Goal: Task Accomplishment & Management: Manage account settings

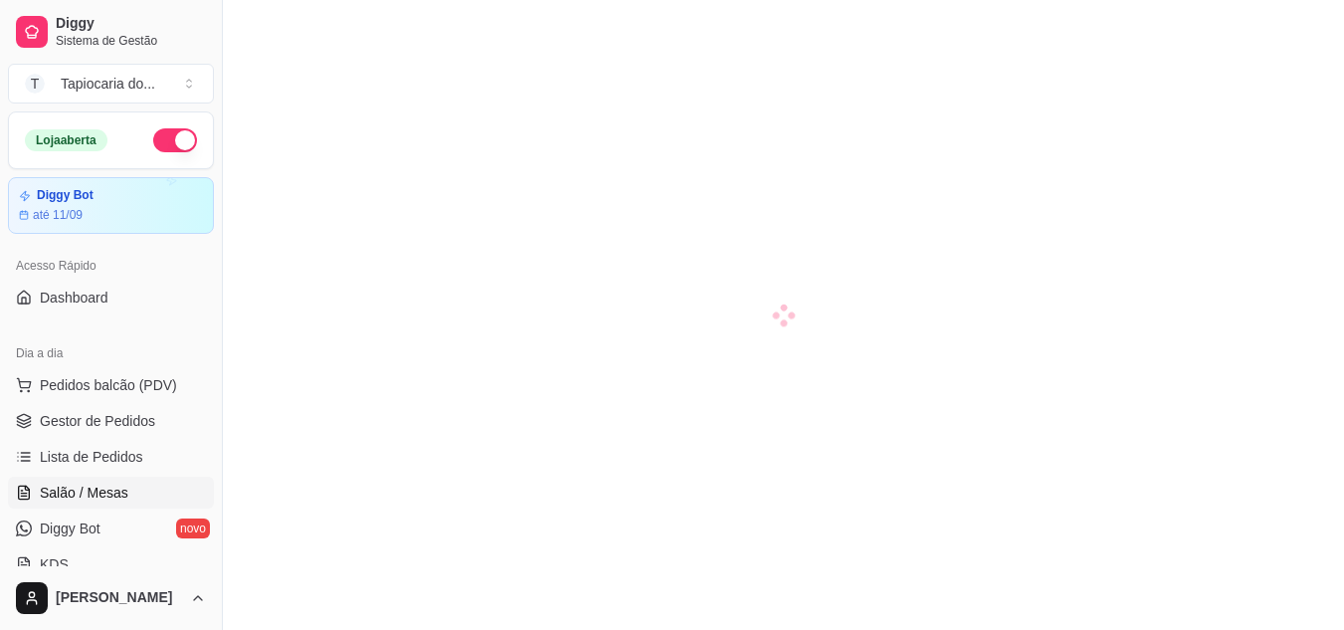
scroll to position [100, 0]
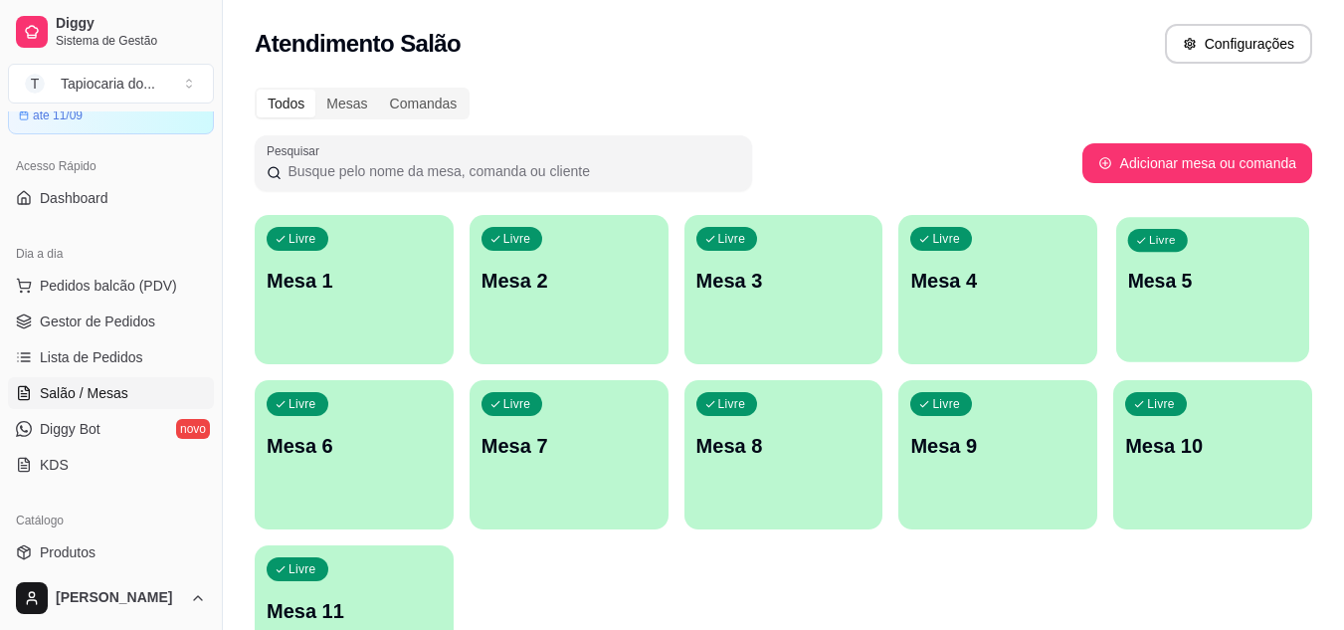
click at [1178, 265] on div "Livre Mesa 5" at bounding box center [1212, 277] width 193 height 121
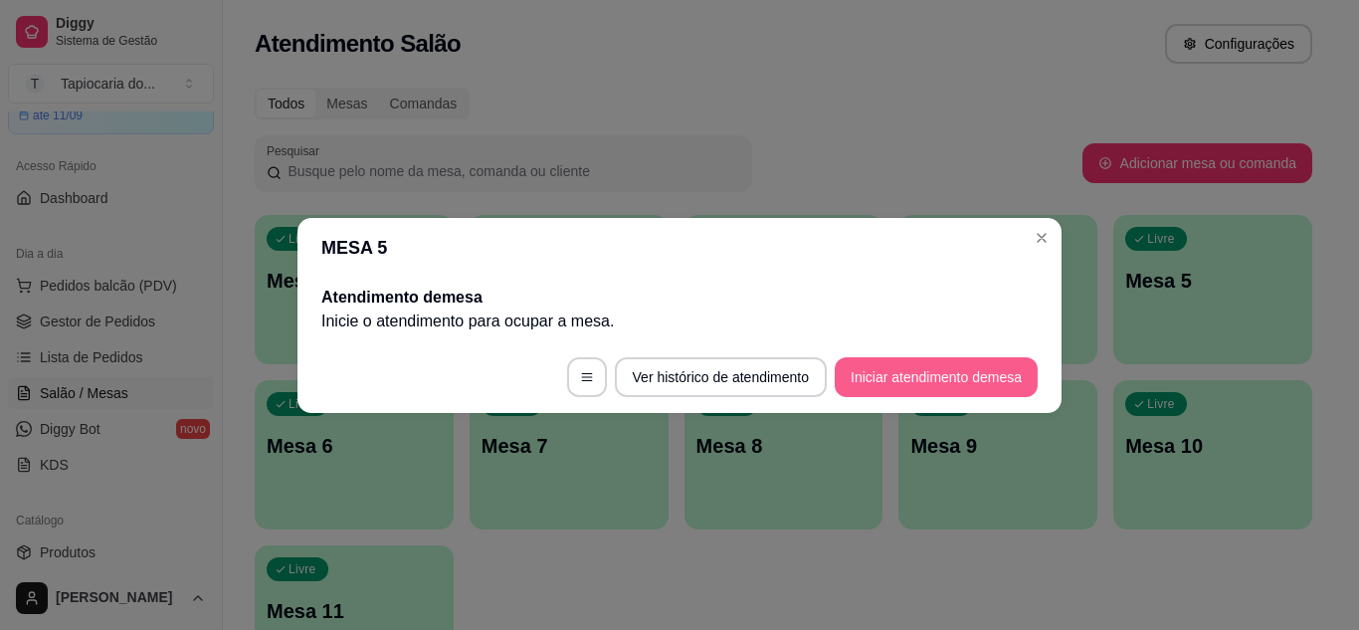
click at [990, 366] on button "Iniciar atendimento de mesa" at bounding box center [936, 377] width 203 height 40
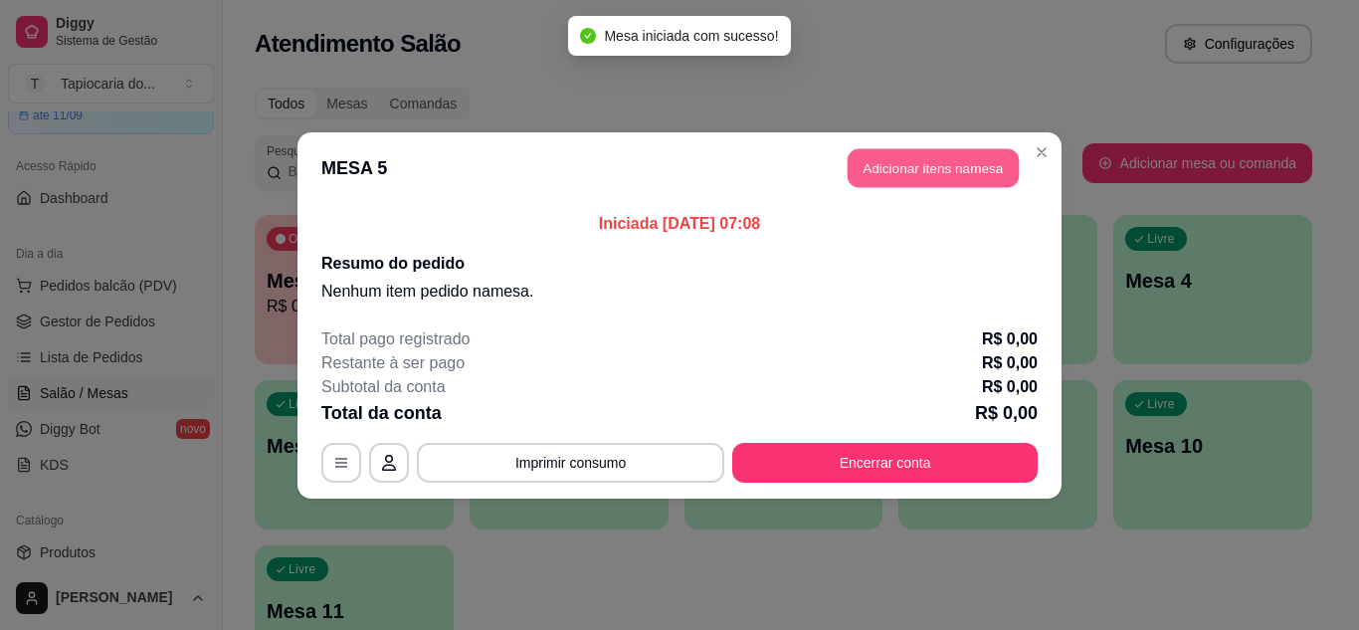
click at [946, 163] on button "Adicionar itens na mesa" at bounding box center [933, 167] width 171 height 39
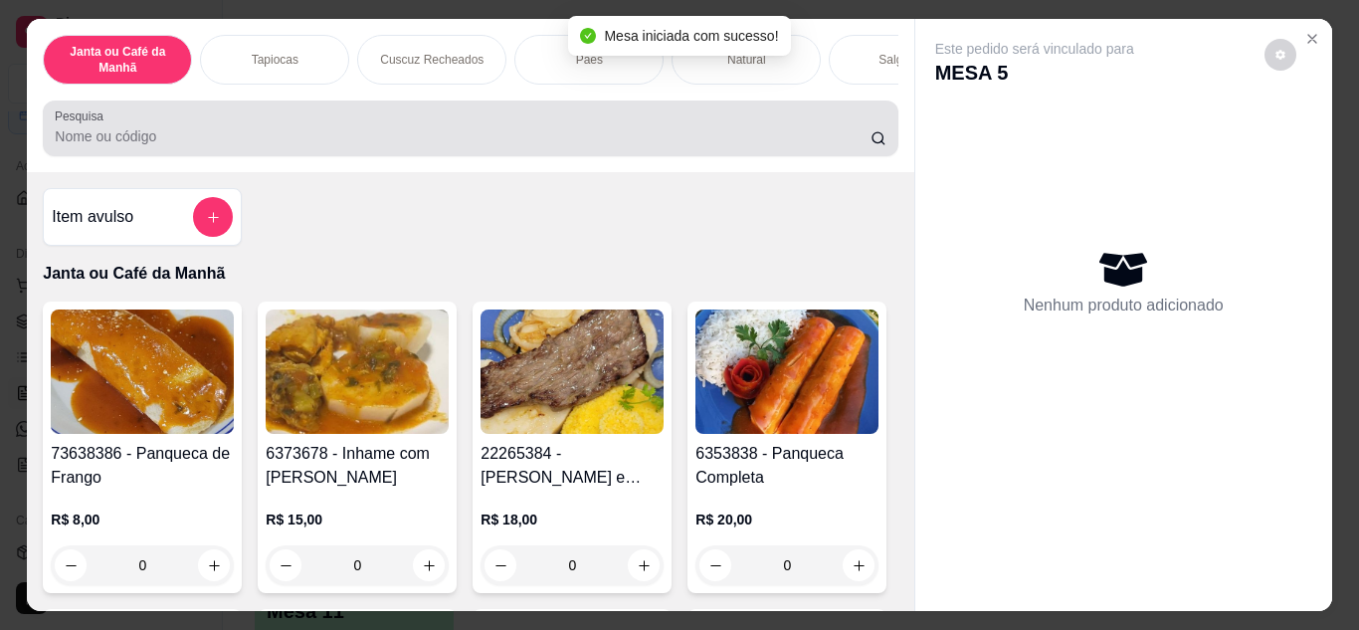
click at [302, 118] on div at bounding box center [470, 128] width 831 height 40
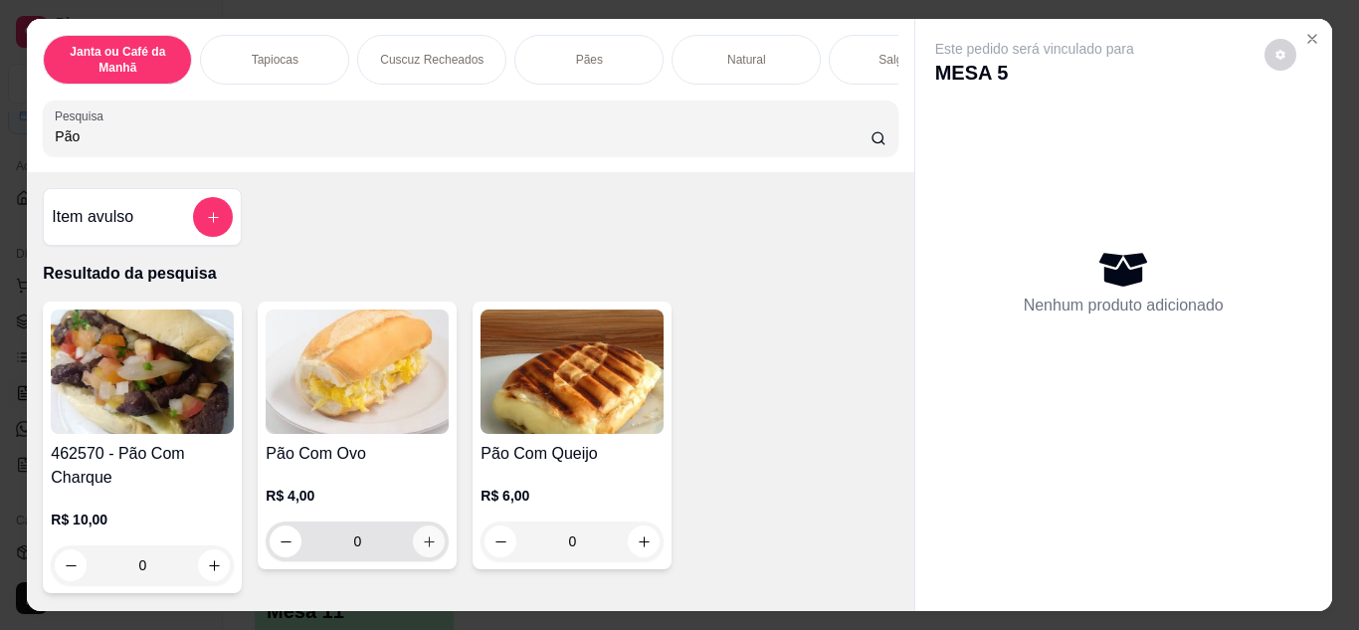
type input "Pão"
click at [422, 549] on icon "increase-product-quantity" at bounding box center [429, 541] width 15 height 15
type input "1"
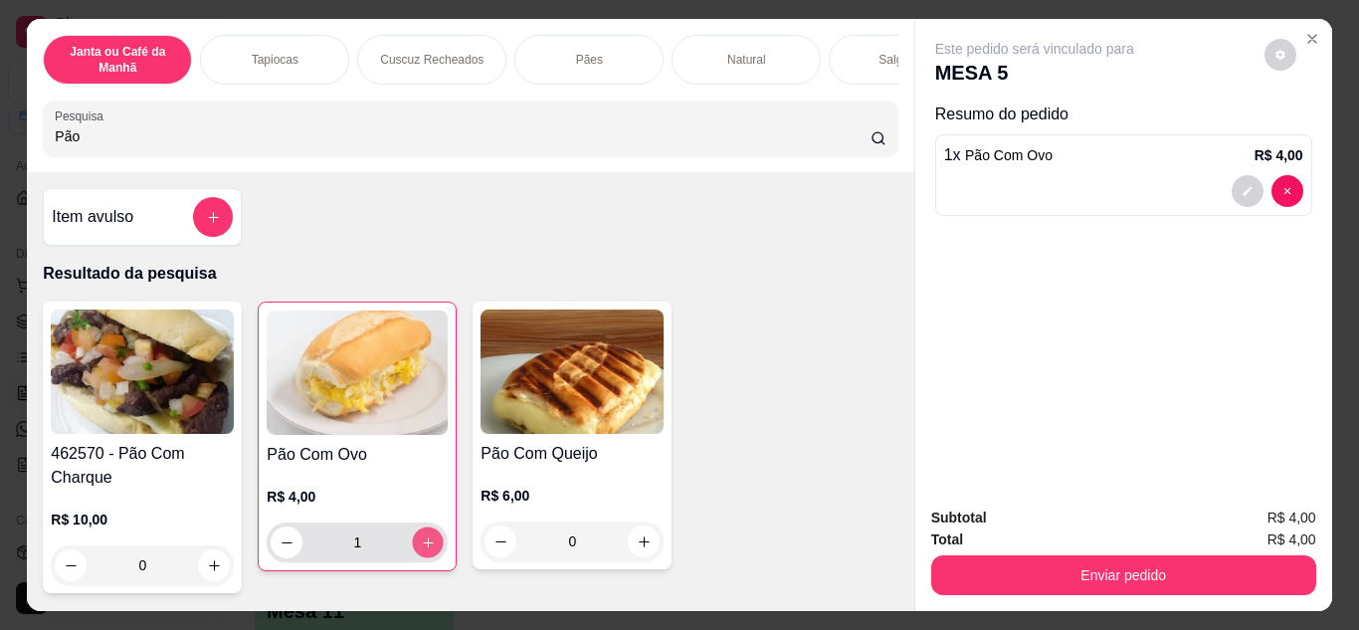
click at [421, 550] on icon "increase-product-quantity" at bounding box center [428, 542] width 15 height 15
type input "2"
click at [421, 550] on icon "increase-product-quantity" at bounding box center [428, 542] width 15 height 15
type input "3"
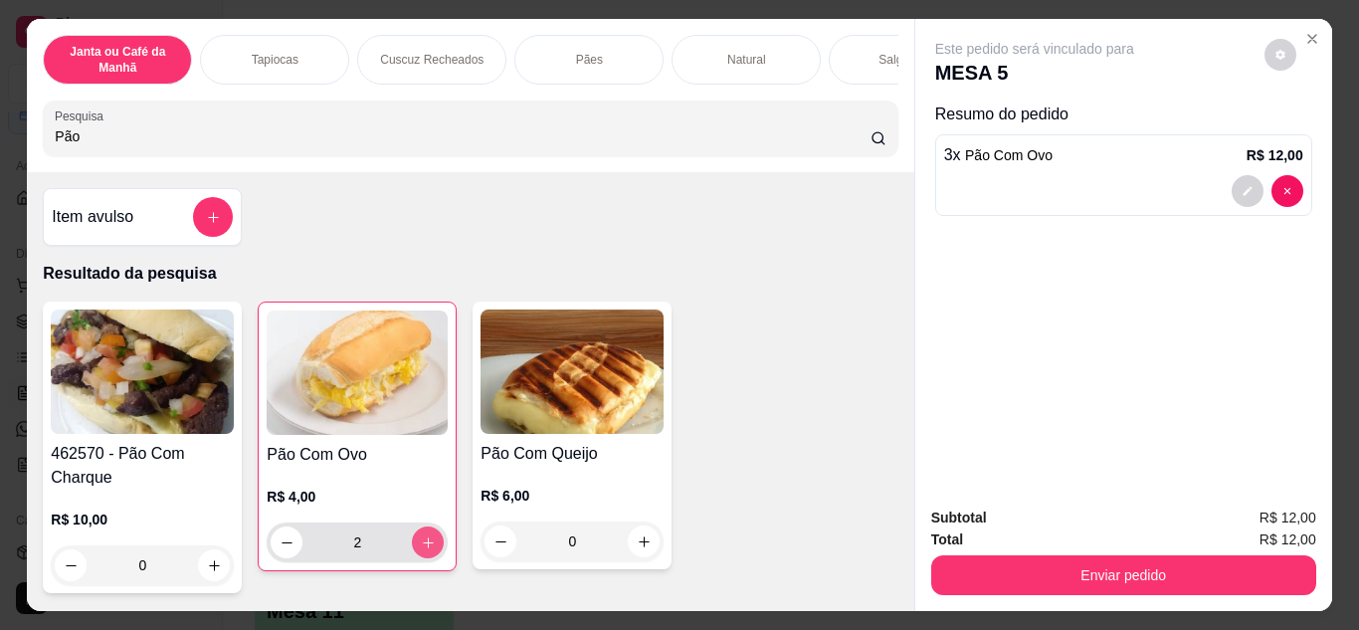
type input "3"
click at [637, 549] on icon "increase-product-quantity" at bounding box center [644, 541] width 15 height 15
type input "1"
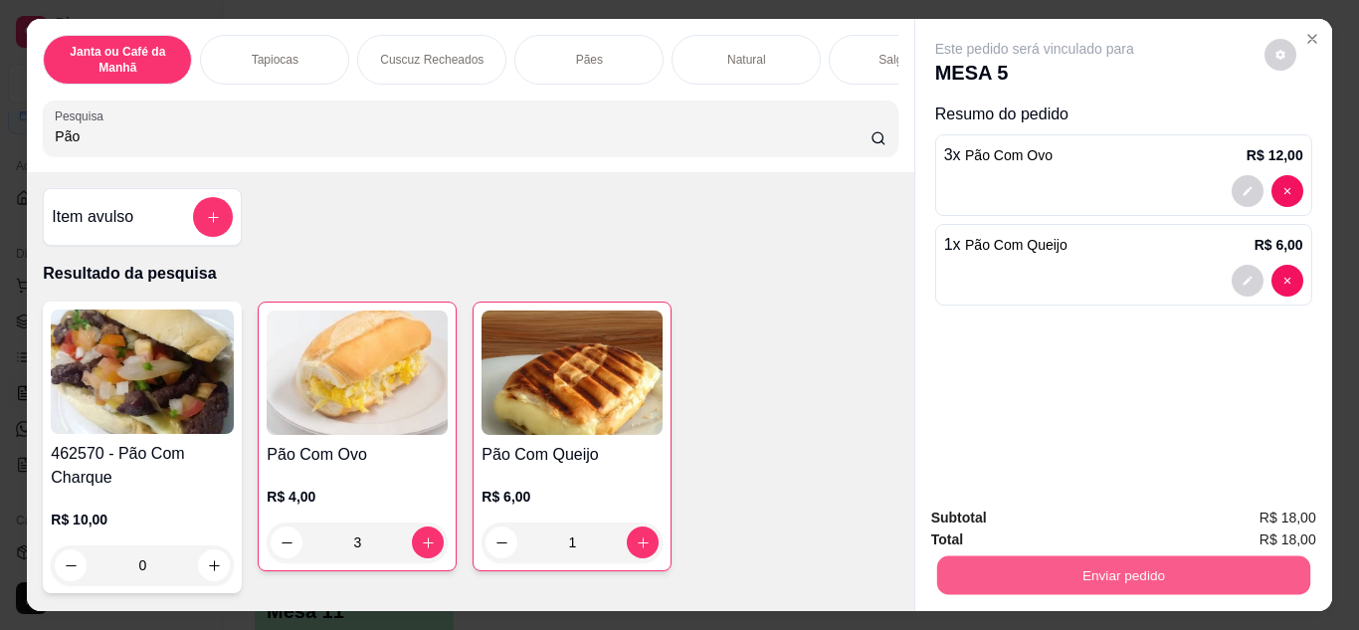
click at [1104, 569] on button "Enviar pedido" at bounding box center [1122, 575] width 373 height 39
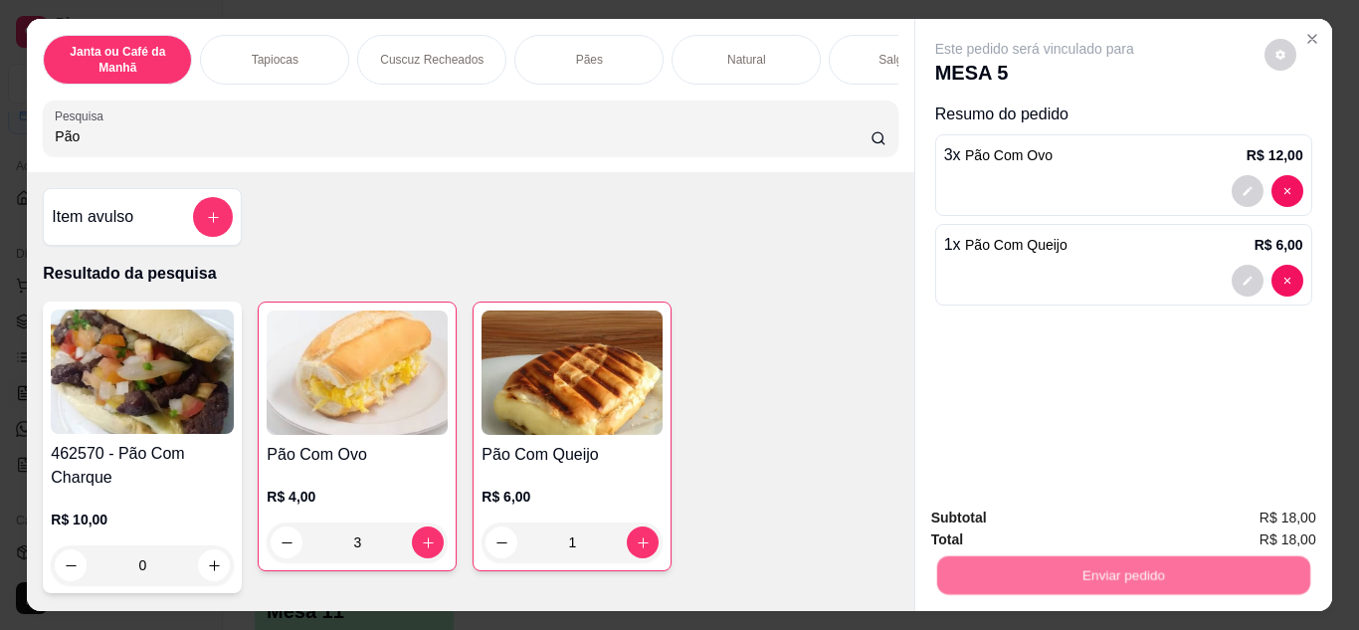
click at [1052, 518] on button "Não registrar e enviar pedido" at bounding box center [1057, 520] width 207 height 38
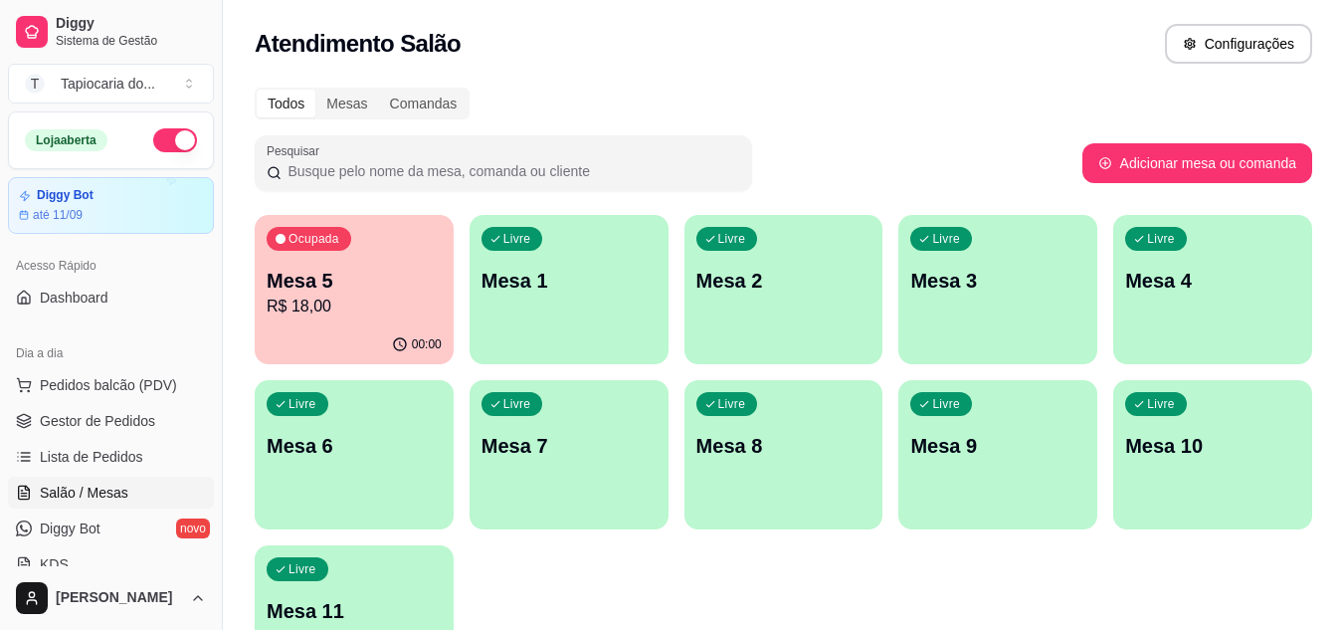
click at [435, 280] on p "Mesa 5" at bounding box center [354, 281] width 175 height 28
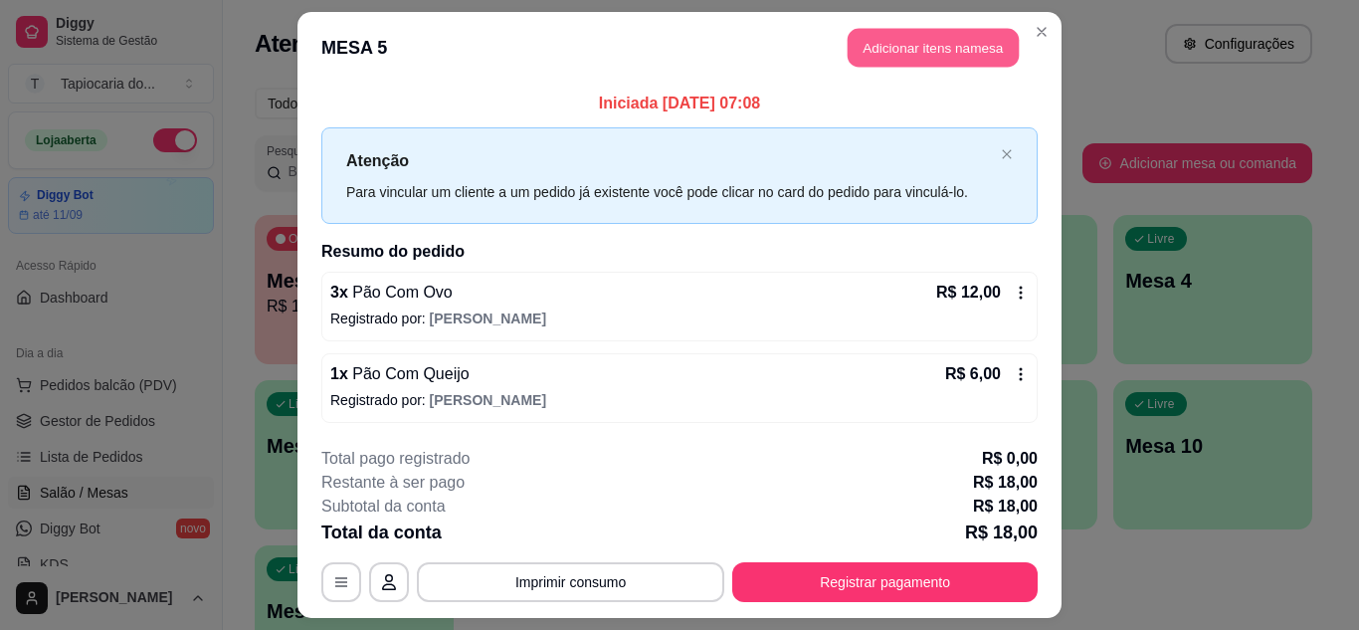
click at [928, 45] on button "Adicionar itens na mesa" at bounding box center [933, 48] width 171 height 39
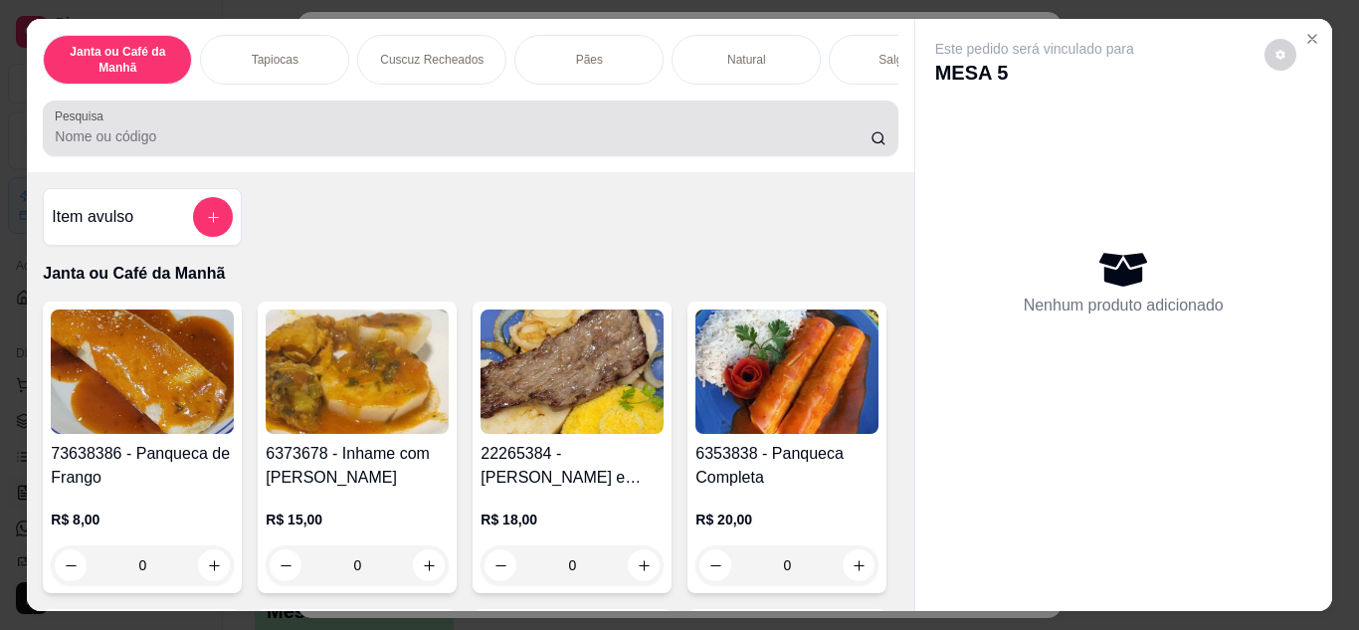
drag, startPoint x: 739, startPoint y: 129, endPoint x: 697, endPoint y: 134, distance: 43.1
click at [737, 131] on div at bounding box center [470, 128] width 831 height 40
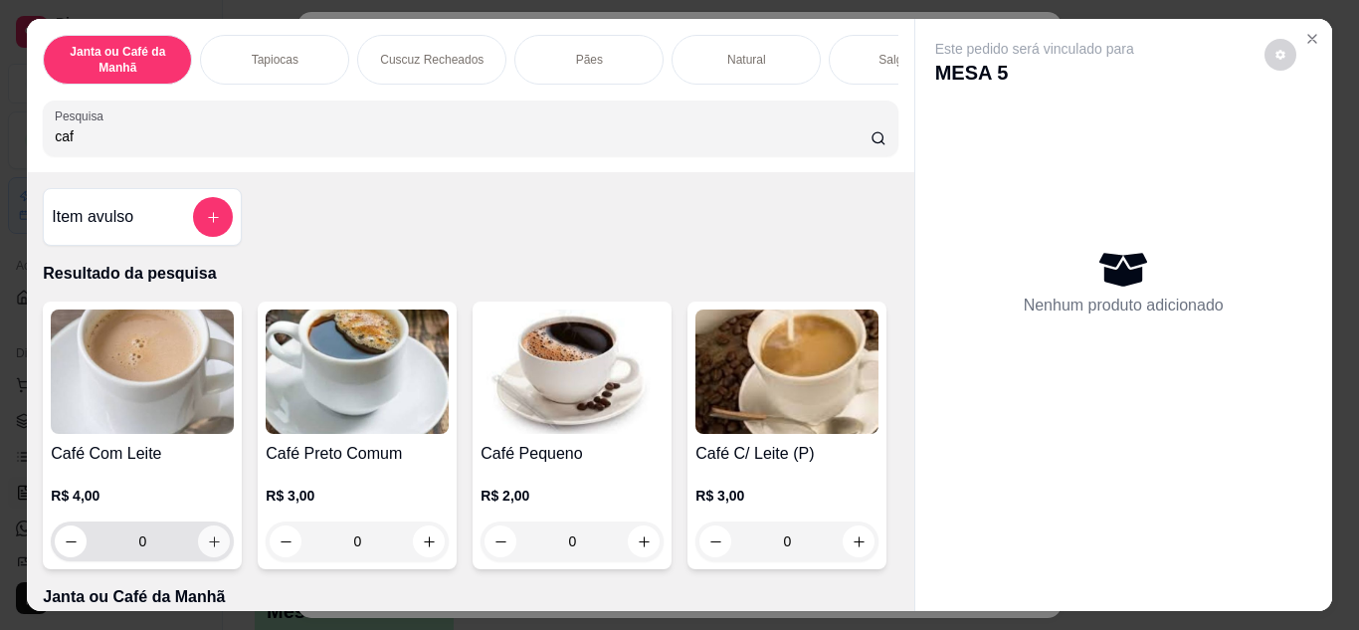
type input "caf"
click at [210, 556] on button "increase-product-quantity" at bounding box center [214, 540] width 31 height 31
type input "1"
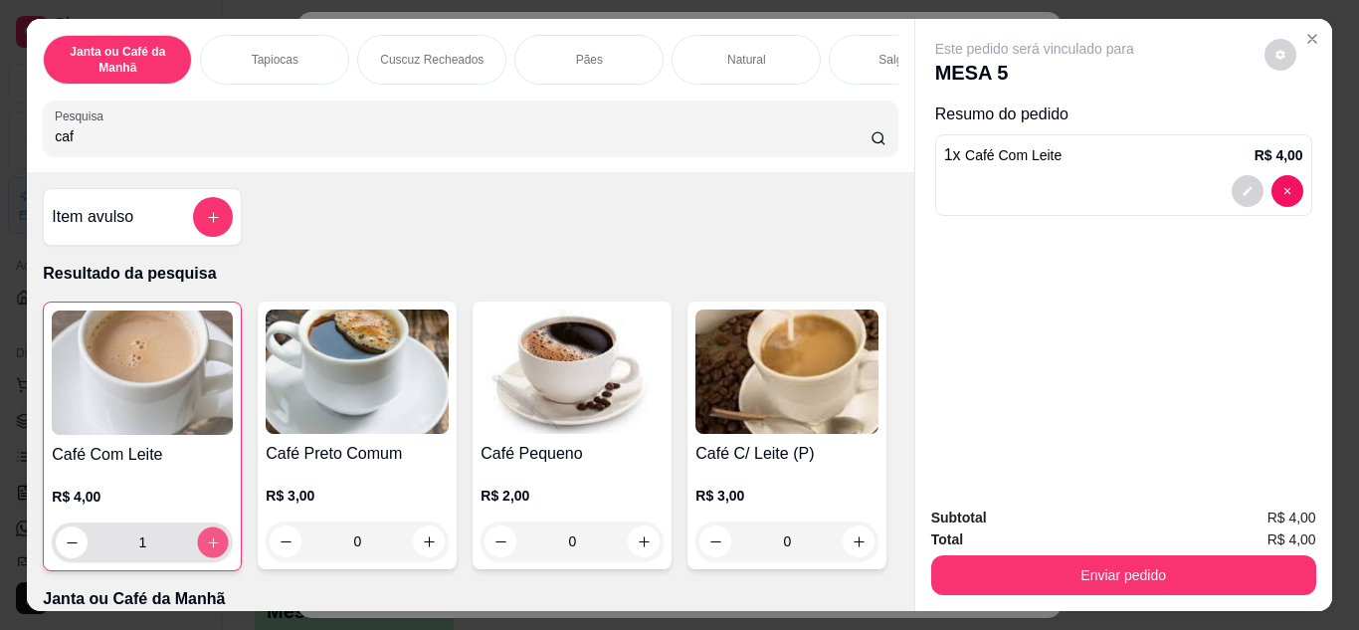
click at [210, 557] on button "increase-product-quantity" at bounding box center [213, 541] width 31 height 31
type input "2"
click at [218, 218] on button "add-separate-item" at bounding box center [213, 217] width 39 height 39
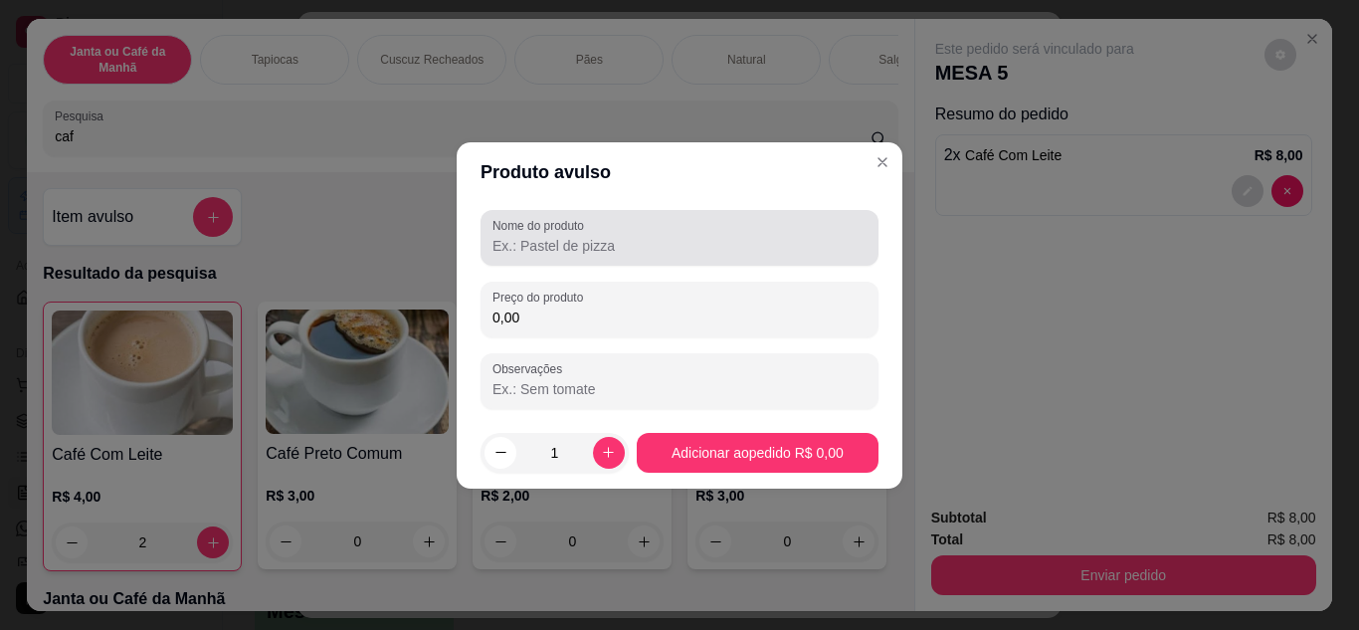
click at [762, 252] on input "Nome do produto" at bounding box center [680, 246] width 374 height 20
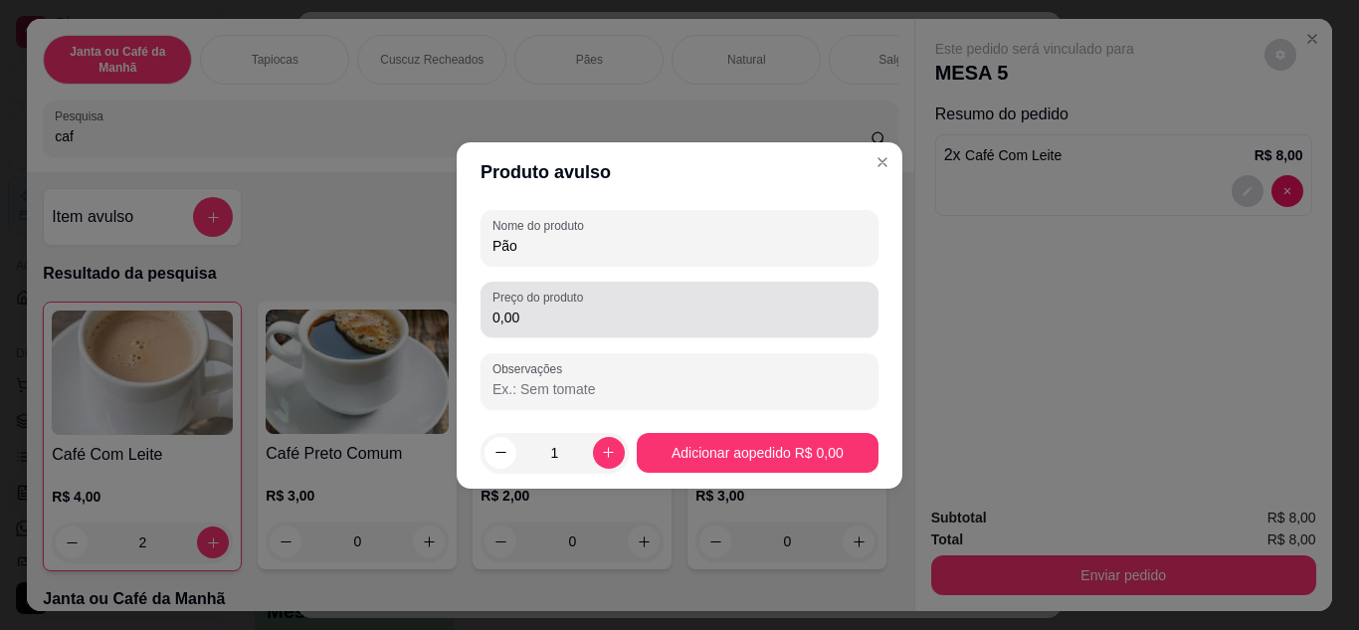
type input "Pão"
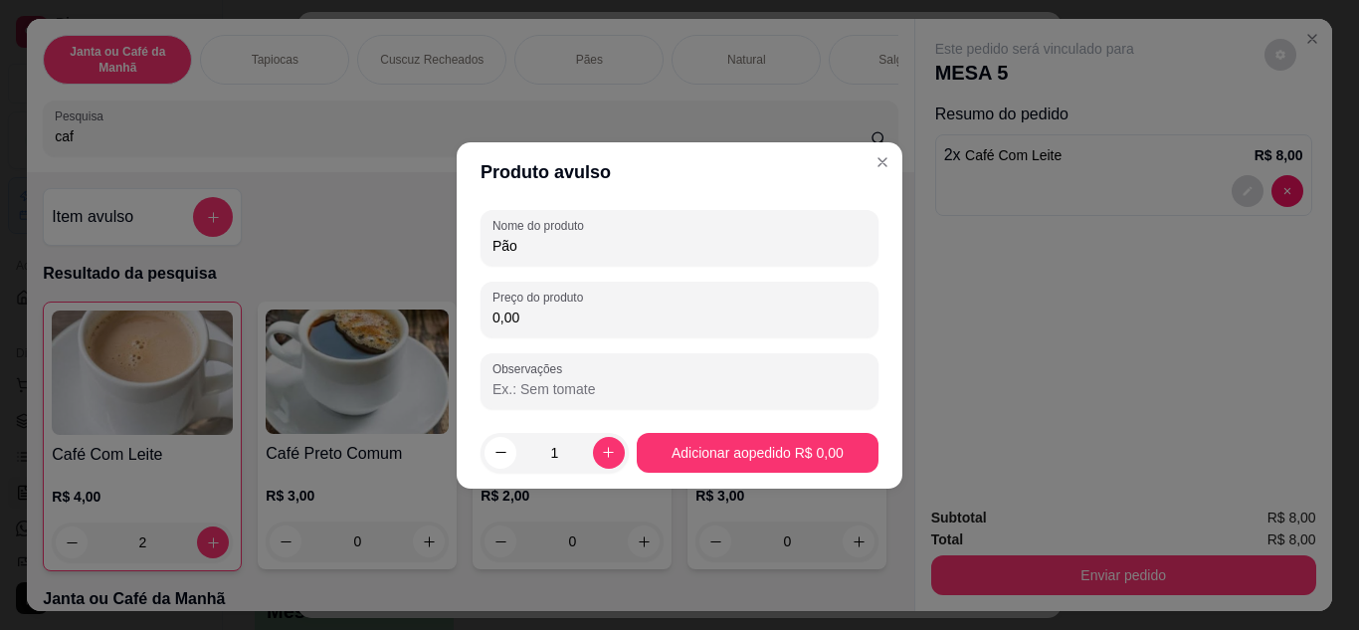
click at [639, 322] on input "0,00" at bounding box center [680, 317] width 374 height 20
click at [604, 447] on icon "increase-product-quantity" at bounding box center [608, 452] width 15 height 15
type input "2"
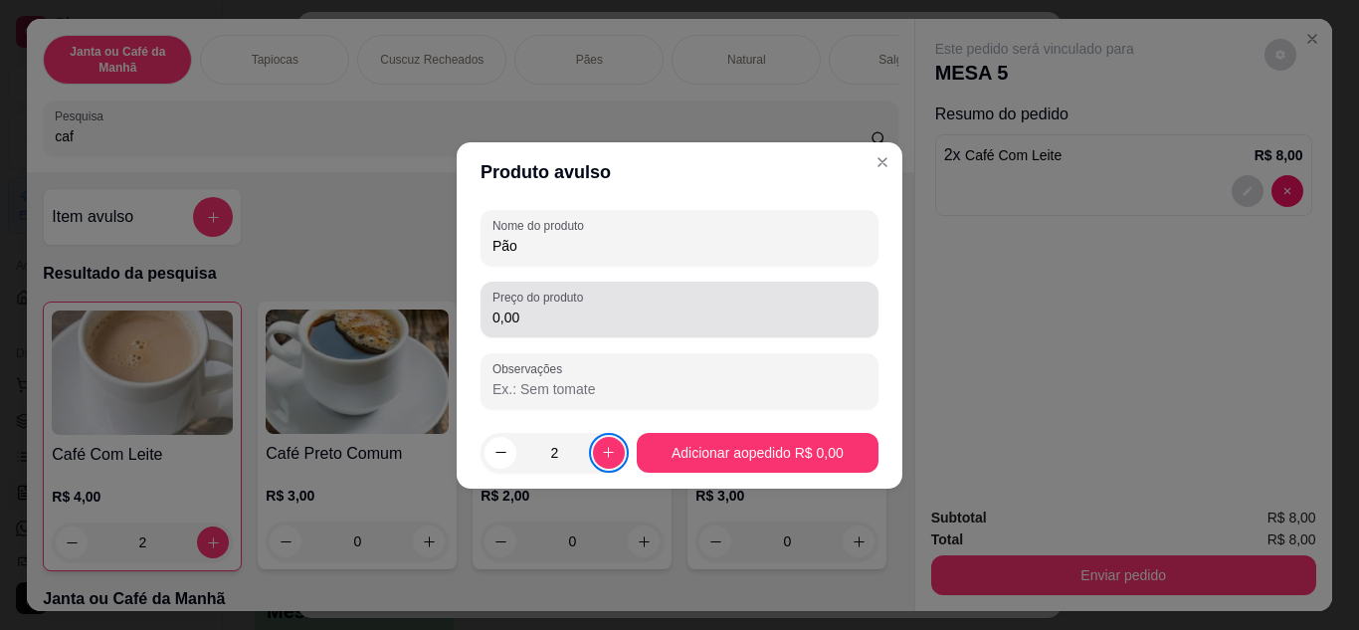
click at [590, 284] on div "Preço do produto 0,00" at bounding box center [680, 310] width 398 height 56
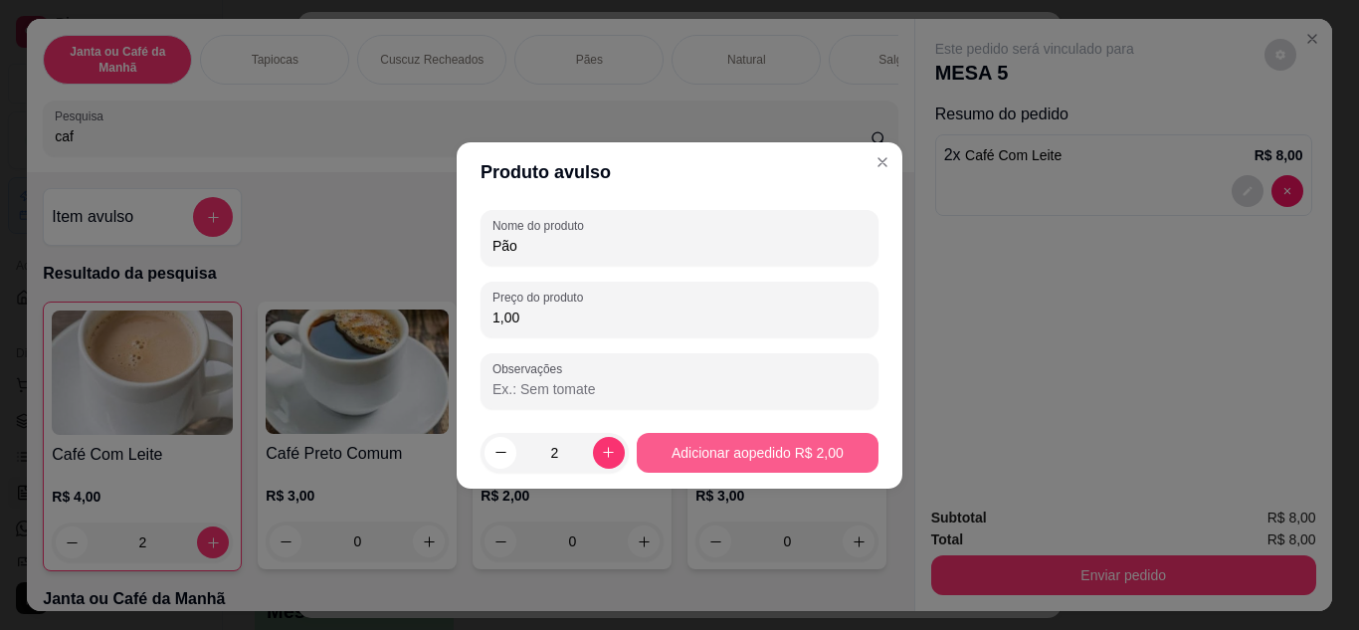
type input "1,00"
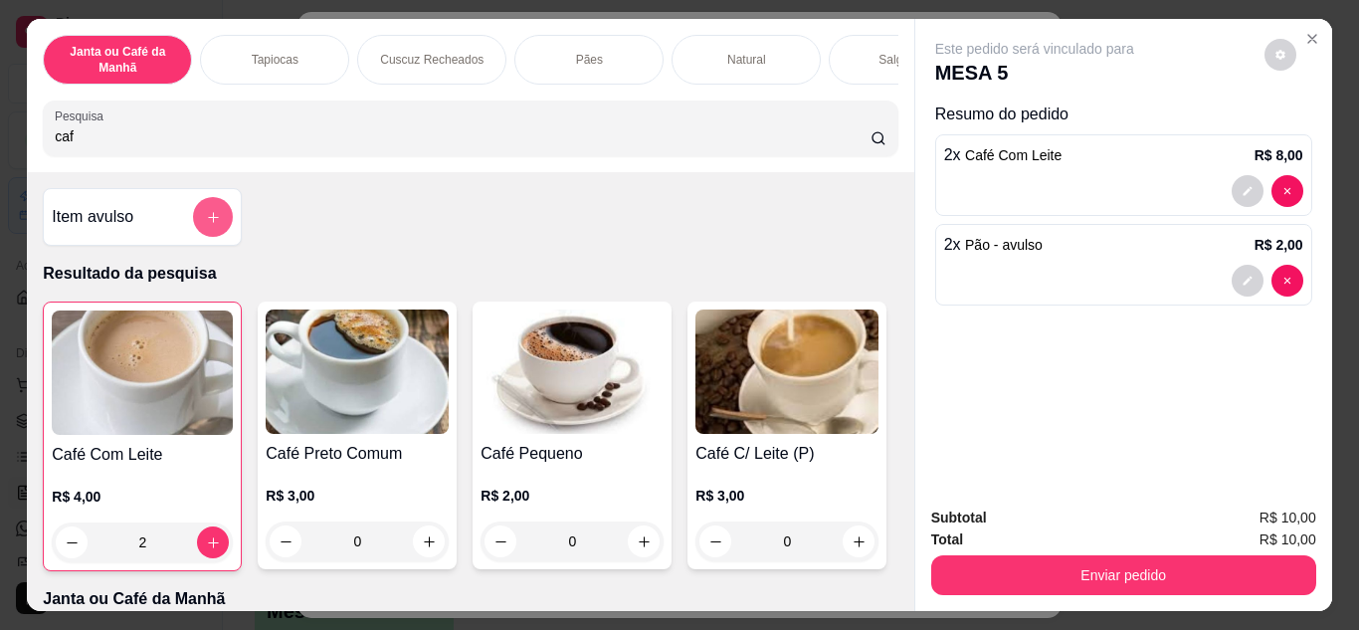
click at [216, 215] on button "add-separate-item" at bounding box center [213, 217] width 40 height 40
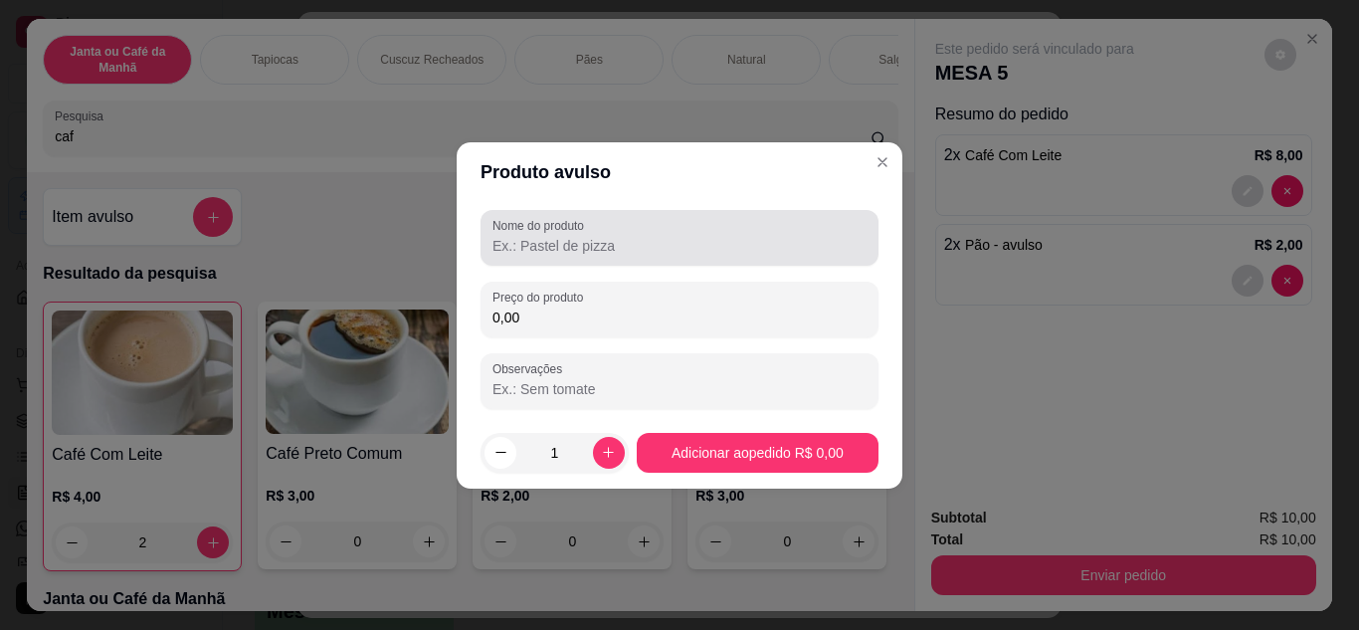
click at [621, 223] on div at bounding box center [680, 238] width 374 height 40
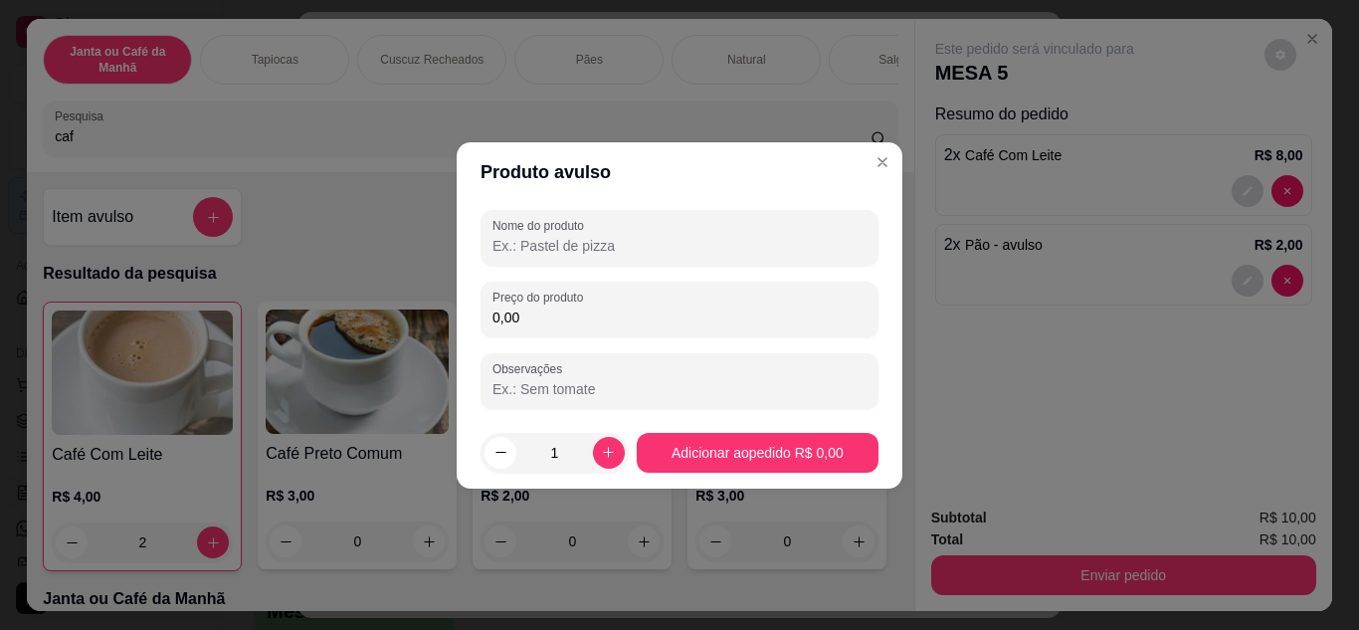
type input "o"
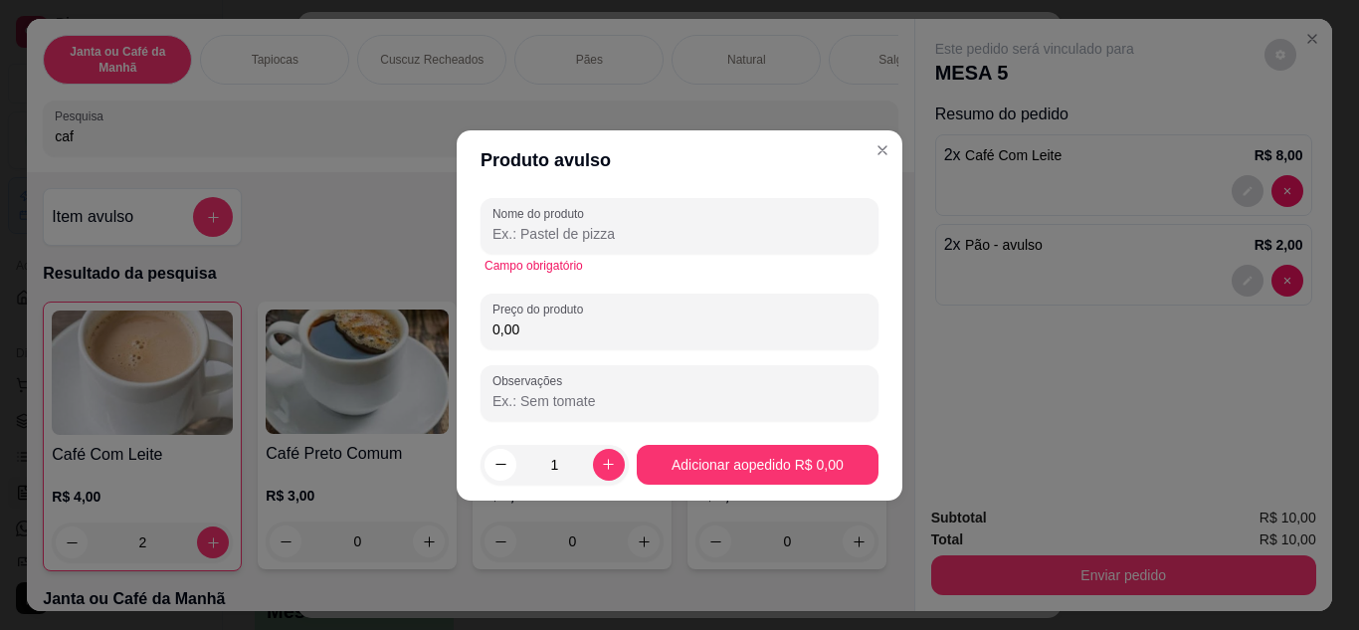
type input "p"
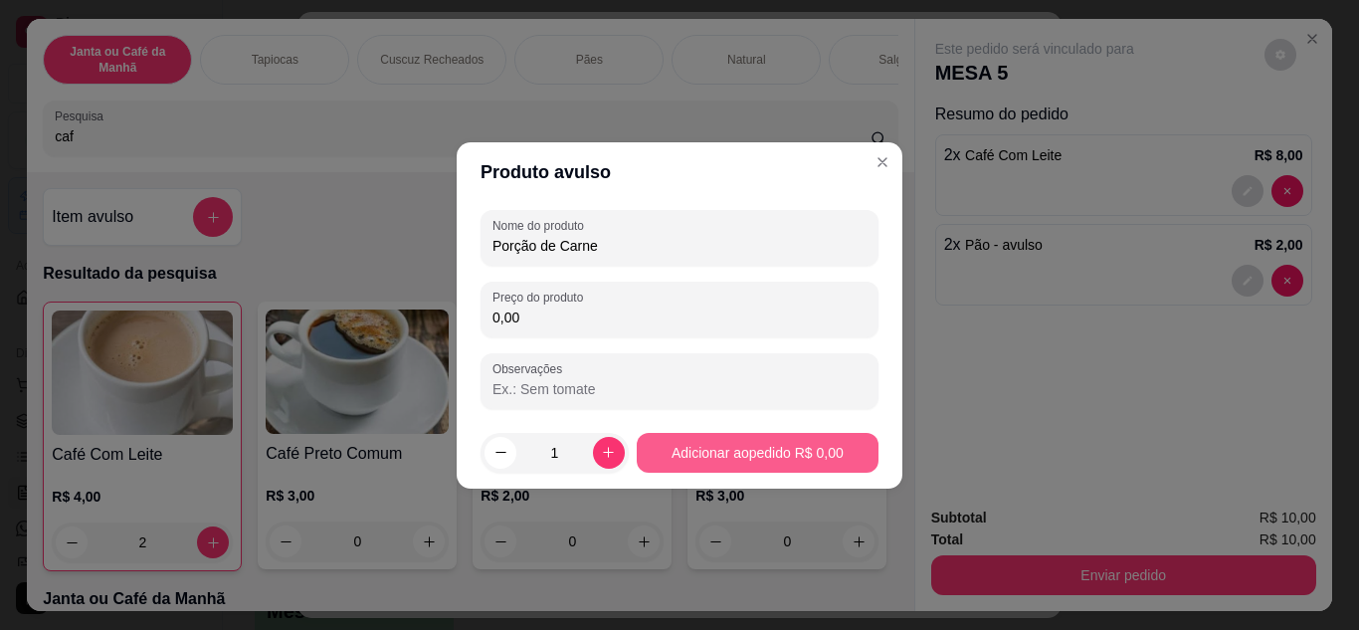
type input "Porção de Carne"
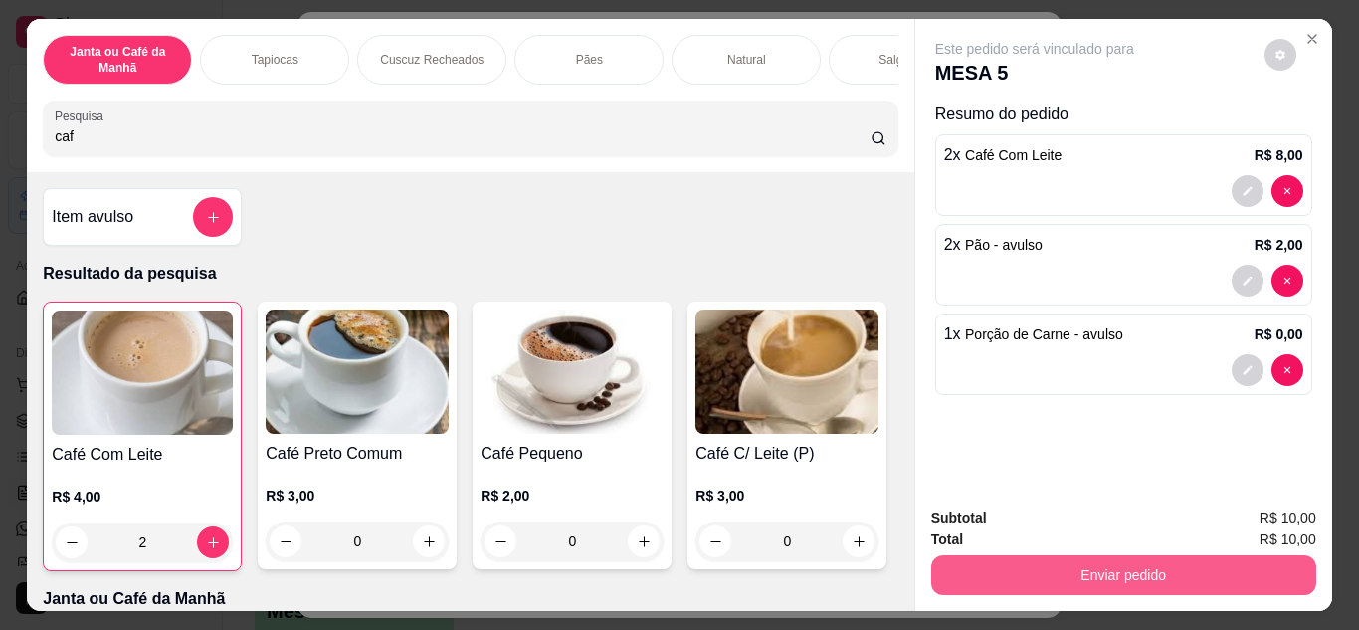
click at [1196, 568] on button "Enviar pedido" at bounding box center [1123, 575] width 385 height 40
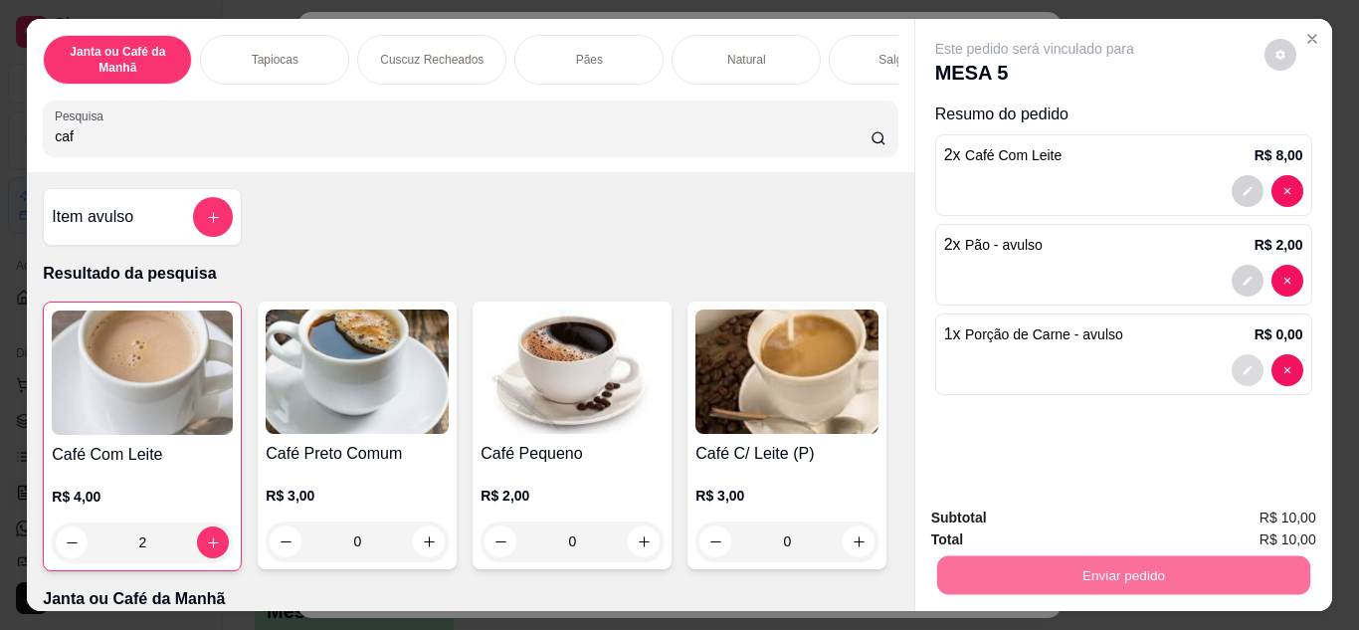
click at [1244, 364] on icon "decrease-product-quantity" at bounding box center [1248, 370] width 12 height 12
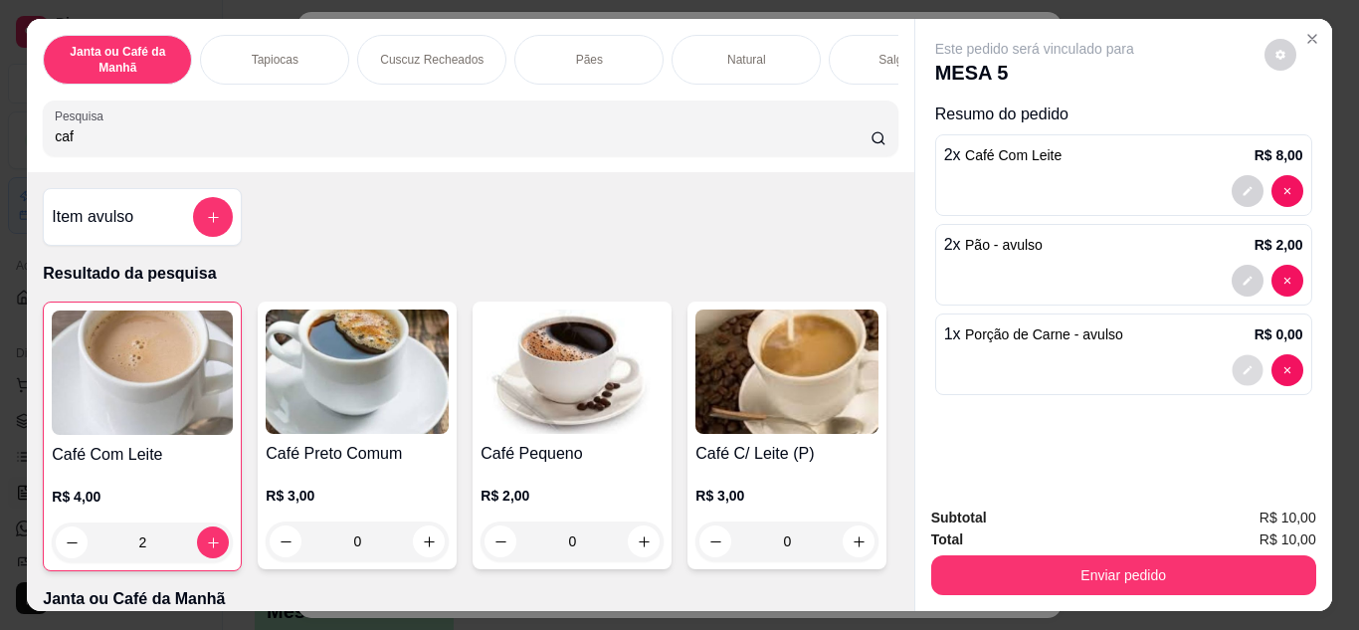
click at [1242, 367] on icon "decrease-product-quantity" at bounding box center [1248, 370] width 12 height 12
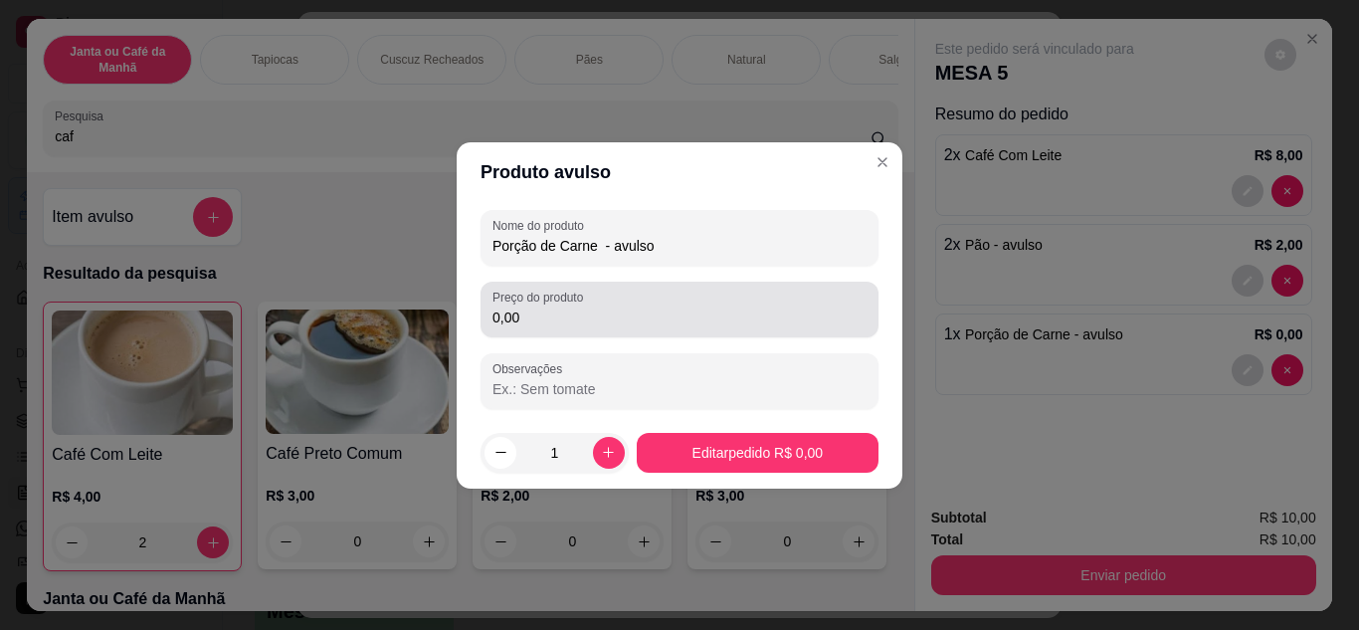
click at [586, 300] on label "Preço do produto" at bounding box center [542, 297] width 98 height 17
click at [586, 307] on input "0,00" at bounding box center [680, 317] width 374 height 20
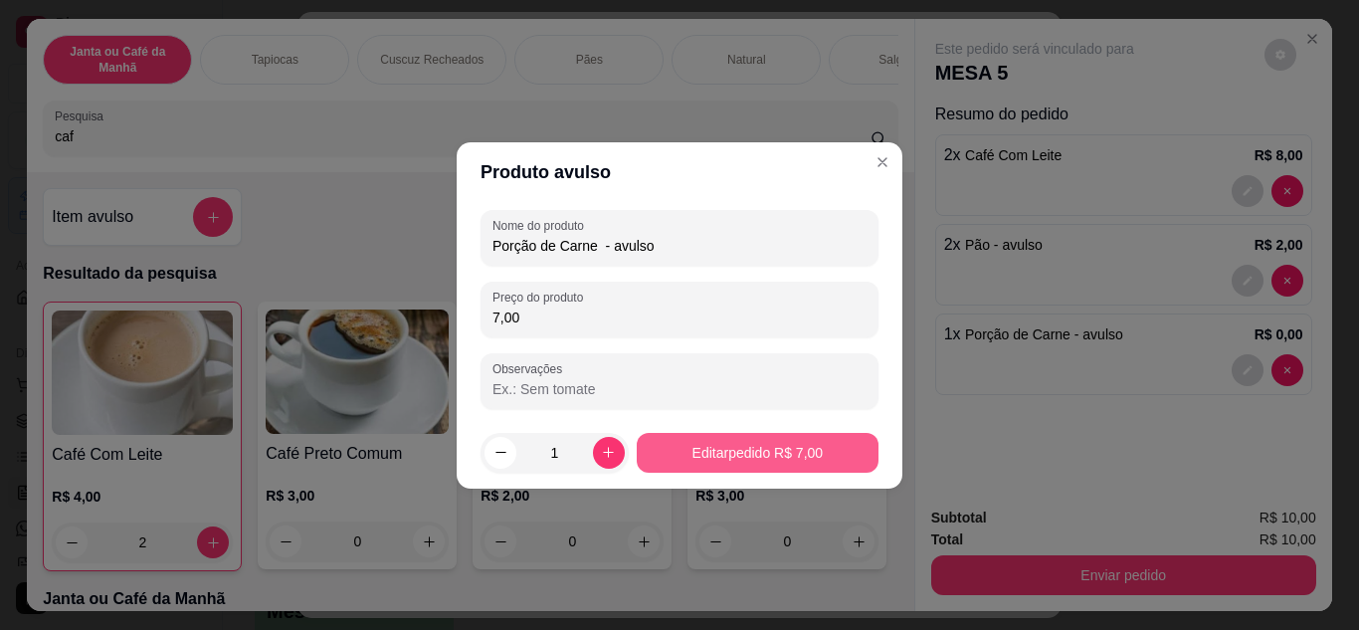
type input "7,00"
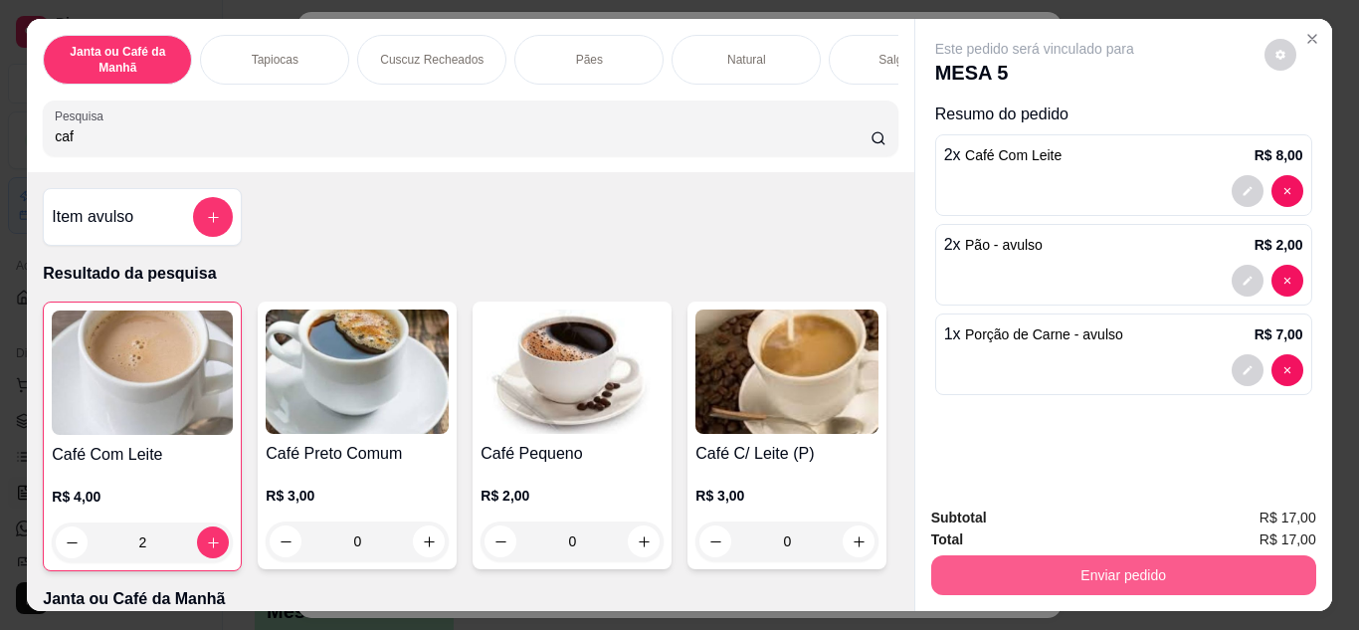
click at [1193, 560] on button "Enviar pedido" at bounding box center [1123, 575] width 385 height 40
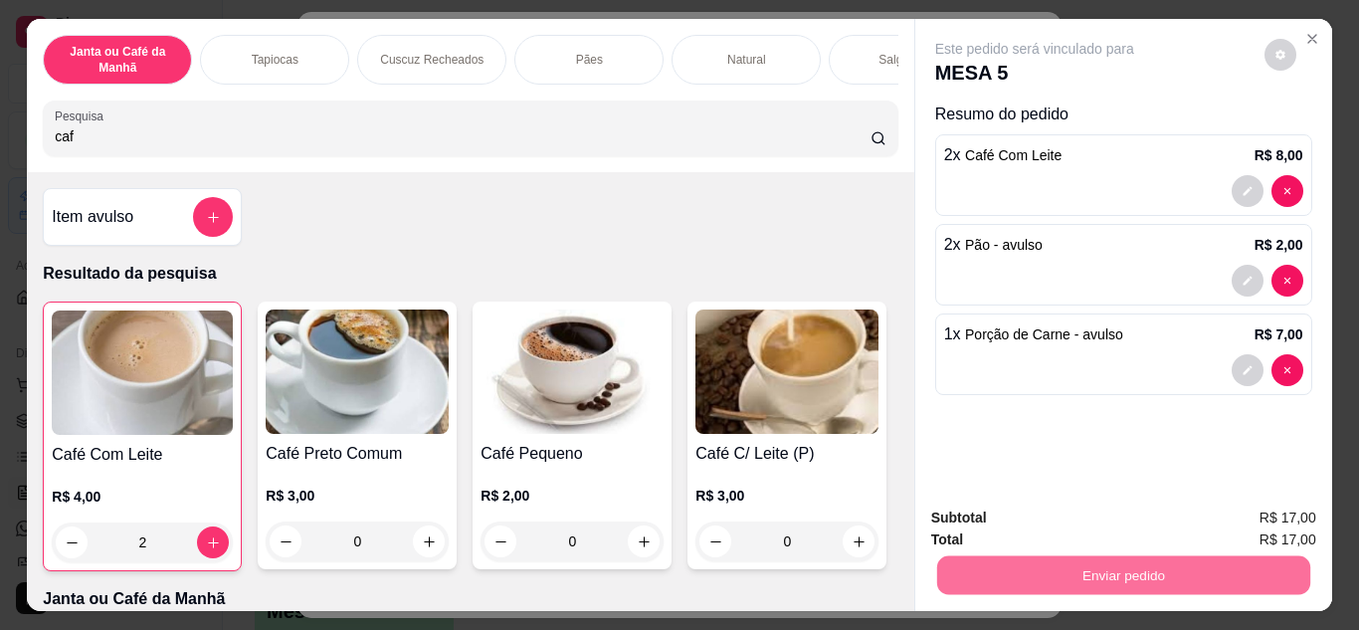
click at [1081, 524] on button "Não registrar e enviar pedido" at bounding box center [1057, 519] width 201 height 37
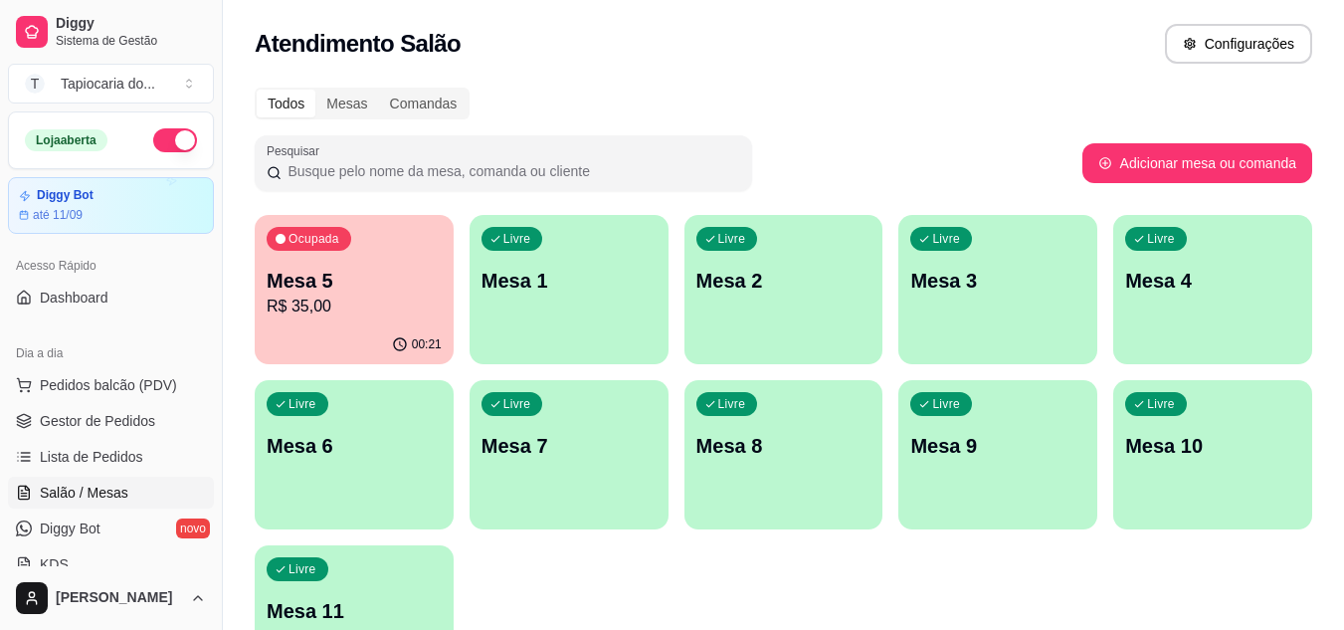
click at [419, 271] on p "Mesa 5" at bounding box center [354, 281] width 175 height 28
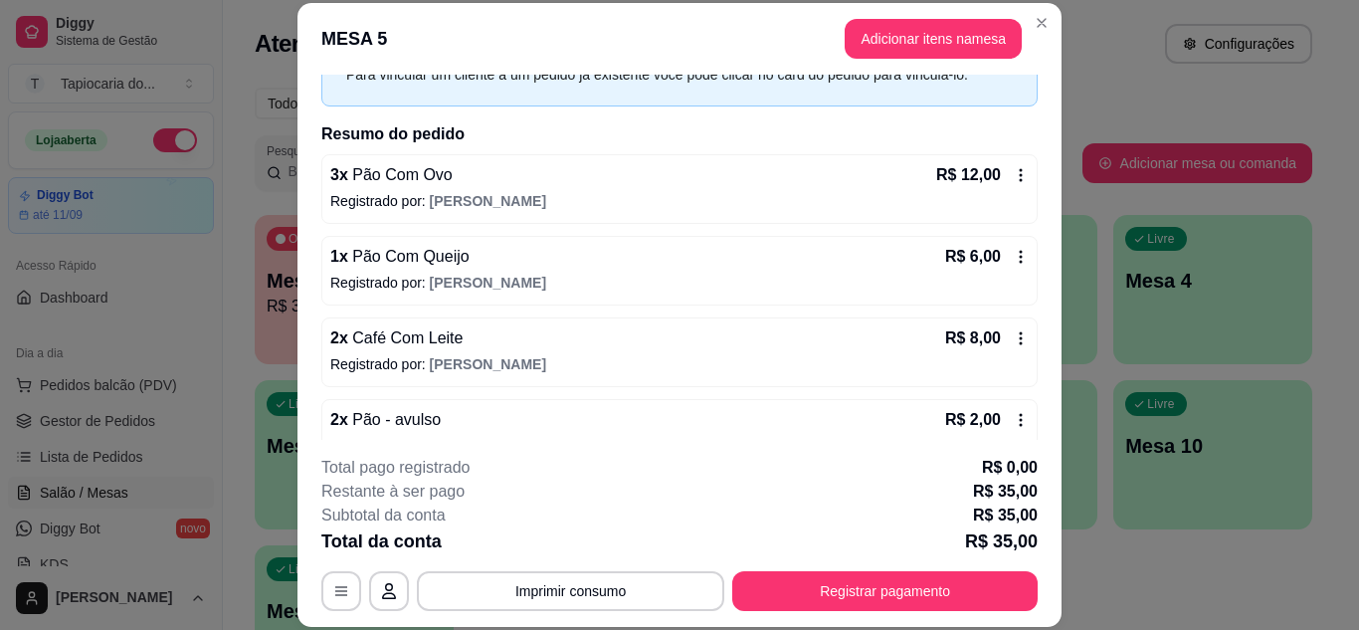
scroll to position [227, 0]
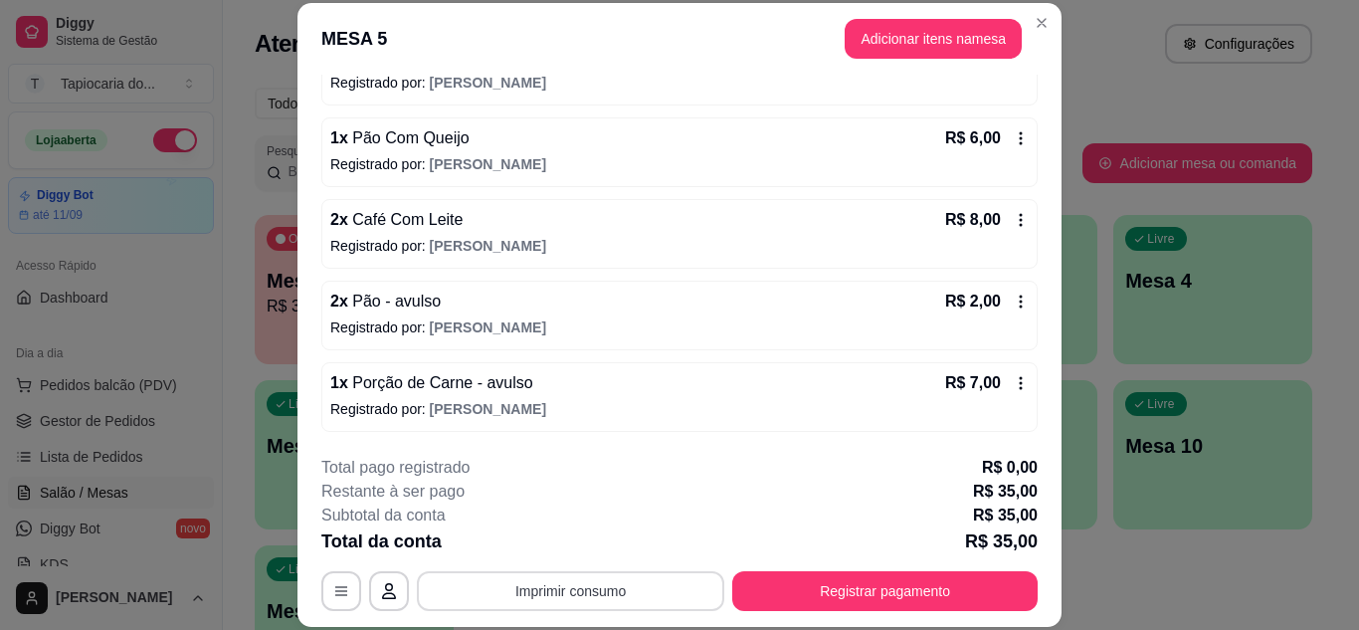
click at [594, 597] on button "Imprimir consumo" at bounding box center [570, 591] width 307 height 40
click at [597, 550] on button "Impressora" at bounding box center [569, 544] width 139 height 31
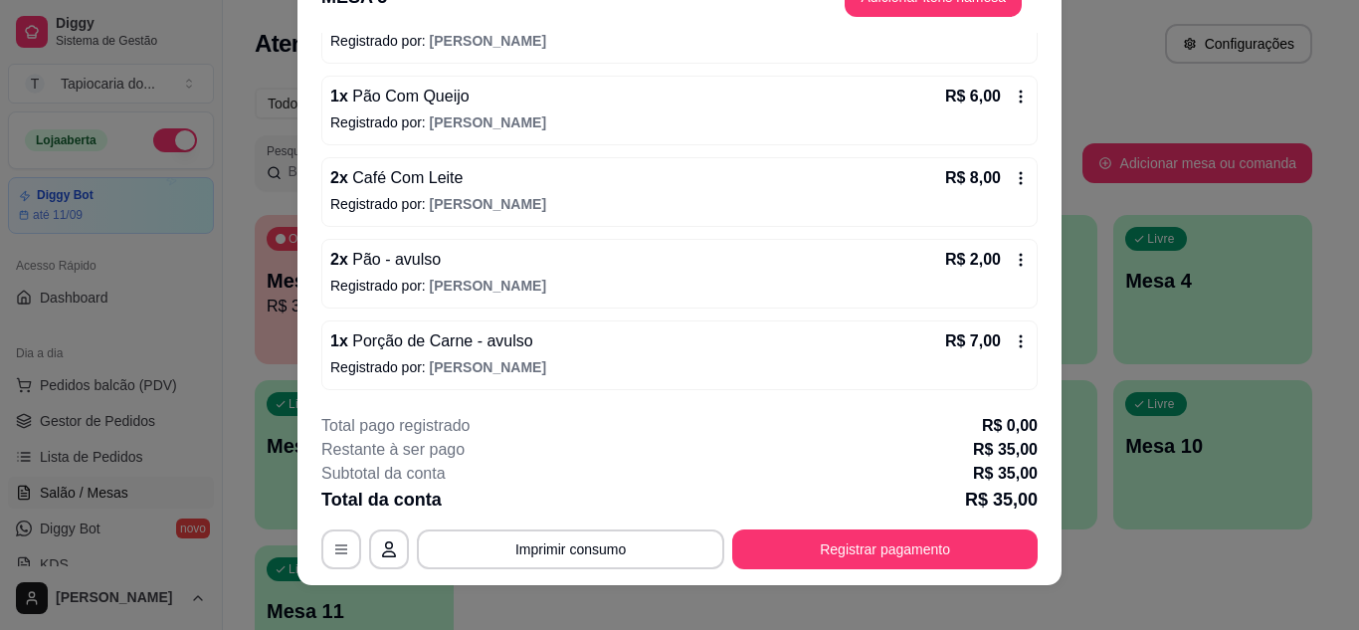
scroll to position [61, 0]
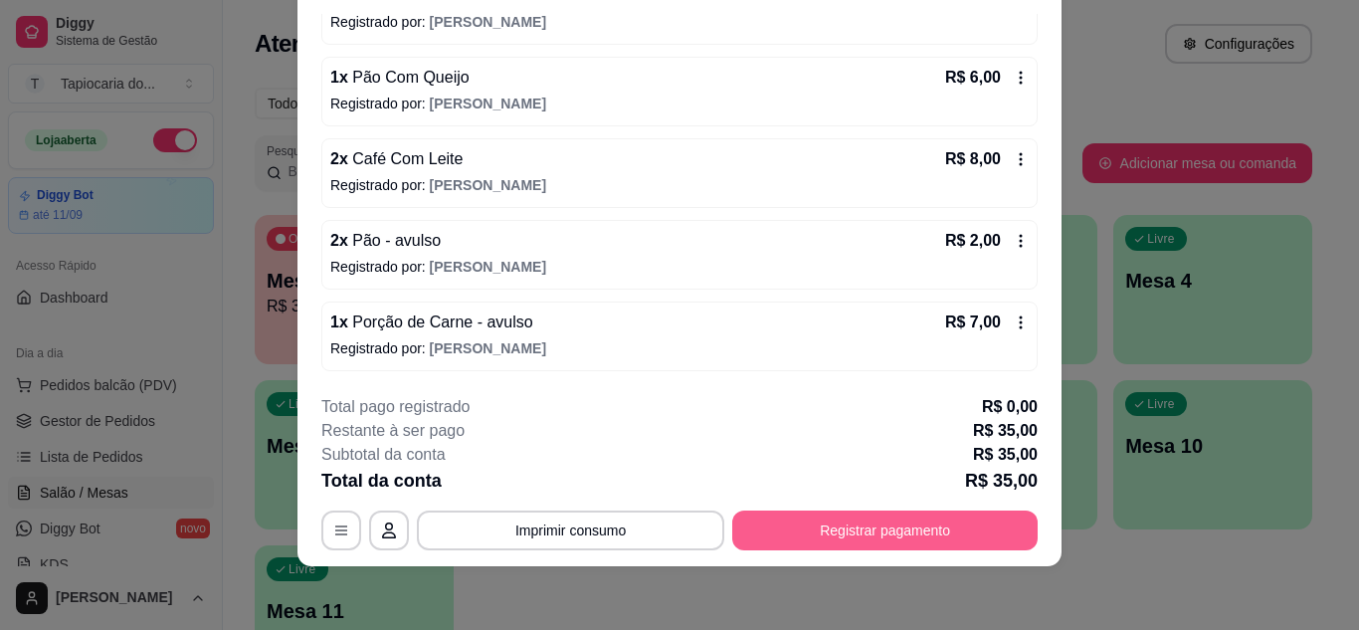
click at [797, 541] on button "Registrar pagamento" at bounding box center [884, 530] width 305 height 40
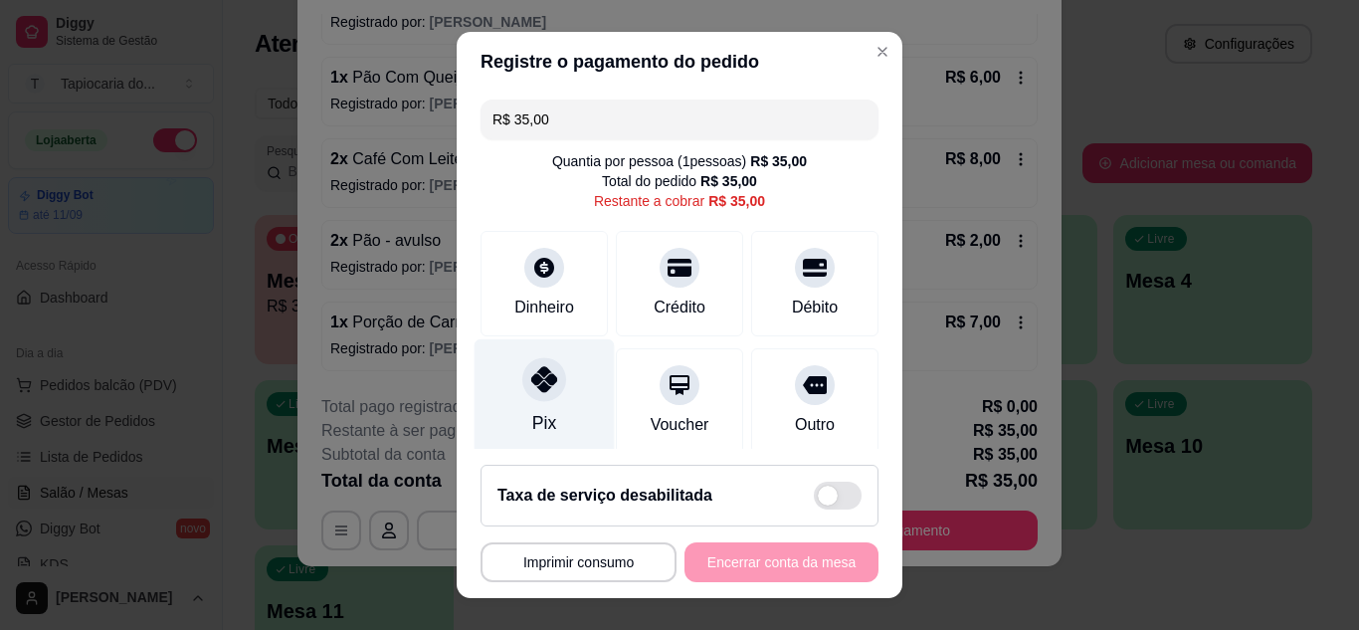
click at [553, 391] on div "Pix" at bounding box center [545, 396] width 140 height 116
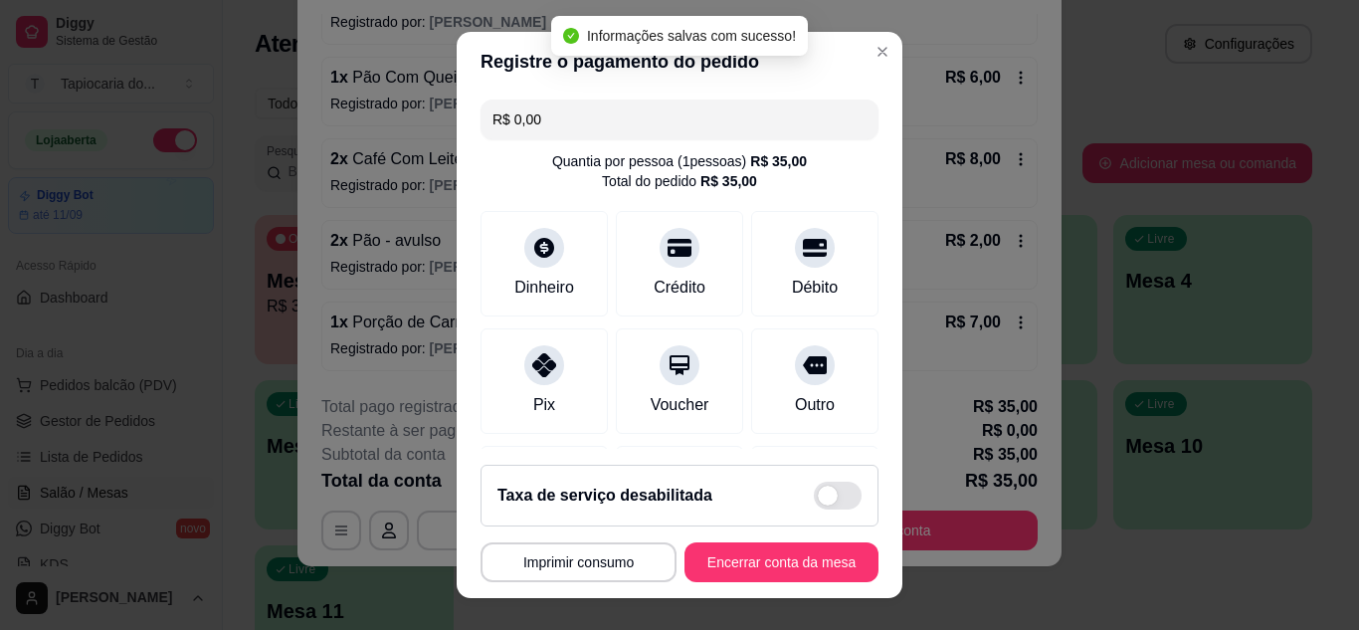
type input "R$ 0,00"
click at [768, 562] on button "Encerrar conta da mesa" at bounding box center [782, 562] width 188 height 39
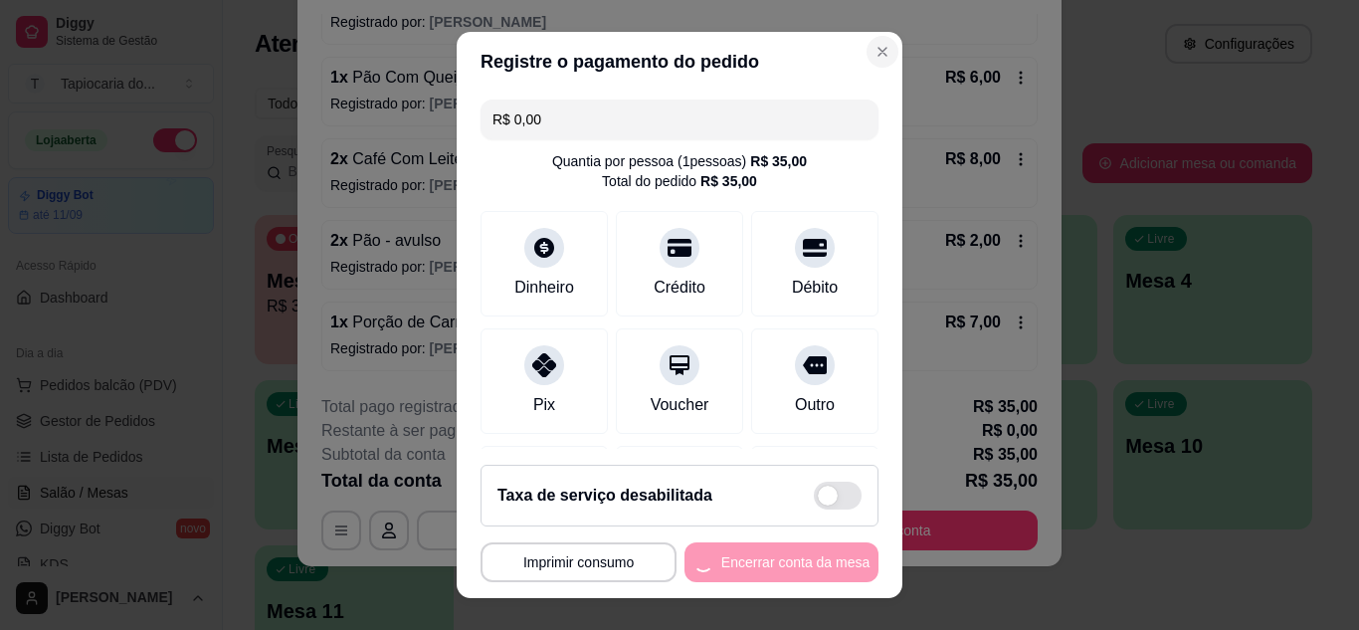
scroll to position [0, 0]
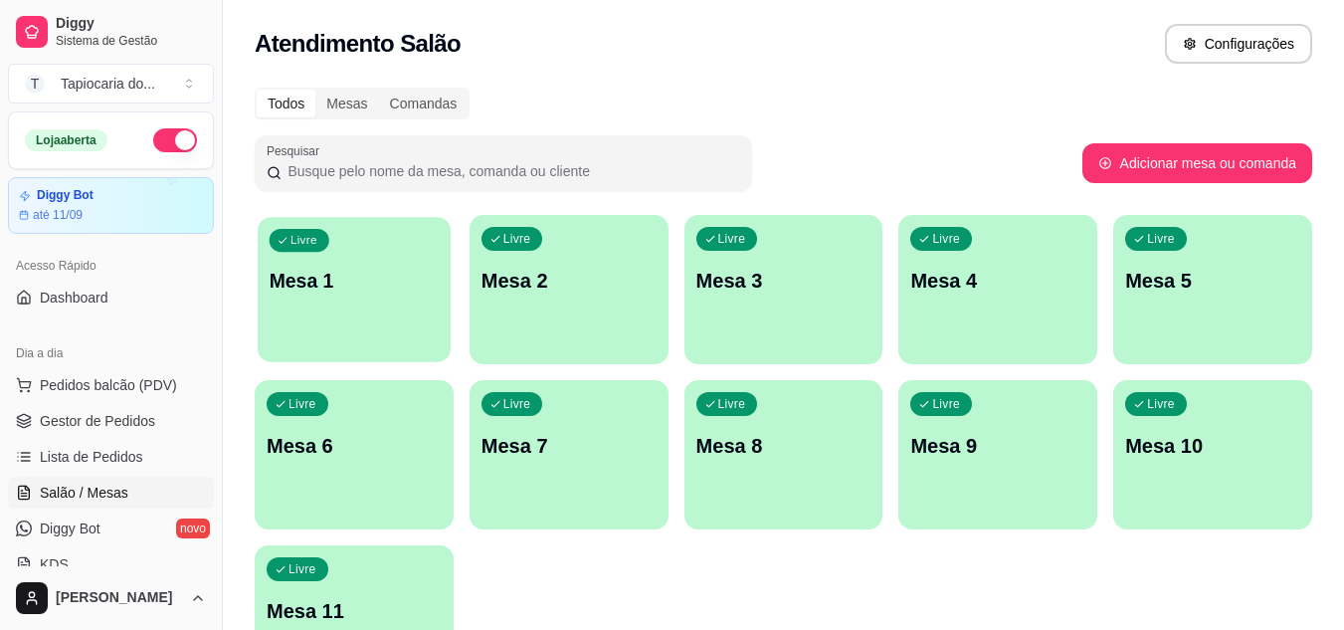
click at [366, 263] on div "Livre Mesa 1" at bounding box center [354, 277] width 193 height 121
click at [626, 284] on p "Mesa 2" at bounding box center [569, 281] width 175 height 28
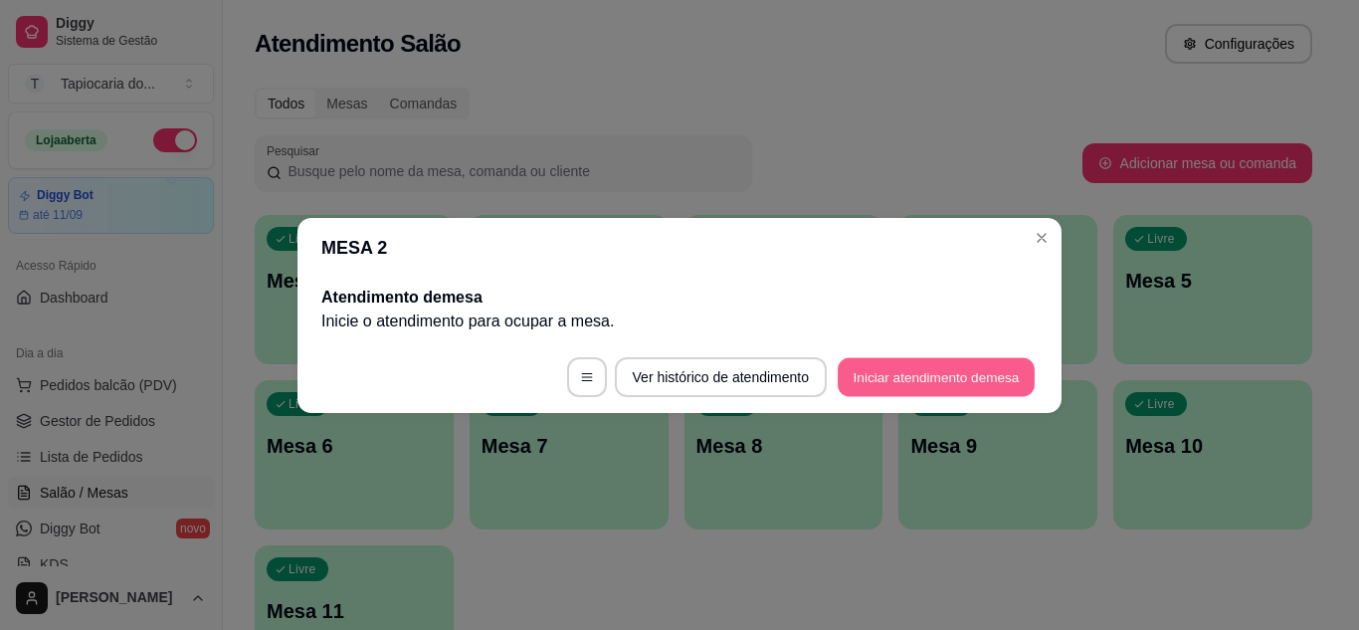
click at [858, 378] on button "Iniciar atendimento de mesa" at bounding box center [936, 376] width 197 height 39
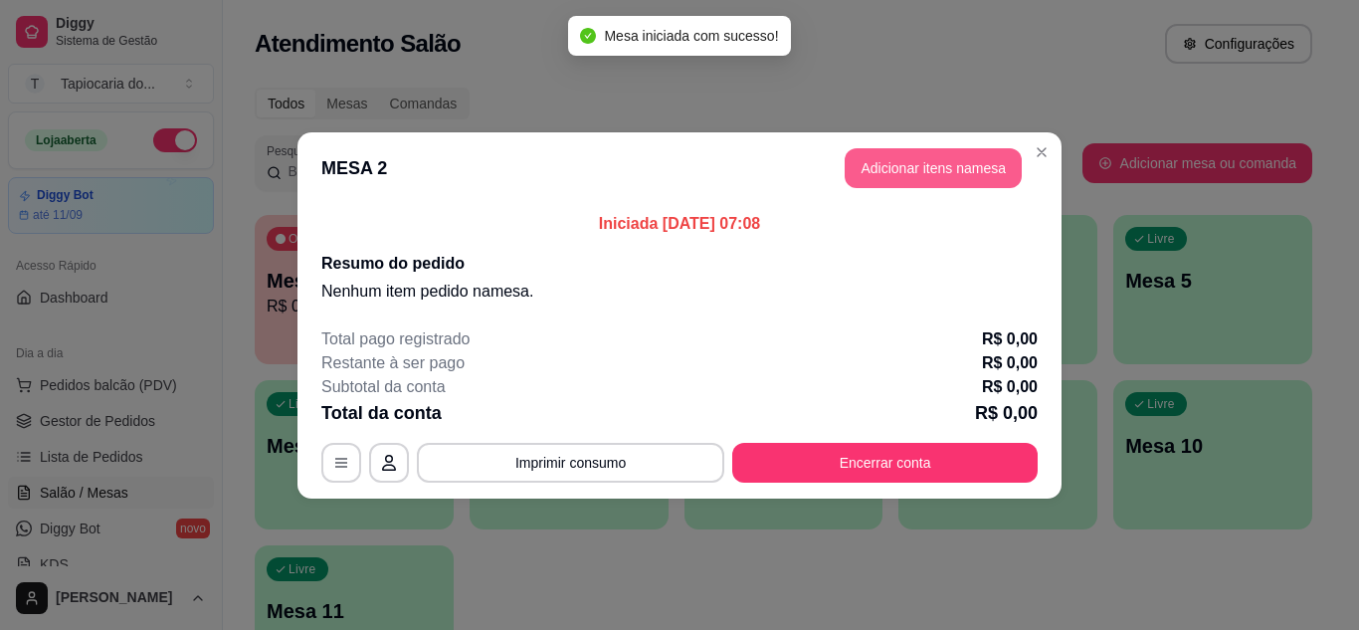
click at [962, 160] on button "Adicionar itens na mesa" at bounding box center [933, 168] width 177 height 40
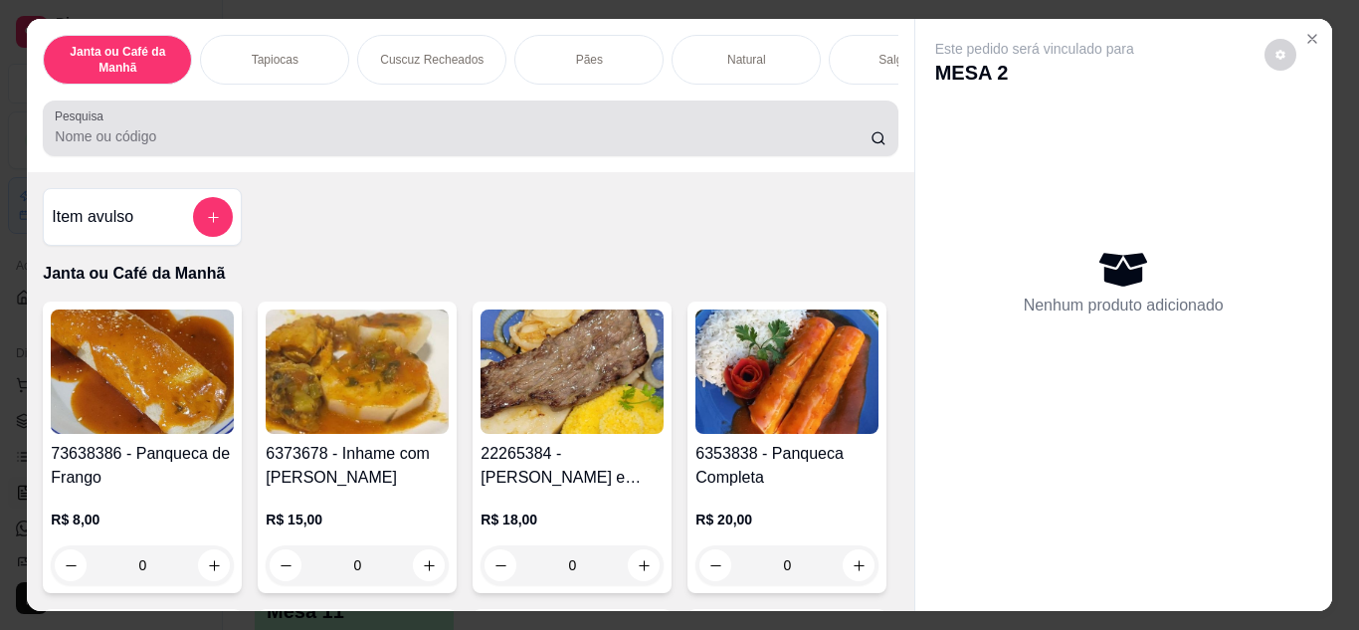
click at [435, 134] on input "Pesquisa" at bounding box center [463, 136] width 816 height 20
click at [249, 156] on div "Pesquisa" at bounding box center [470, 128] width 855 height 56
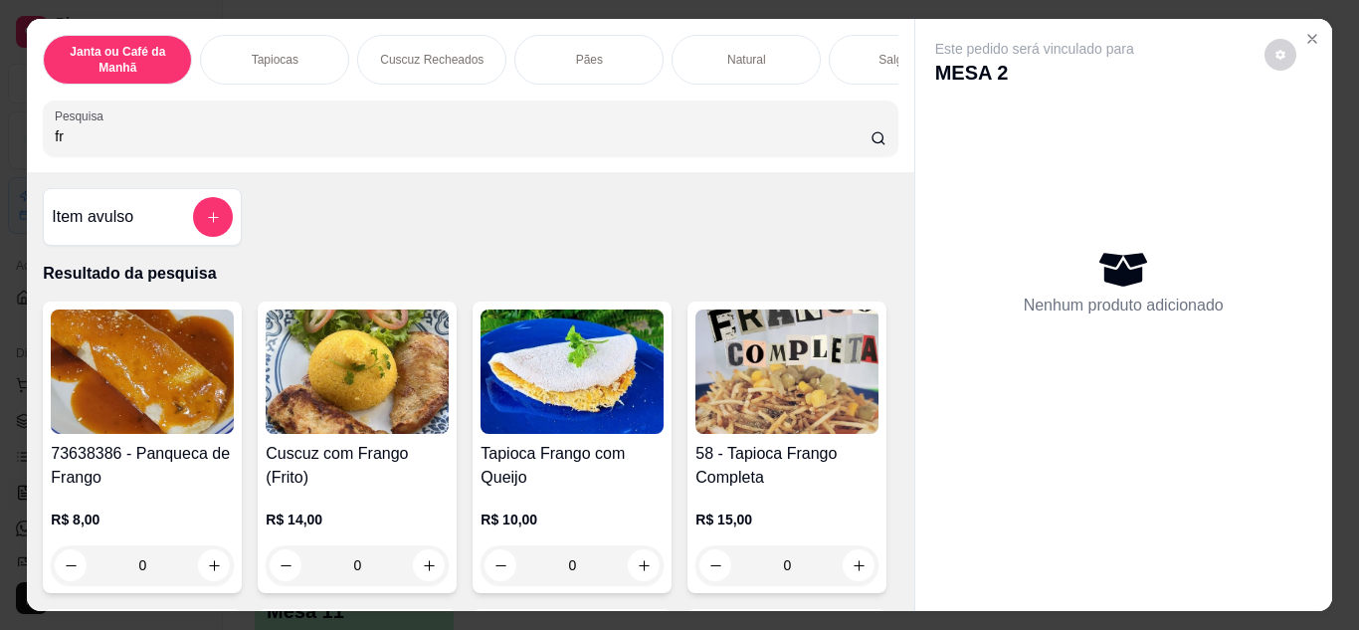
type input "f"
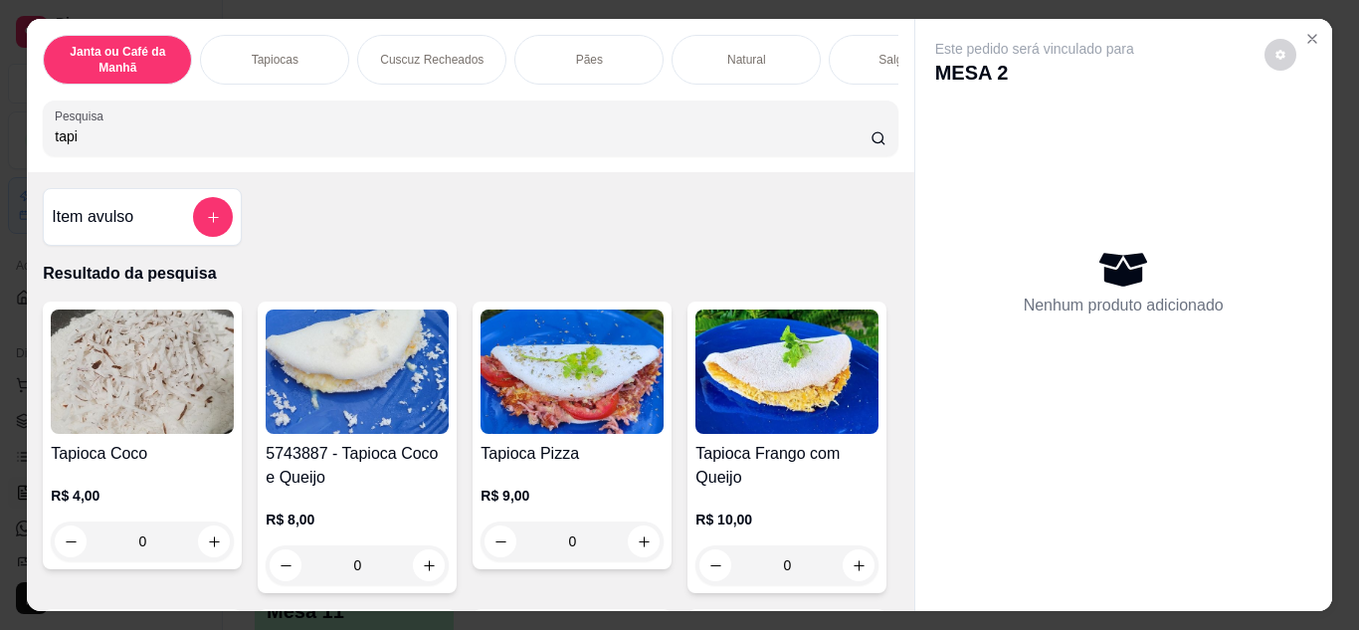
scroll to position [398, 0]
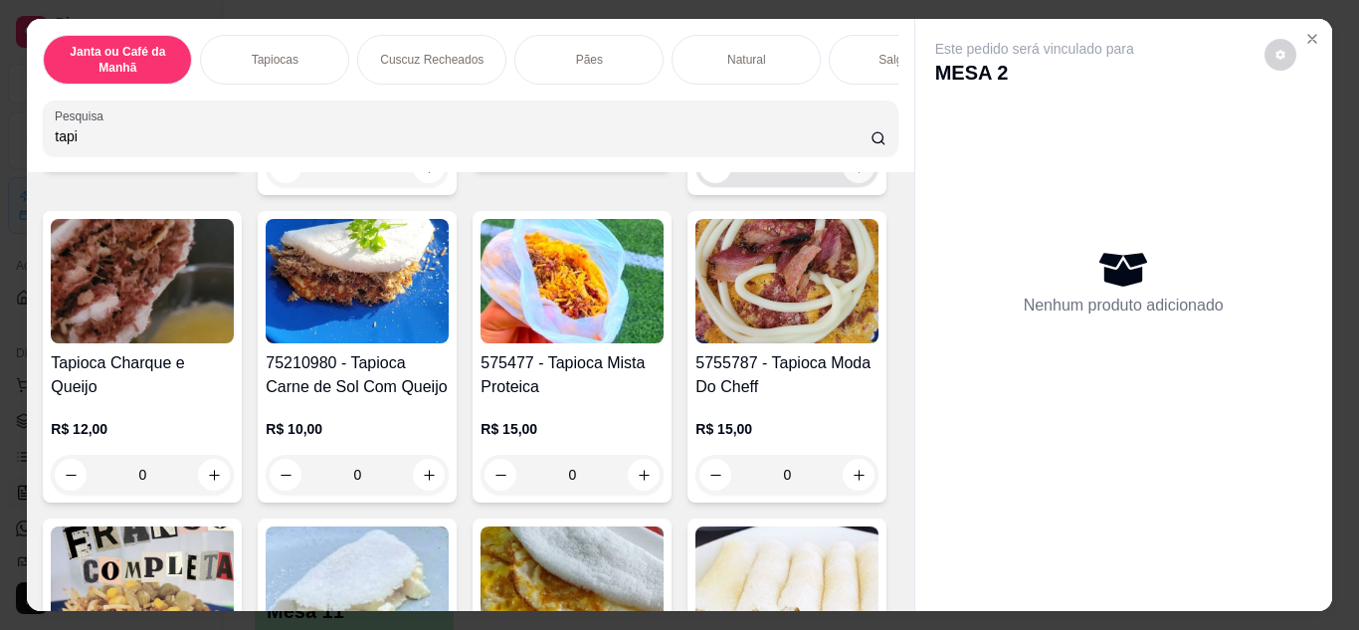
type input "tapi"
click at [852, 175] on icon "increase-product-quantity" at bounding box center [859, 167] width 15 height 15
type input "1"
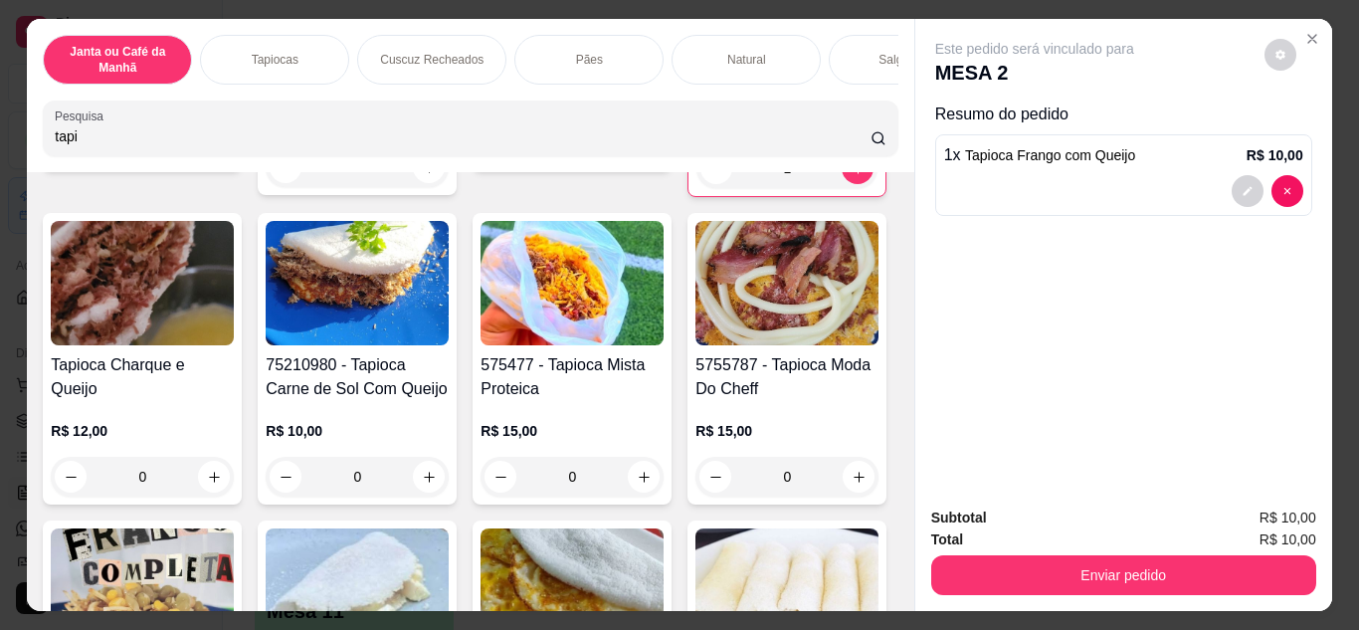
scroll to position [0, 0]
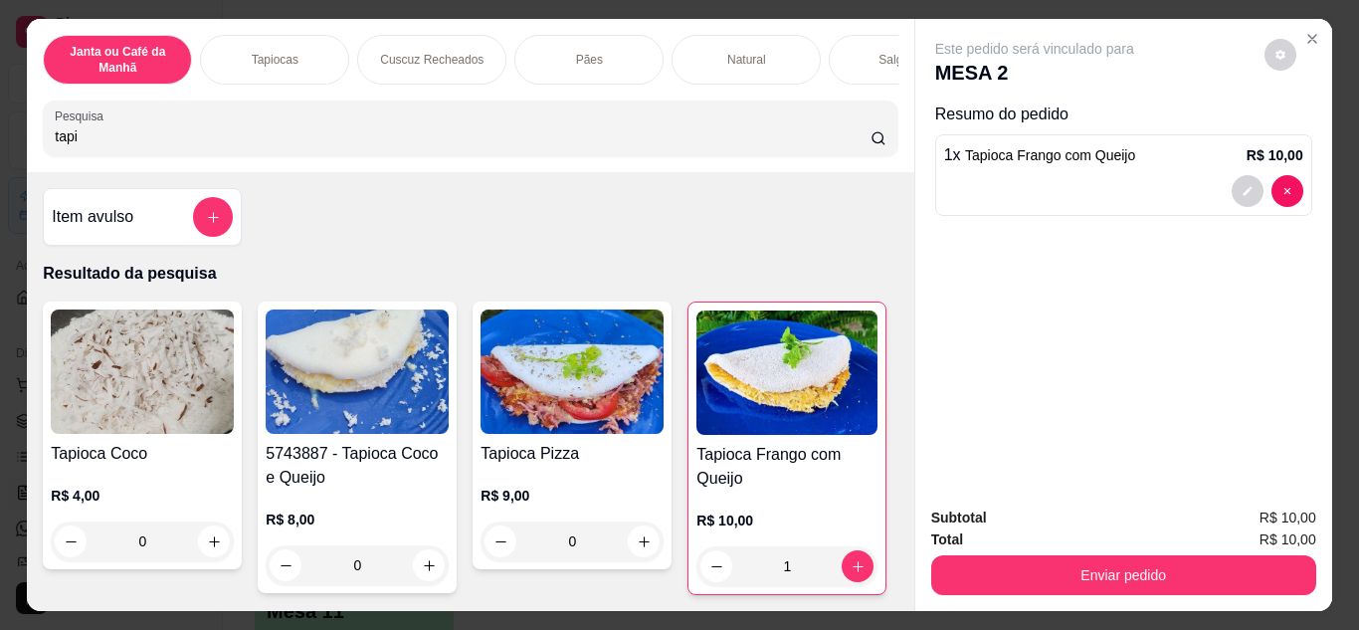
drag, startPoint x: 188, startPoint y: 132, endPoint x: 0, endPoint y: 132, distance: 188.1
click at [0, 132] on div "Janta ou Café da Manhã Tapiocas Cuscuz Recheados Pães Natural Salgados Tapiocas…" at bounding box center [679, 315] width 1359 height 630
drag, startPoint x: 20, startPoint y: 153, endPoint x: 0, endPoint y: 153, distance: 19.9
click at [0, 153] on div "Janta ou Café da Manhã Tapiocas Cuscuz Recheados Pães Natural Salgados Tapiocas…" at bounding box center [679, 315] width 1359 height 630
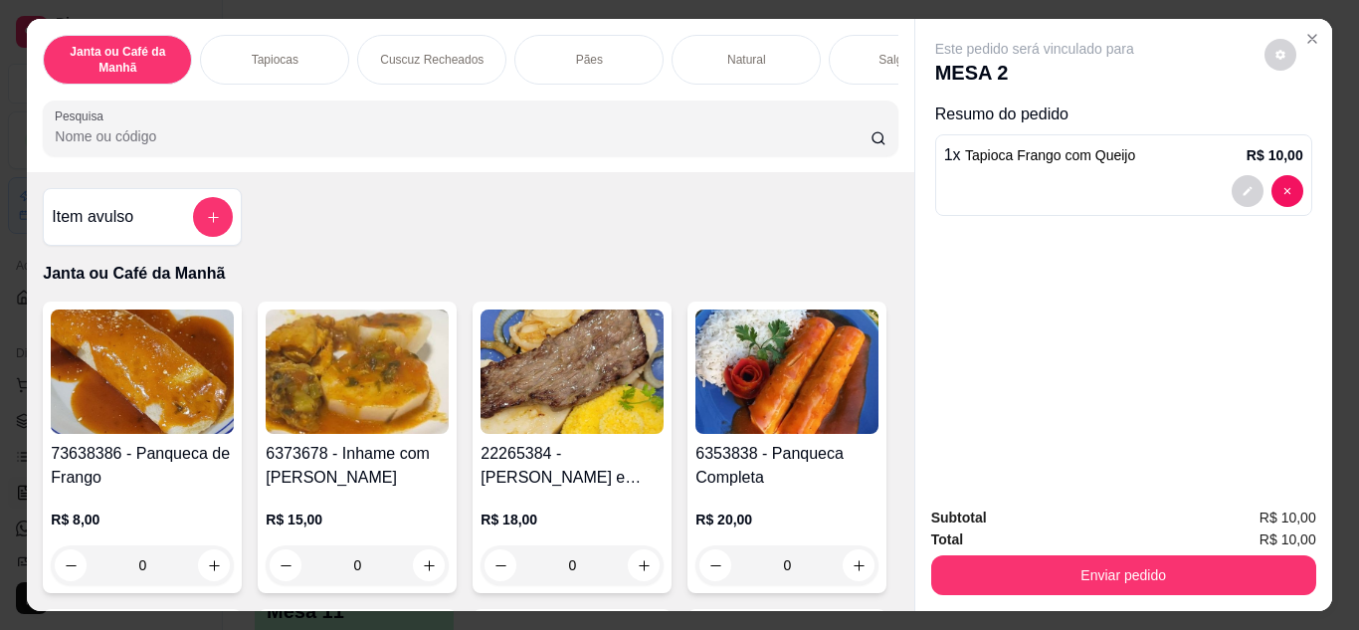
type input "c"
click at [351, 136] on input "c" at bounding box center [463, 136] width 816 height 20
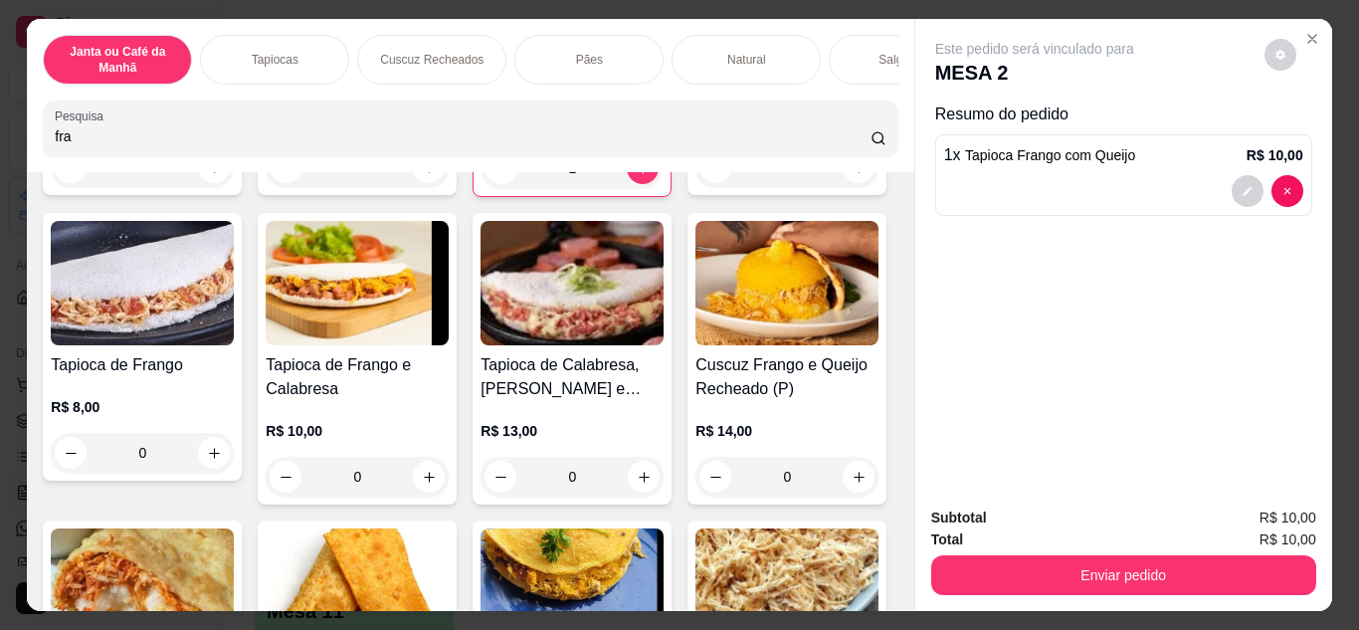
scroll to position [299, 0]
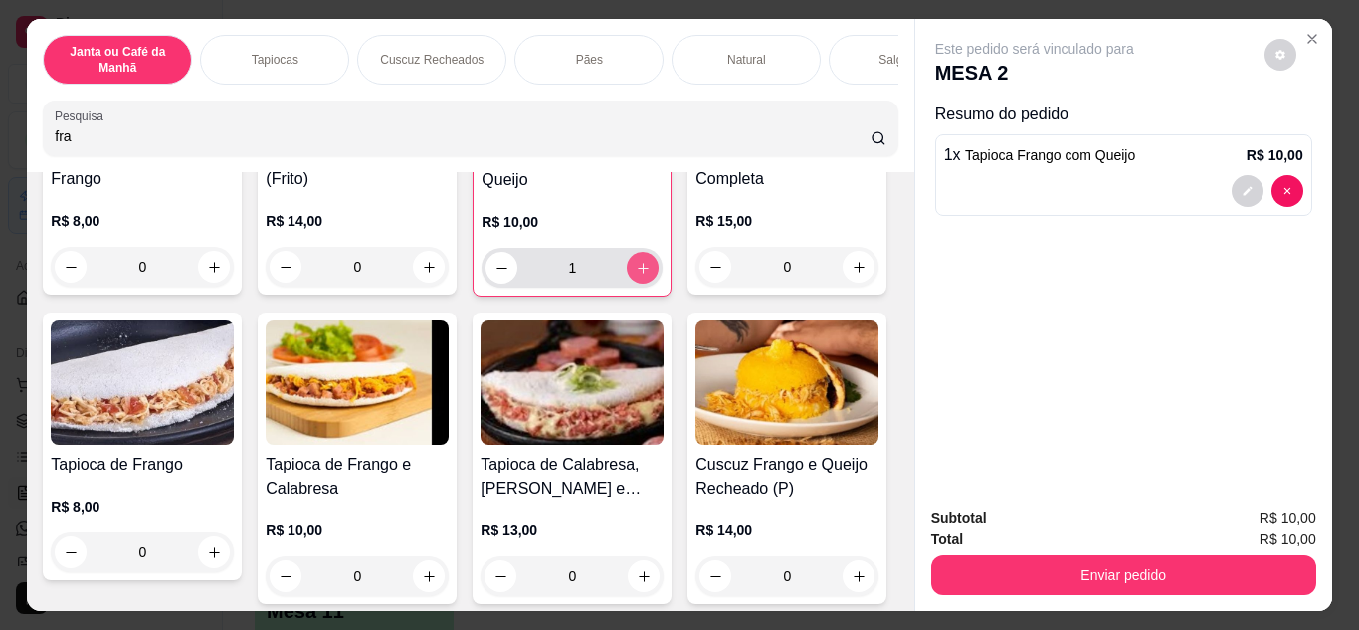
type input "fra"
click at [641, 276] on icon "increase-product-quantity" at bounding box center [643, 268] width 15 height 15
type input "2"
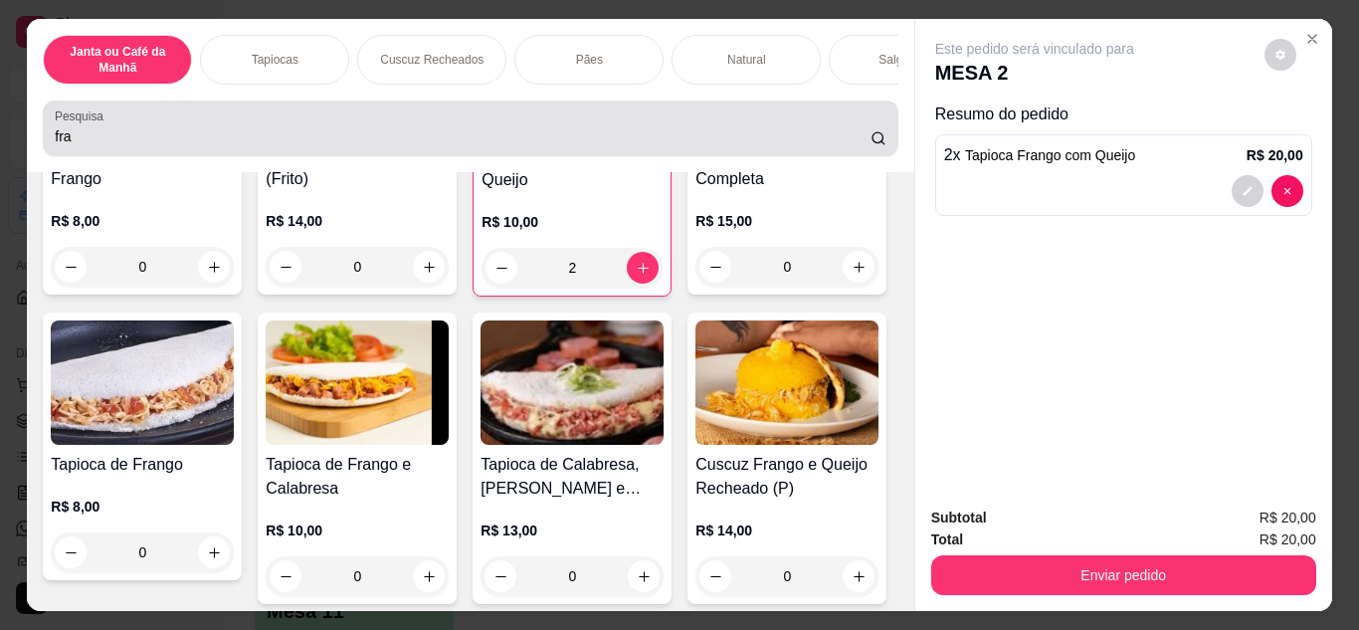
click at [632, 117] on div "fra" at bounding box center [470, 128] width 831 height 40
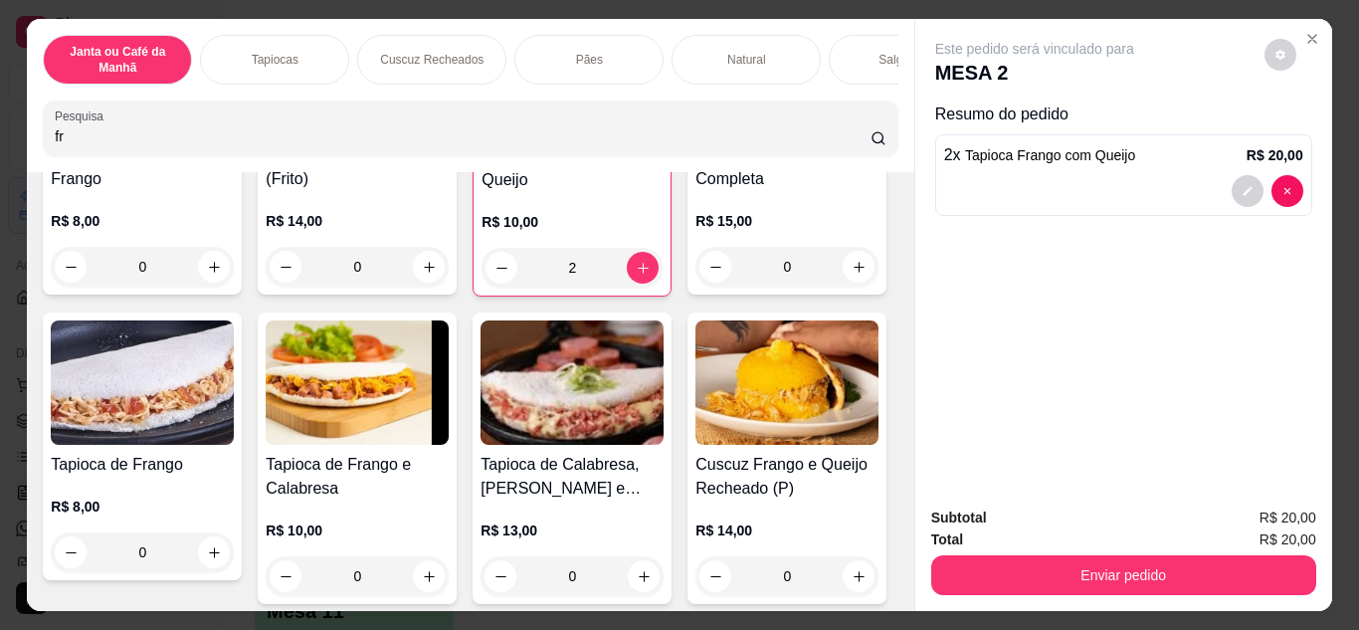
type input "f"
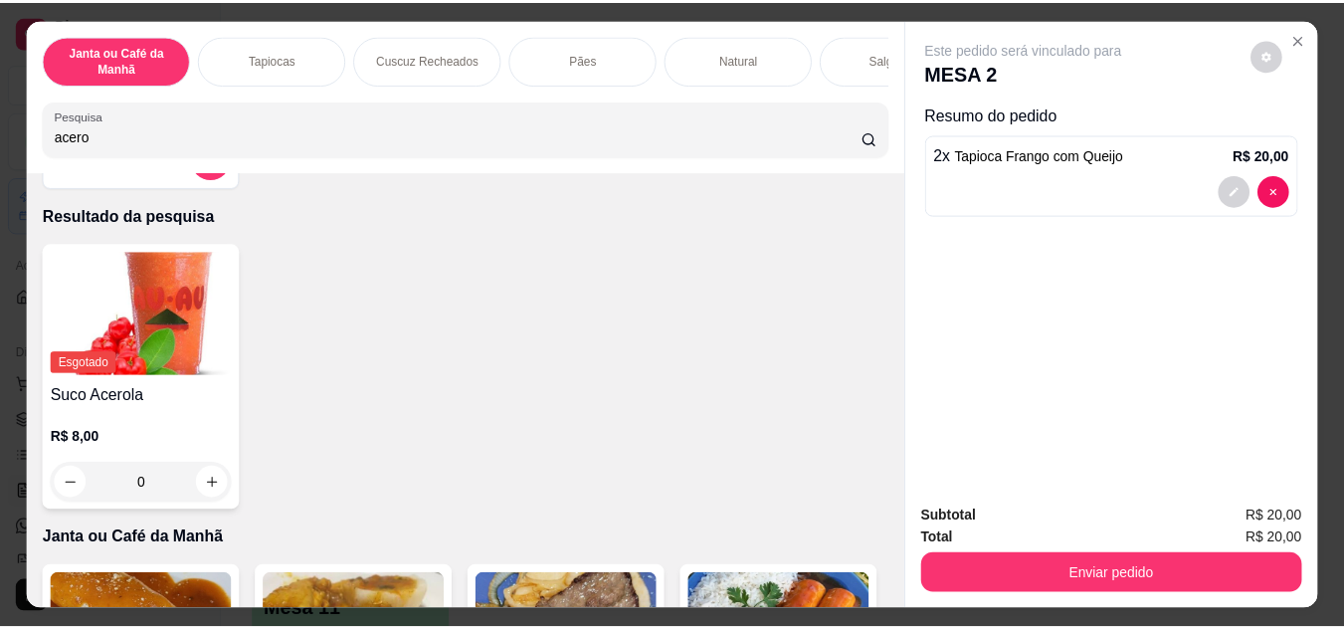
scroll to position [0, 0]
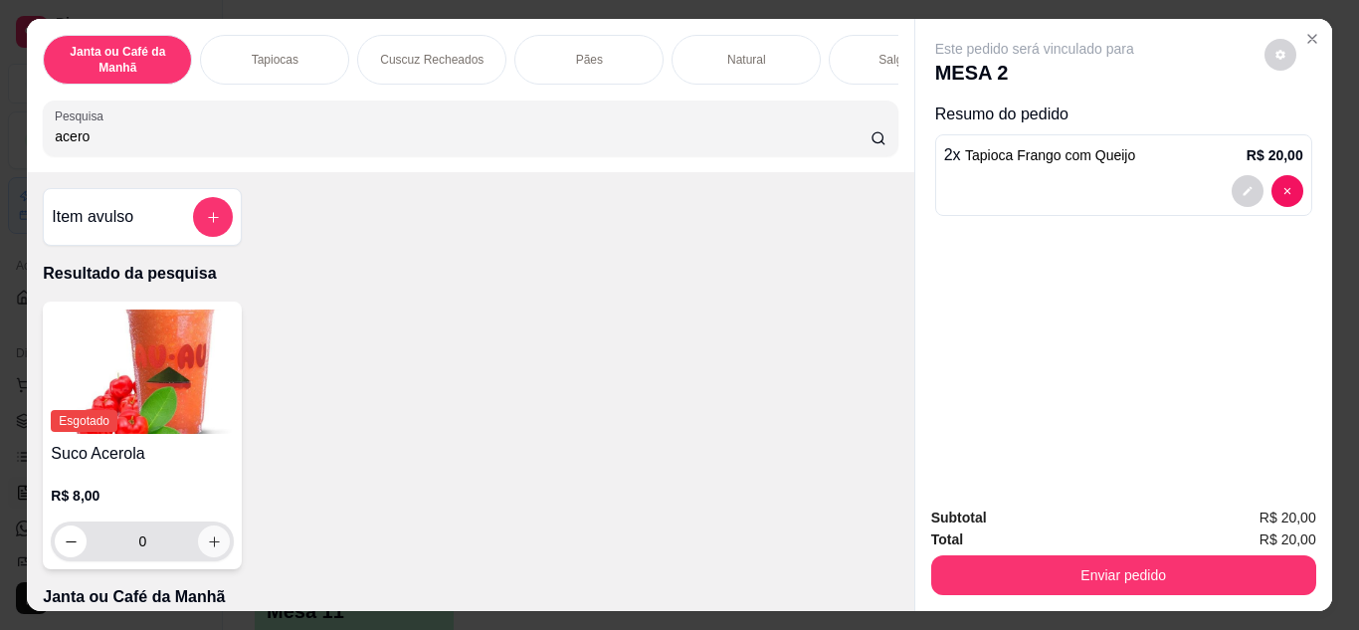
type input "acero"
click at [207, 549] on icon "increase-product-quantity" at bounding box center [214, 541] width 15 height 15
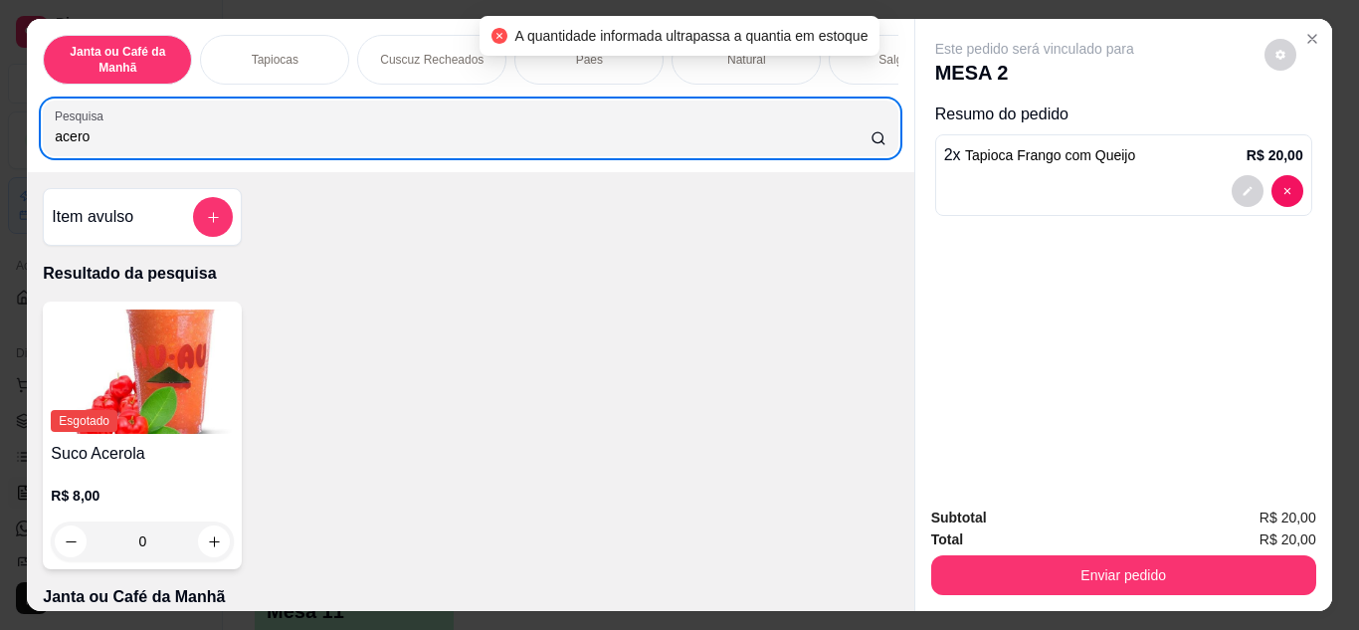
drag, startPoint x: 302, startPoint y: 125, endPoint x: 0, endPoint y: 134, distance: 302.6
click at [0, 134] on div "Janta ou Café da Manhã Tapiocas Cuscuz Recheados Pães Natural Salgados Tapiocas…" at bounding box center [679, 315] width 1359 height 630
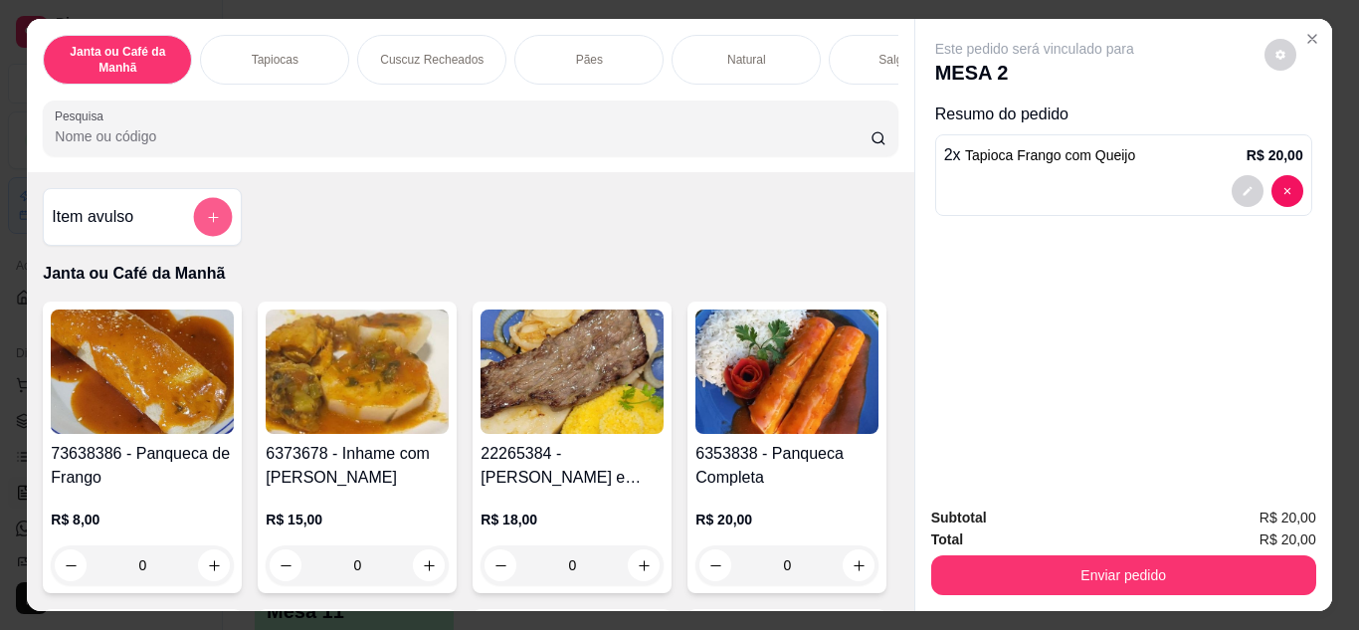
click at [206, 222] on icon "add-separate-item" at bounding box center [213, 217] width 15 height 15
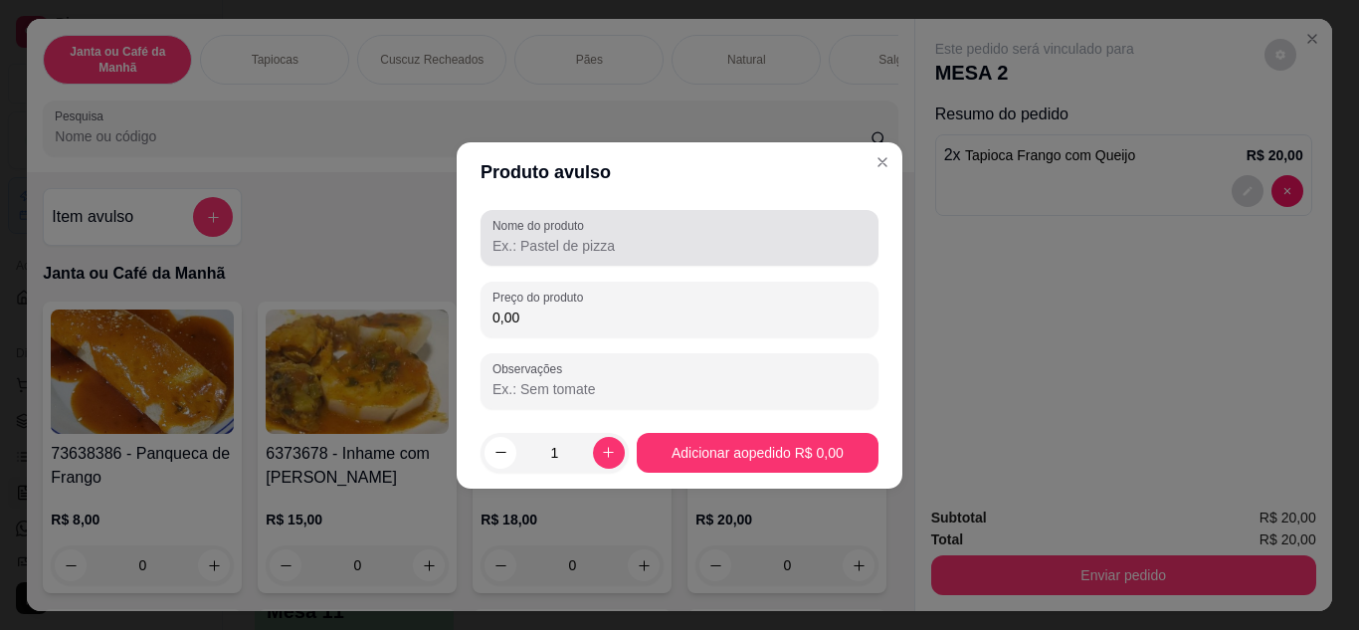
click at [776, 256] on div at bounding box center [680, 238] width 374 height 40
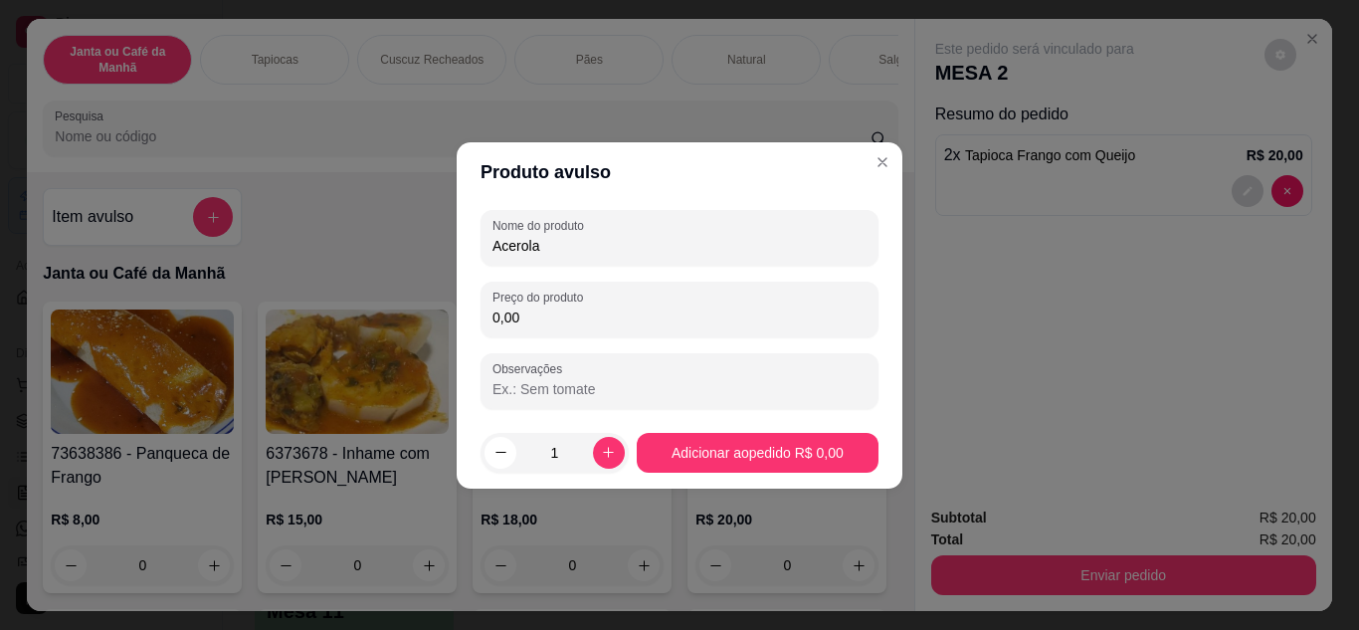
type input "Acerola"
click at [650, 321] on input "0,00" at bounding box center [680, 317] width 374 height 20
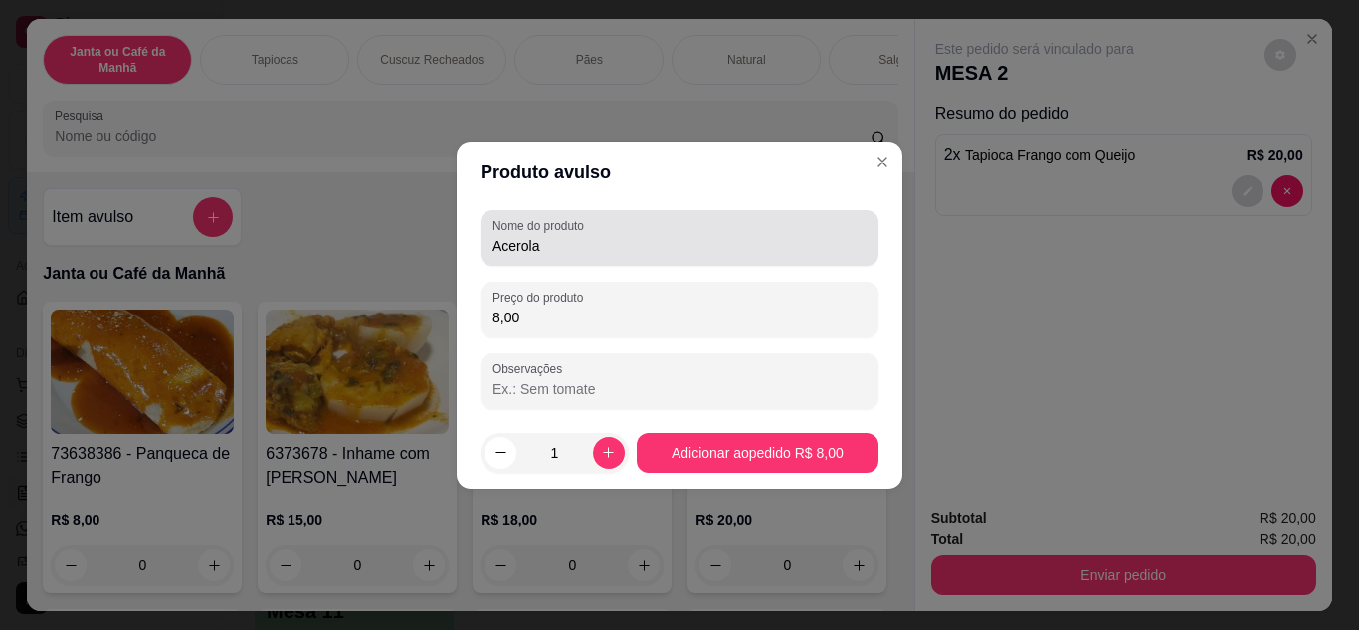
type input "8,00"
click at [488, 239] on div "Nome do produto Acerola" at bounding box center [680, 238] width 398 height 56
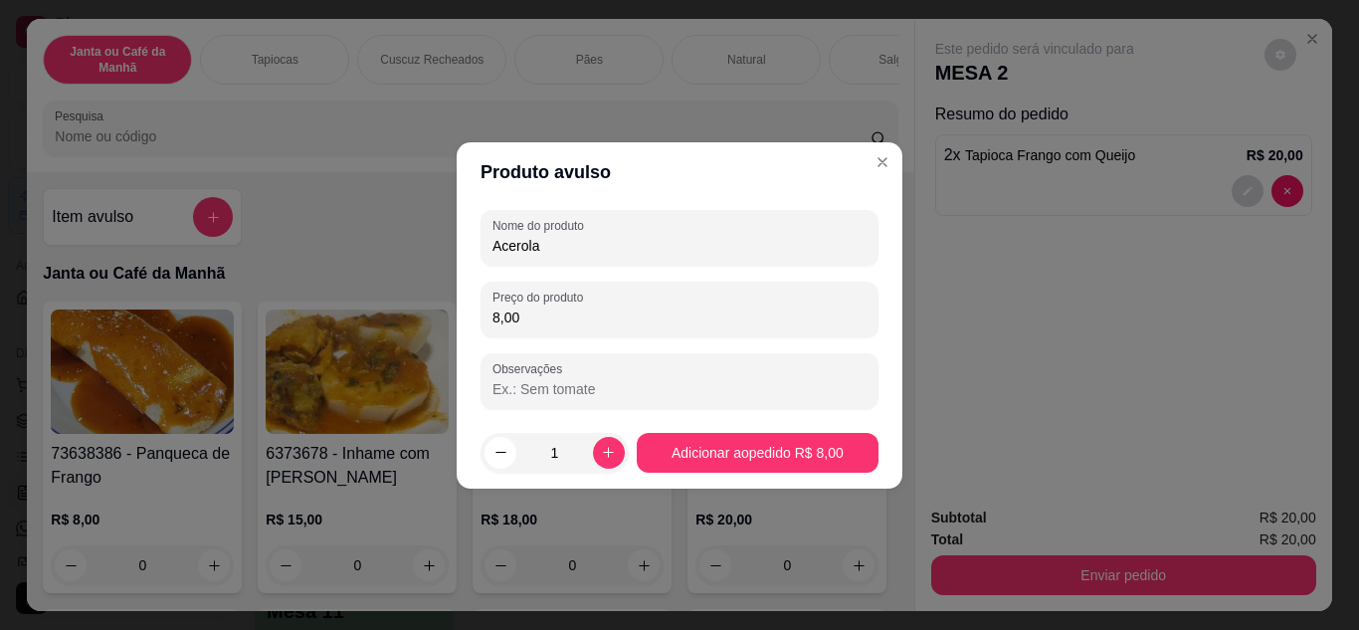
click at [489, 245] on div "Nome do produto Acerola" at bounding box center [680, 238] width 398 height 56
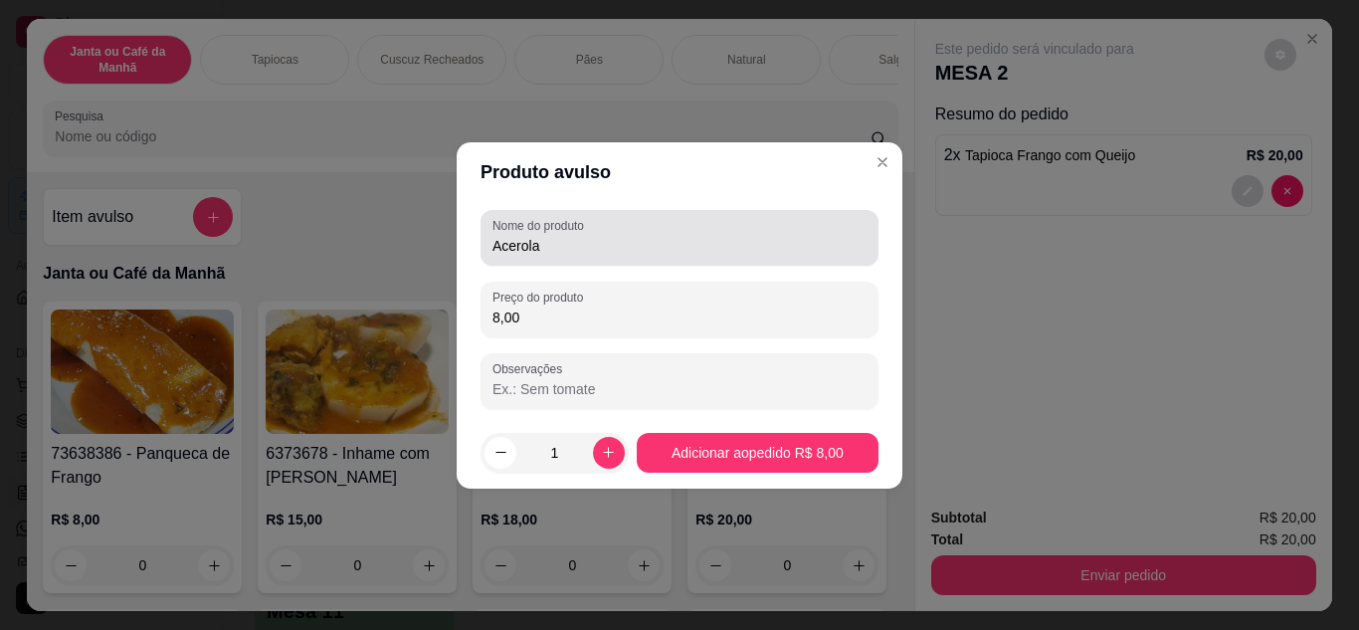
click at [489, 247] on div "Nome do produto Acerola" at bounding box center [680, 238] width 398 height 56
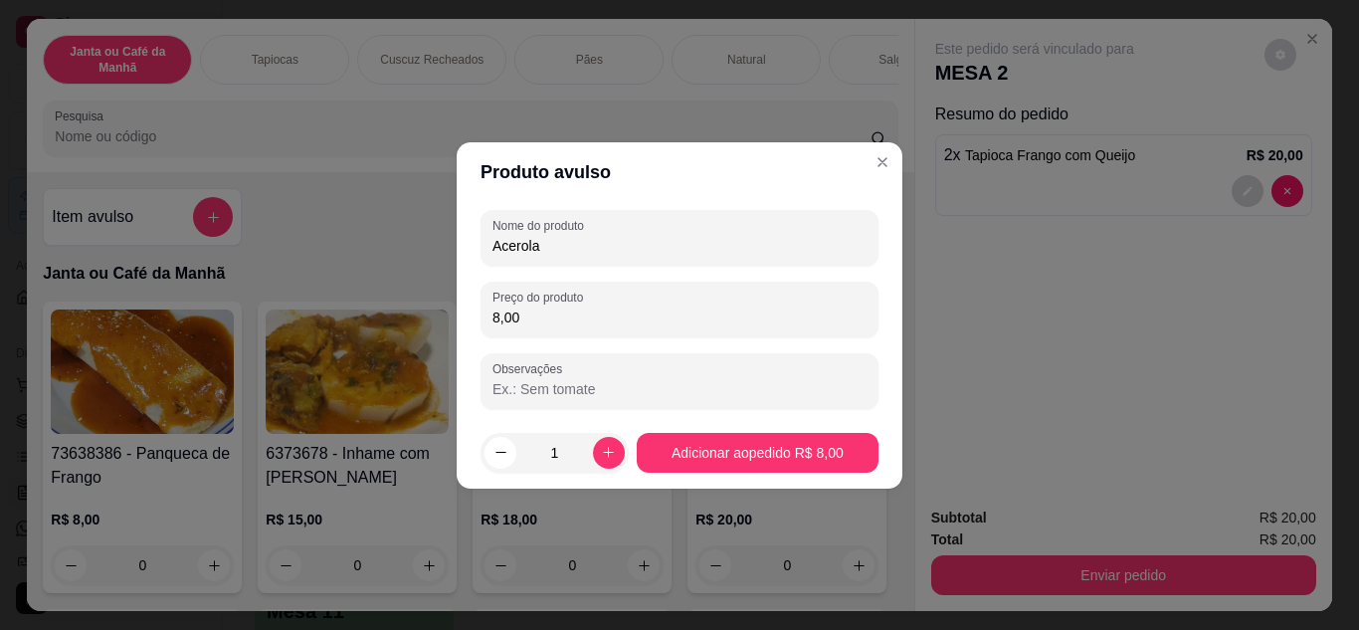
click at [496, 247] on input "Acerola" at bounding box center [680, 246] width 374 height 20
type input "Suco de Acerola"
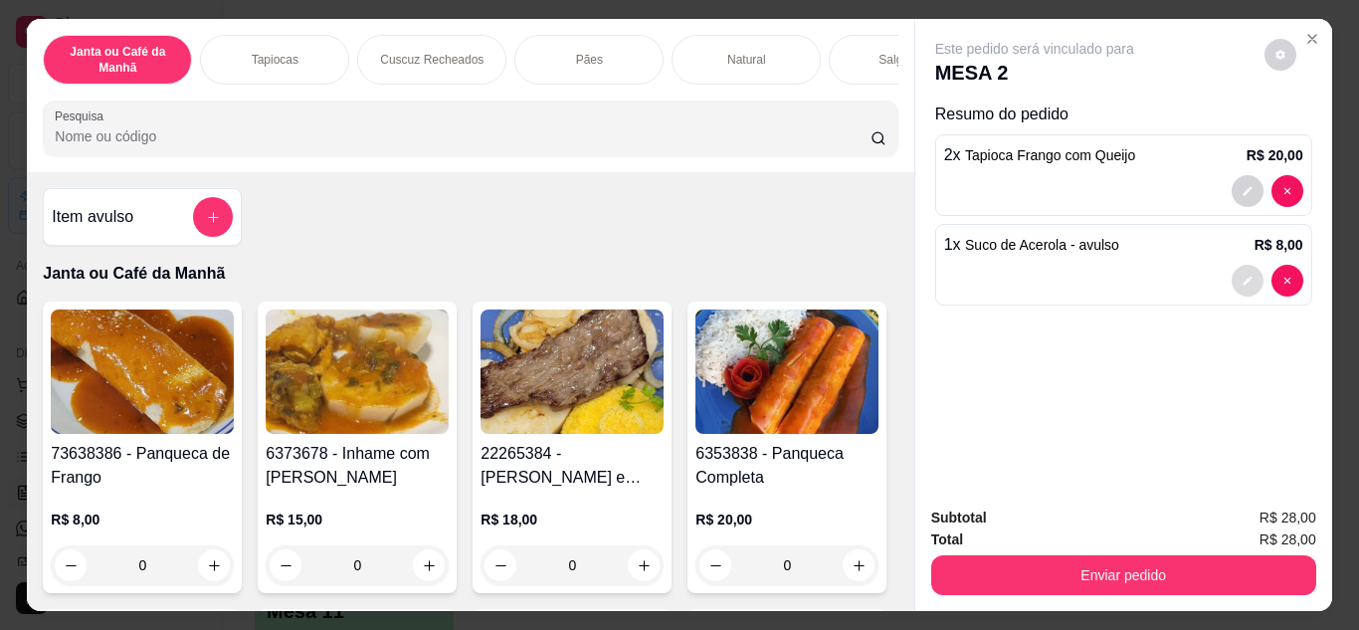
click at [1246, 283] on button "decrease-product-quantity" at bounding box center [1248, 281] width 32 height 32
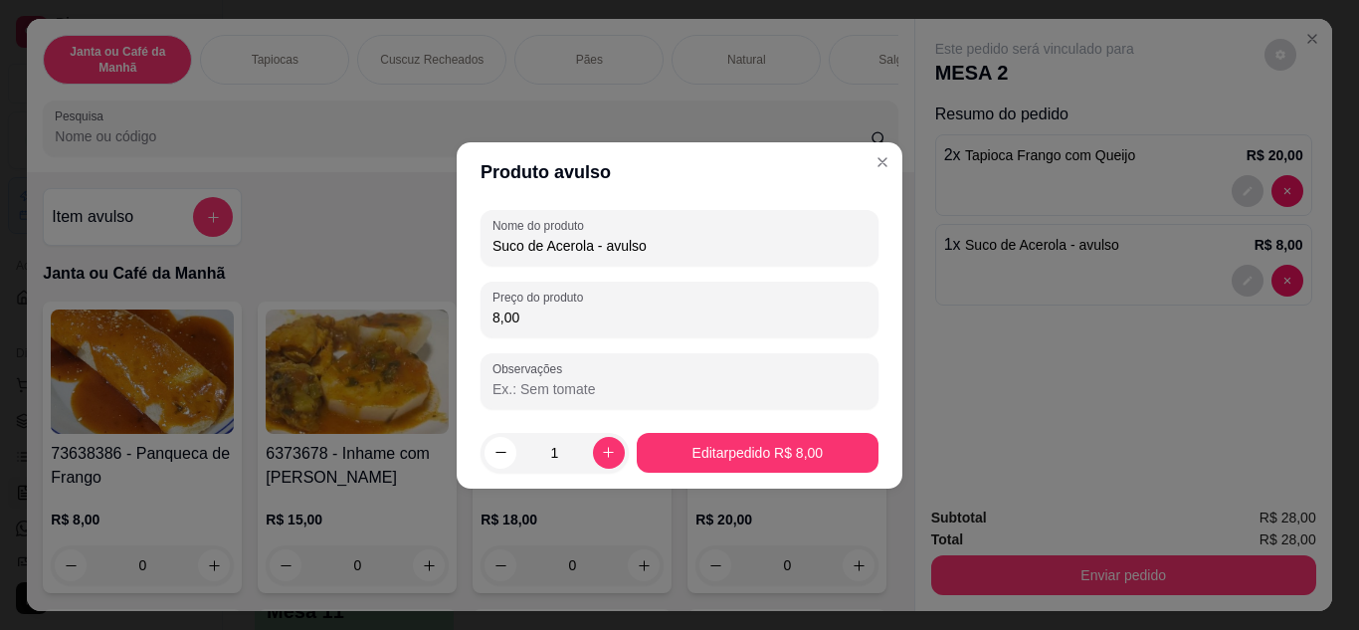
drag, startPoint x: 596, startPoint y: 239, endPoint x: 867, endPoint y: 231, distance: 270.8
click at [866, 232] on div "Suco de Acerola - avulso" at bounding box center [680, 238] width 374 height 40
type input "Suco de Acerola"
click at [794, 419] on footer "1 Editar pedido R$ 8,00" at bounding box center [680, 453] width 446 height 72
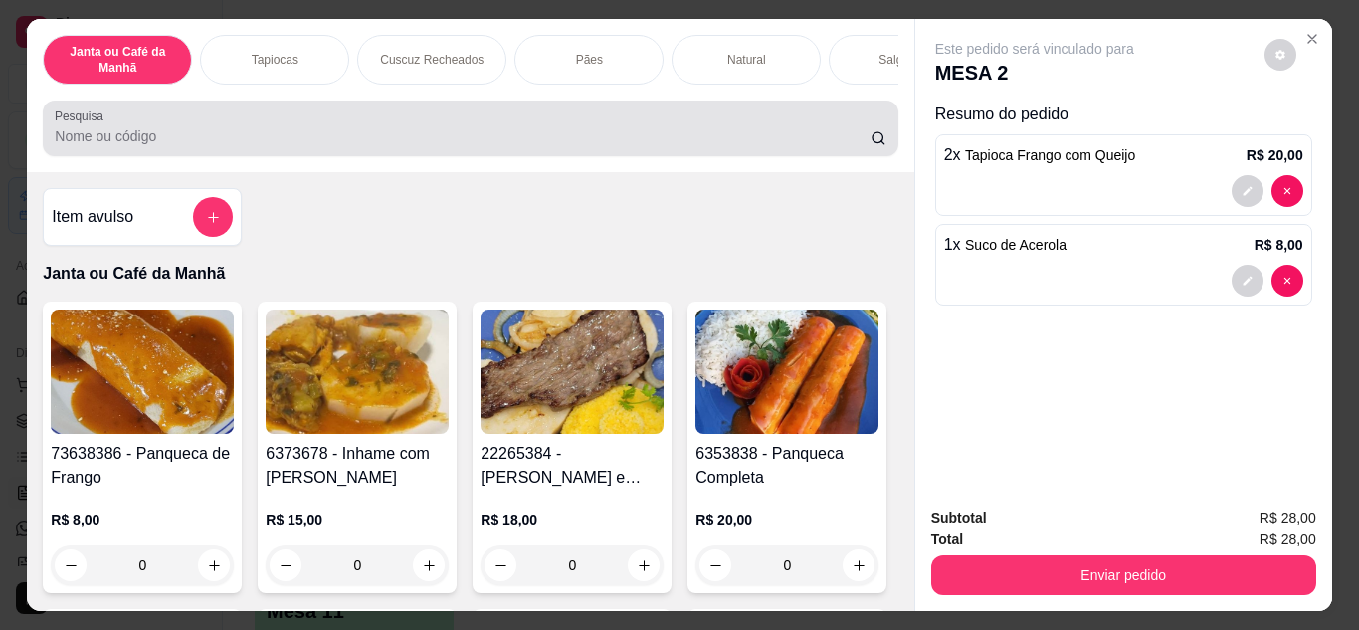
click at [510, 156] on div "Pesquisa" at bounding box center [470, 128] width 855 height 56
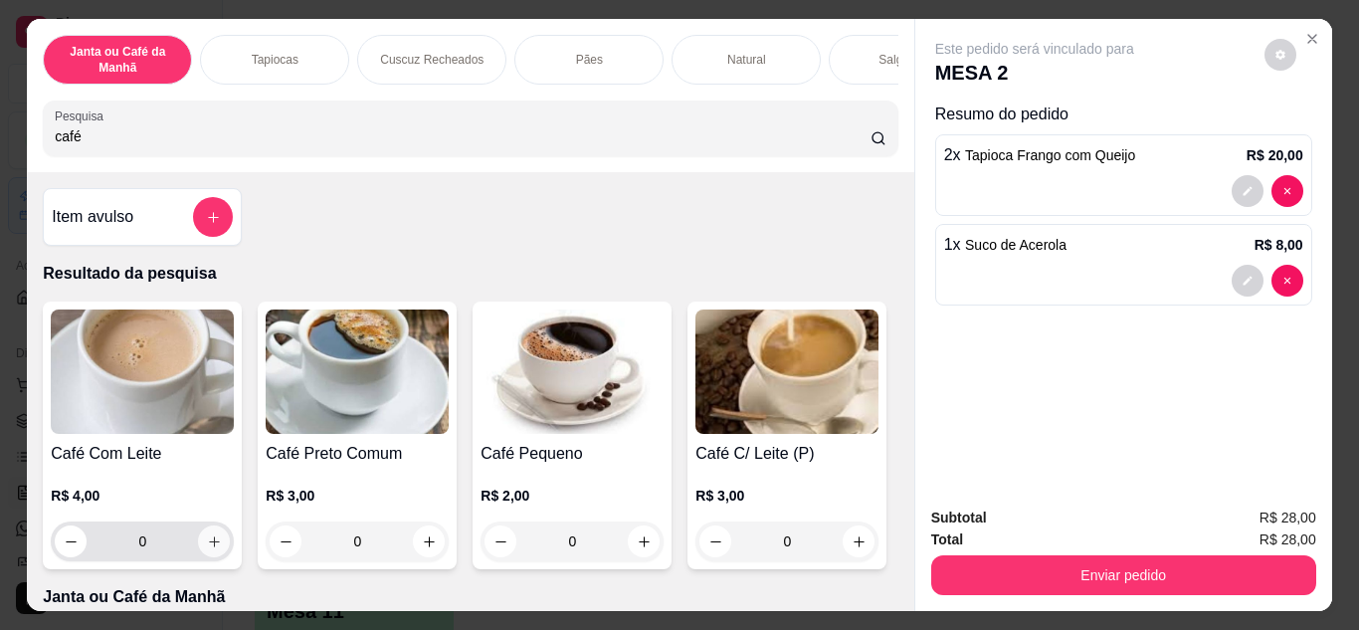
type input "café"
click at [202, 557] on button "increase-product-quantity" at bounding box center [214, 541] width 32 height 32
type input "1"
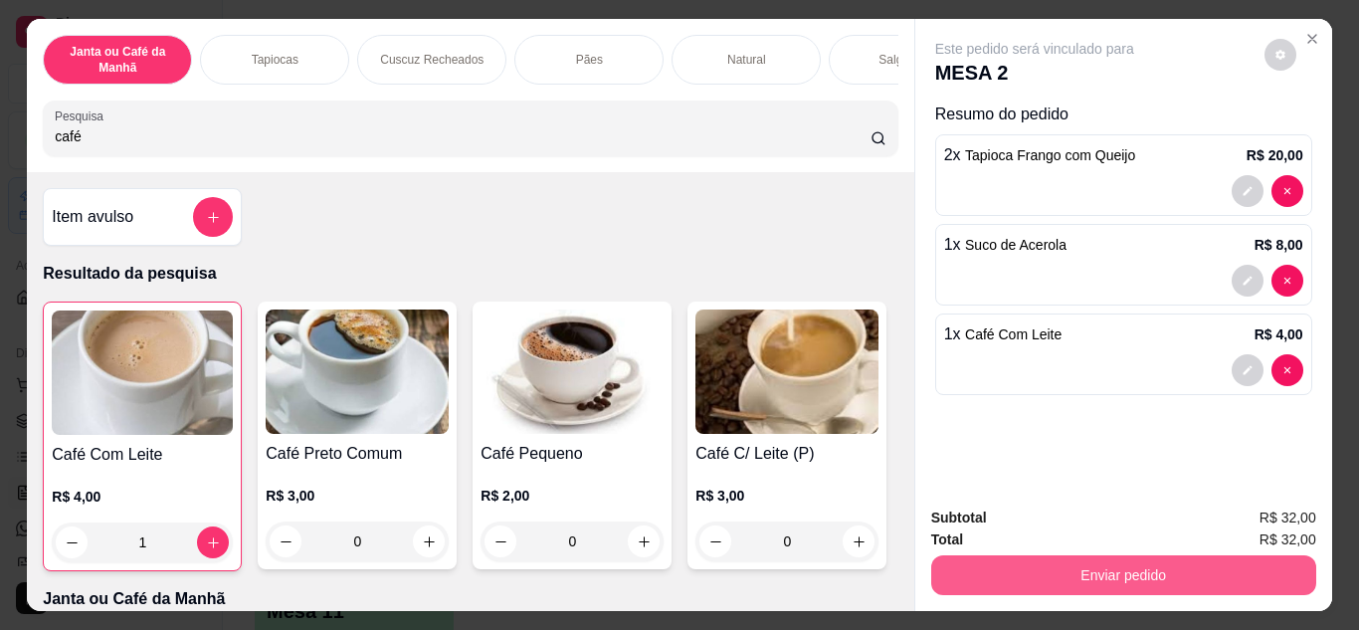
click at [1117, 564] on button "Enviar pedido" at bounding box center [1123, 575] width 385 height 40
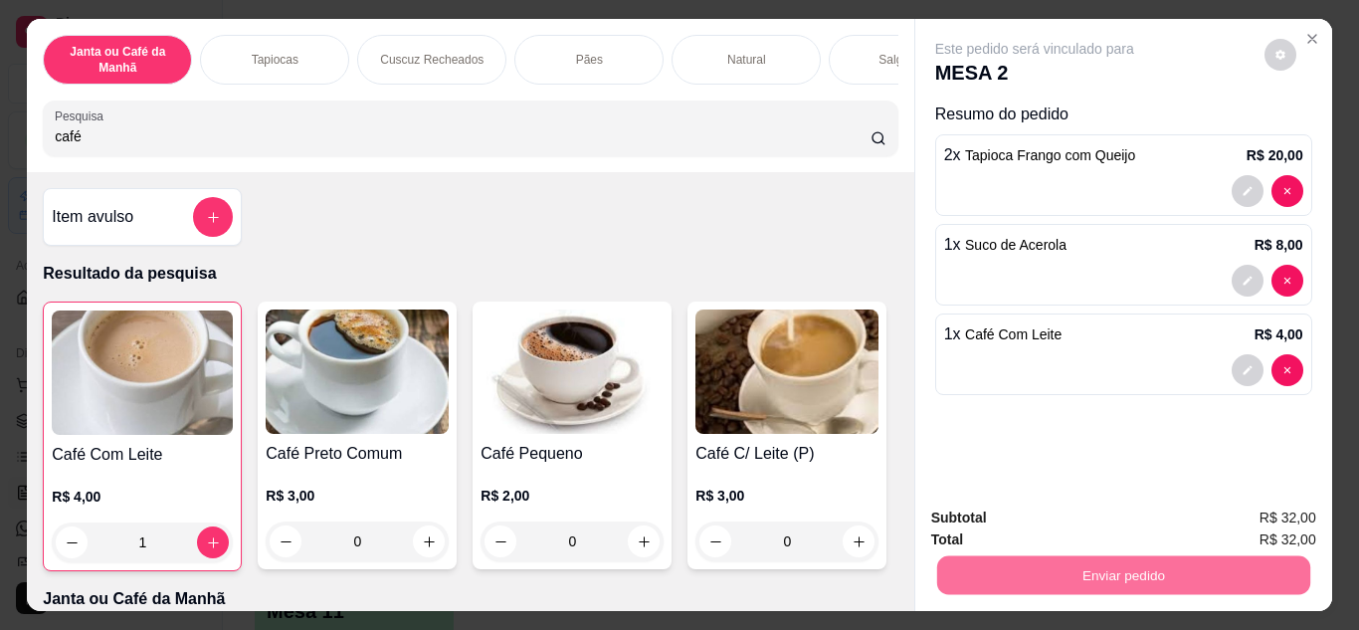
click at [1052, 517] on button "Não registrar e enviar pedido" at bounding box center [1057, 519] width 201 height 37
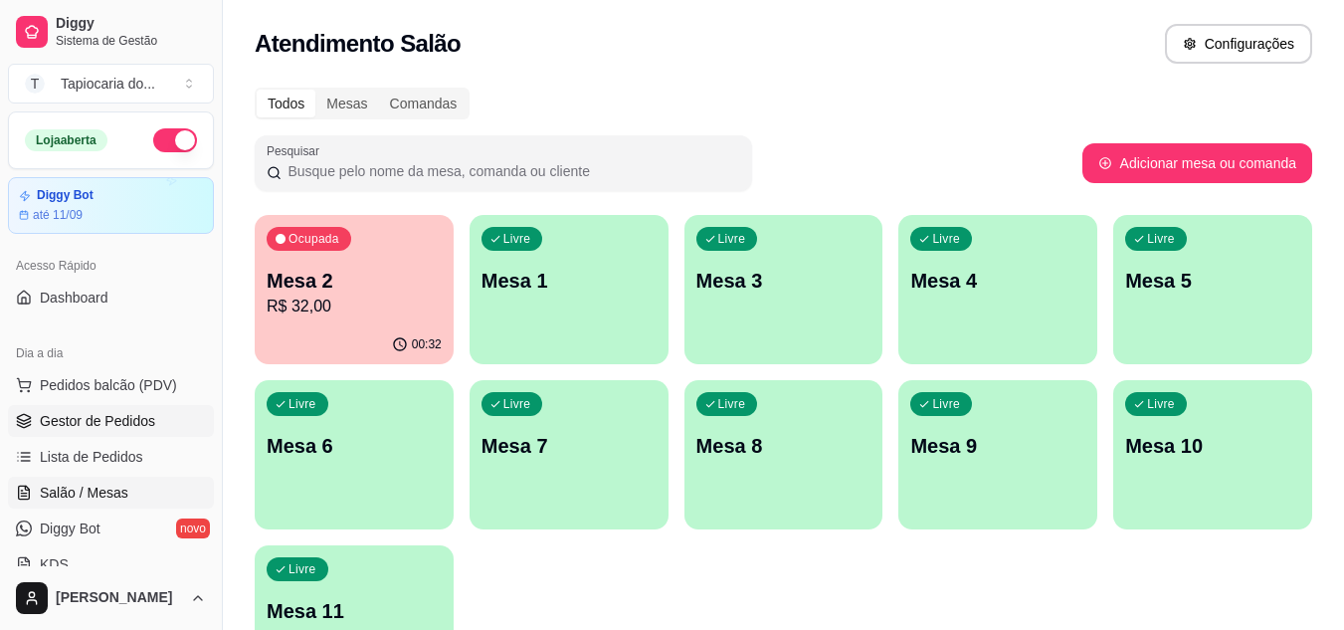
click at [79, 422] on span "Gestor de Pedidos" at bounding box center [97, 421] width 115 height 20
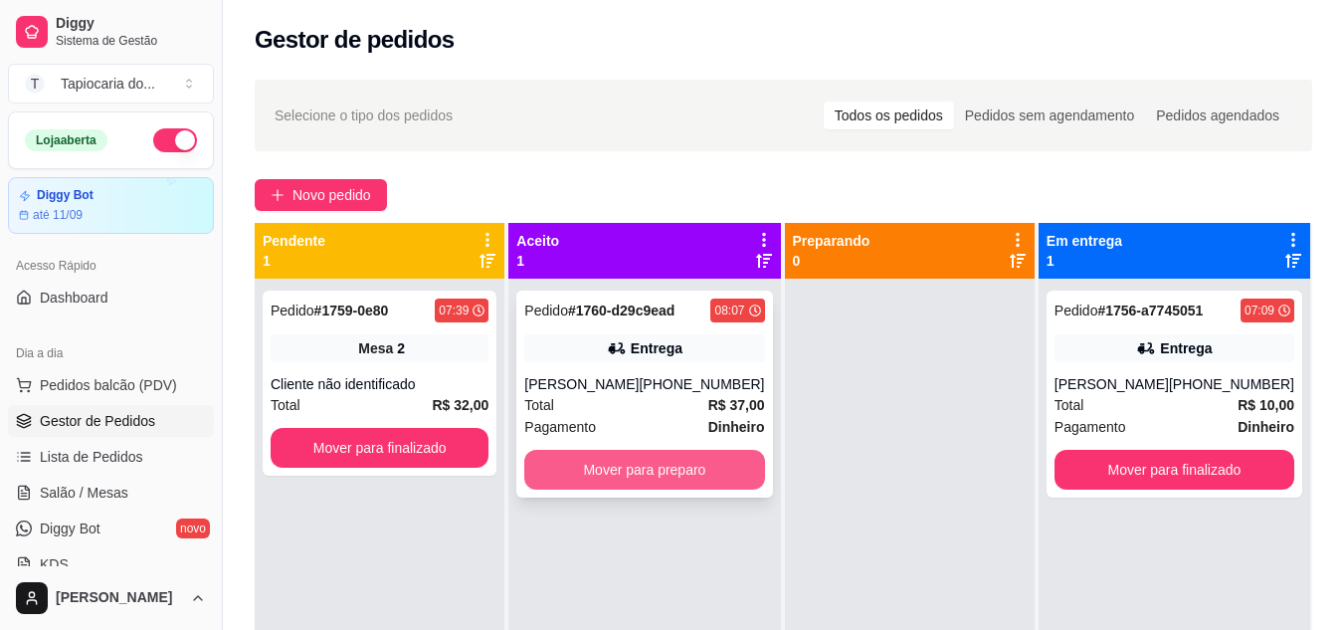
click at [633, 475] on button "Mover para preparo" at bounding box center [644, 470] width 240 height 40
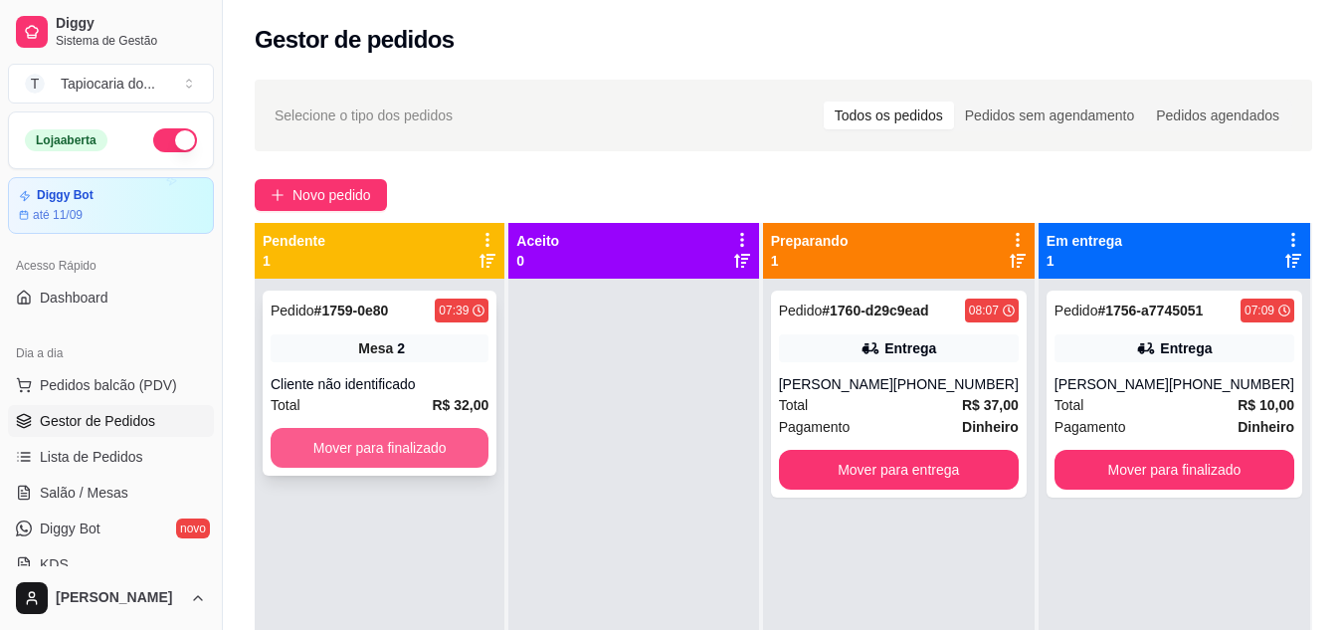
click at [454, 444] on button "Mover para finalizado" at bounding box center [380, 448] width 218 height 40
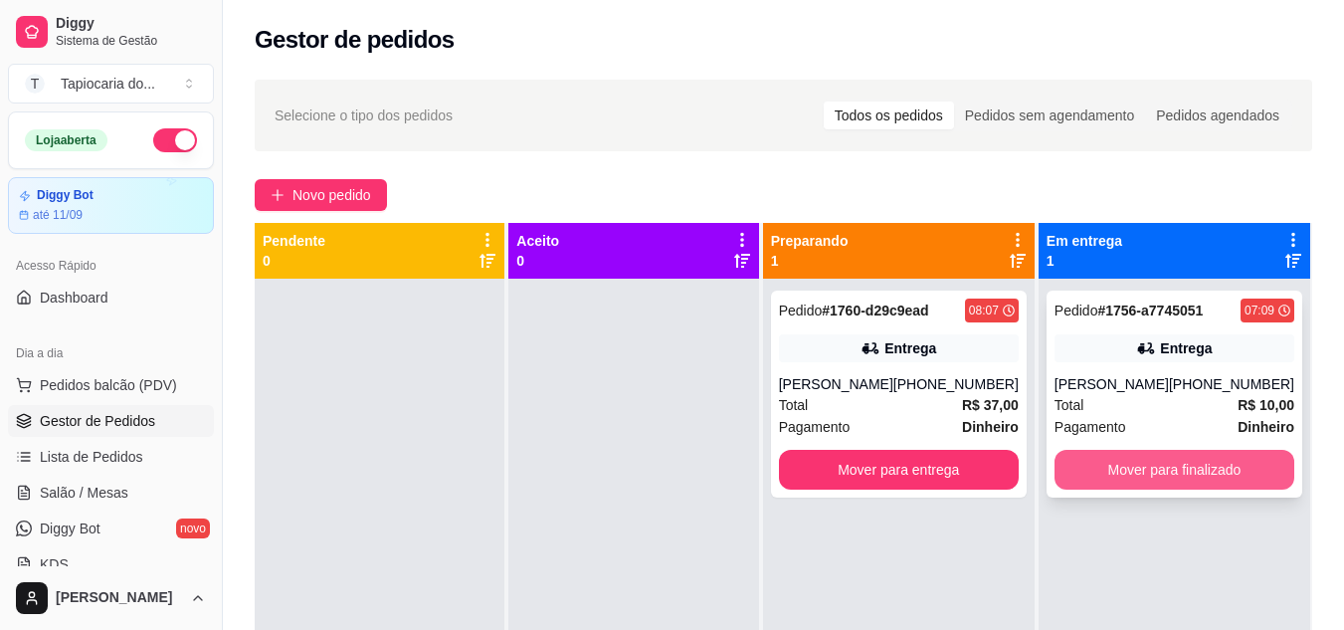
click at [1257, 472] on button "Mover para finalizado" at bounding box center [1175, 470] width 240 height 40
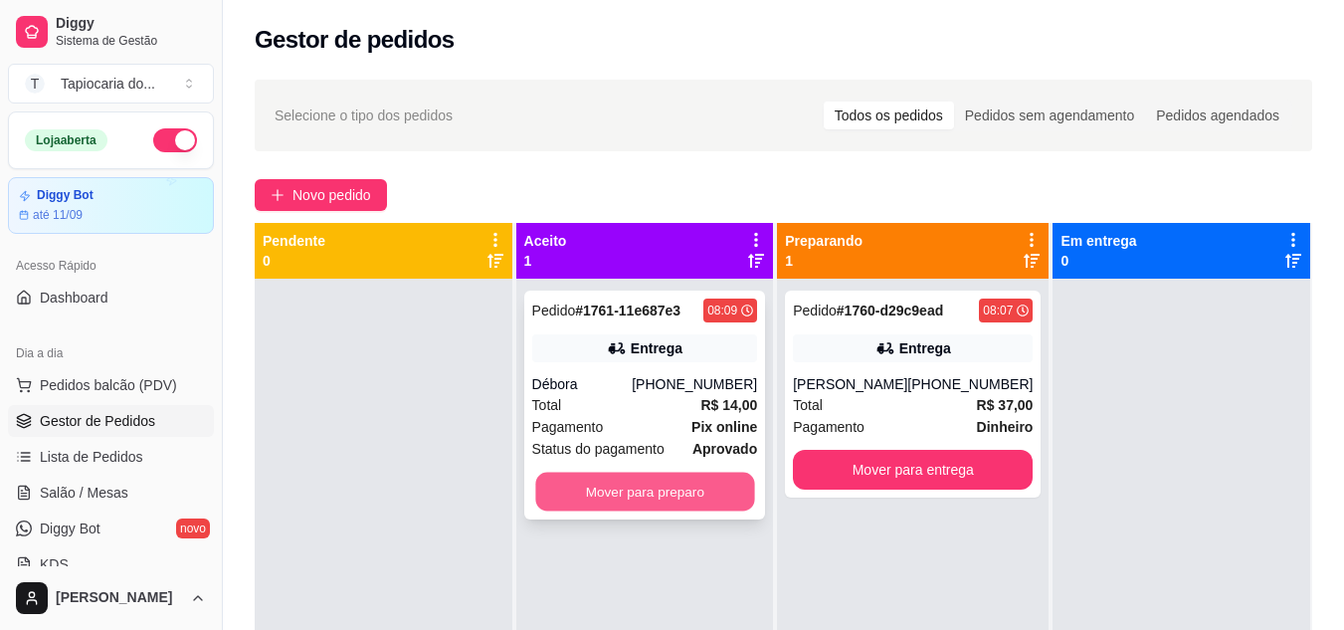
click at [702, 503] on button "Mover para preparo" at bounding box center [644, 492] width 219 height 39
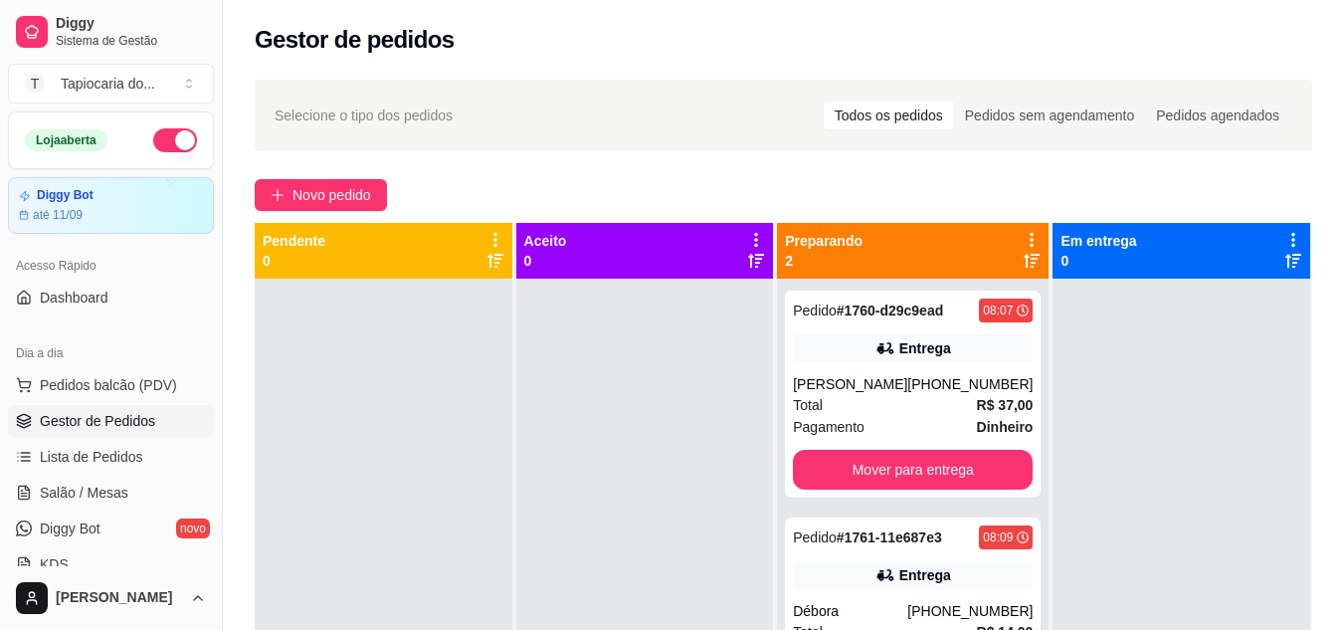
click at [101, 423] on span "Gestor de Pedidos" at bounding box center [97, 421] width 115 height 20
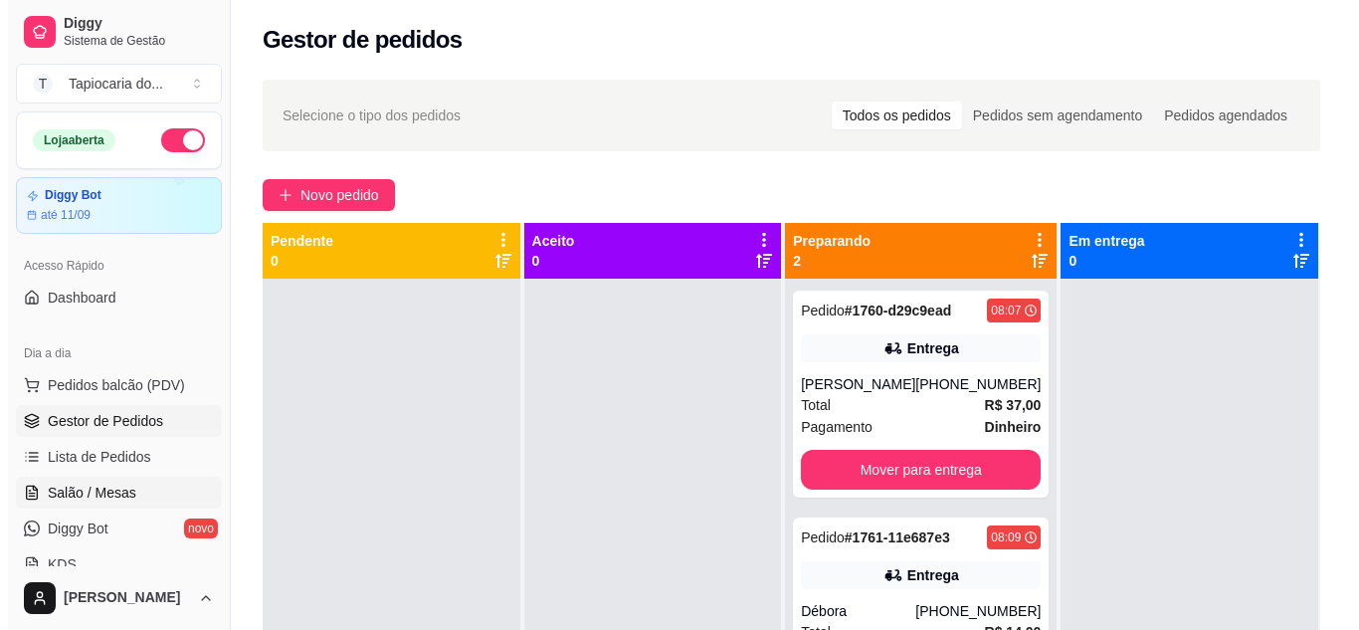
scroll to position [100, 0]
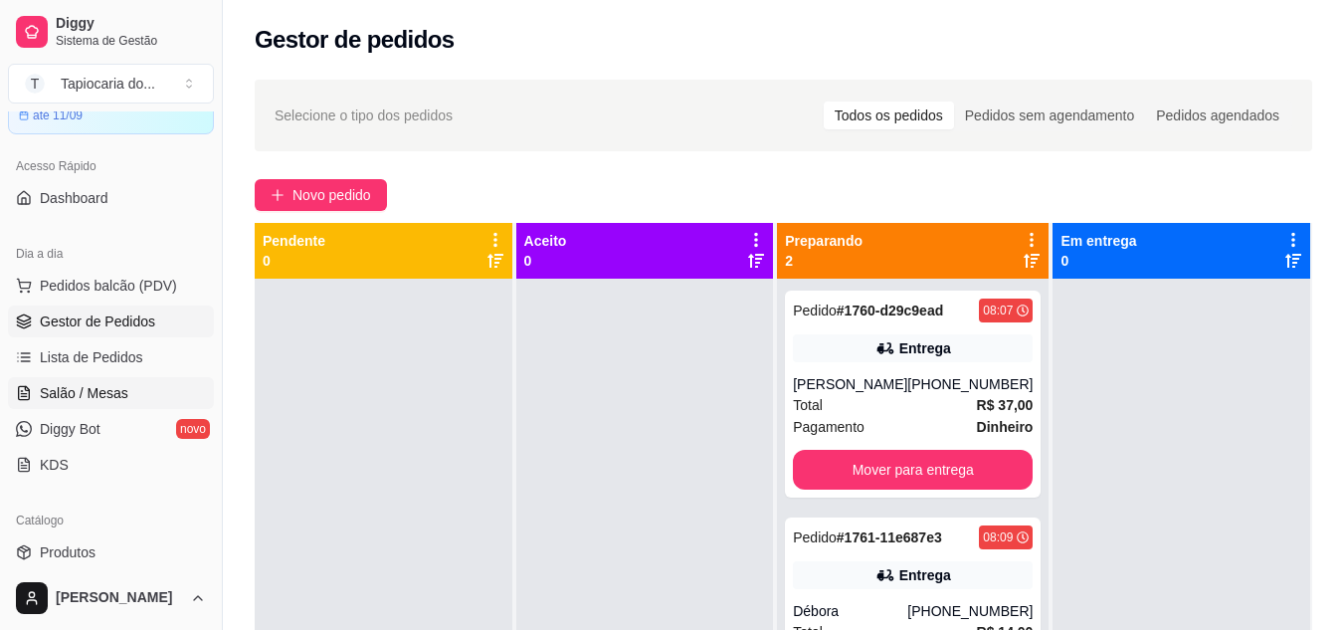
click at [80, 399] on span "Salão / Mesas" at bounding box center [84, 393] width 89 height 20
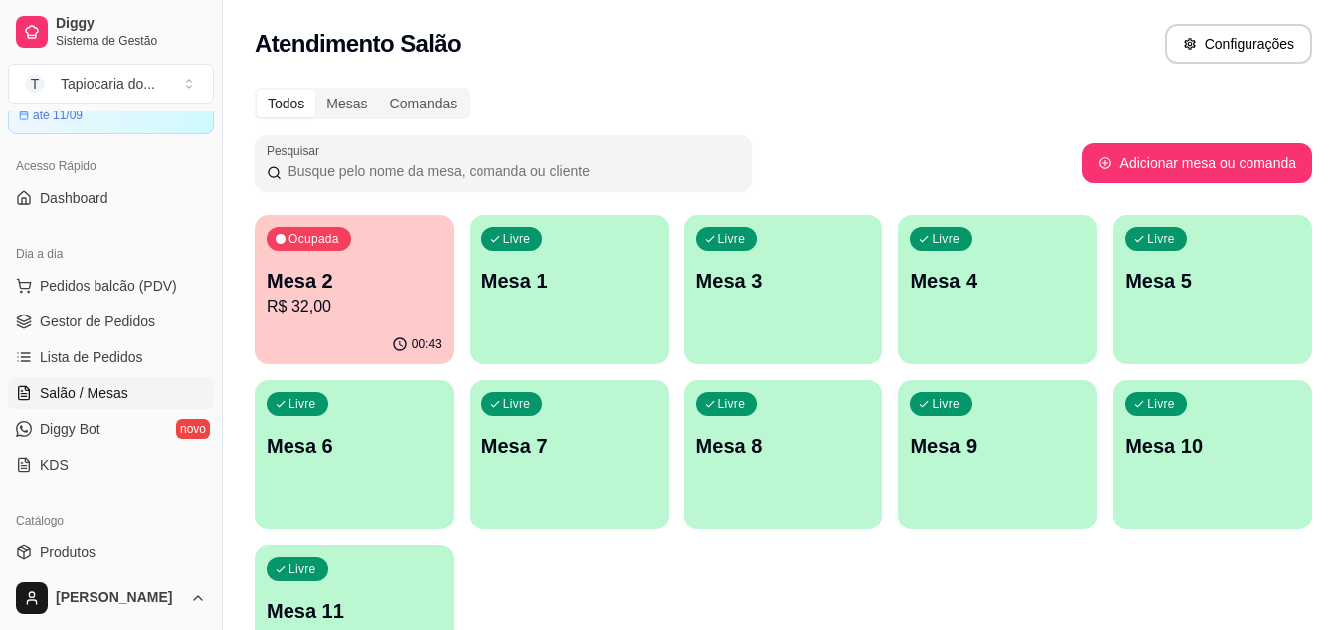
click at [392, 321] on div "Ocupada Mesa 2 R$ 32,00" at bounding box center [354, 270] width 199 height 110
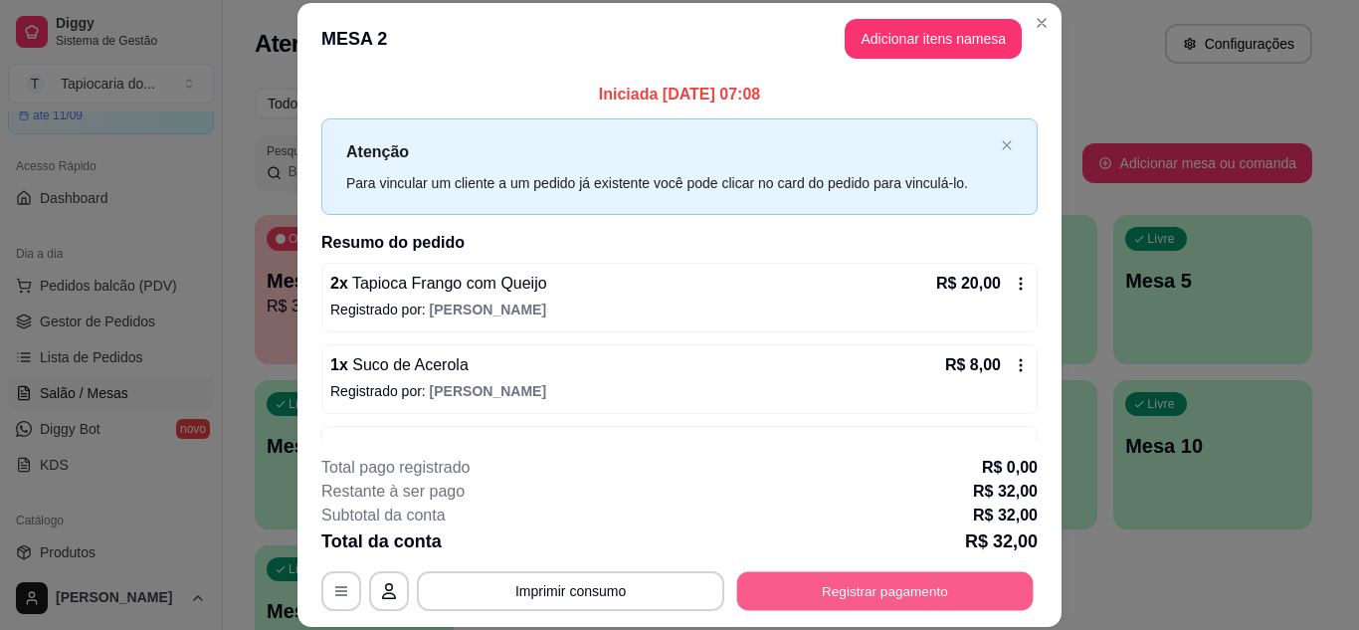
click at [896, 580] on button "Registrar pagamento" at bounding box center [885, 590] width 297 height 39
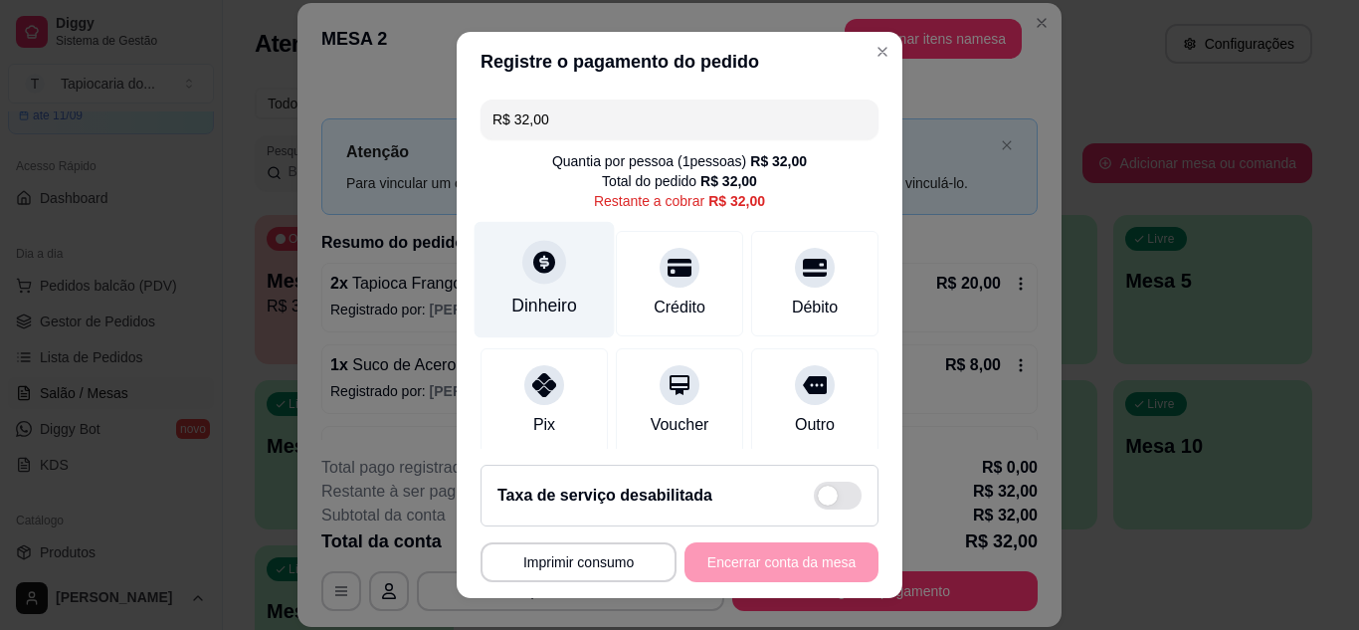
click at [548, 289] on div "Dinheiro" at bounding box center [545, 279] width 140 height 116
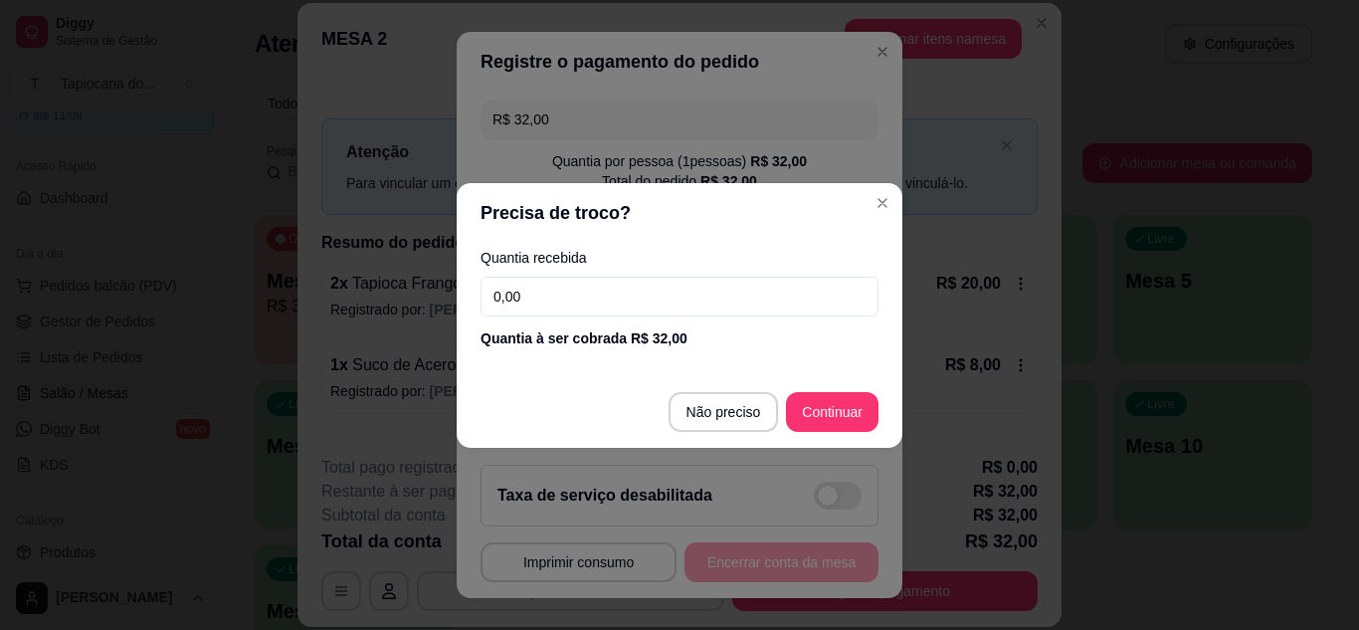
click at [573, 304] on input "0,00" at bounding box center [680, 297] width 398 height 40
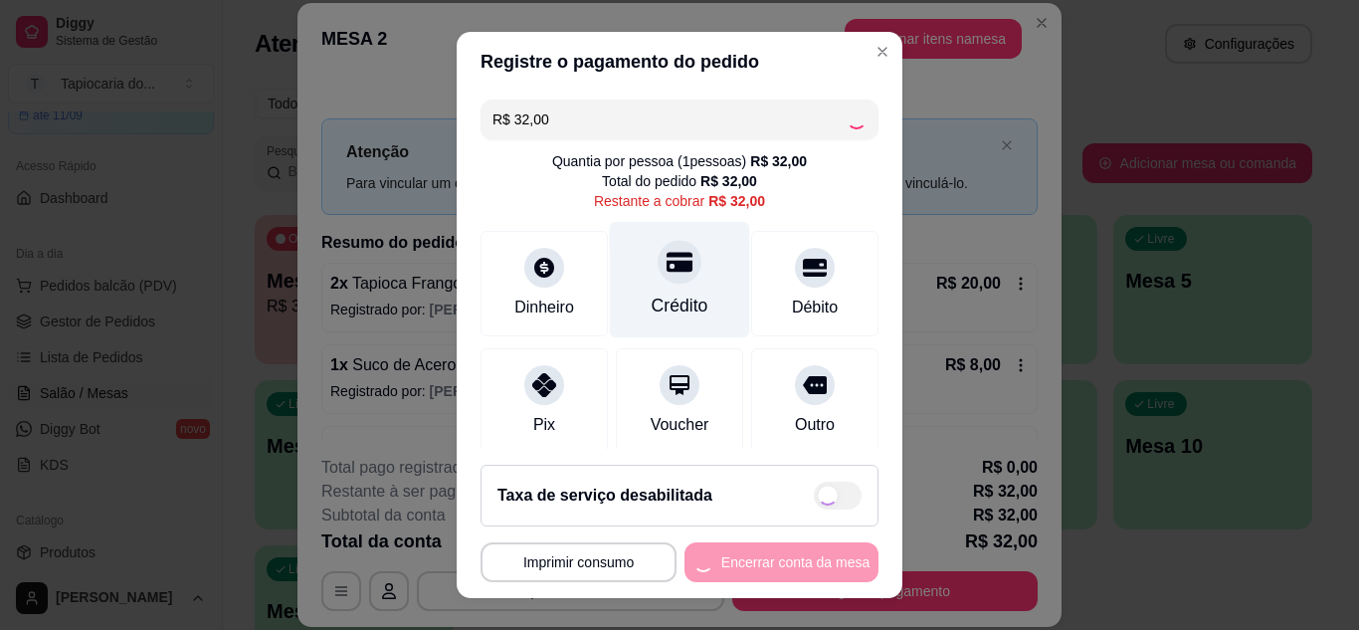
click at [665, 288] on div "Crédito" at bounding box center [680, 279] width 140 height 116
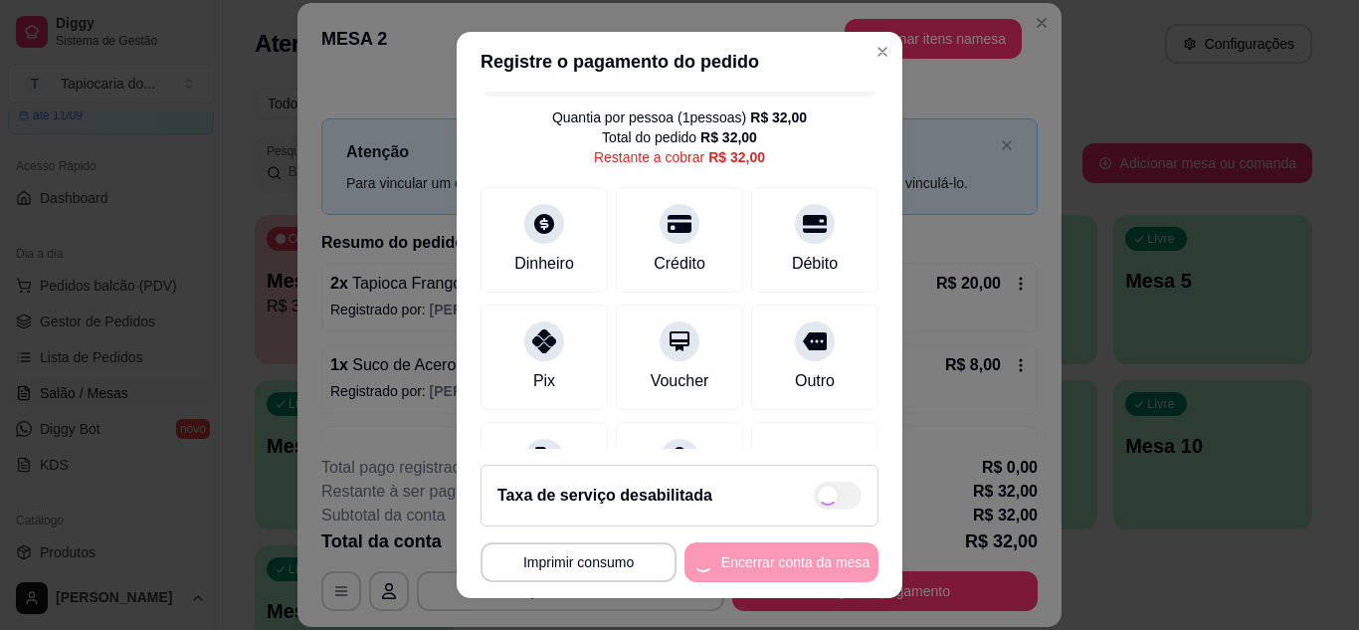
scroll to position [153, 0]
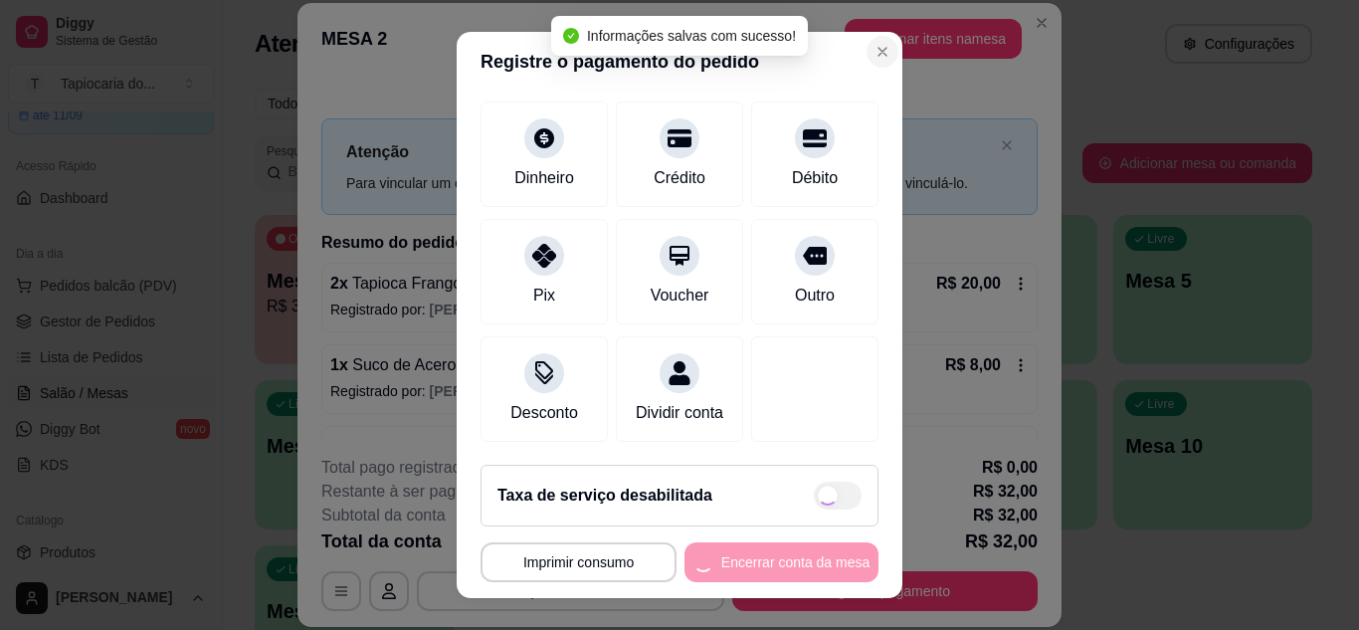
type input "R$ 0,00"
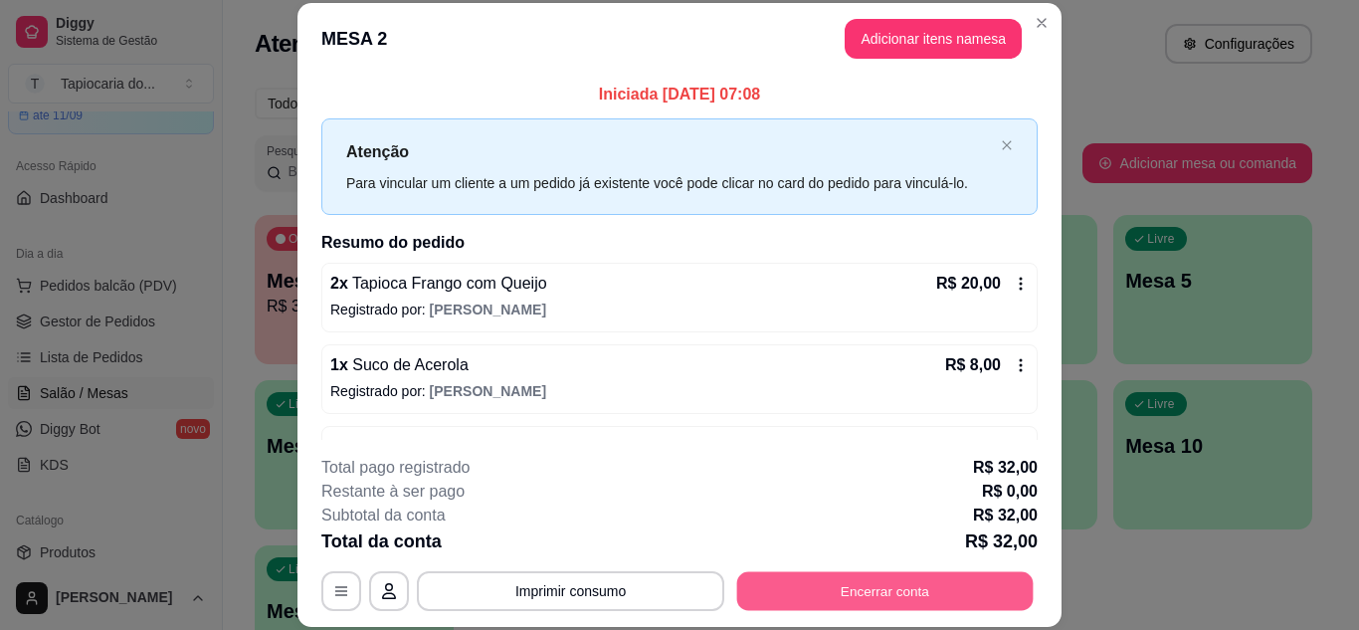
click at [899, 593] on button "Encerrar conta" at bounding box center [885, 590] width 297 height 39
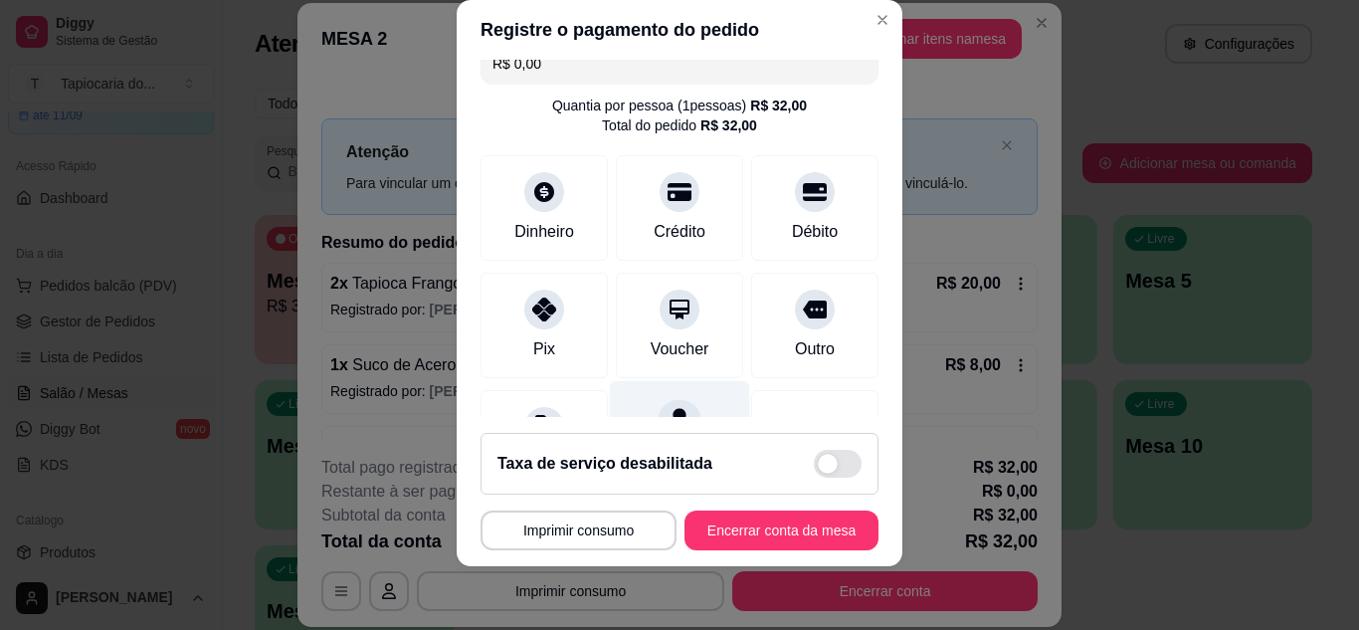
scroll to position [0, 0]
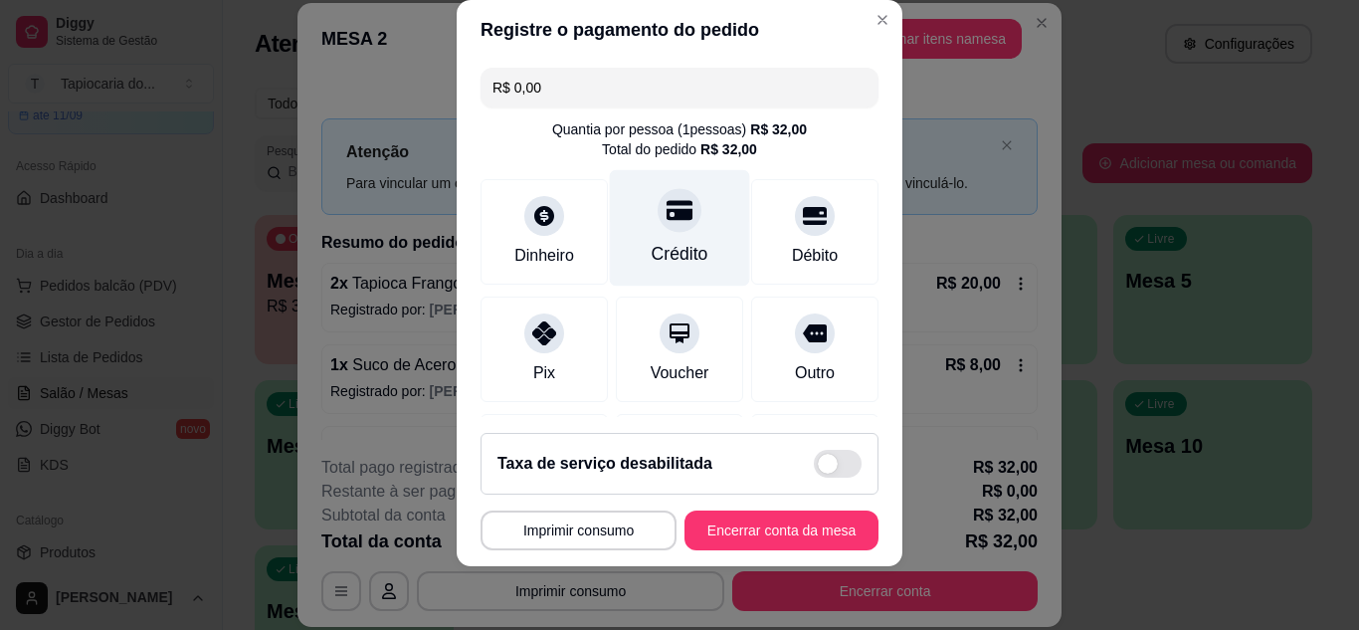
click at [675, 197] on div at bounding box center [680, 210] width 44 height 44
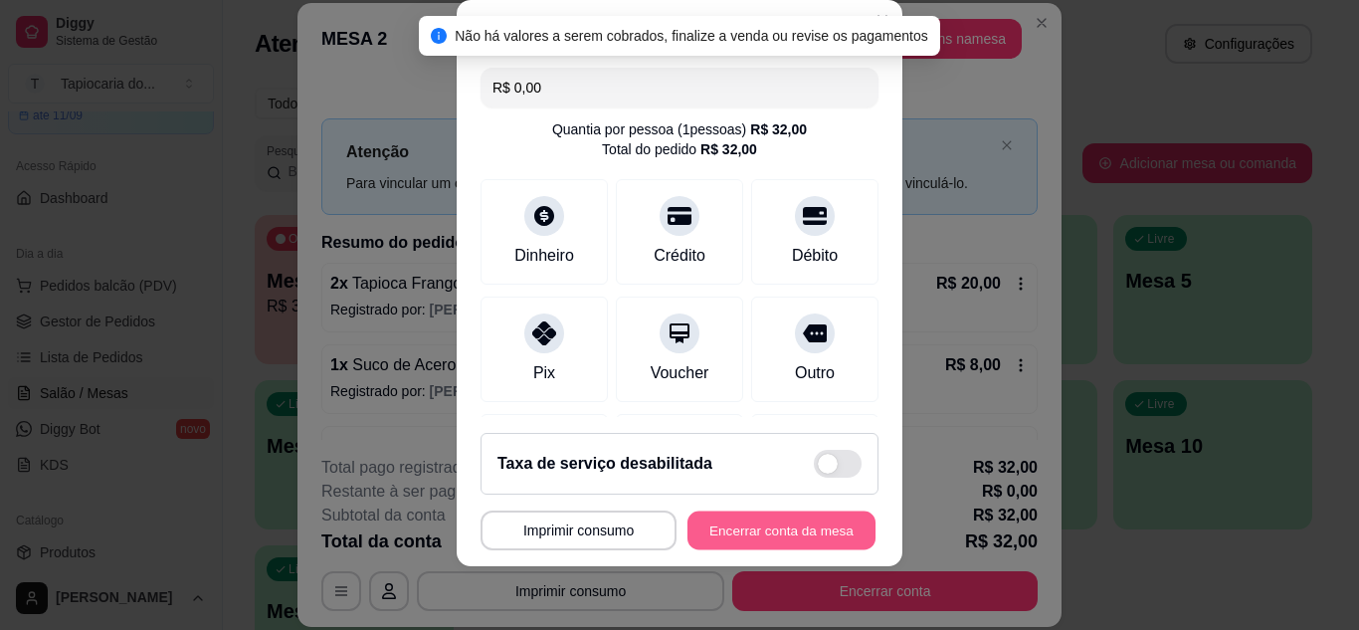
click at [808, 522] on button "Encerrar conta da mesa" at bounding box center [782, 530] width 188 height 39
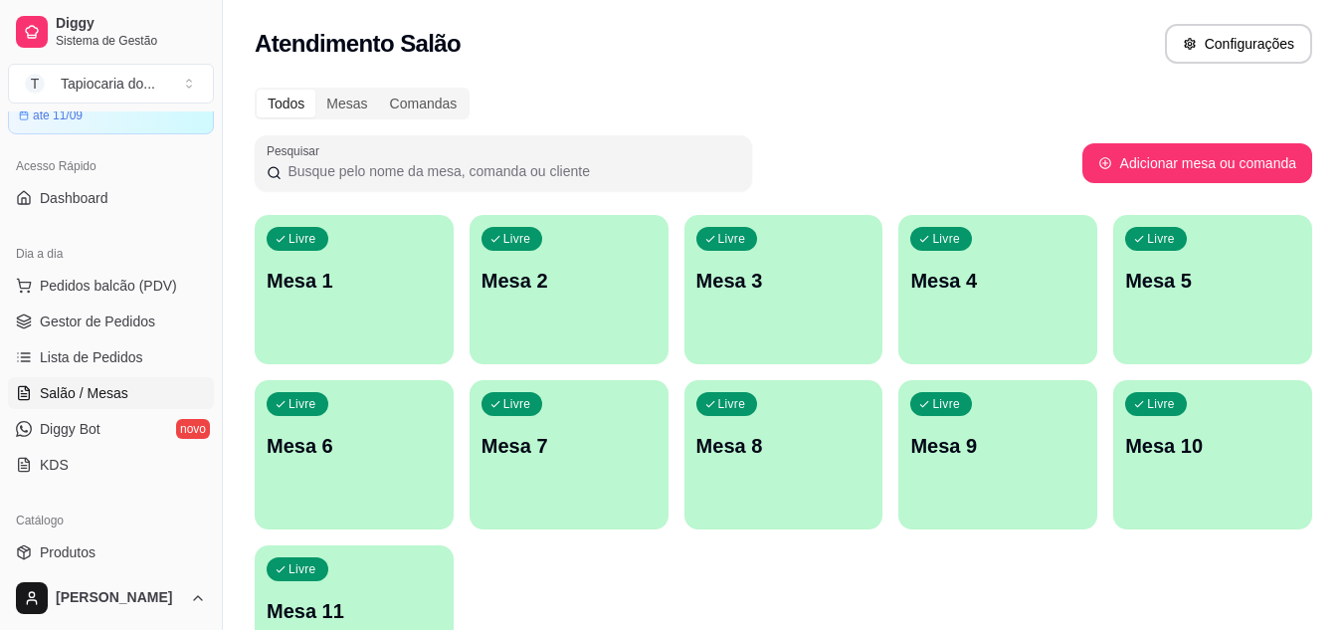
click at [413, 269] on p "Mesa 1" at bounding box center [354, 281] width 175 height 28
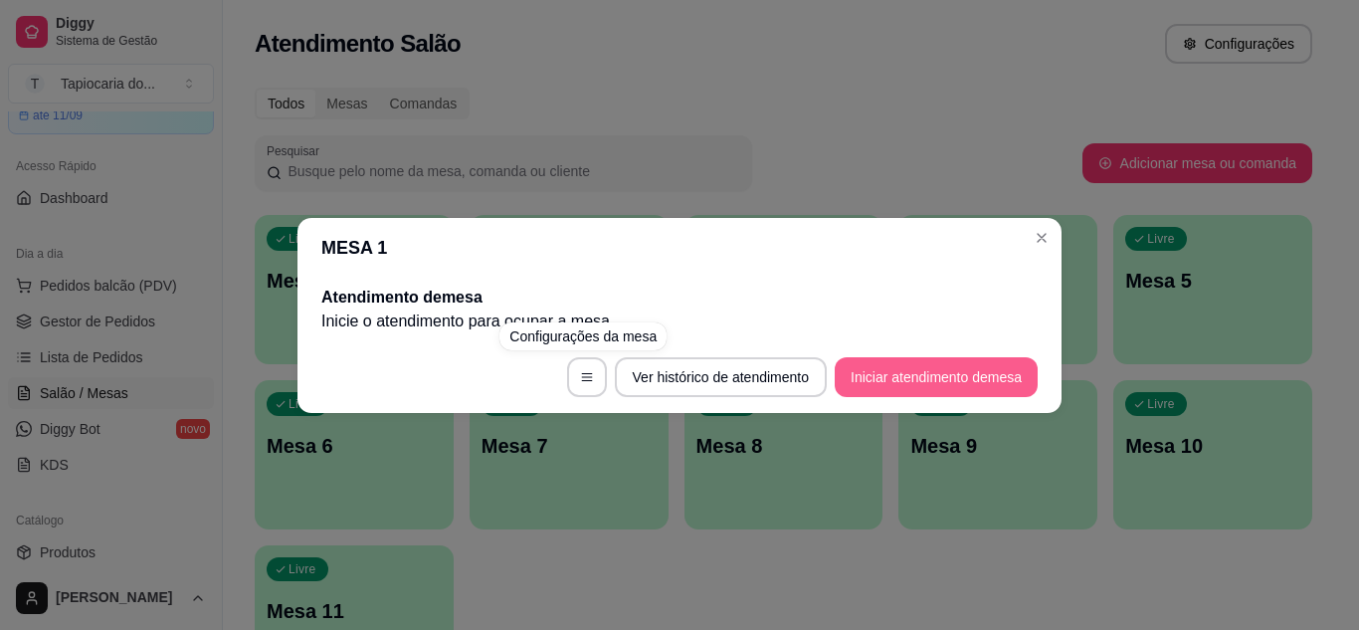
click at [897, 375] on button "Iniciar atendimento de mesa" at bounding box center [936, 377] width 203 height 40
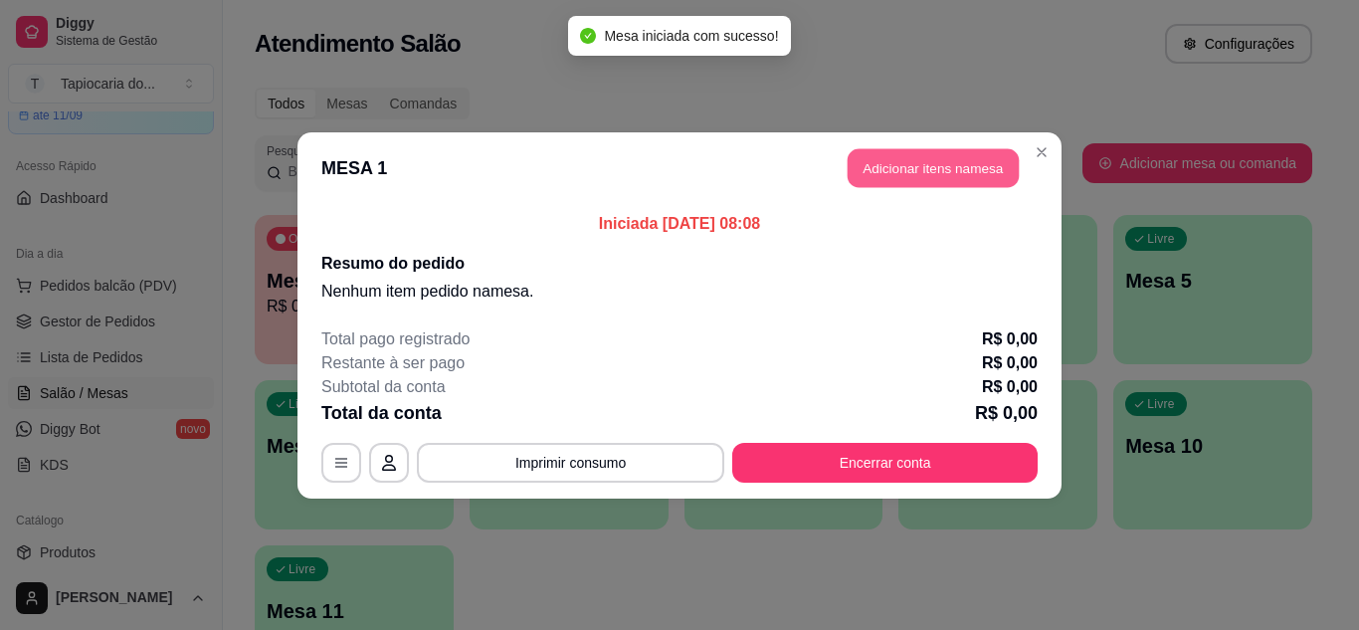
click at [961, 176] on button "Adicionar itens na mesa" at bounding box center [933, 167] width 171 height 39
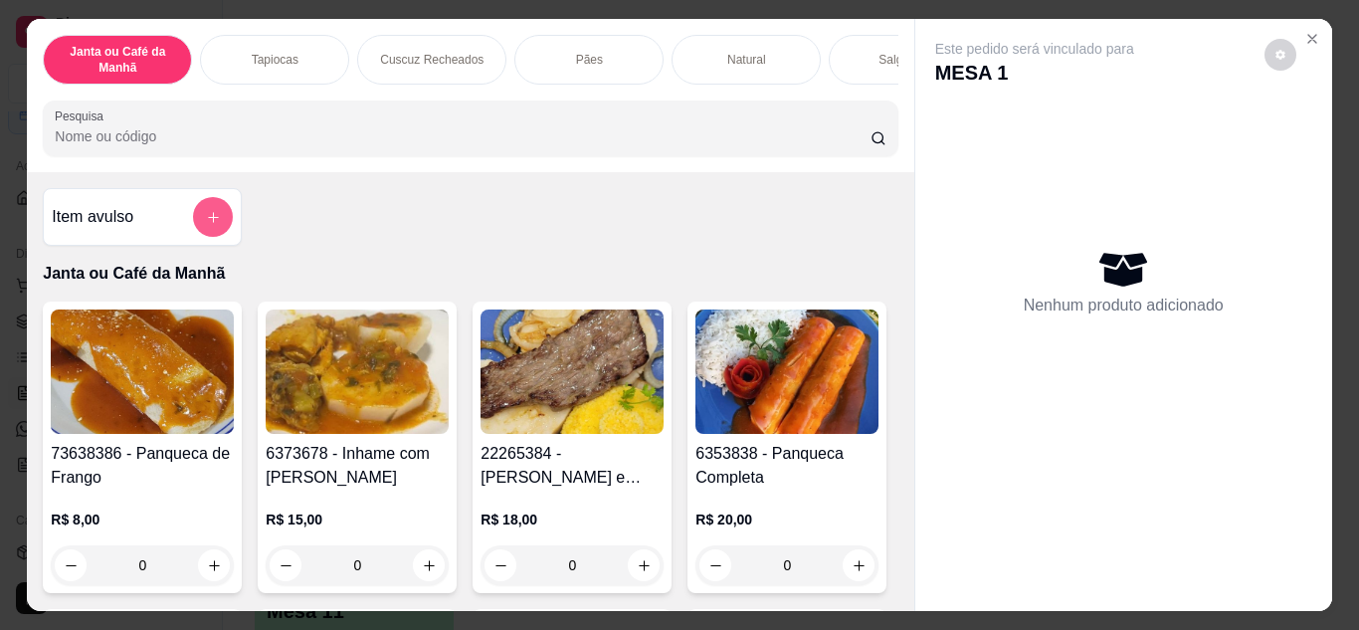
click at [211, 225] on icon "add-separate-item" at bounding box center [213, 217] width 15 height 15
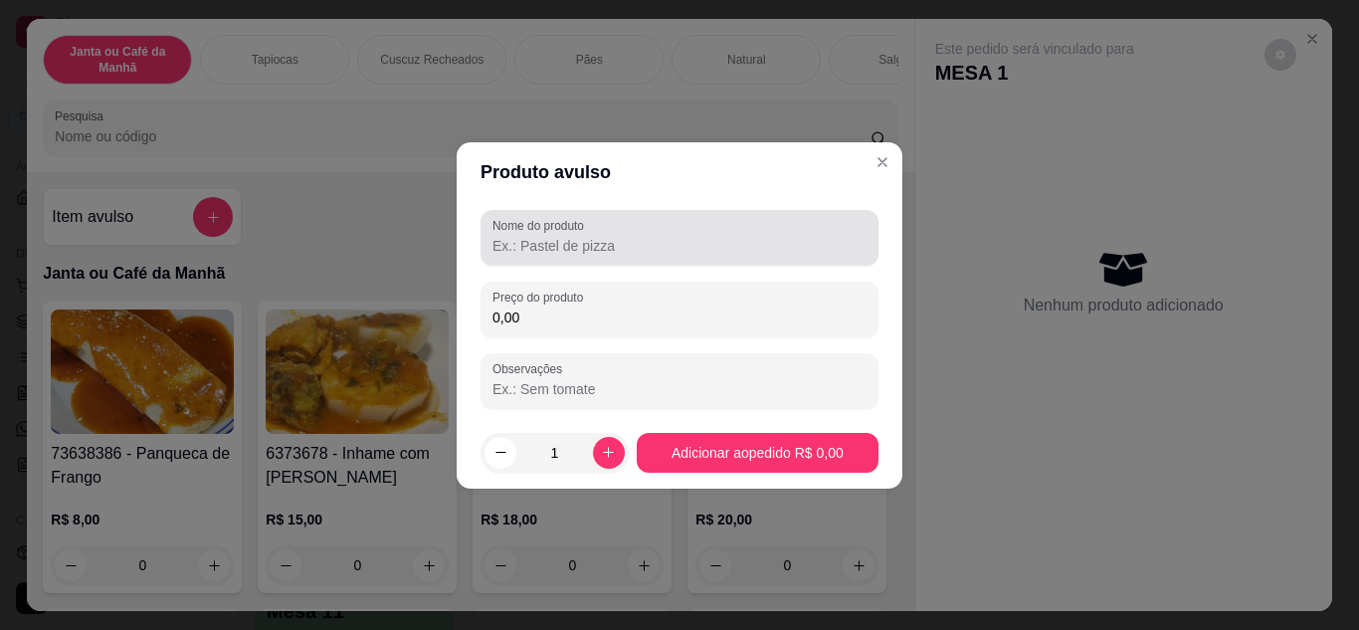
click at [567, 247] on input "Nome do produto" at bounding box center [680, 246] width 374 height 20
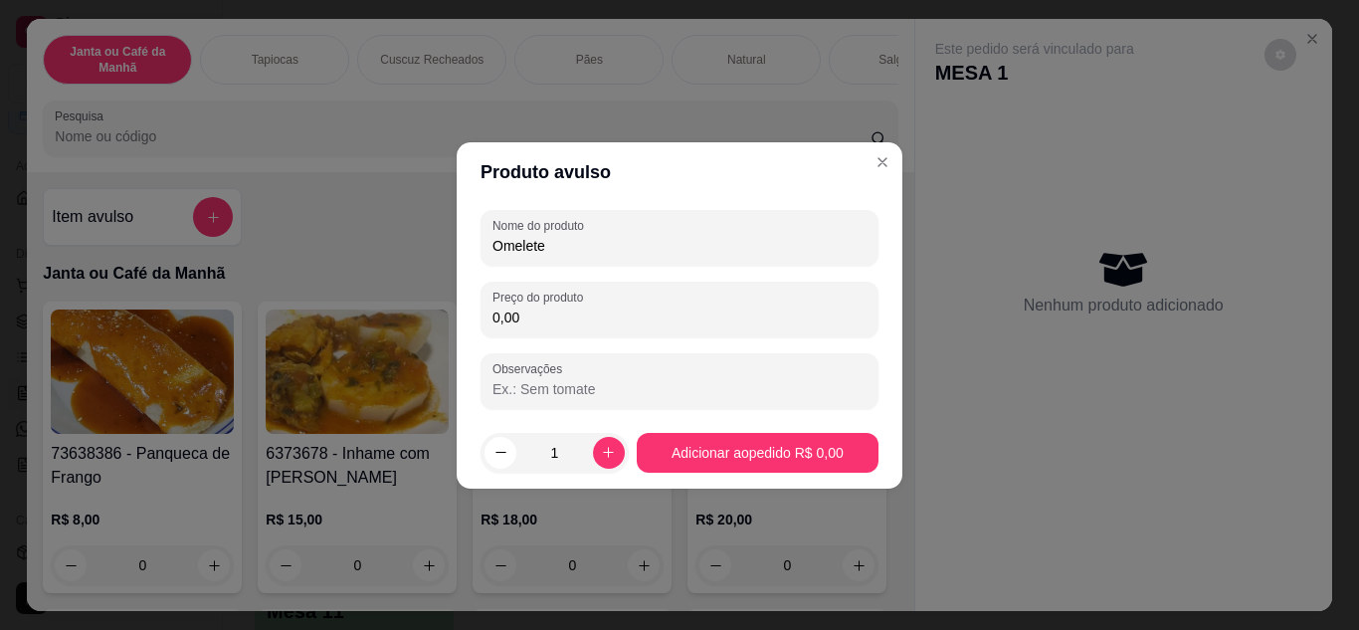
type input "Omelete"
click at [533, 337] on div "Nome do produto Omelete Preço do produto 0,00 Observações" at bounding box center [680, 309] width 398 height 199
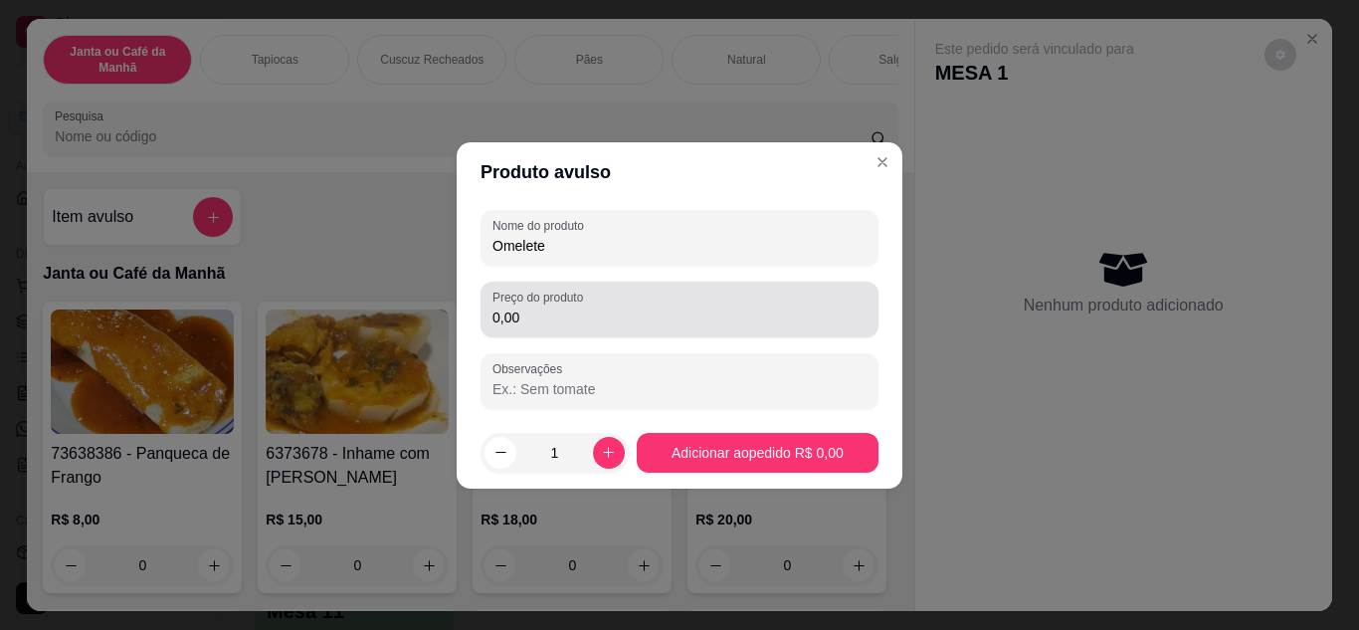
click at [559, 317] on input "0,00" at bounding box center [680, 317] width 374 height 20
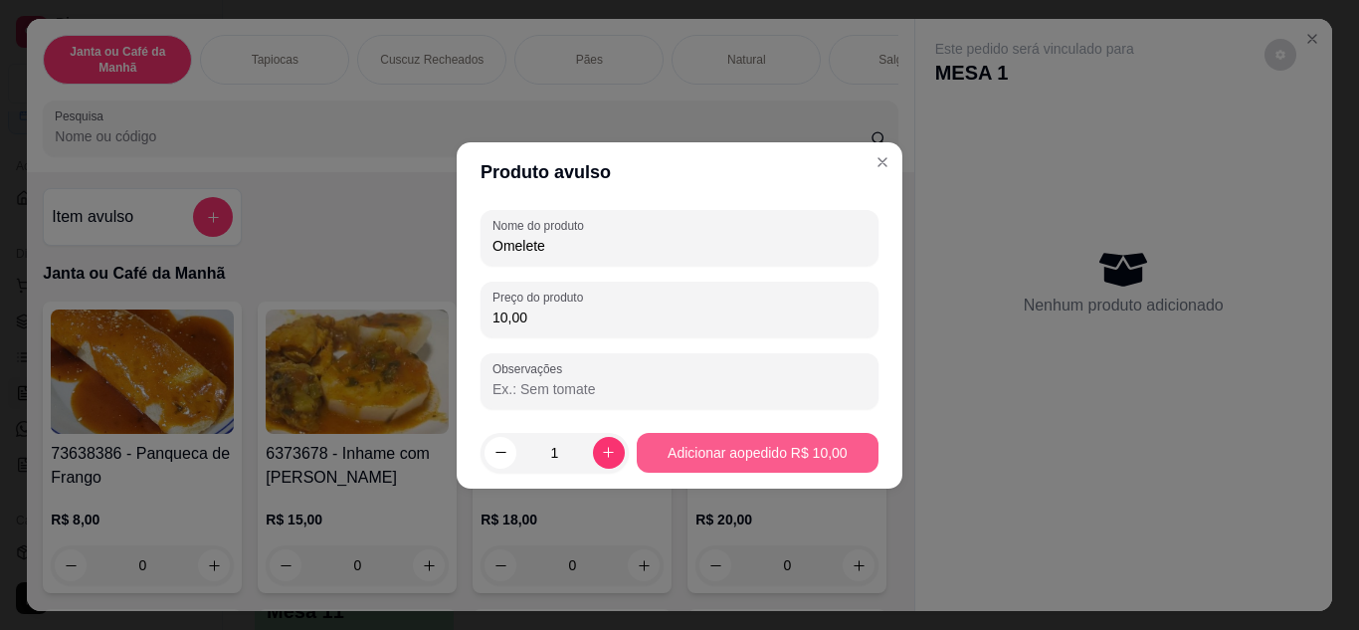
type input "10,00"
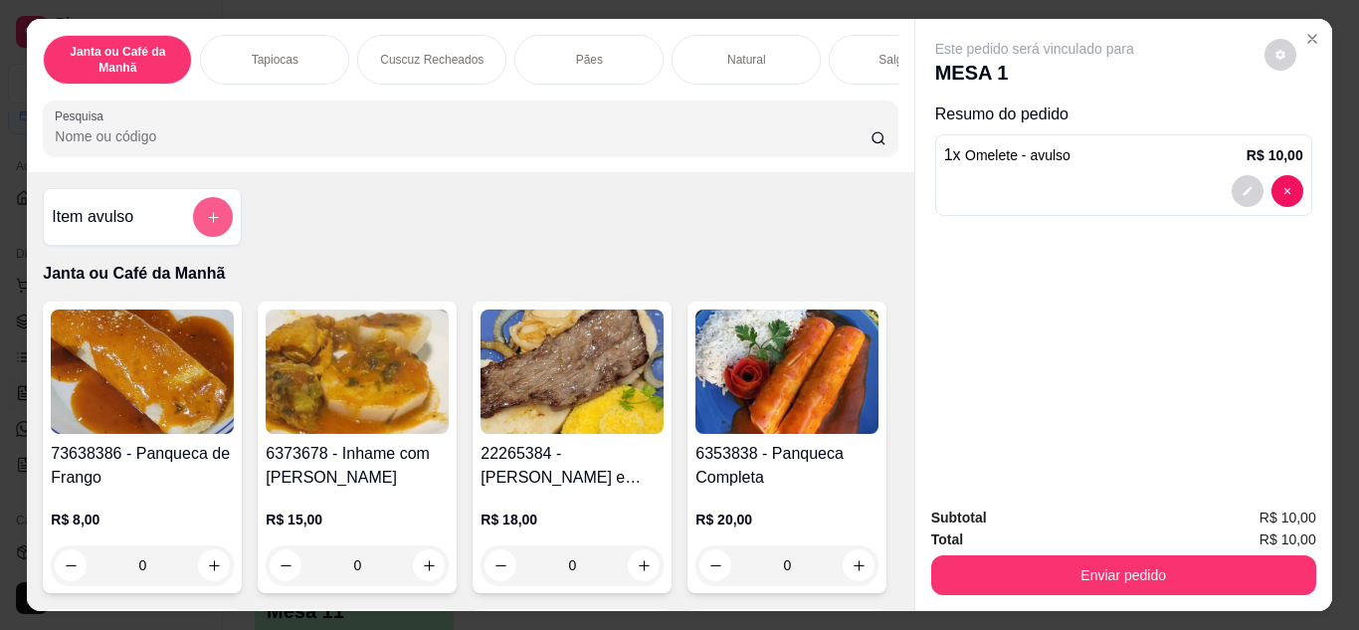
click at [210, 224] on icon "add-separate-item" at bounding box center [213, 217] width 15 height 15
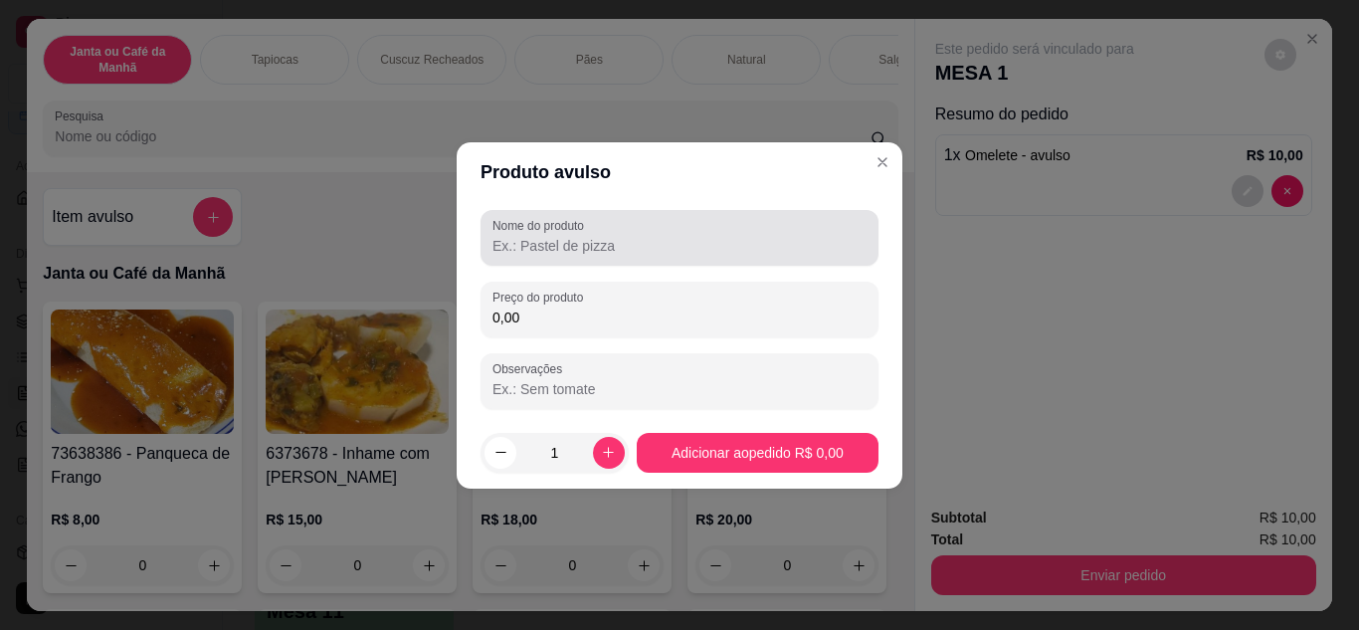
click at [591, 236] on input "Nome do produto" at bounding box center [680, 246] width 374 height 20
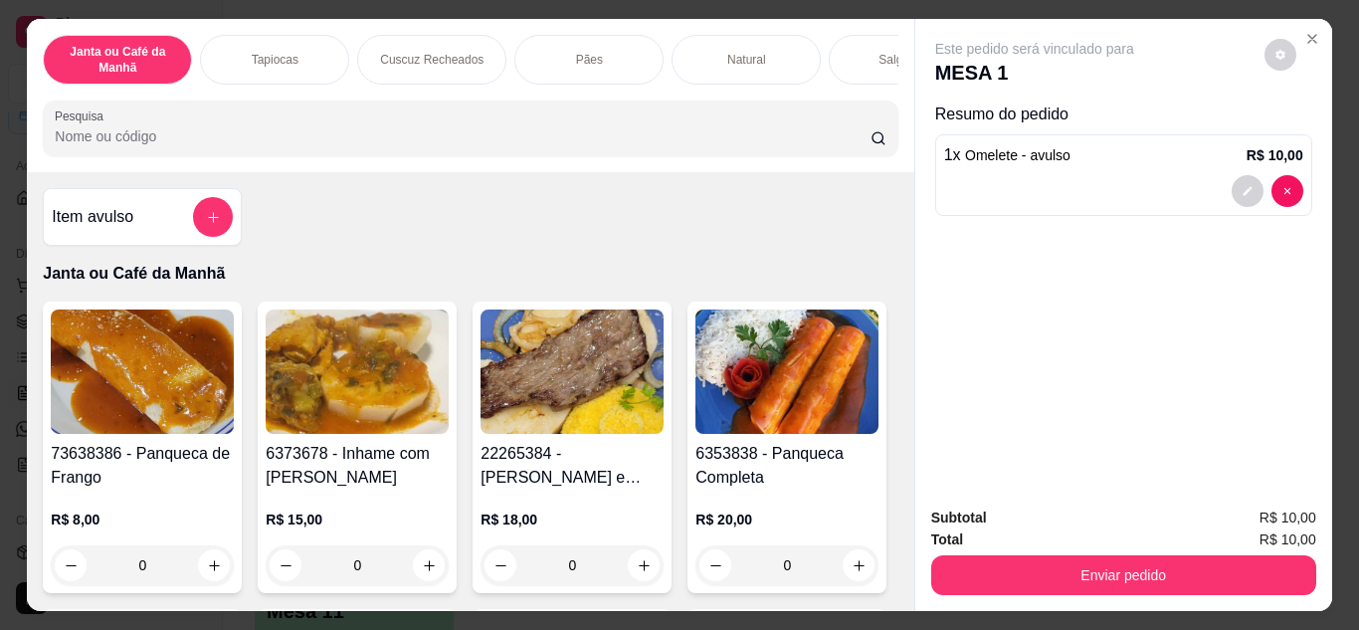
click at [306, 146] on input "Pesquisa" at bounding box center [463, 136] width 816 height 20
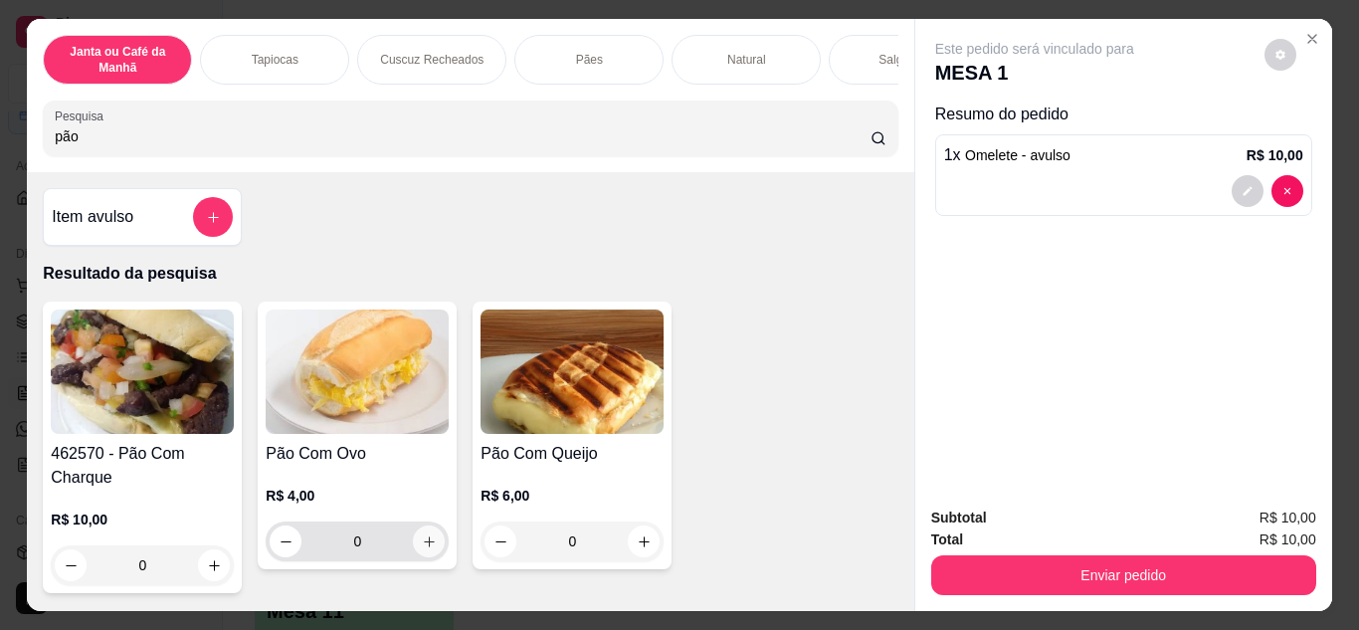
type input "pão"
click at [428, 541] on icon "increase-product-quantity" at bounding box center [429, 541] width 15 height 15
type input "1"
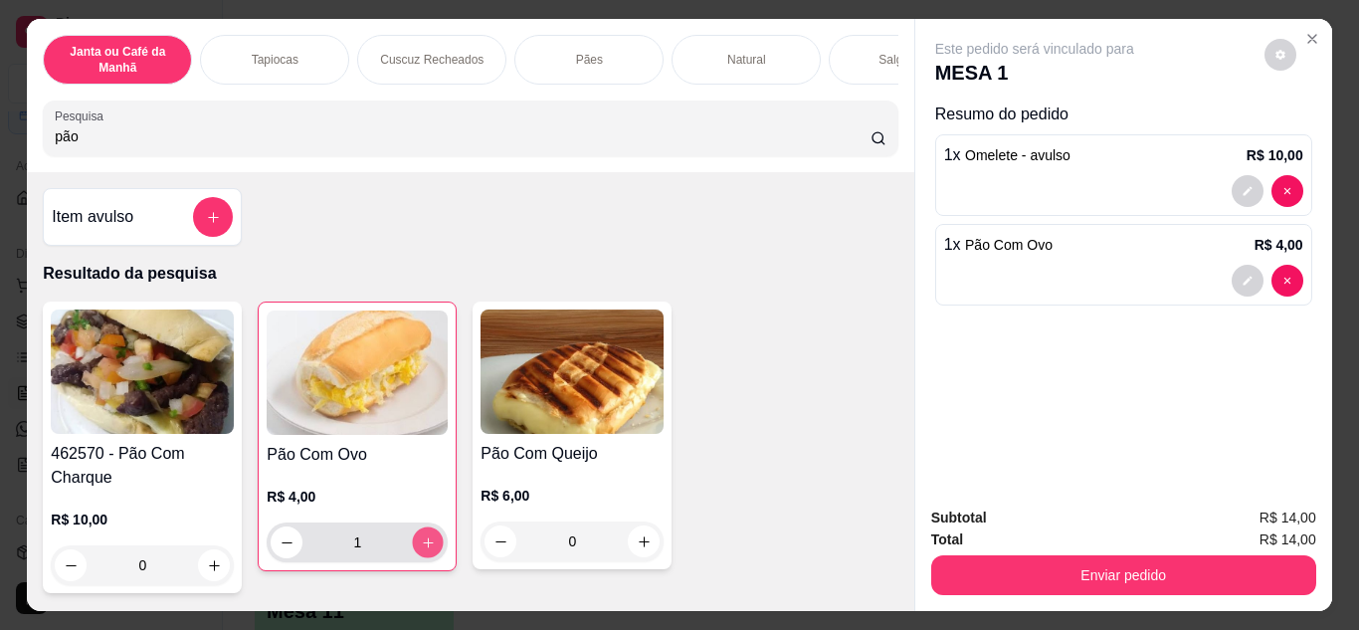
click at [428, 541] on button "increase-product-quantity" at bounding box center [428, 541] width 31 height 31
type input "2"
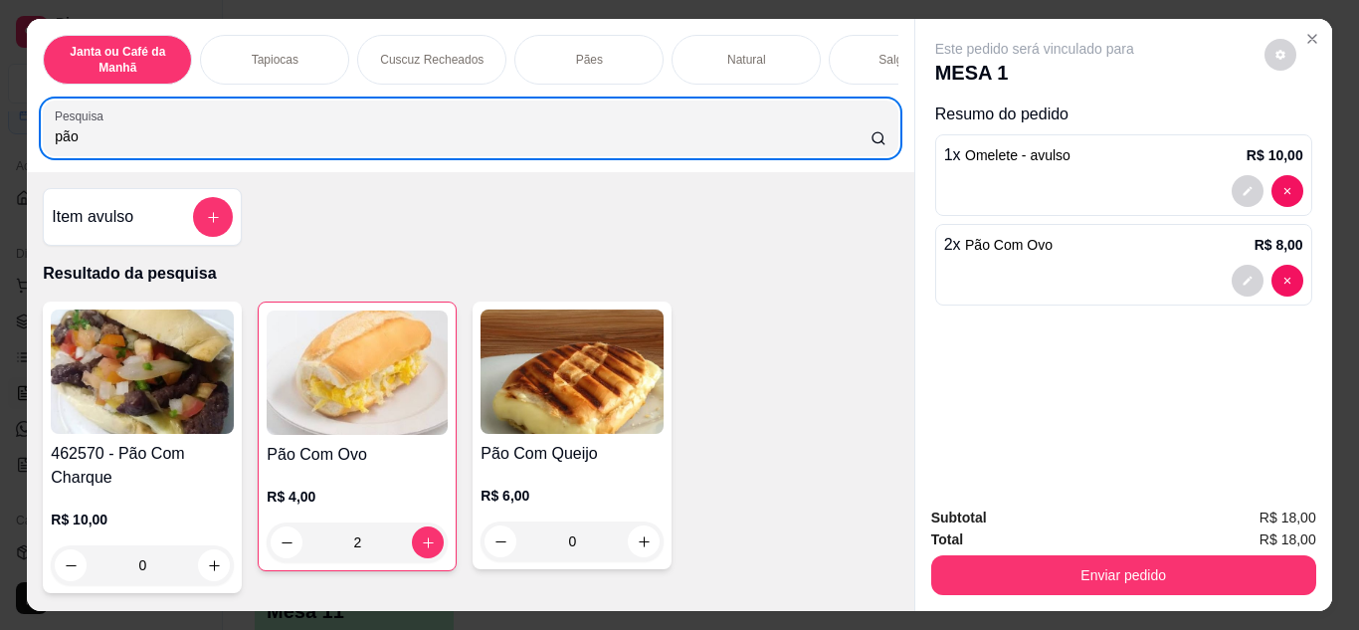
drag, startPoint x: 356, startPoint y: 151, endPoint x: 1, endPoint y: 153, distance: 355.2
click at [0, 153] on div "Janta ou Café da Manhã Tapiocas Cuscuz Recheados Pães Natural Salgados Tapiocas…" at bounding box center [679, 315] width 1359 height 630
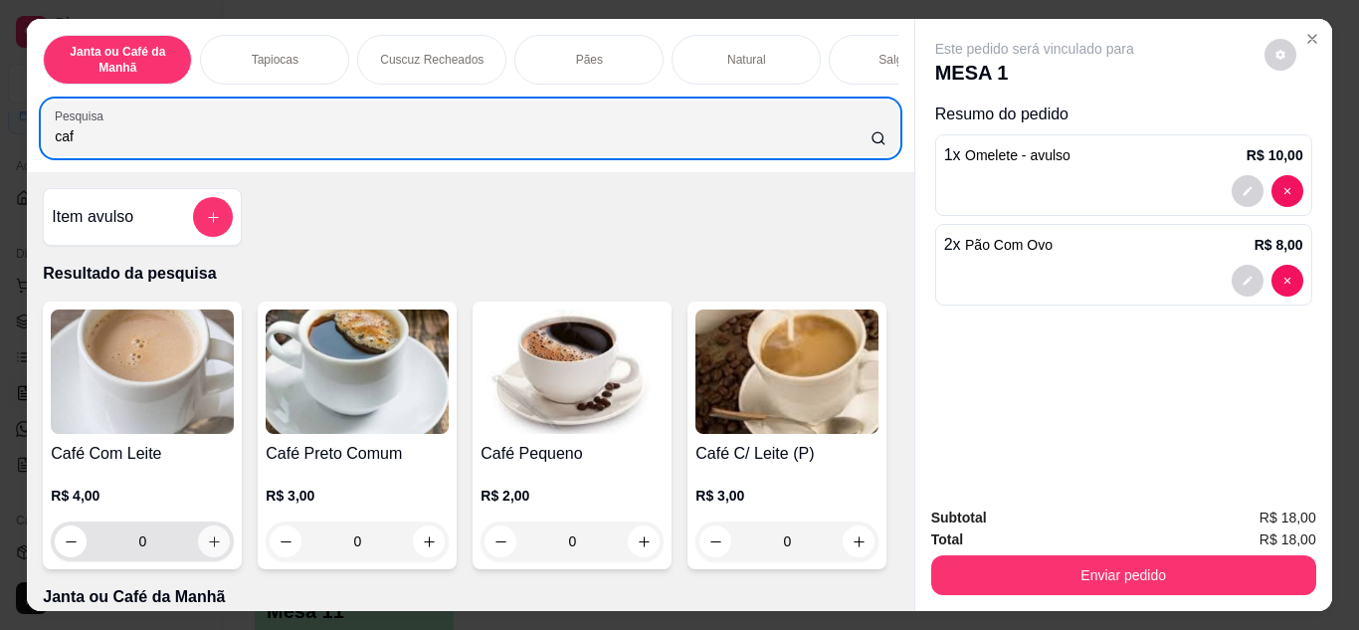
type input "caf"
click at [209, 547] on icon "increase-product-quantity" at bounding box center [214, 541] width 15 height 15
type input "1"
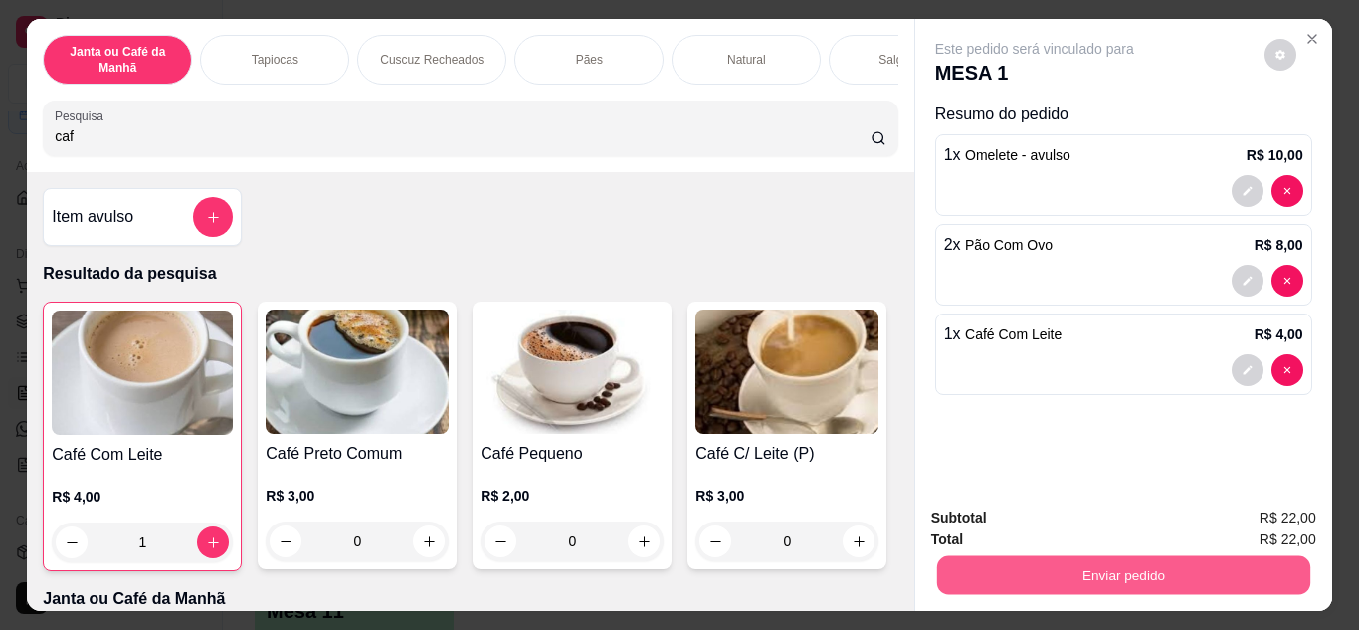
click at [1090, 560] on button "Enviar pedido" at bounding box center [1122, 575] width 373 height 39
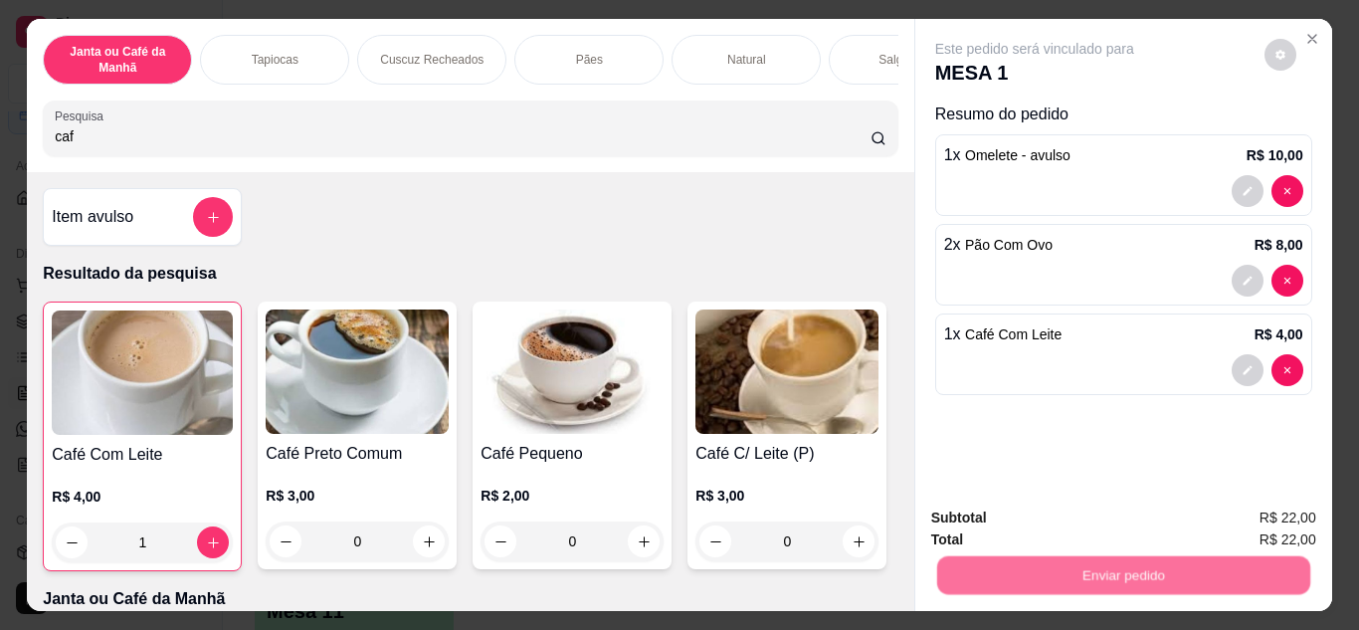
click at [1053, 518] on button "Não registrar e enviar pedido" at bounding box center [1057, 518] width 201 height 37
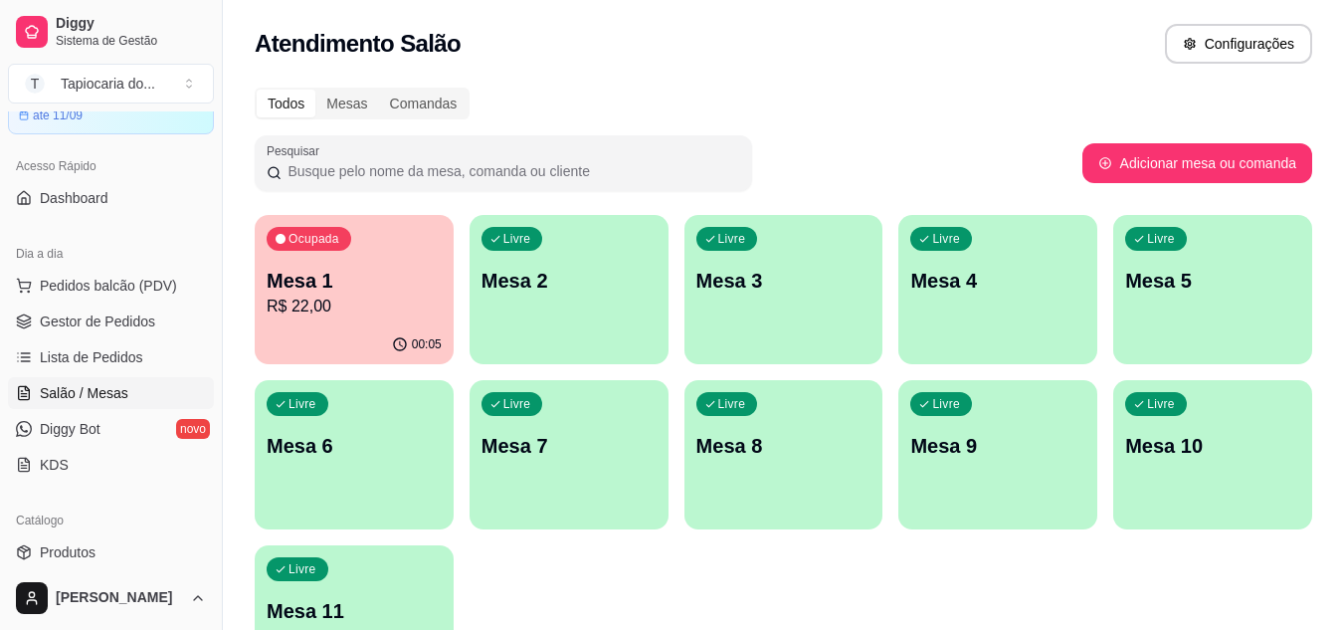
click at [971, 619] on div "Ocupada Mesa 1 R$ 22,00 00:05 Livre Mesa 2 Livre Mesa 3 Livre Mesa 4 Livre Mesa…" at bounding box center [784, 455] width 1058 height 480
click at [343, 268] on p "Mesa 1" at bounding box center [354, 281] width 175 height 28
click at [396, 311] on p "R$ 22,00" at bounding box center [355, 306] width 170 height 23
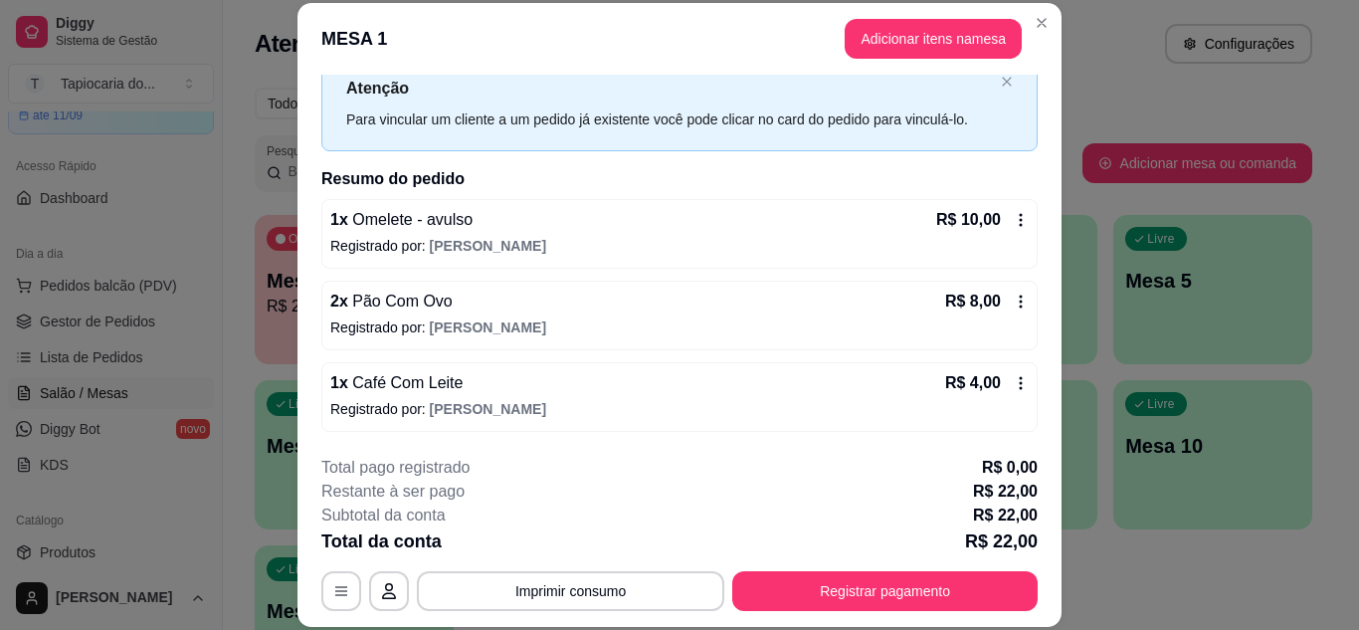
scroll to position [61, 0]
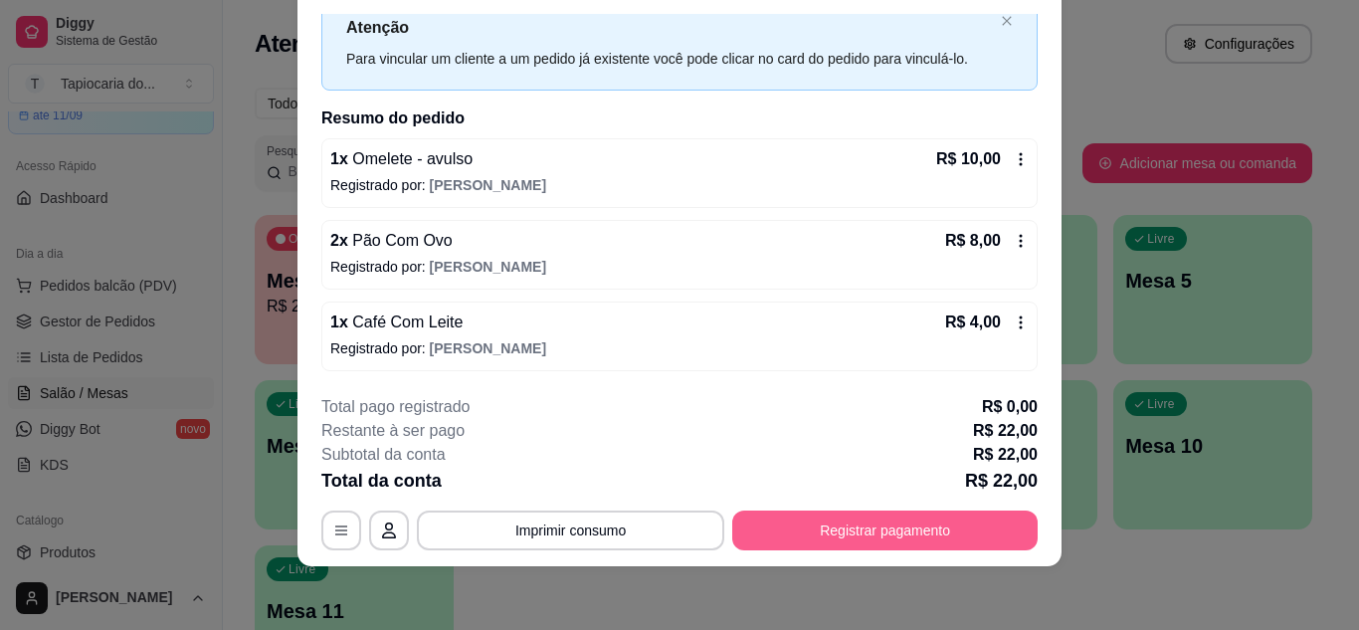
click at [901, 521] on button "Registrar pagamento" at bounding box center [884, 530] width 305 height 40
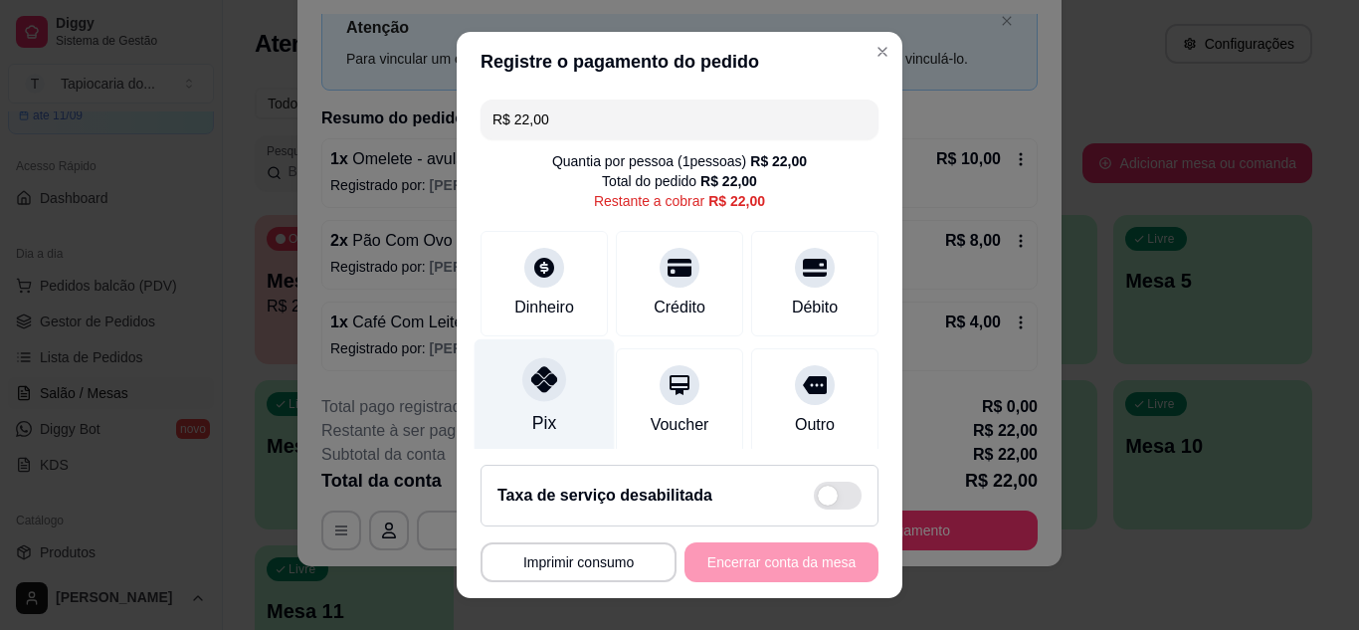
click at [541, 402] on div "Pix" at bounding box center [545, 396] width 140 height 116
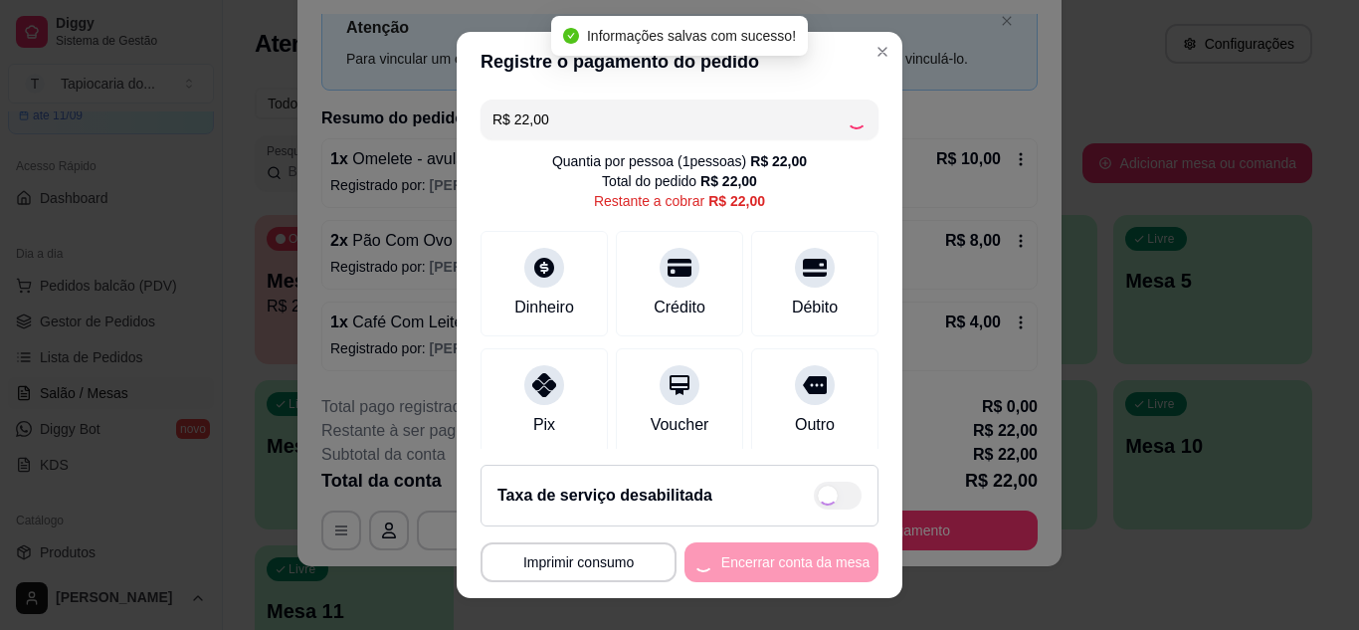
type input "R$ 0,00"
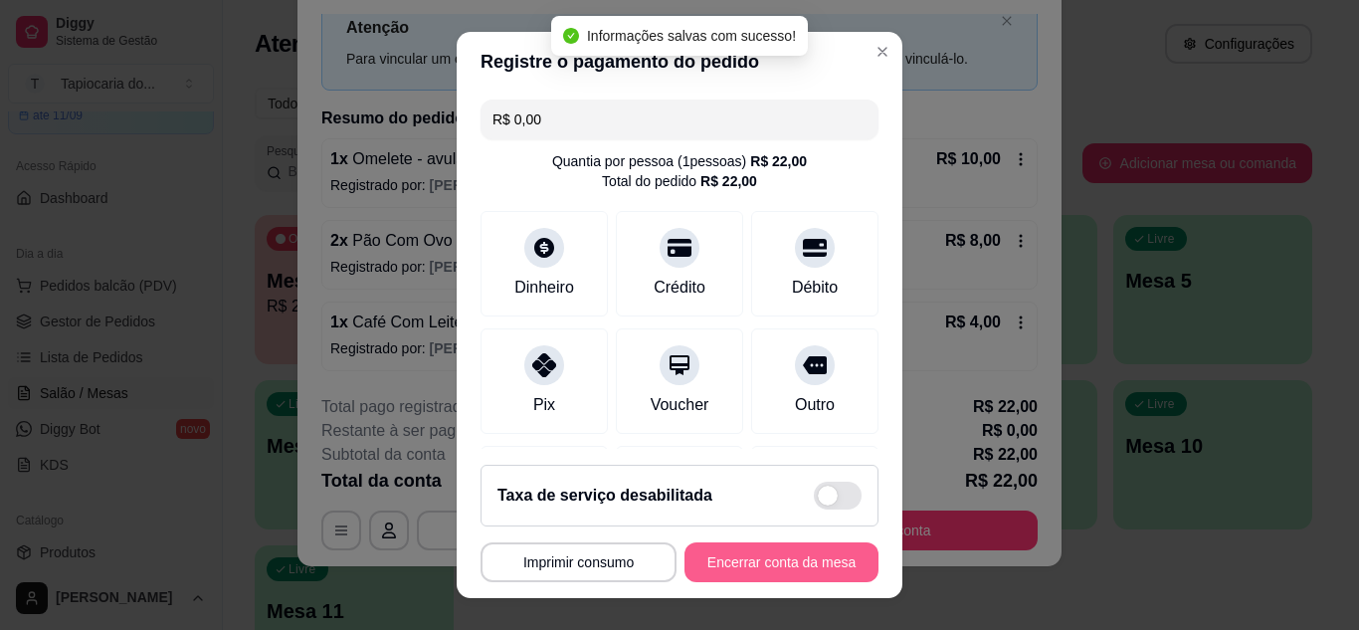
click at [763, 557] on button "Encerrar conta da mesa" at bounding box center [782, 562] width 194 height 40
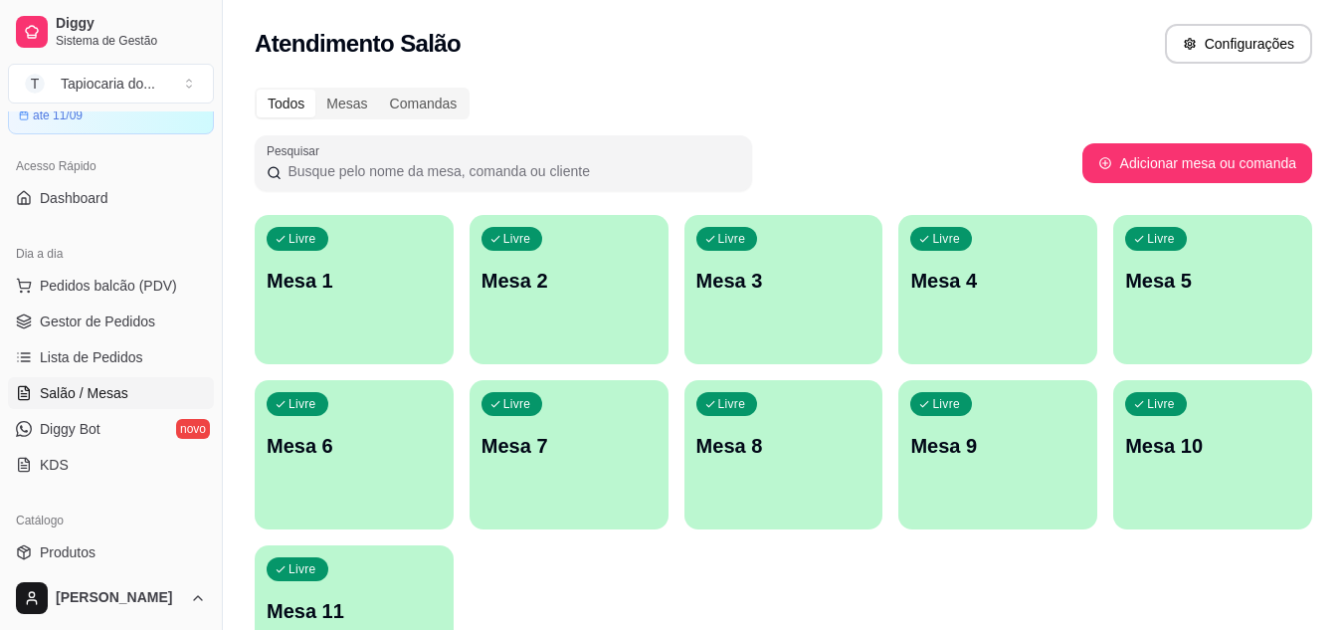
click at [915, 227] on div "Livre Mesa 4" at bounding box center [998, 277] width 199 height 125
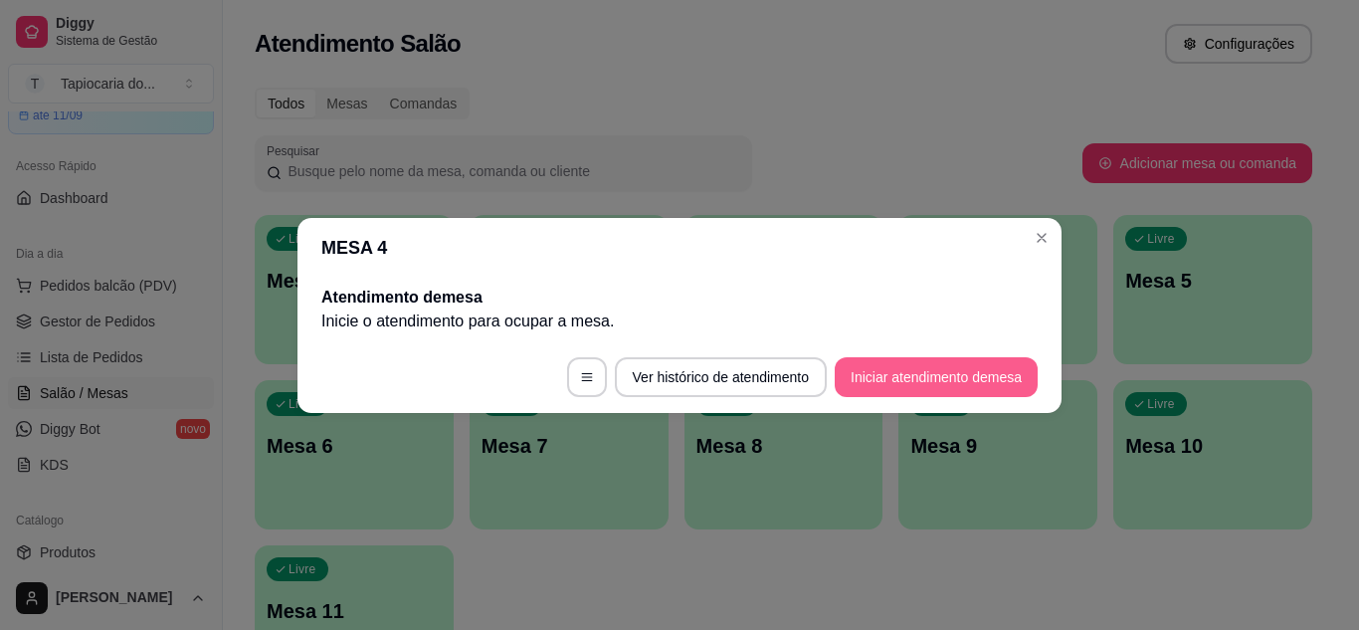
click at [913, 370] on button "Iniciar atendimento de mesa" at bounding box center [936, 377] width 203 height 40
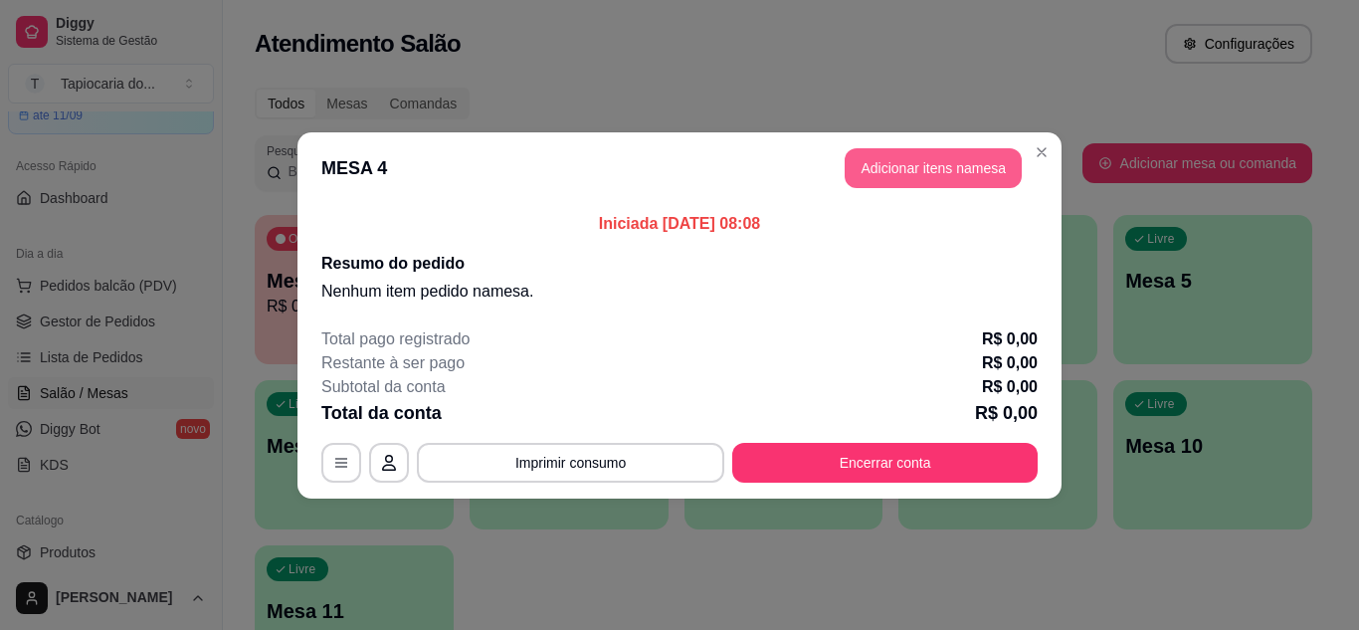
click at [931, 172] on button "Adicionar itens na mesa" at bounding box center [933, 168] width 177 height 40
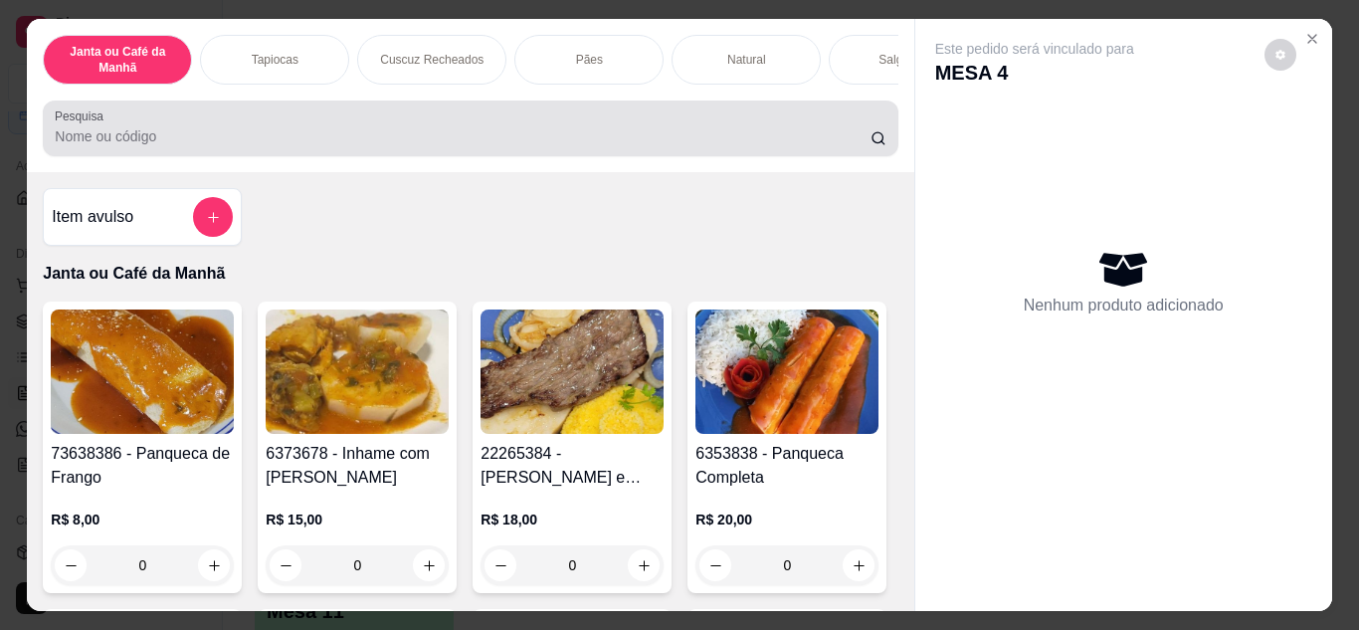
click at [253, 131] on div at bounding box center [470, 128] width 831 height 40
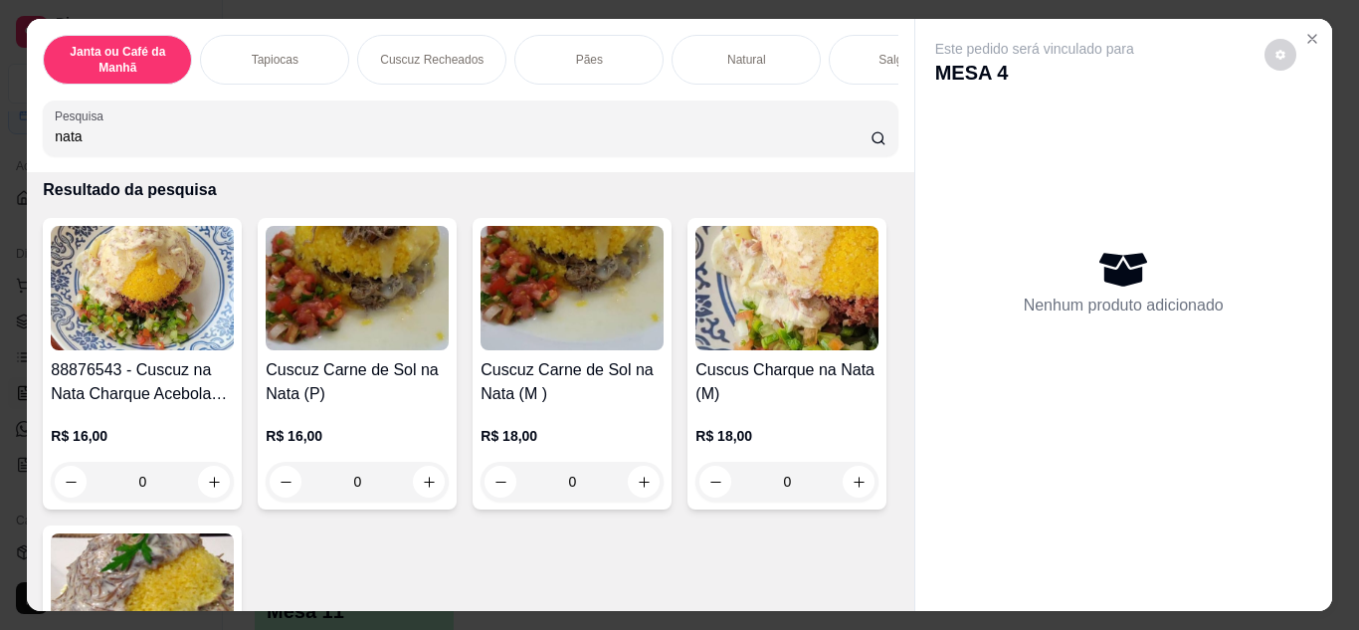
scroll to position [199, 0]
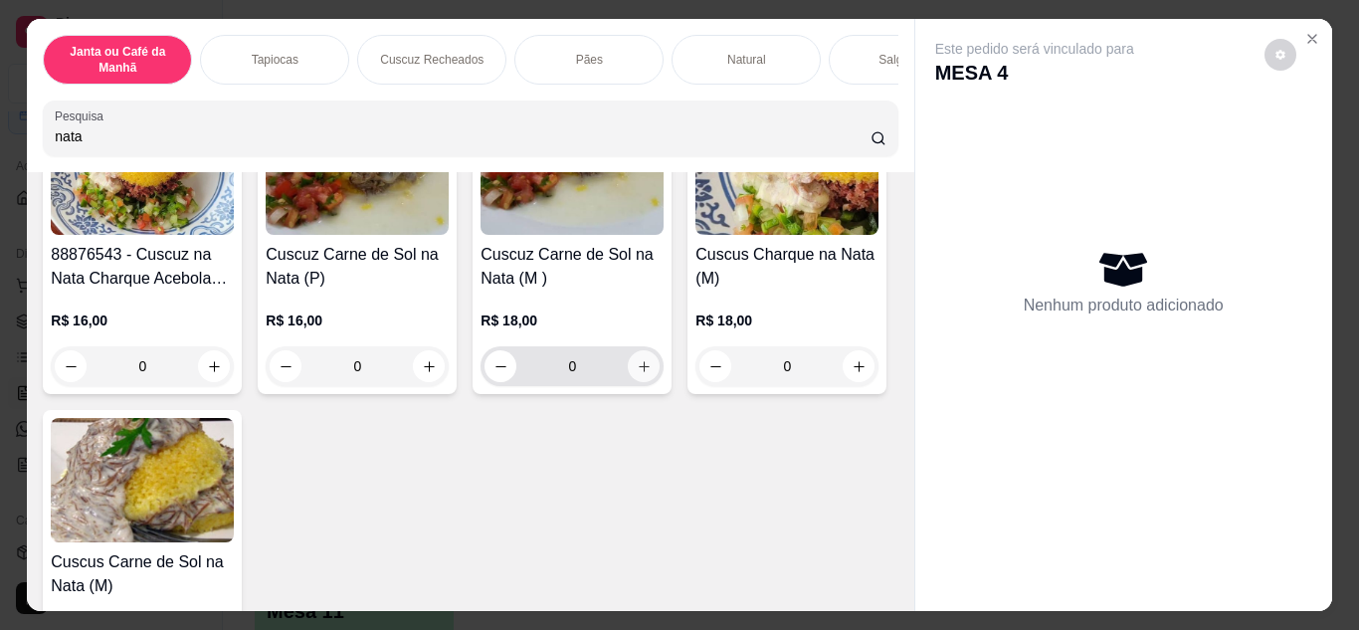
type input "nata"
click at [639, 371] on icon "increase-product-quantity" at bounding box center [644, 366] width 10 height 10
type input "1"
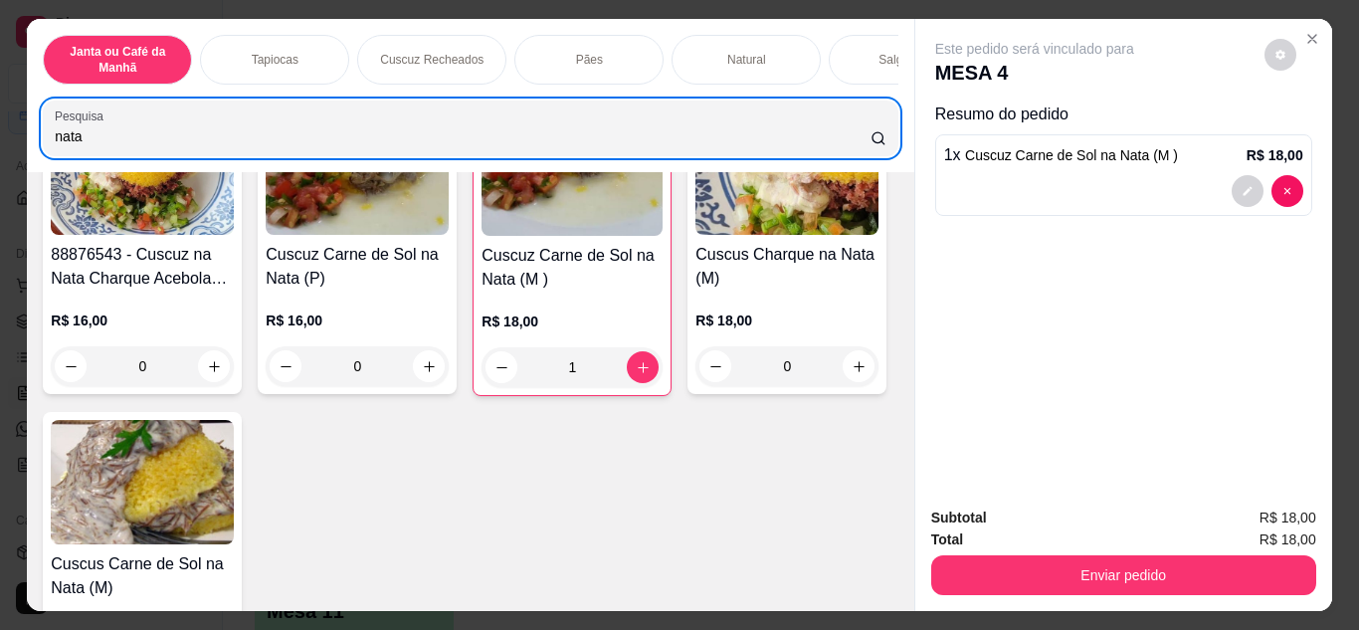
drag, startPoint x: 398, startPoint y: 128, endPoint x: 0, endPoint y: 147, distance: 398.5
click at [0, 147] on div "Janta ou Café da Manhã Tapiocas Cuscuz Recheados Pães Natural Salgados Tapiocas…" at bounding box center [679, 315] width 1359 height 630
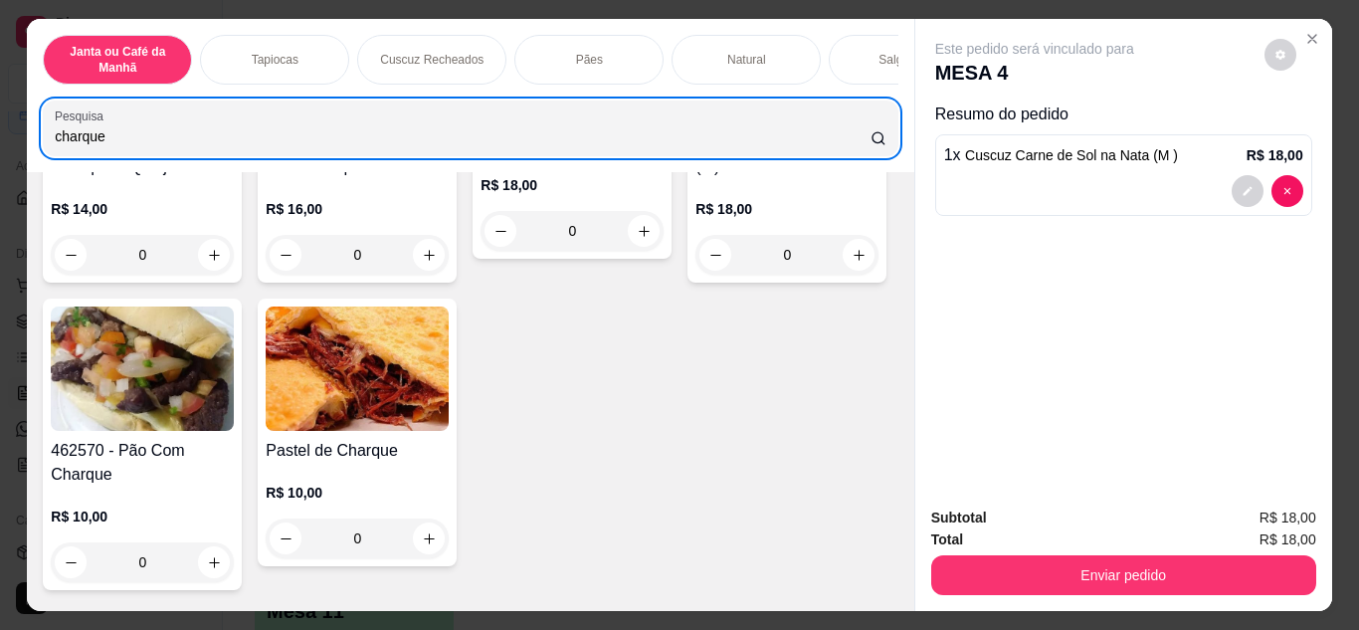
scroll to position [498, 0]
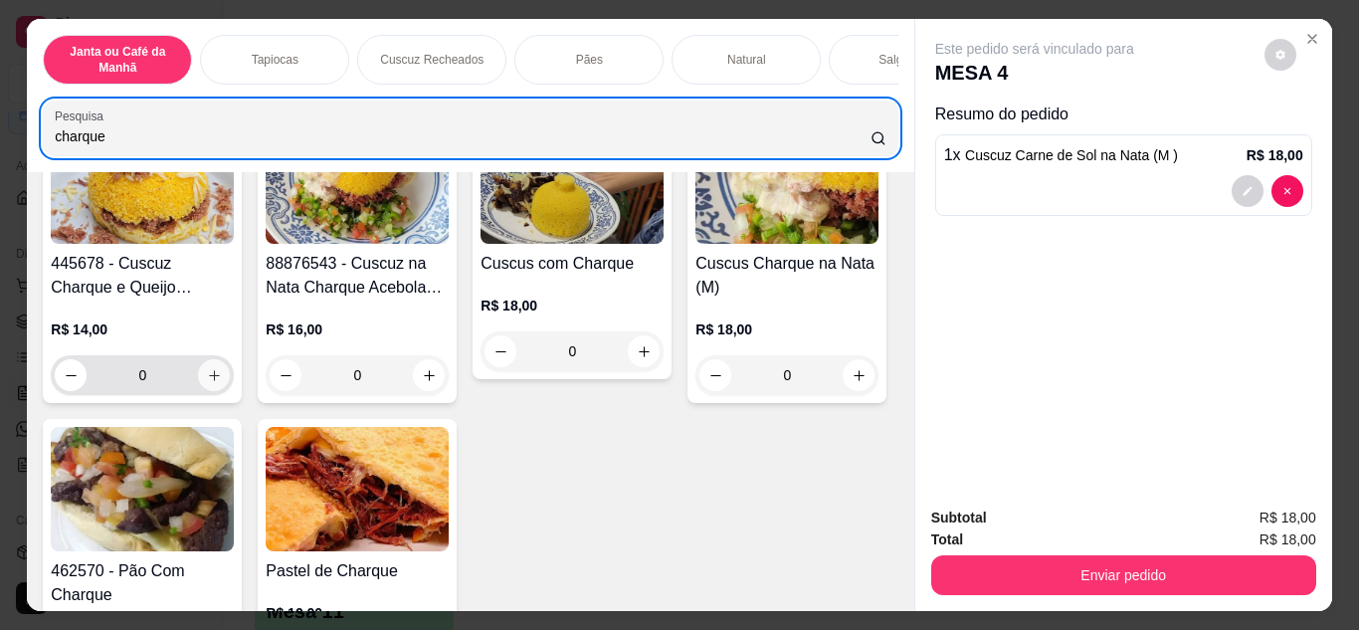
type input "charque"
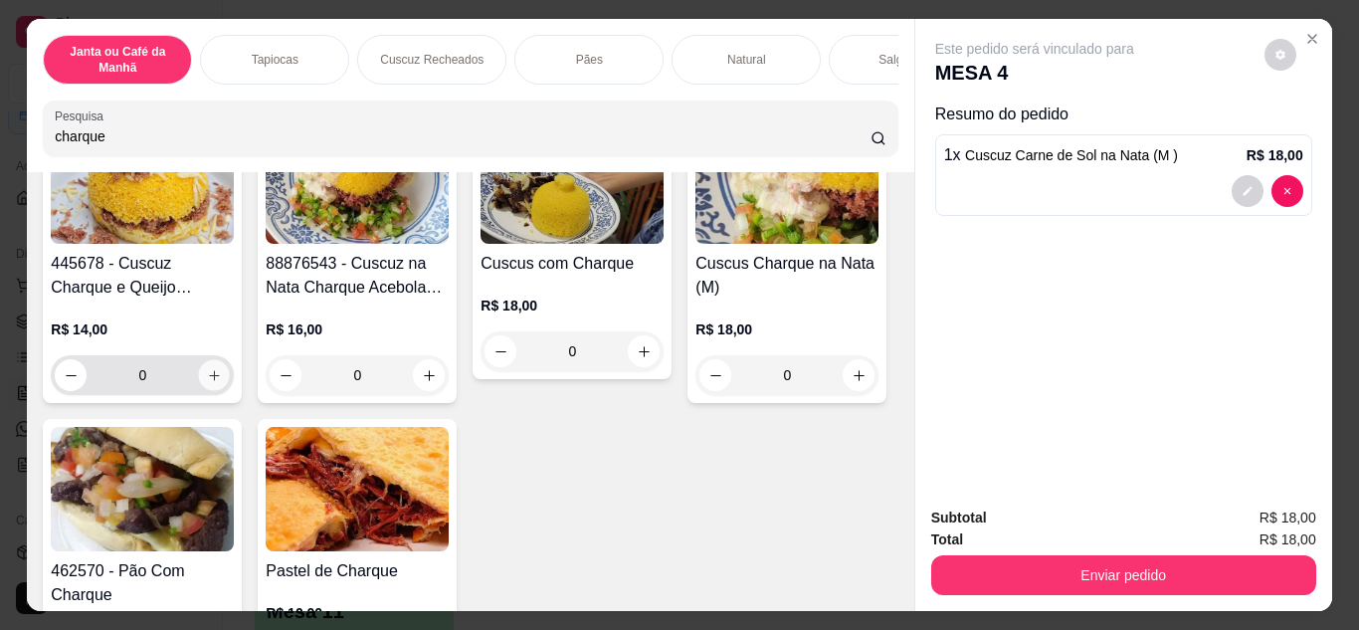
click at [222, 368] on icon "increase-product-quantity" at bounding box center [214, 375] width 15 height 15
type input "1"
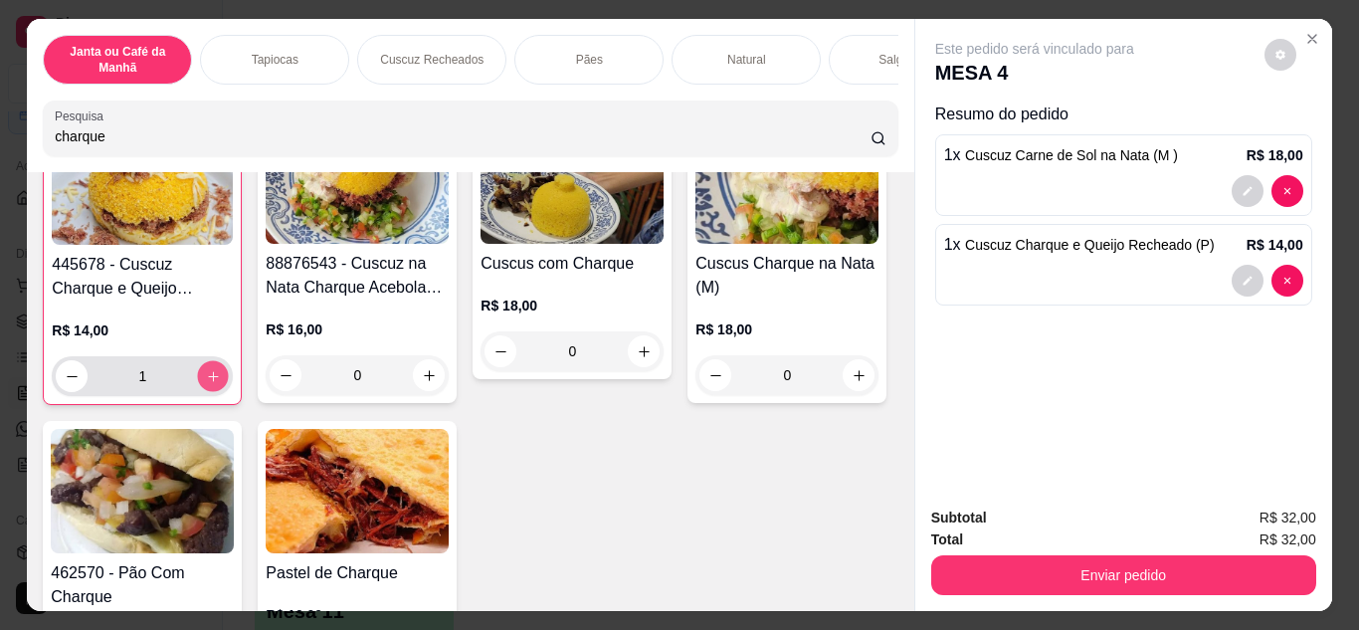
click at [221, 369] on icon "increase-product-quantity" at bounding box center [213, 376] width 15 height 15
type input "2"
drag, startPoint x: 341, startPoint y: 135, endPoint x: 0, endPoint y: 117, distance: 341.8
click at [0, 117] on div "Janta ou Café da Manhã Tapiocas Cuscuz Recheados Pães Natural Salgados Tapiocas…" at bounding box center [679, 315] width 1359 height 630
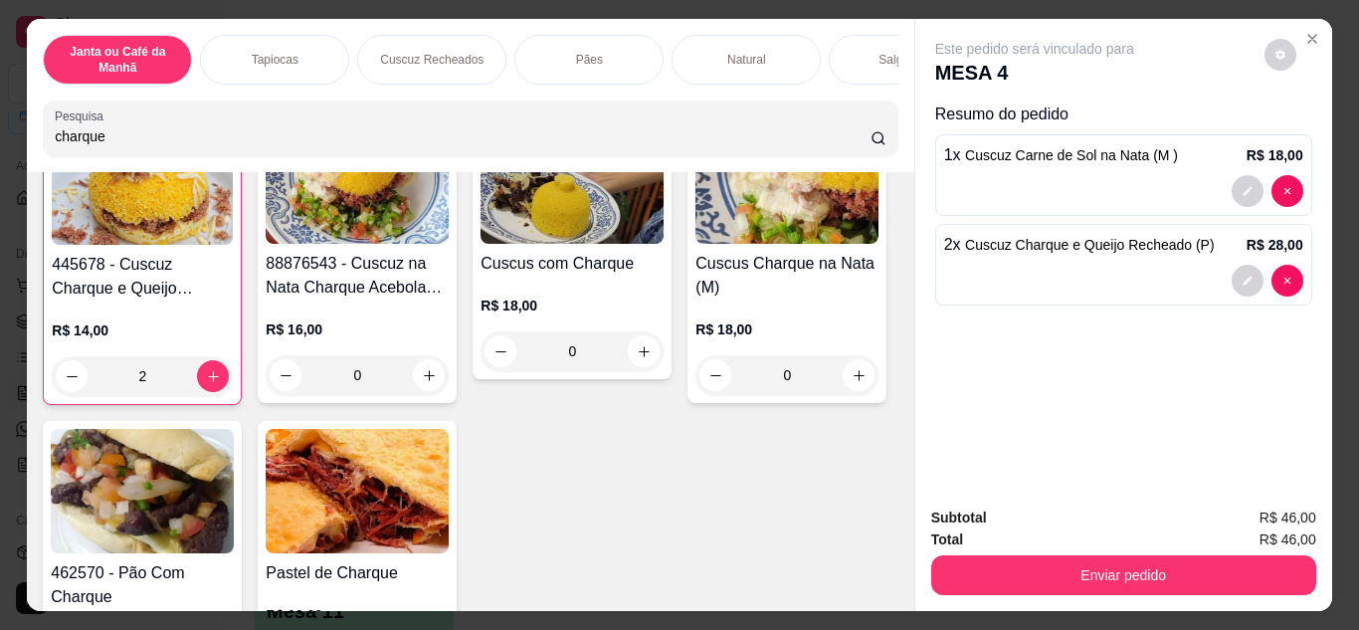
scroll to position [0, 0]
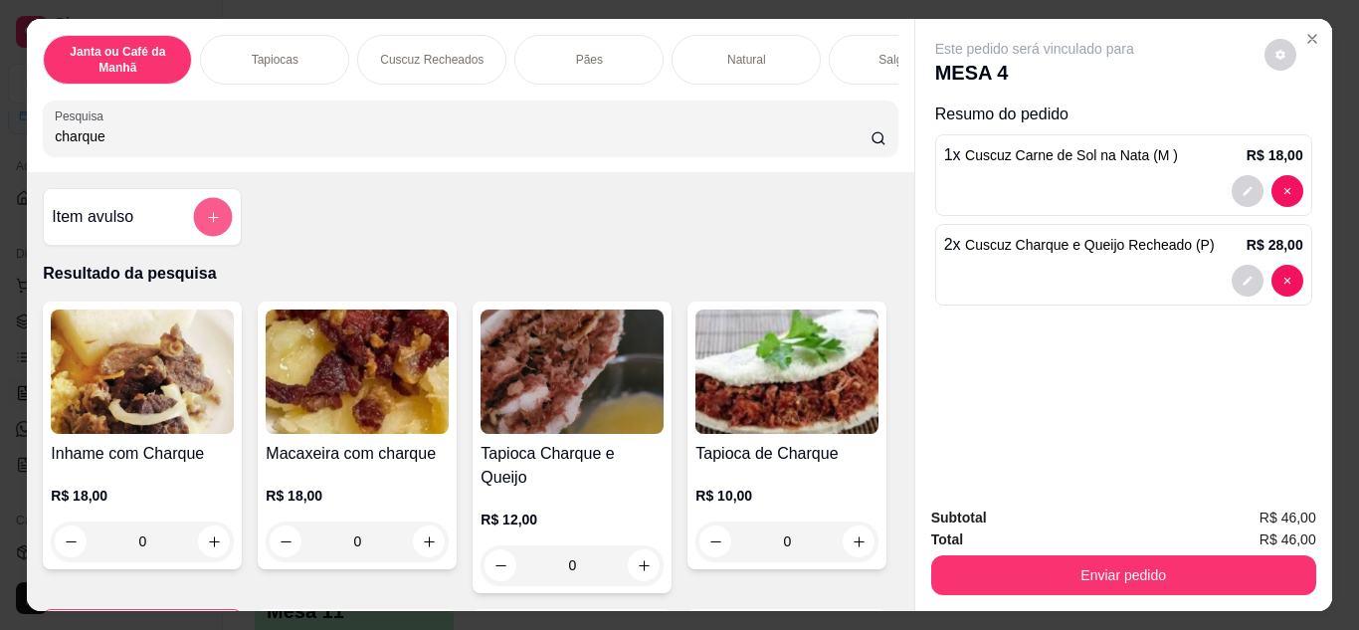
click at [196, 221] on button "add-separate-item" at bounding box center [213, 217] width 39 height 39
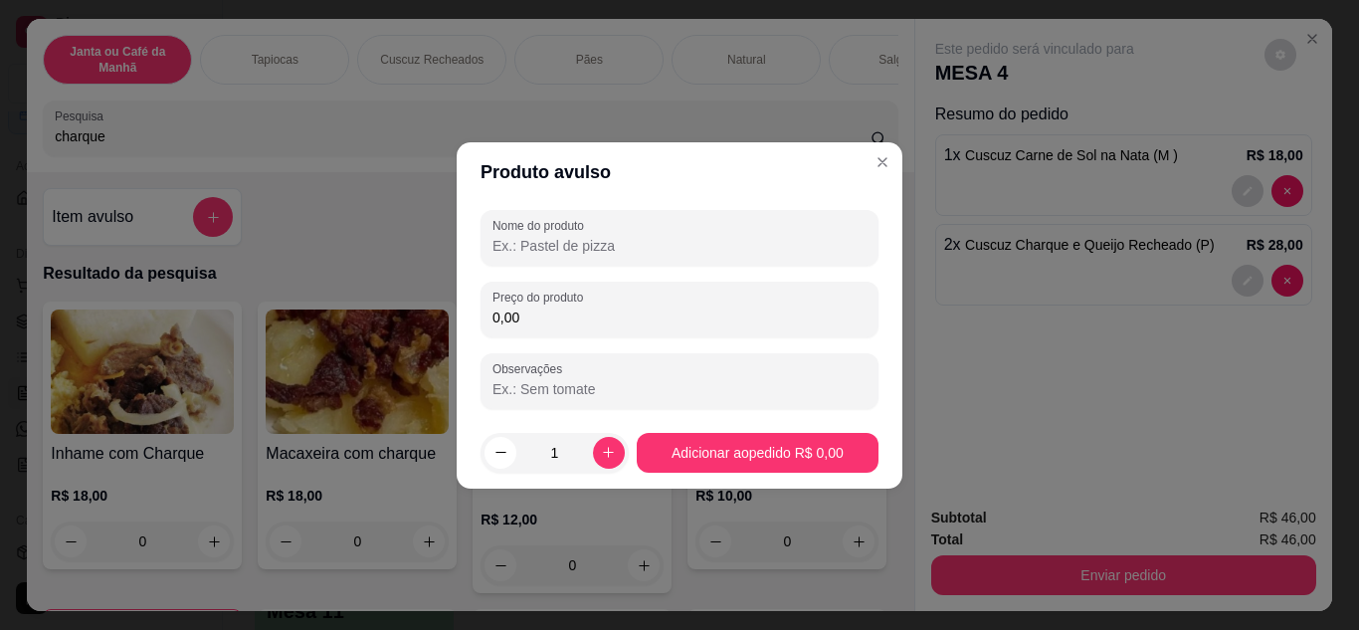
click at [545, 240] on input "Nome do produto" at bounding box center [680, 246] width 374 height 20
type input "Jarra de Acerola"
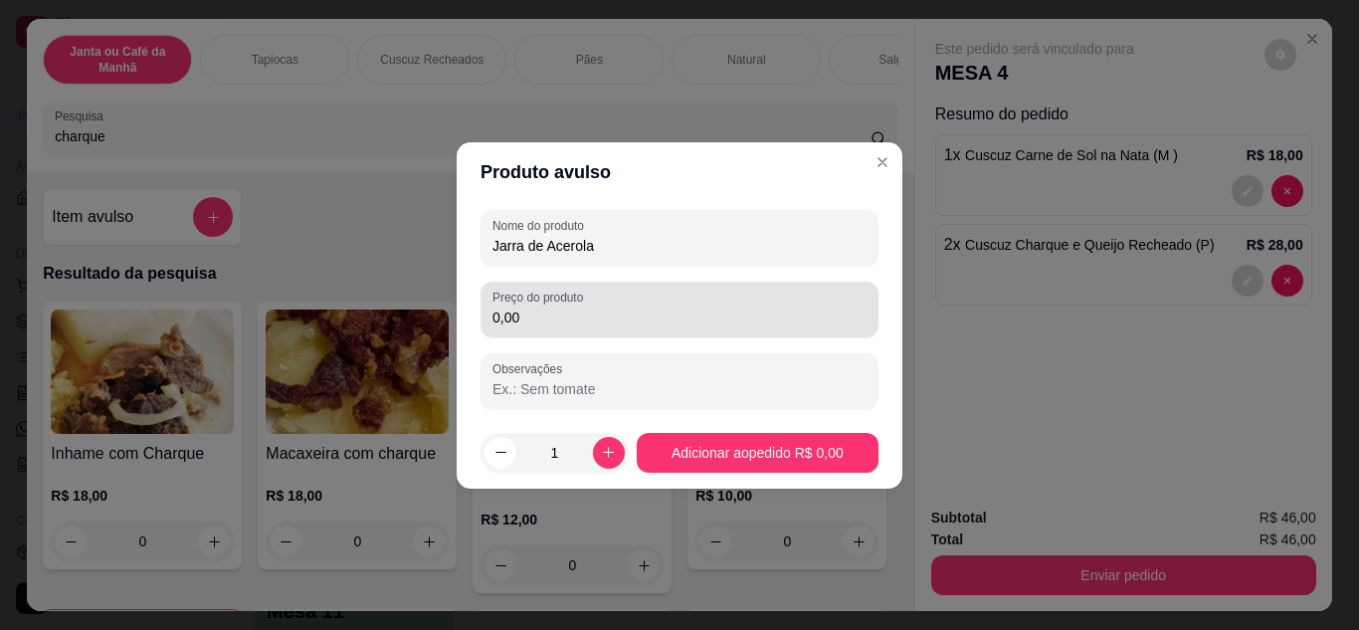
click at [732, 302] on section "Produto avulso Nome do produto Jarra de Acerola Preço do produto 0,00 Observaçõ…" at bounding box center [680, 315] width 446 height 346
click at [619, 327] on div "0,00" at bounding box center [680, 310] width 374 height 40
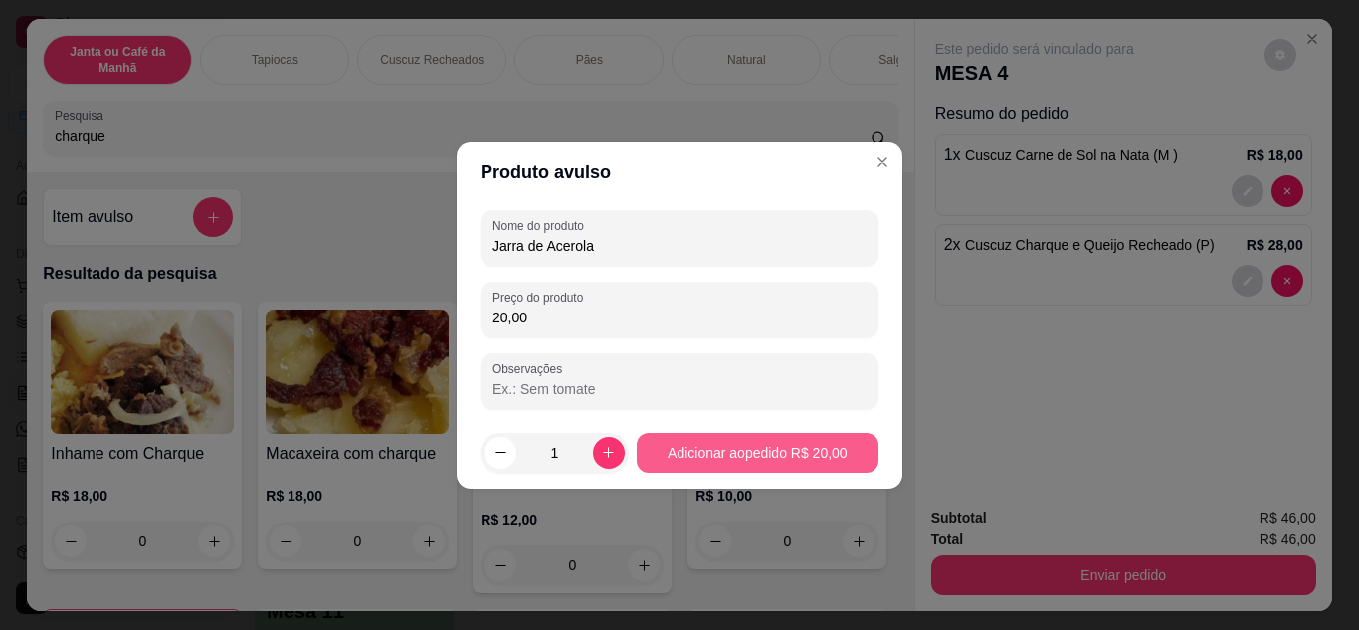
type input "20,00"
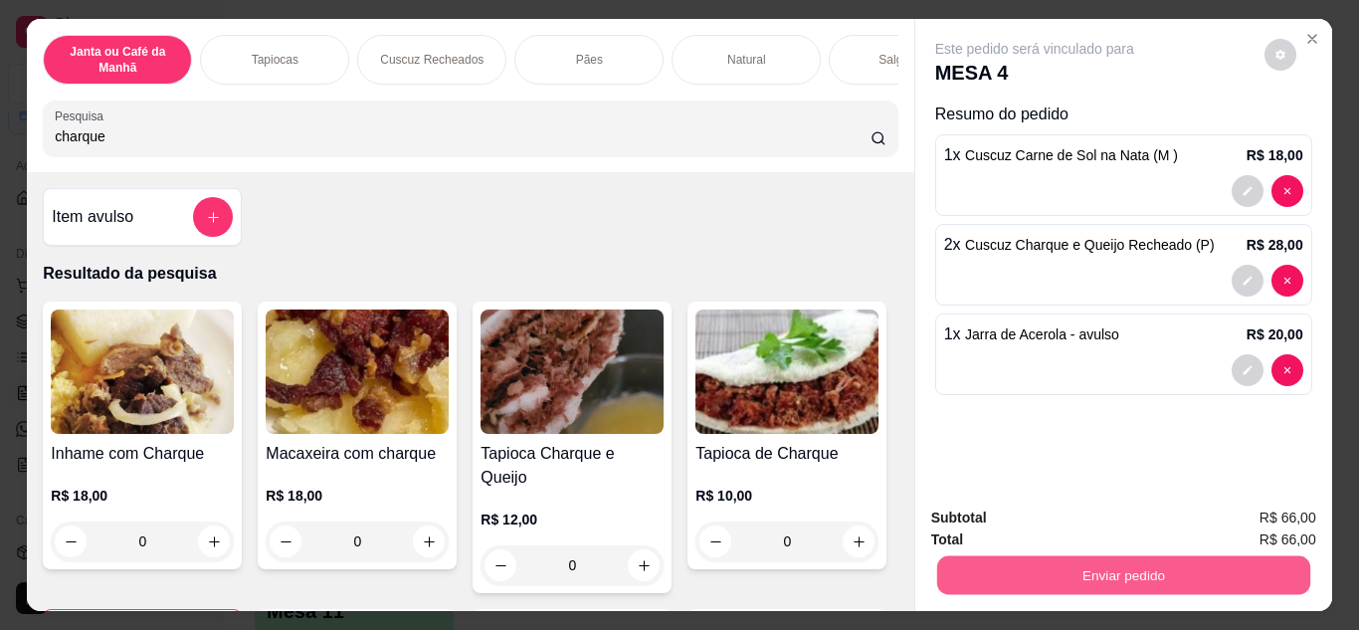
click at [1036, 574] on button "Enviar pedido" at bounding box center [1122, 575] width 373 height 39
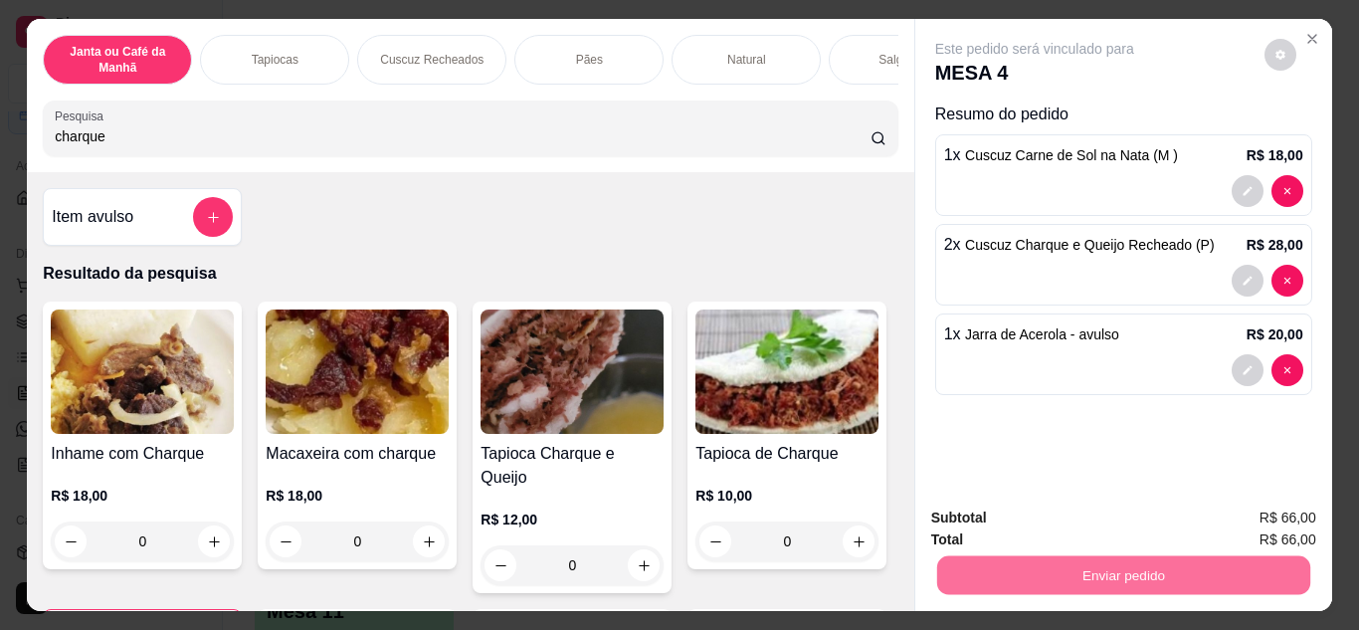
click at [998, 522] on button "Não registrar e enviar pedido" at bounding box center [1057, 520] width 207 height 38
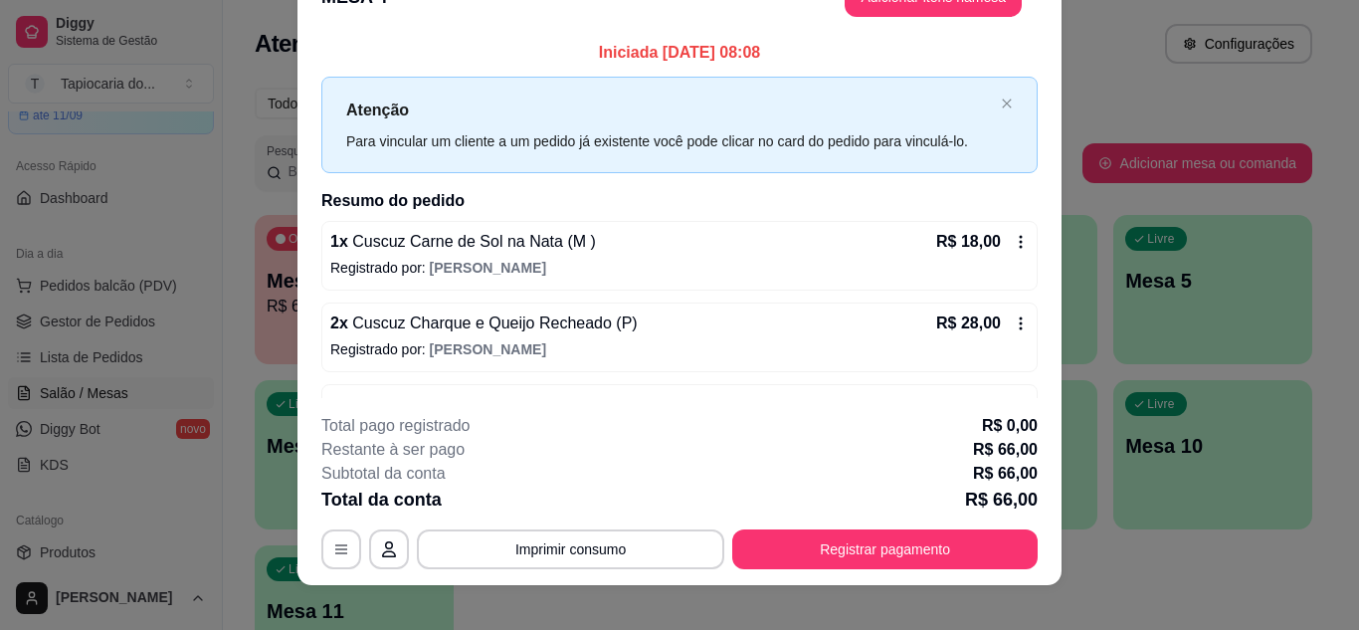
scroll to position [61, 0]
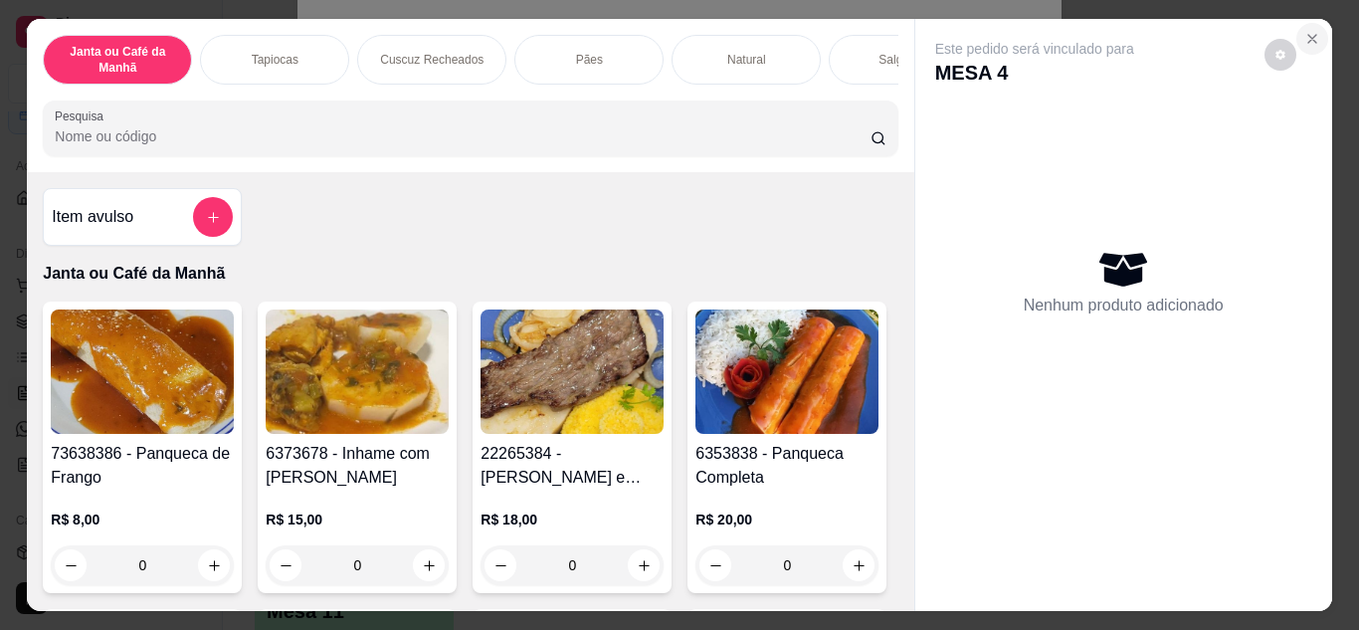
click at [1308, 40] on button "Close" at bounding box center [1313, 39] width 32 height 32
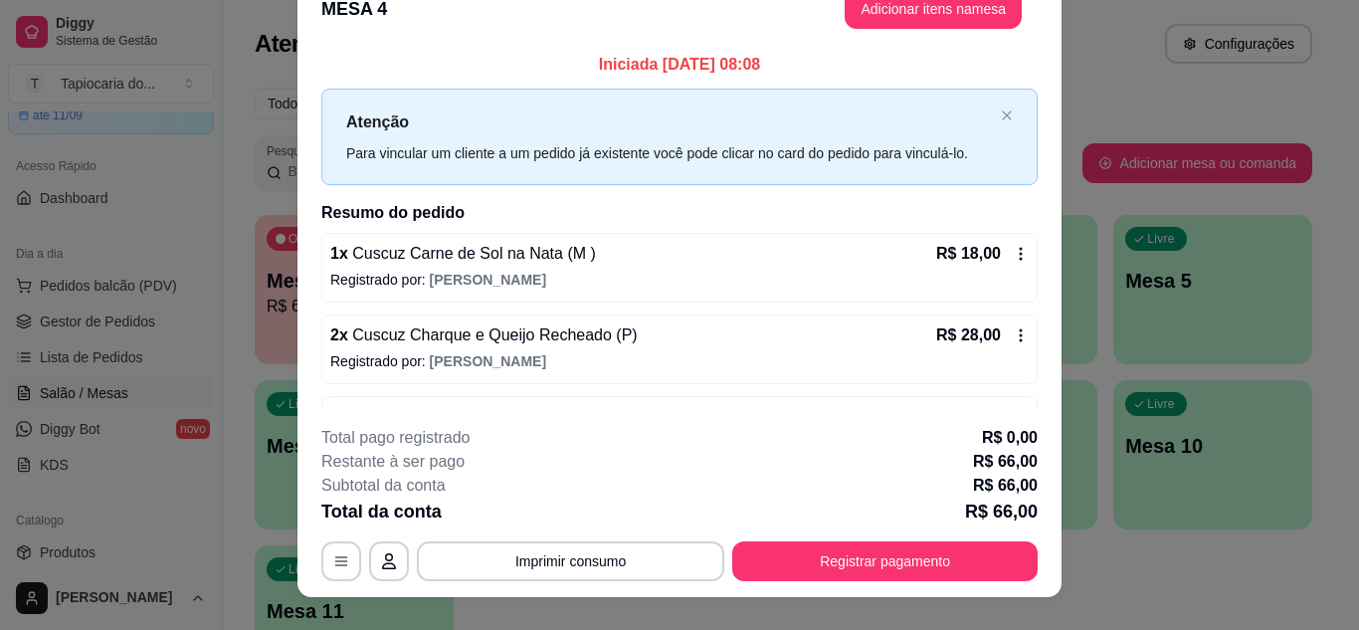
scroll to position [0, 0]
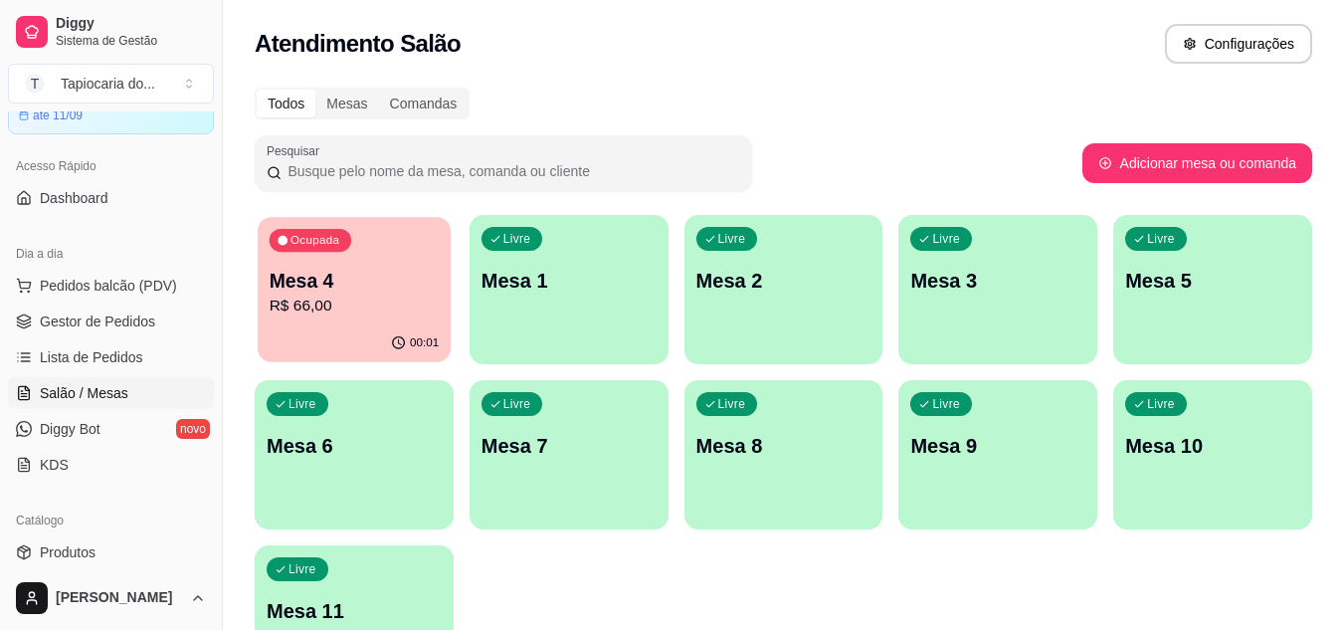
click at [401, 279] on p "Mesa 4" at bounding box center [355, 281] width 170 height 27
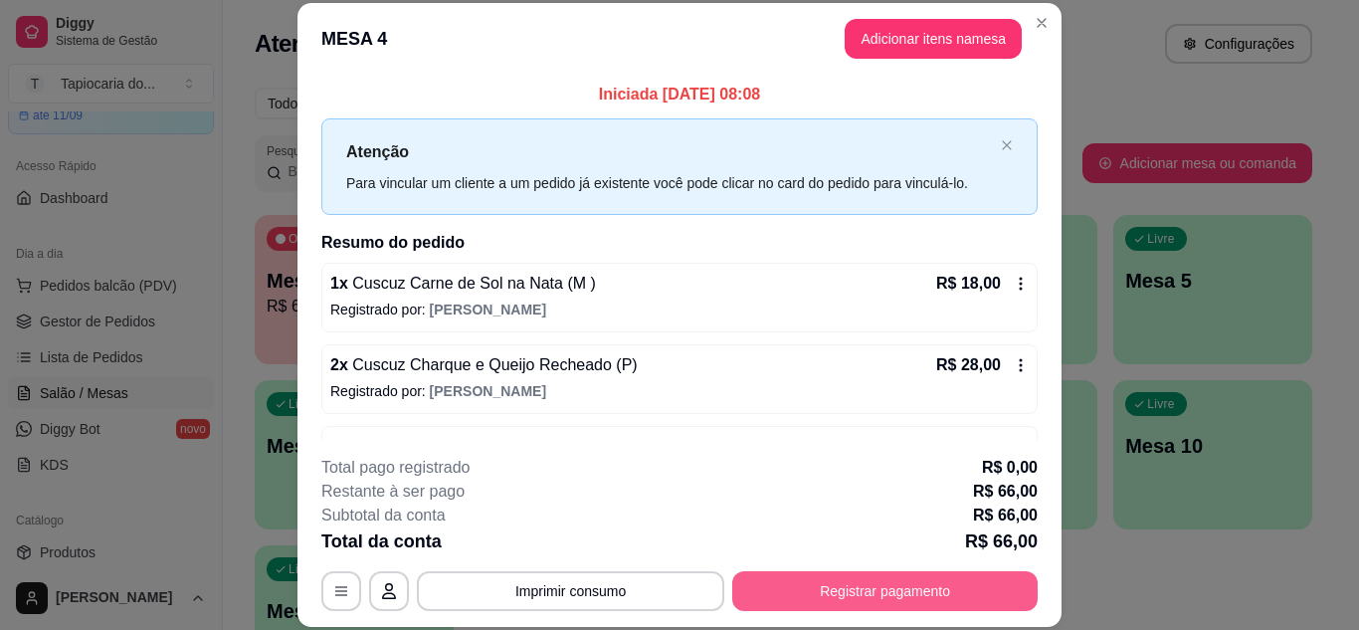
click at [876, 597] on button "Registrar pagamento" at bounding box center [884, 591] width 305 height 40
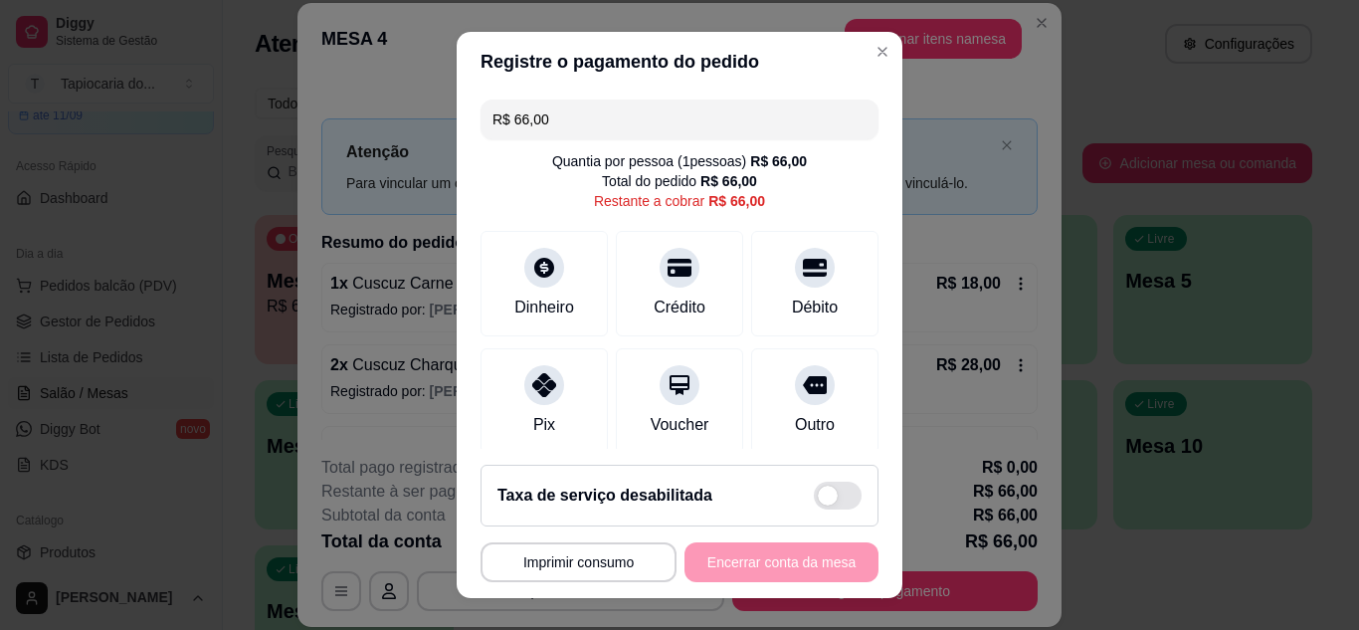
drag, startPoint x: 522, startPoint y: 410, endPoint x: 625, endPoint y: 464, distance: 115.7
click at [533, 413] on div "Pix" at bounding box center [544, 425] width 22 height 24
click at [828, 559] on div "**********" at bounding box center [680, 562] width 398 height 40
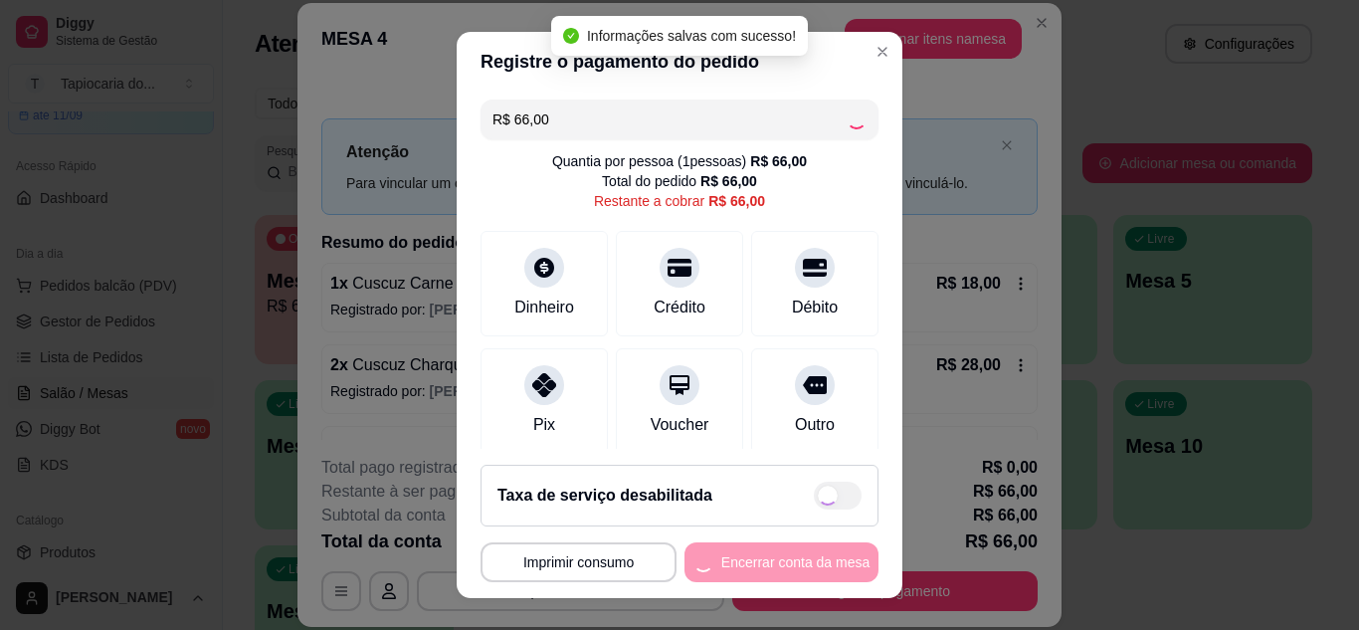
type input "R$ 0,00"
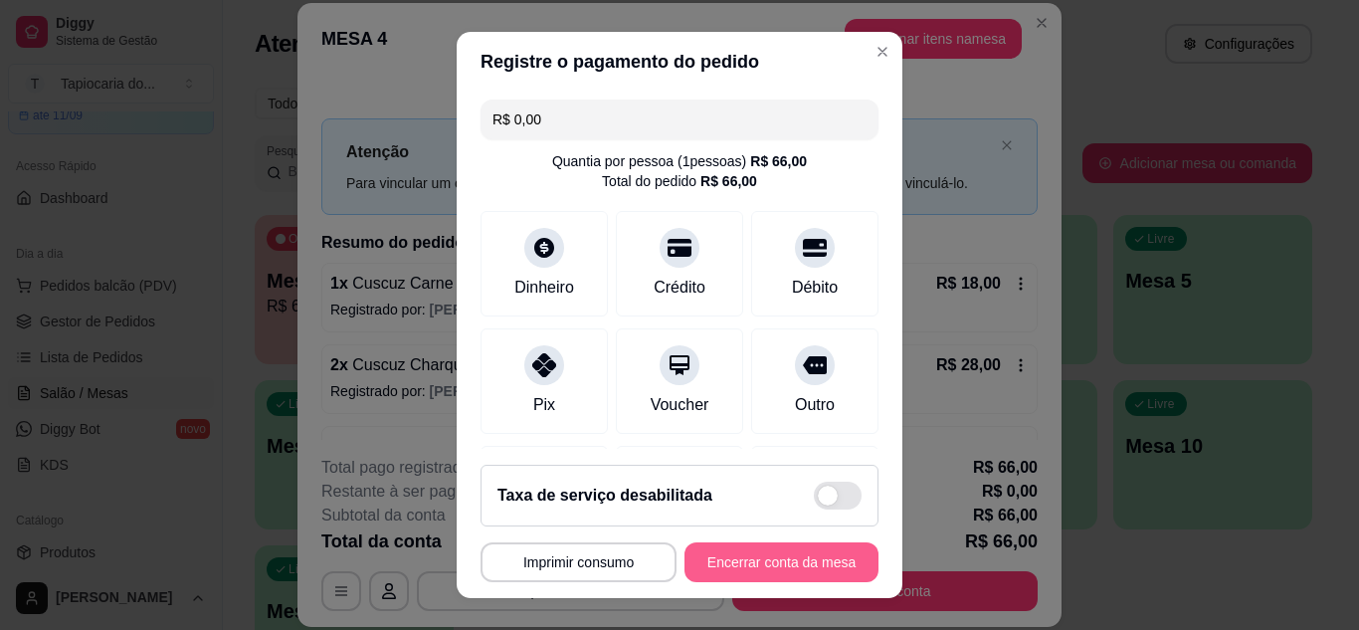
click at [831, 552] on button "Encerrar conta da mesa" at bounding box center [782, 562] width 194 height 40
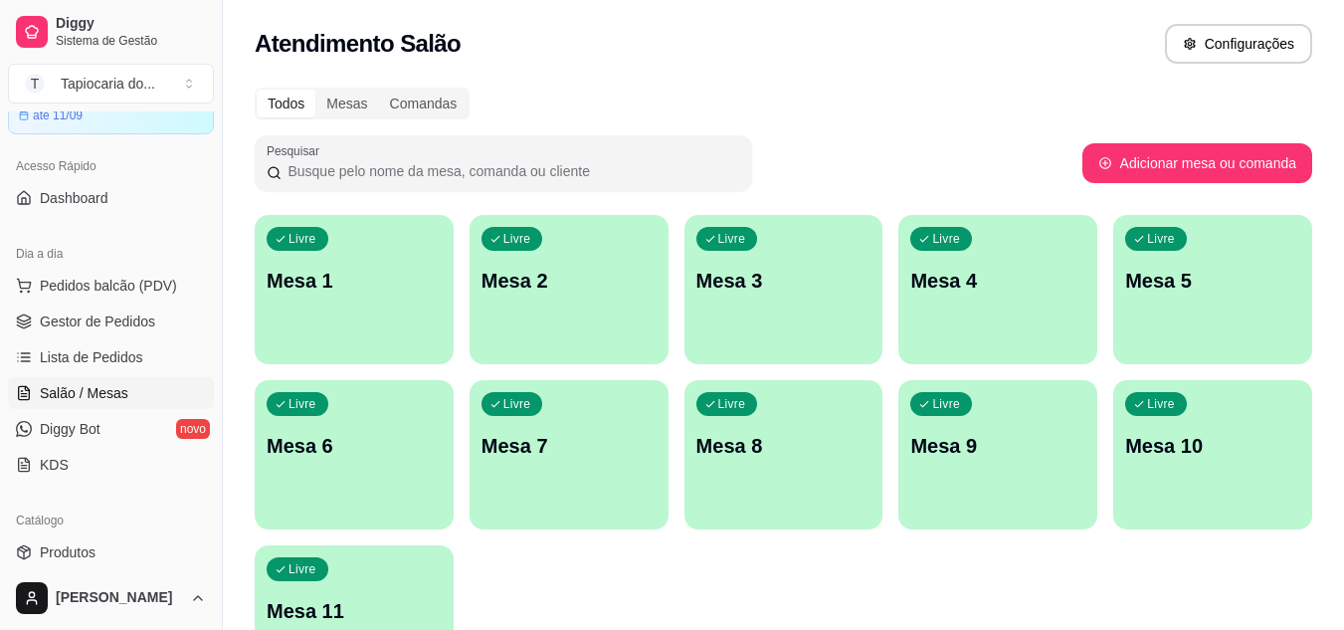
click at [670, 143] on div at bounding box center [504, 163] width 474 height 40
click at [384, 252] on div "Livre Mesa 1" at bounding box center [354, 277] width 199 height 125
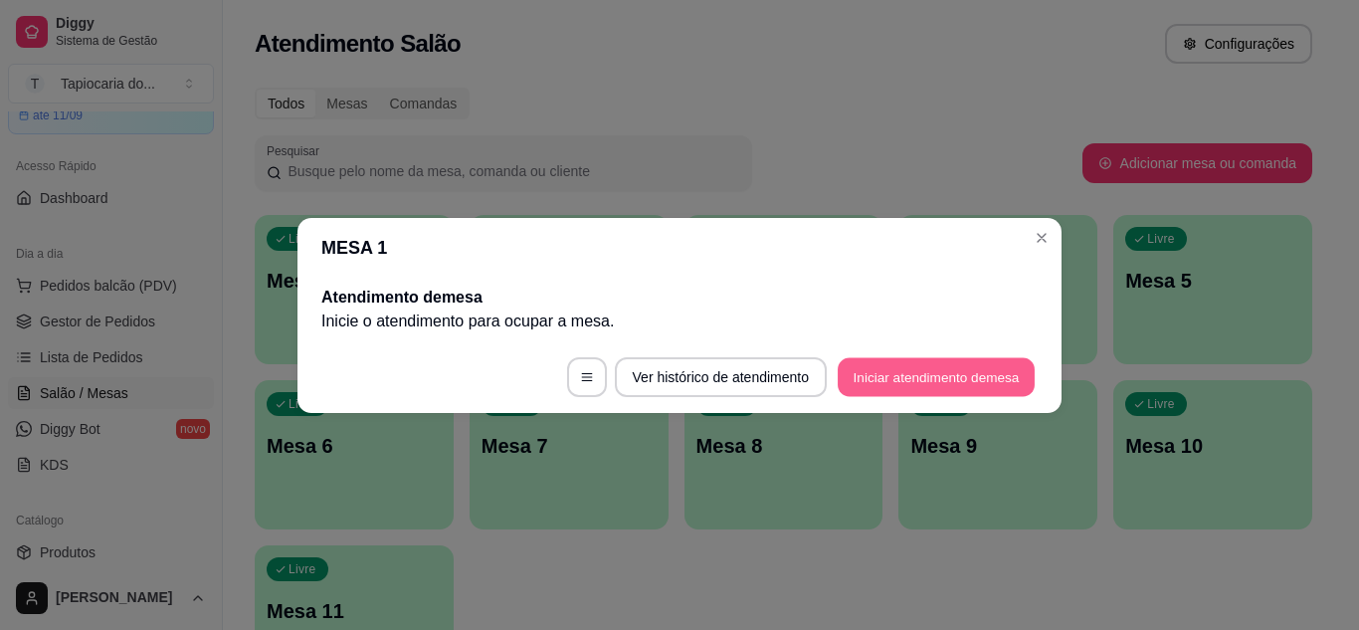
click at [962, 368] on button "Iniciar atendimento de mesa" at bounding box center [936, 376] width 197 height 39
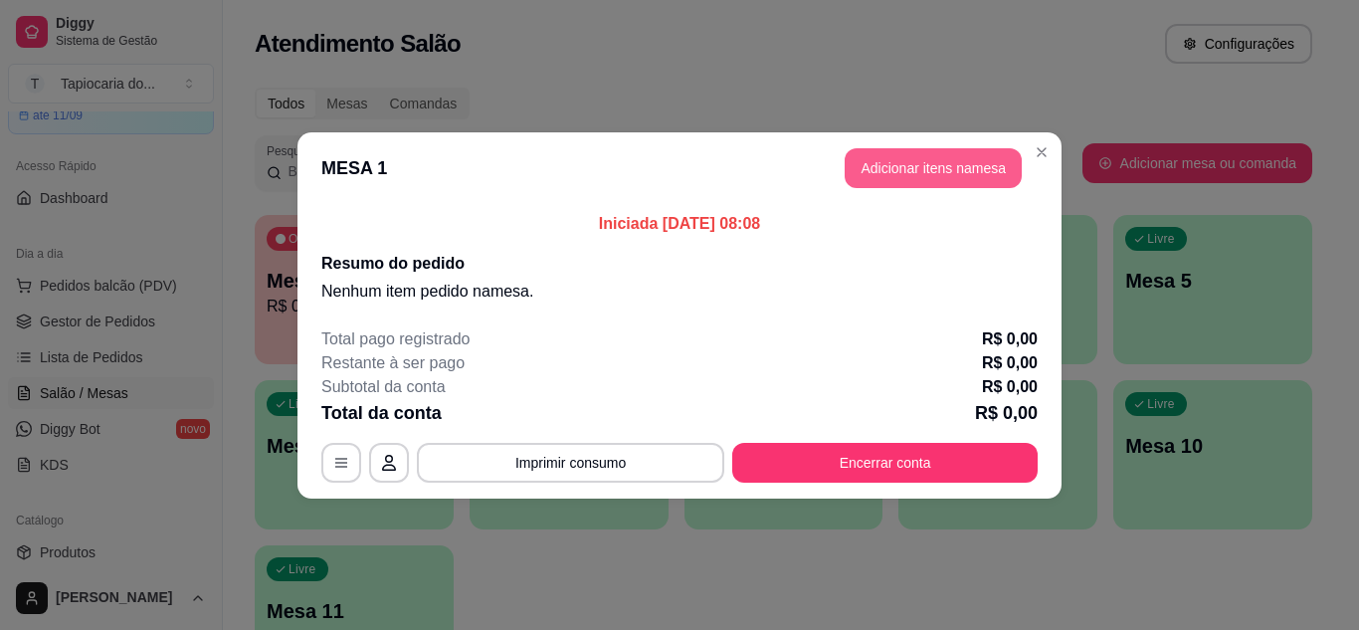
click at [919, 168] on button "Adicionar itens na mesa" at bounding box center [933, 168] width 177 height 40
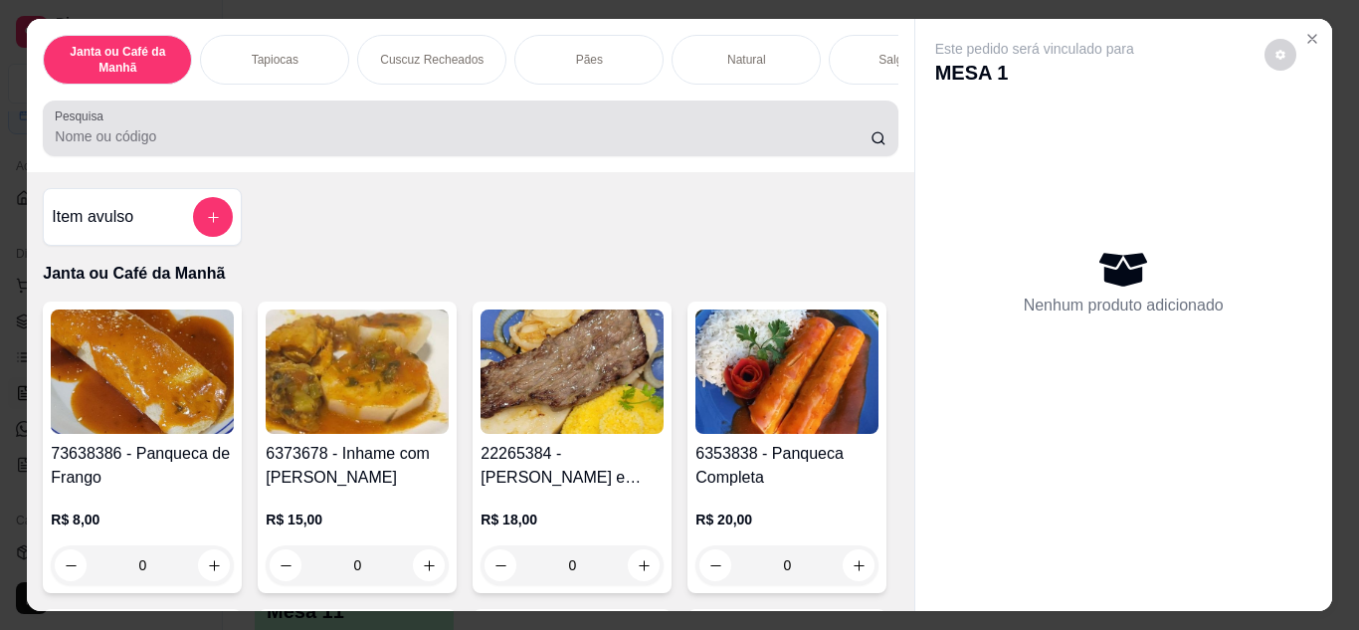
click at [505, 146] on input "Pesquisa" at bounding box center [463, 136] width 816 height 20
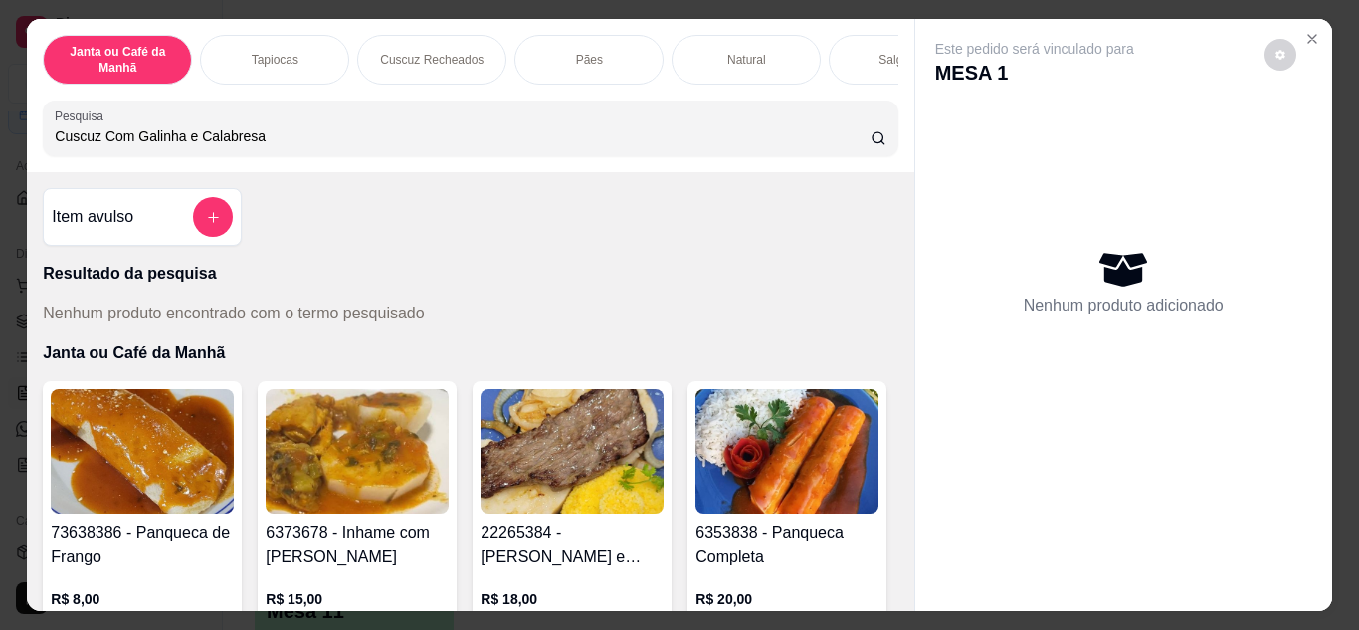
type input "Cuscuz Com Galinha e Calabresa"
click at [220, 215] on button "add-separate-item" at bounding box center [213, 217] width 39 height 39
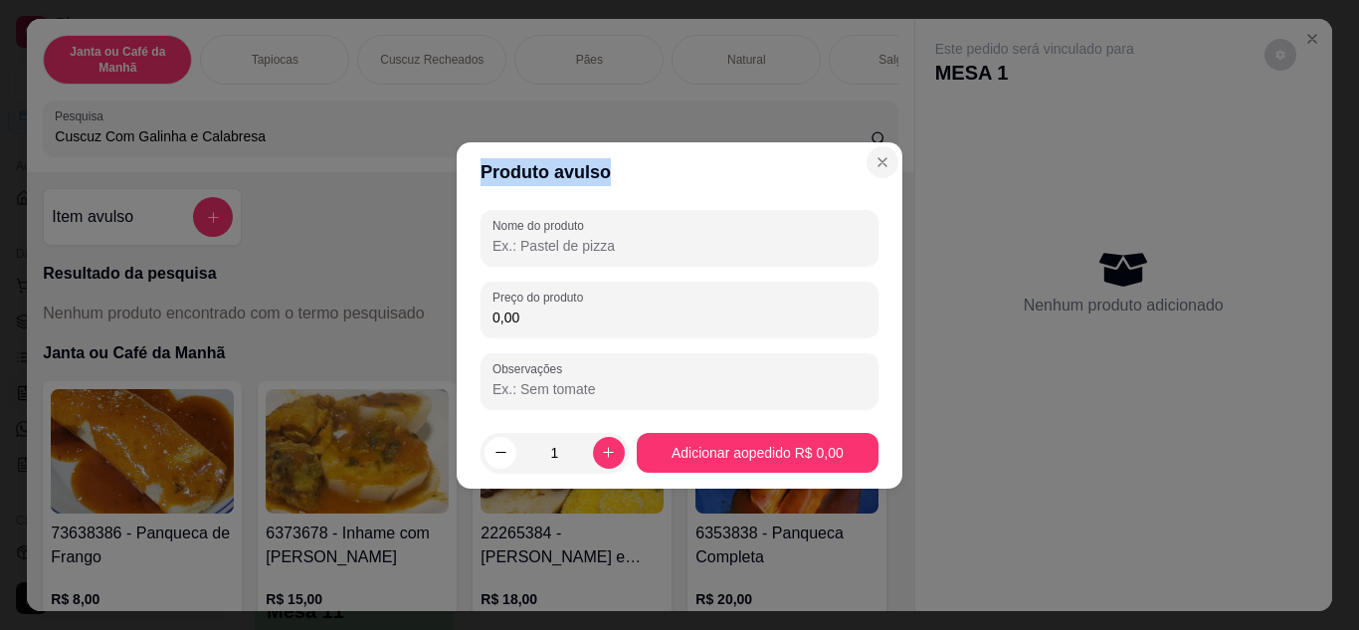
click at [895, 153] on section "Produto avulso Nome do produto Preço do produto 0,00 Observações 1 Adicionar ao…" at bounding box center [680, 315] width 446 height 346
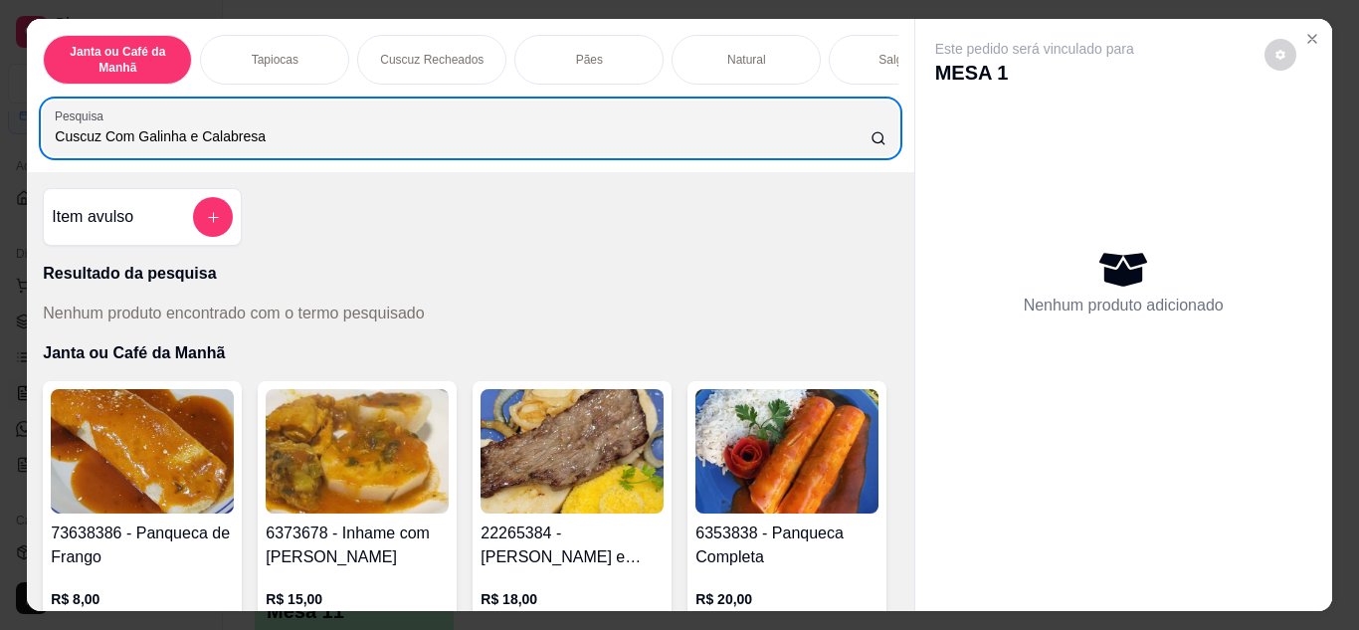
drag, startPoint x: 299, startPoint y: 157, endPoint x: 3, endPoint y: 143, distance: 295.9
click at [0, 149] on div "Janta ou Café da Manhã Tapiocas Cuscuz Recheados Pães Natural Salgados Tapiocas…" at bounding box center [679, 315] width 1359 height 630
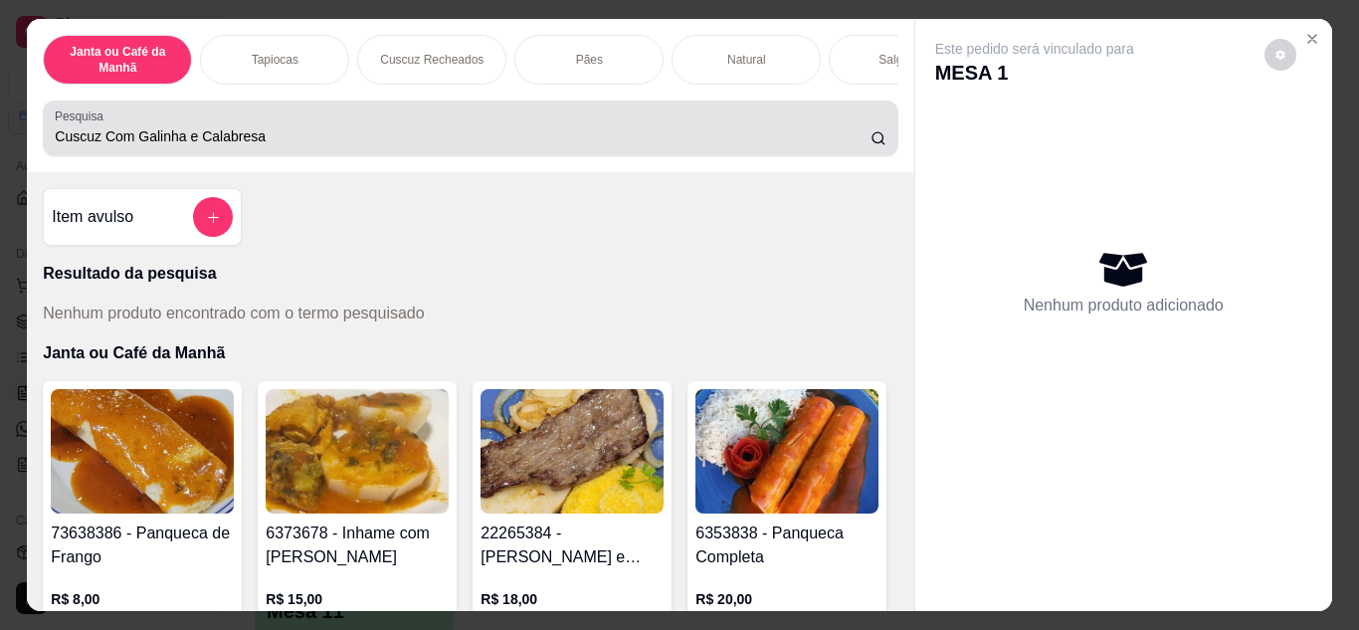
drag, startPoint x: 114, startPoint y: 153, endPoint x: 198, endPoint y: 139, distance: 84.7
click at [197, 146] on input "Cuscuz Com Galinha e Calabresa" at bounding box center [463, 136] width 816 height 20
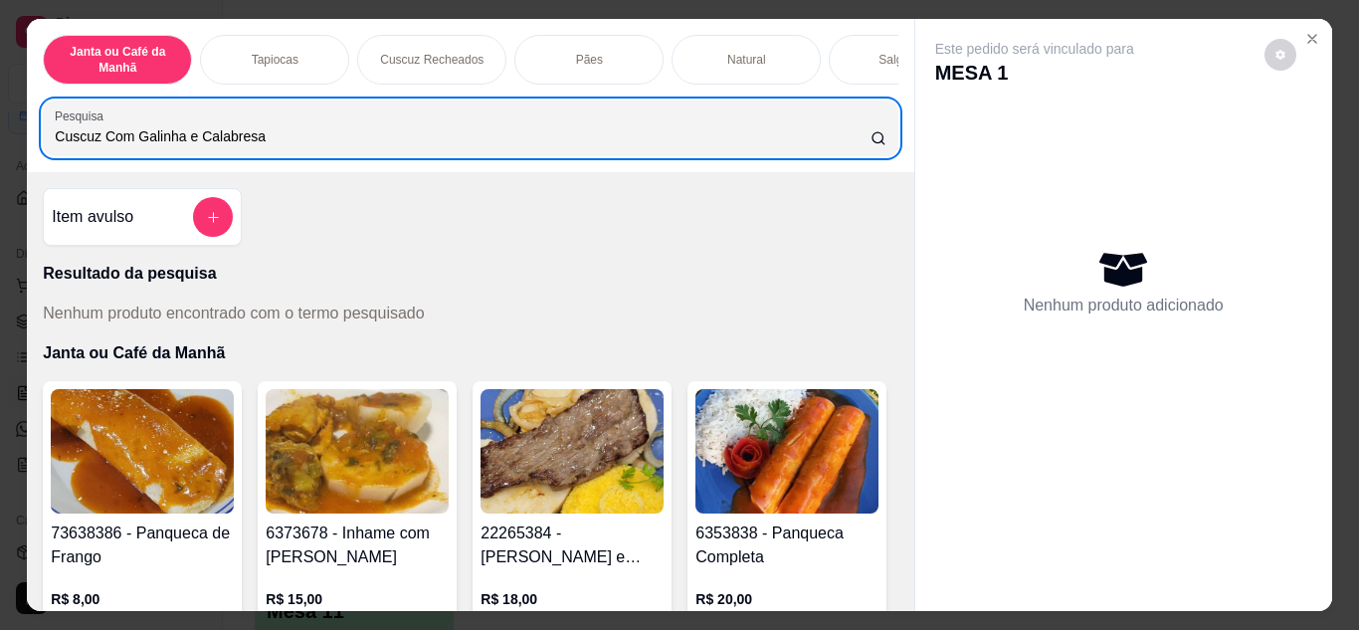
drag, startPoint x: 285, startPoint y: 121, endPoint x: 67, endPoint y: 157, distance: 220.8
click at [51, 172] on div "Janta ou Café da Manhã Tapiocas Cuscuz Recheados Pães Natural Salgados Tapiocas…" at bounding box center [470, 95] width 887 height 153
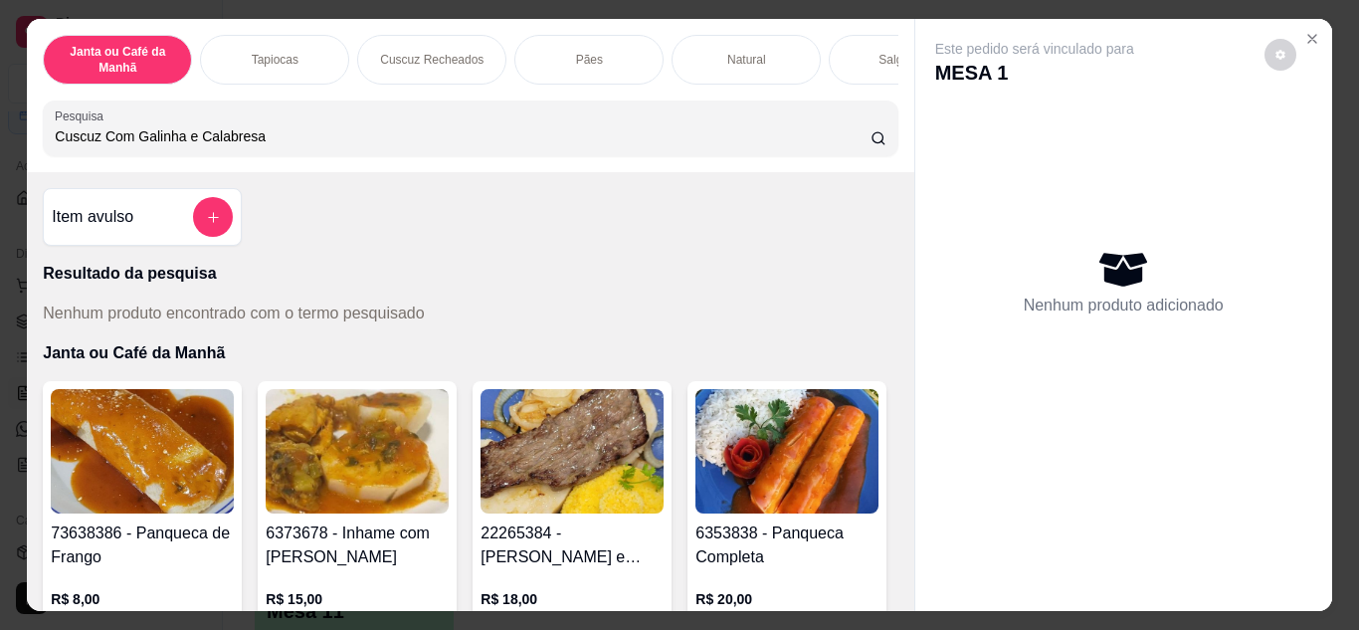
drag, startPoint x: 68, startPoint y: 151, endPoint x: 64, endPoint y: 139, distance: 12.6
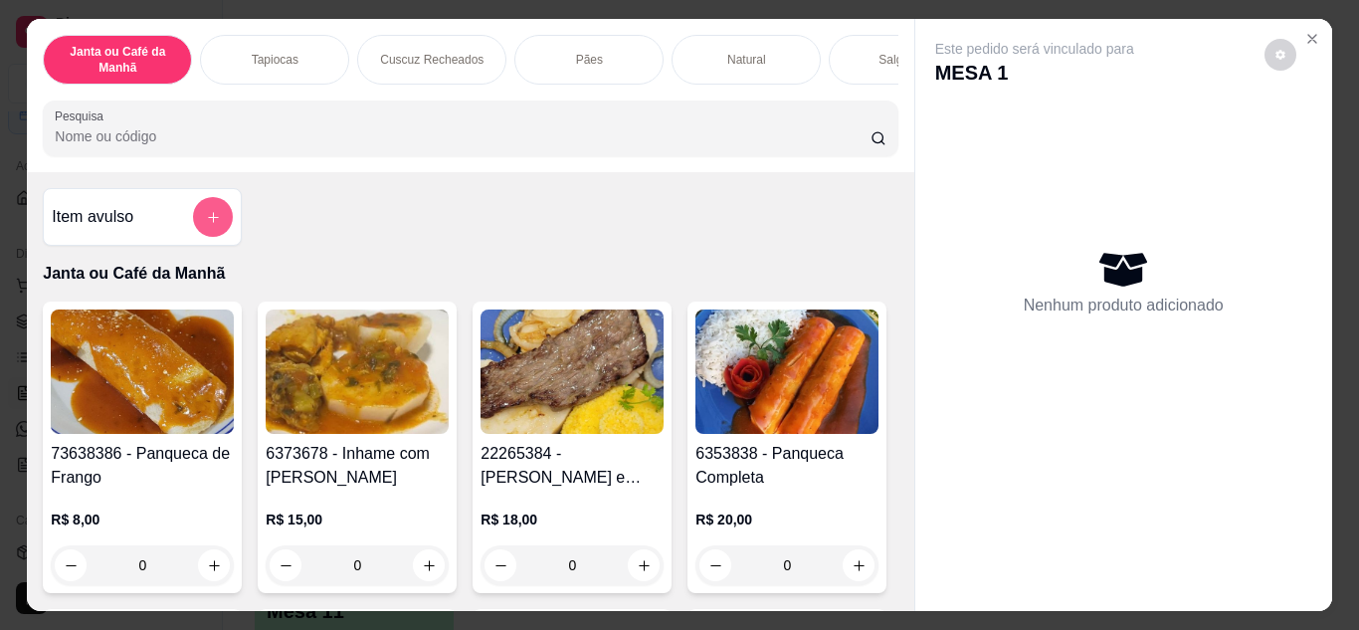
click at [208, 222] on button "add-separate-item" at bounding box center [213, 217] width 40 height 40
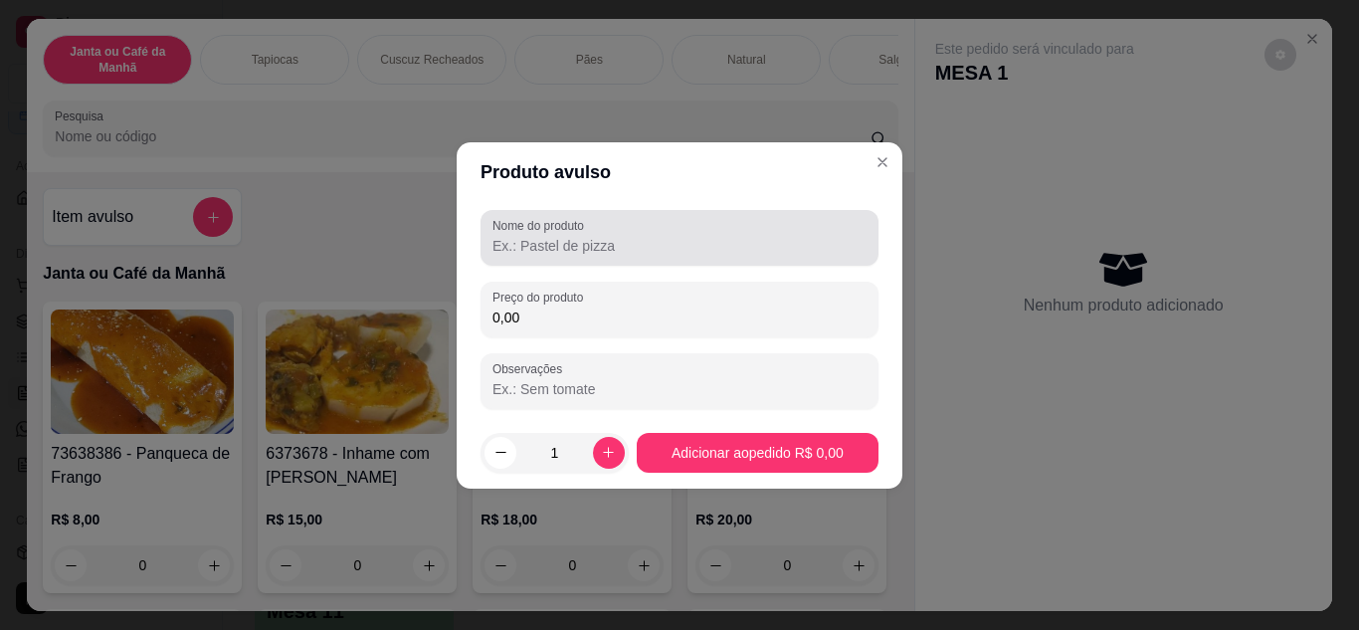
click at [604, 255] on input "Nome do produto" at bounding box center [680, 246] width 374 height 20
drag, startPoint x: 593, startPoint y: 259, endPoint x: 559, endPoint y: 228, distance: 45.8
click at [559, 228] on label "Nome do produto" at bounding box center [542, 225] width 99 height 17
click at [559, 236] on input "Nome do produto" at bounding box center [680, 246] width 374 height 20
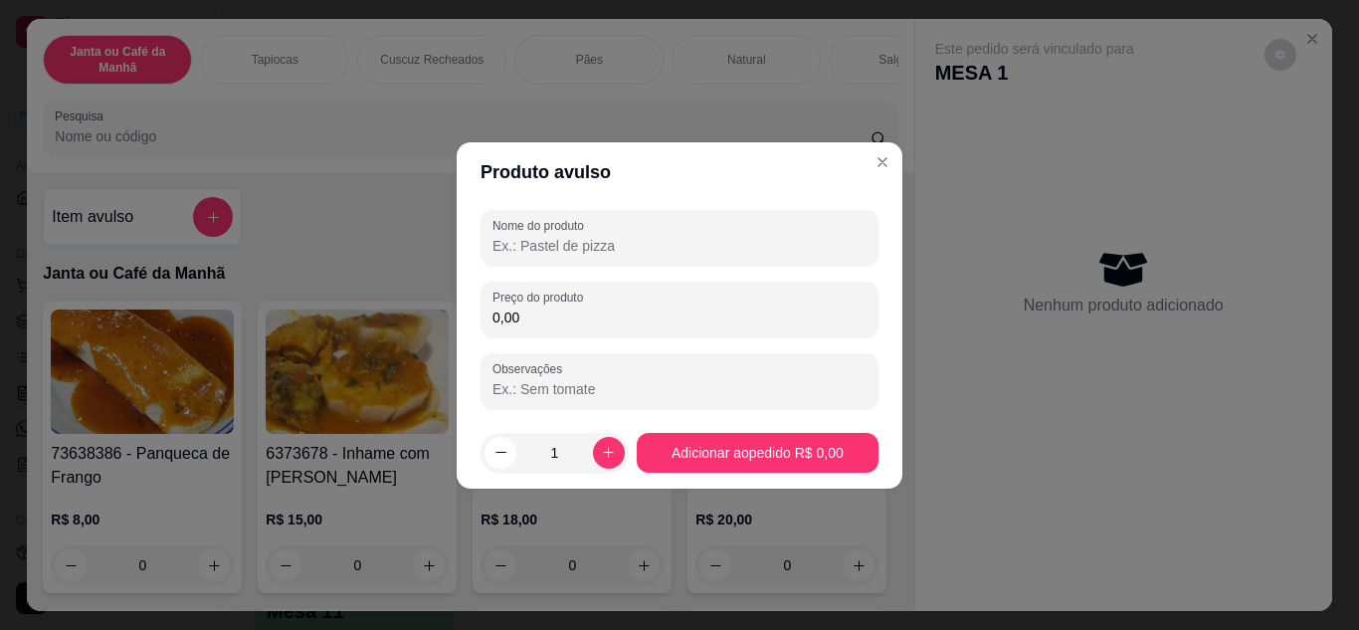
paste input "Cuscuz Com Galinha e Calabresa"
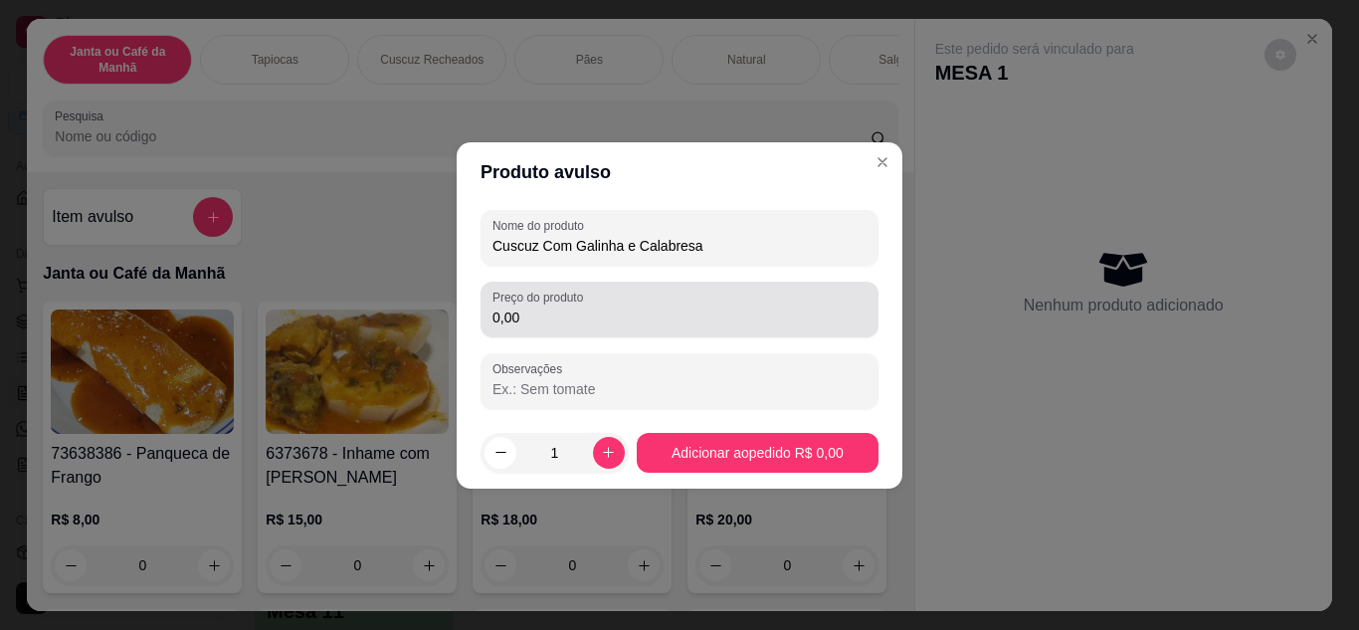
type input "Cuscuz Com Galinha e Calabresa"
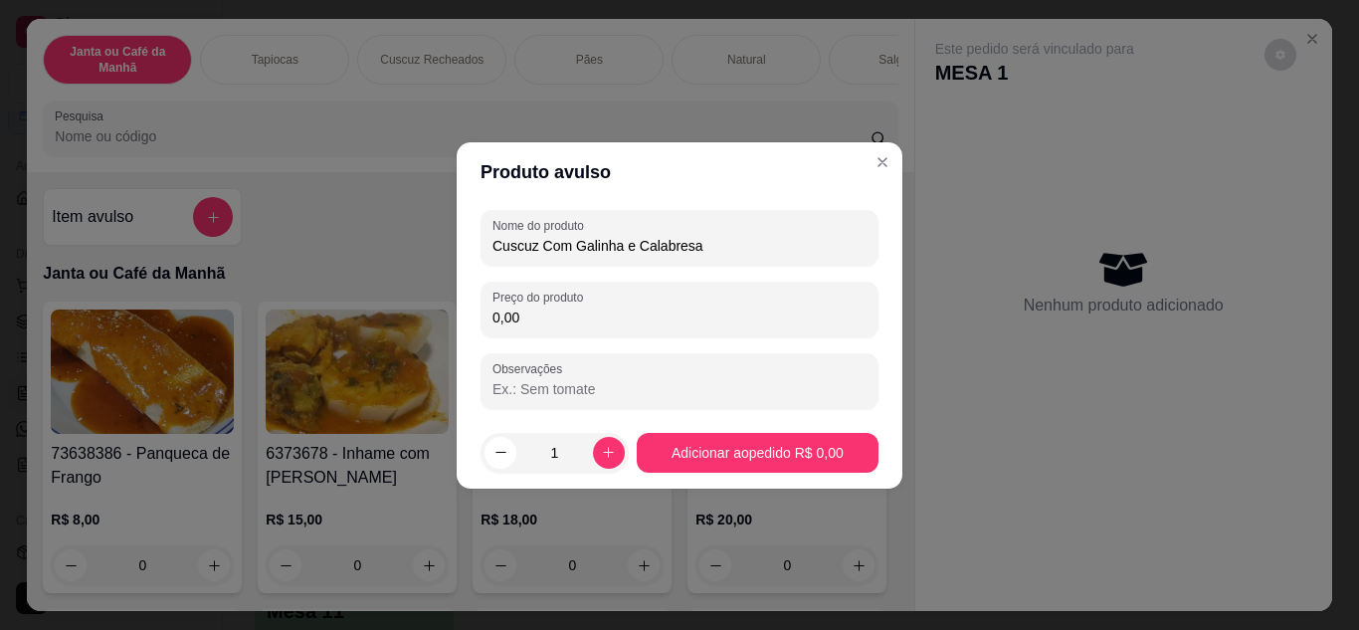
click at [623, 315] on input "0,00" at bounding box center [680, 317] width 374 height 20
type input "15,00"
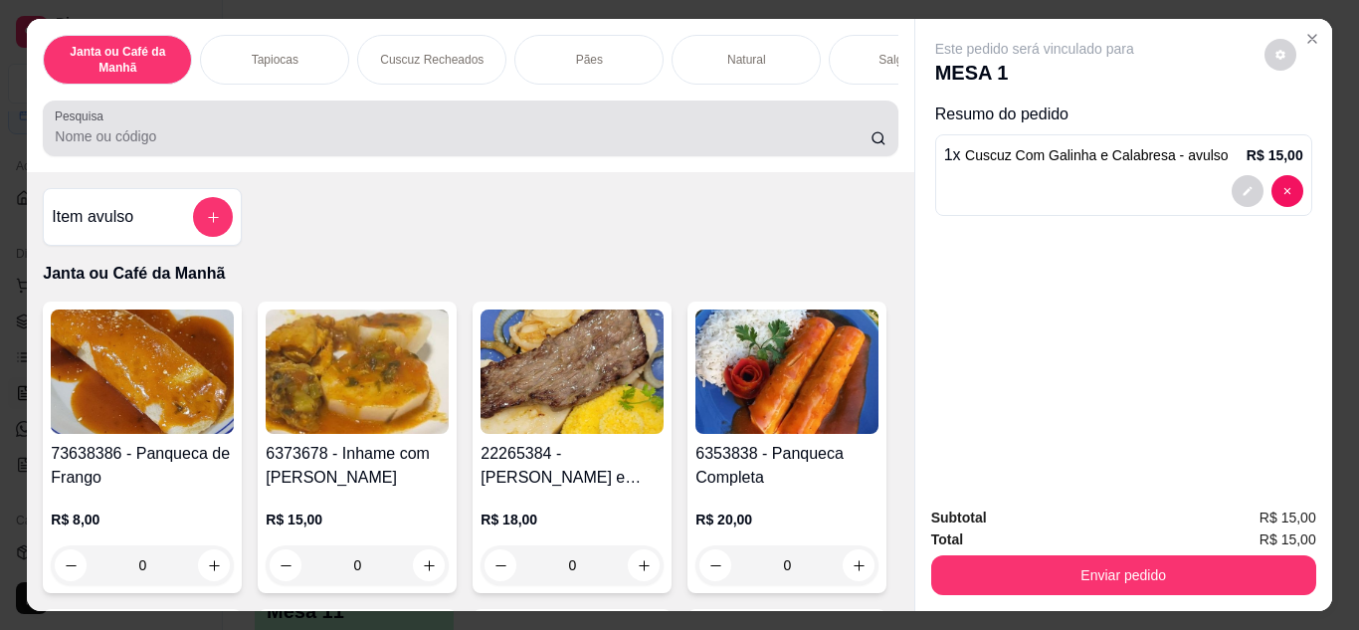
click at [300, 141] on input "Pesquisa" at bounding box center [463, 136] width 816 height 20
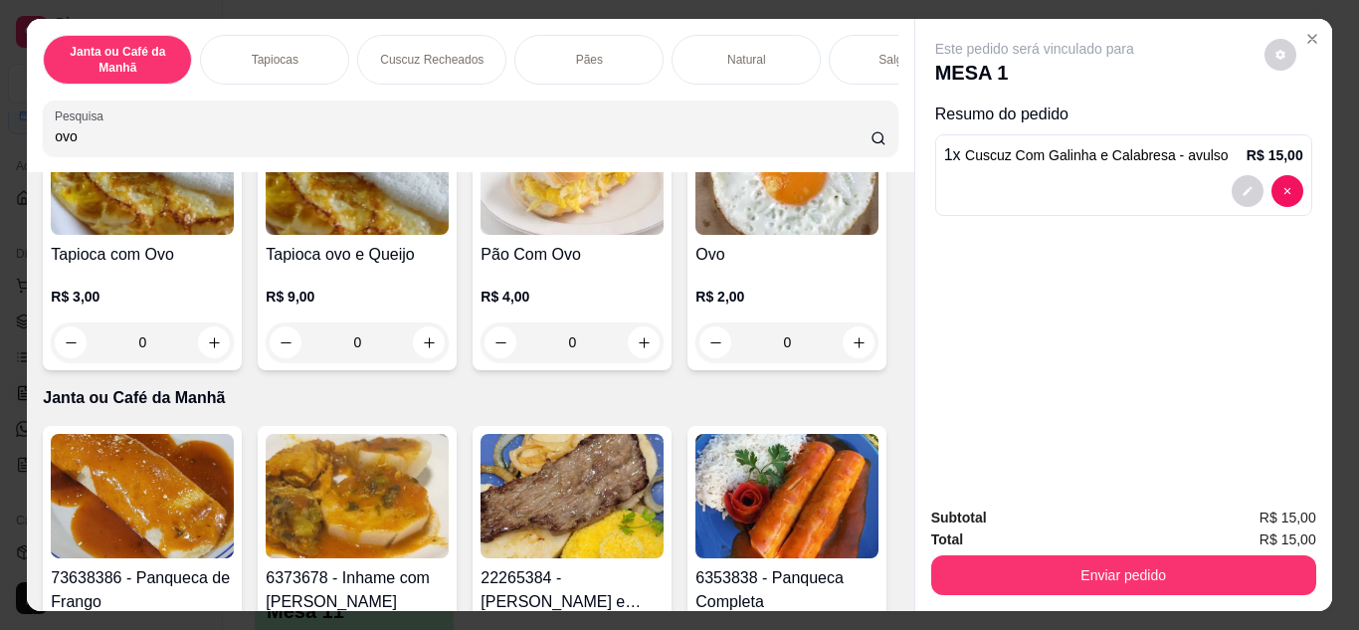
scroll to position [398, 0]
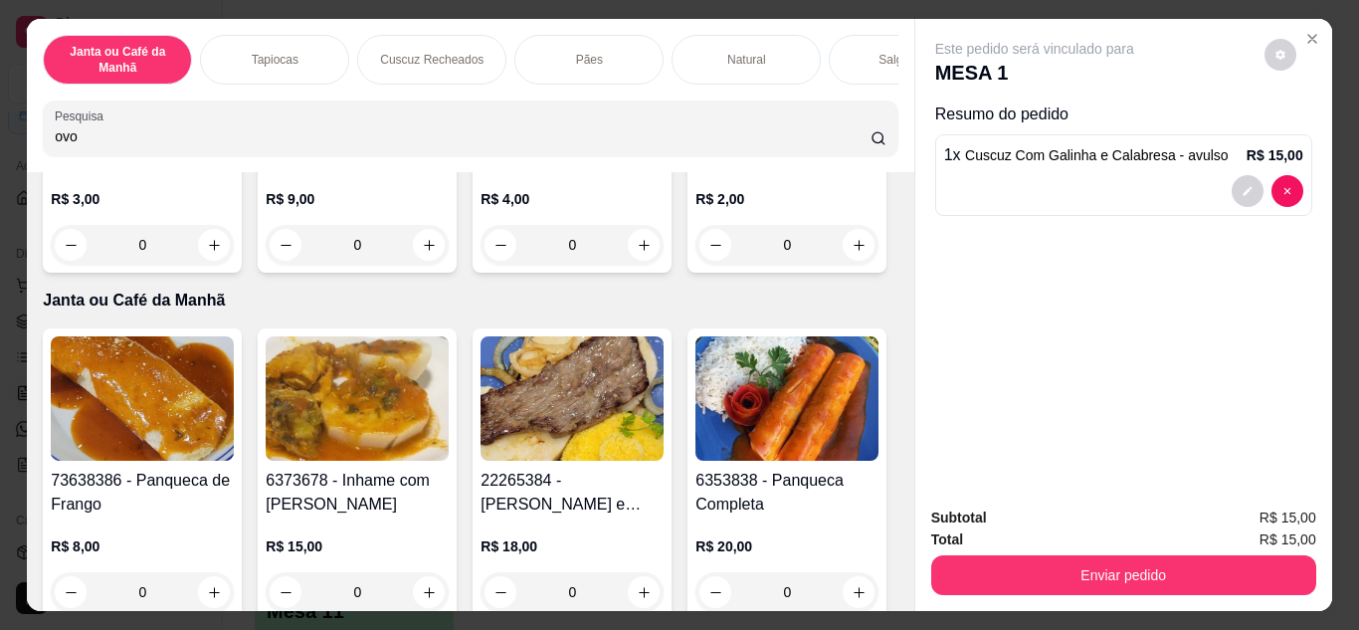
type input "ovo"
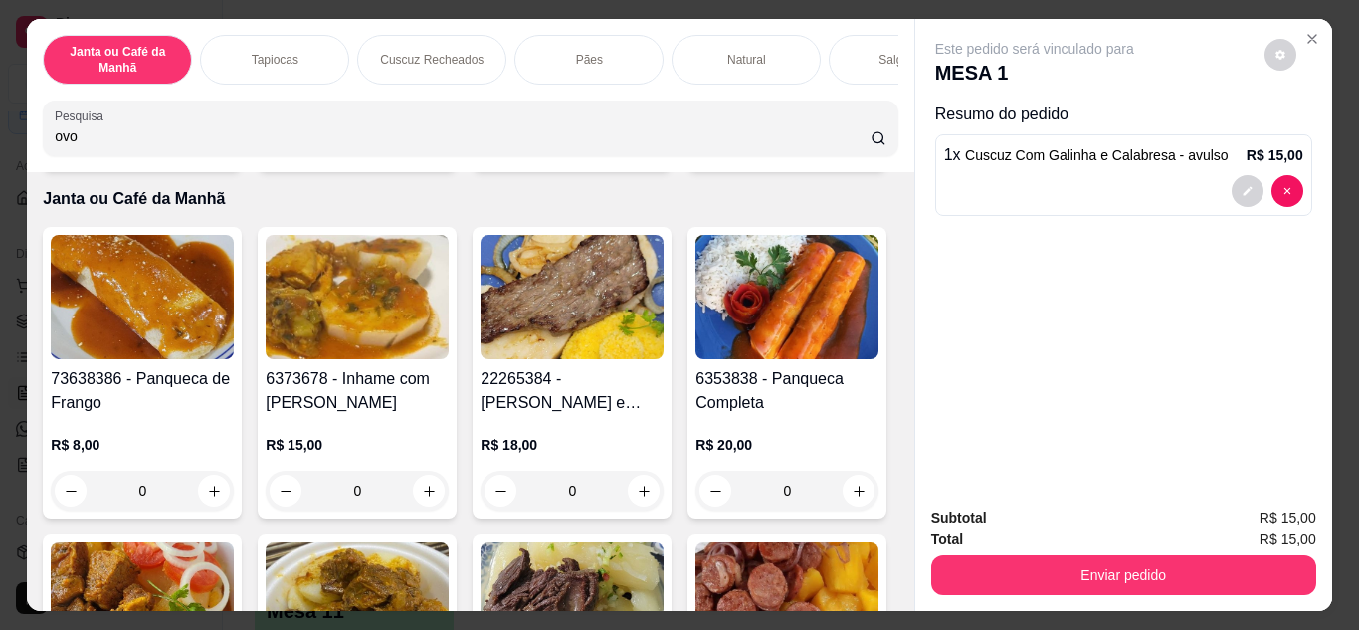
drag, startPoint x: 237, startPoint y: 520, endPoint x: 237, endPoint y: 509, distance: 10.9
click at [237, 512] on div "Item avulso Resultado da pesquisa Tapioca com Ovo R$ 3,00 0 Tapioca ovo e Queij…" at bounding box center [470, 391] width 887 height 439
click at [238, 211] on p "Janta ou Café da Manhã" at bounding box center [470, 199] width 855 height 24
click at [844, 158] on button "increase-product-quantity" at bounding box center [859, 142] width 31 height 31
type input "1"
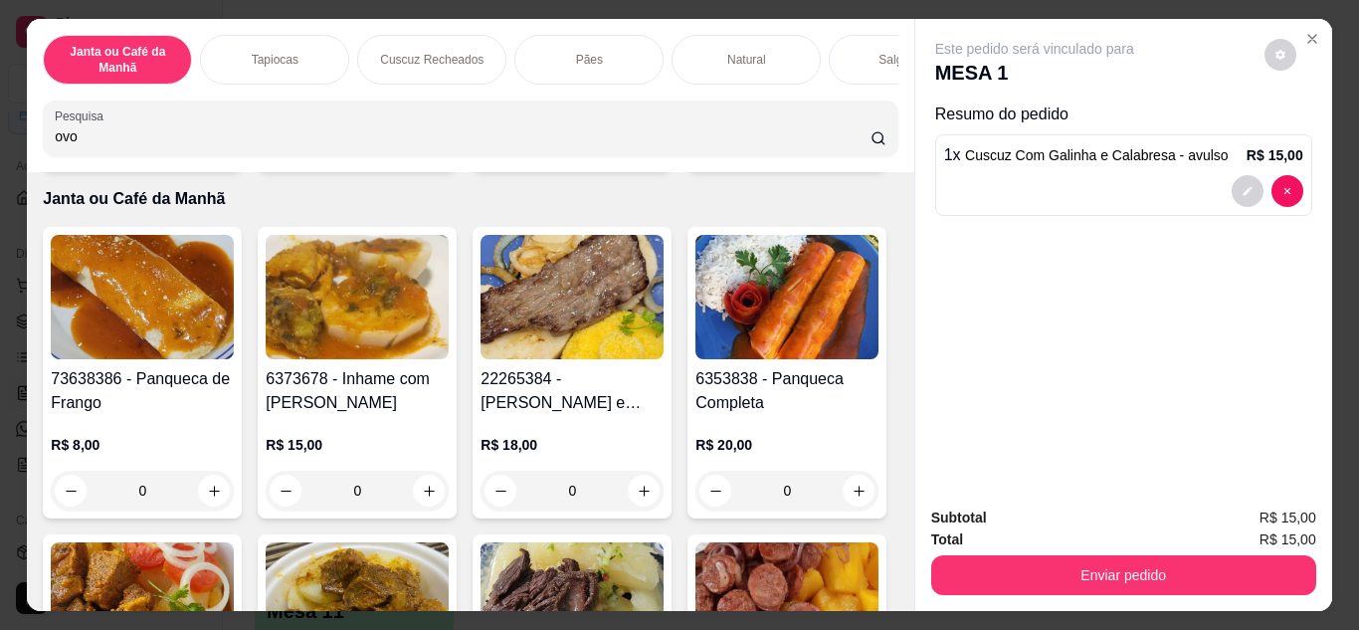
type input "1"
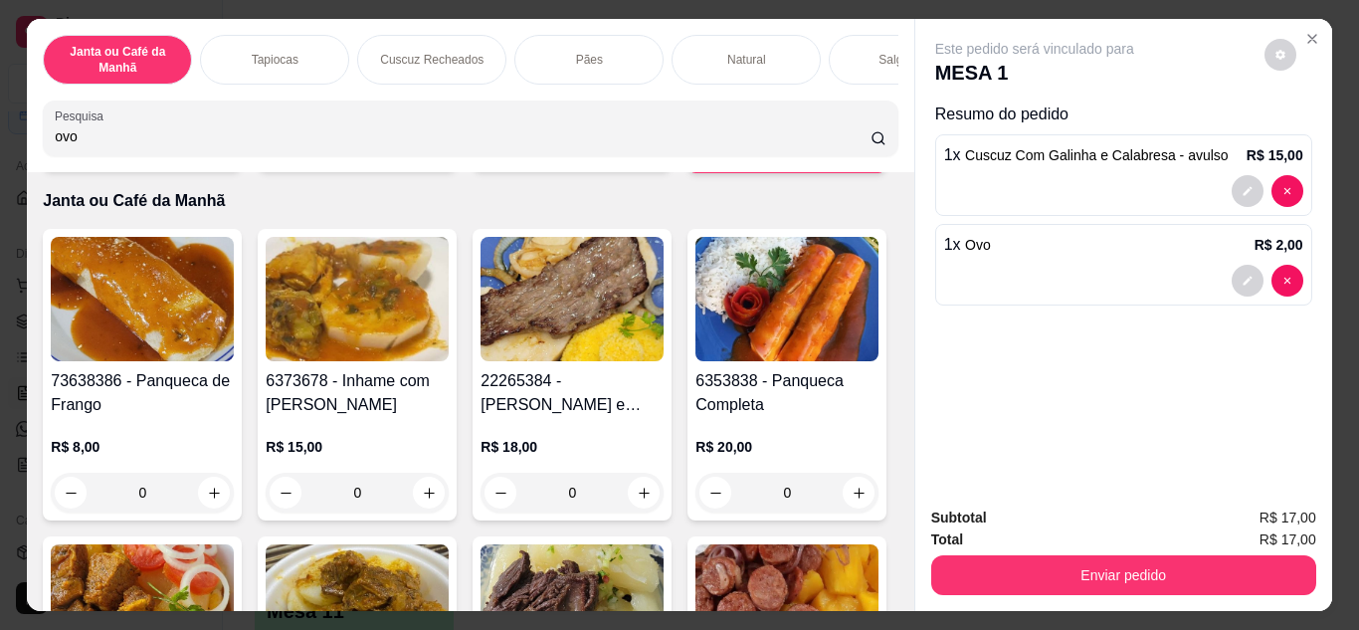
drag, startPoint x: 354, startPoint y: 148, endPoint x: 3, endPoint y: 129, distance: 351.8
click at [0, 142] on div "Janta ou Café da Manhã Tapiocas Cuscuz Recheados Pães Natural Salgados Tapiocas…" at bounding box center [679, 315] width 1359 height 630
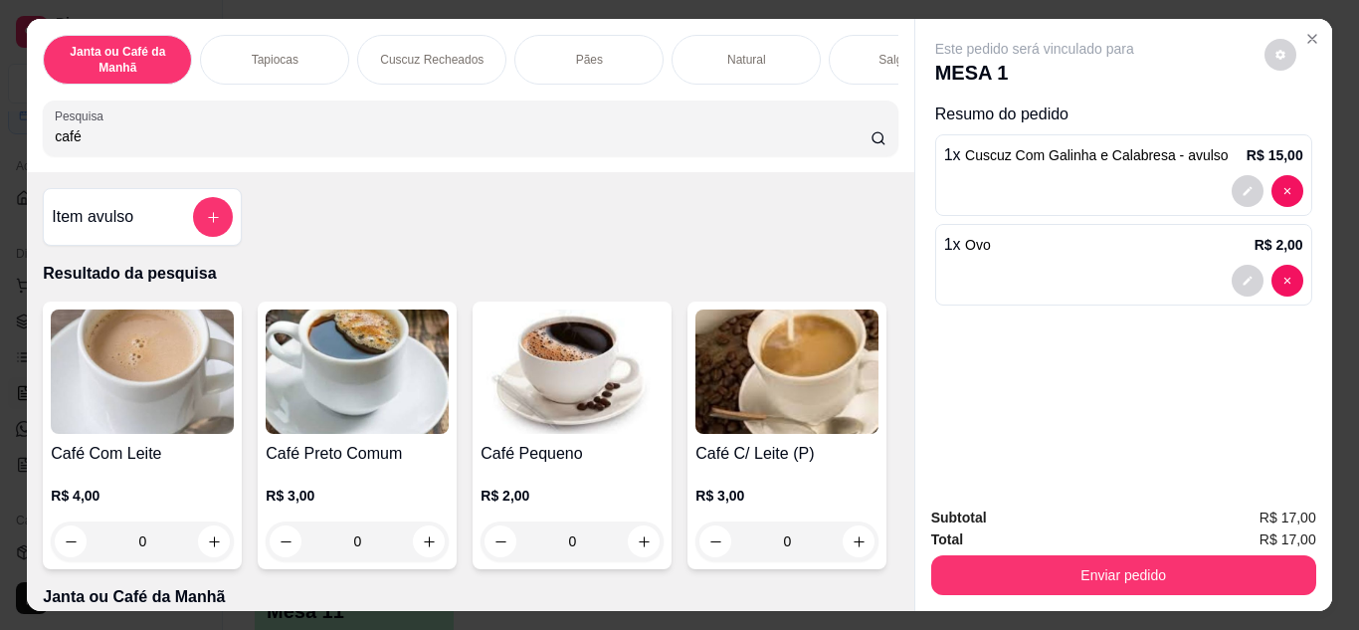
scroll to position [199, 0]
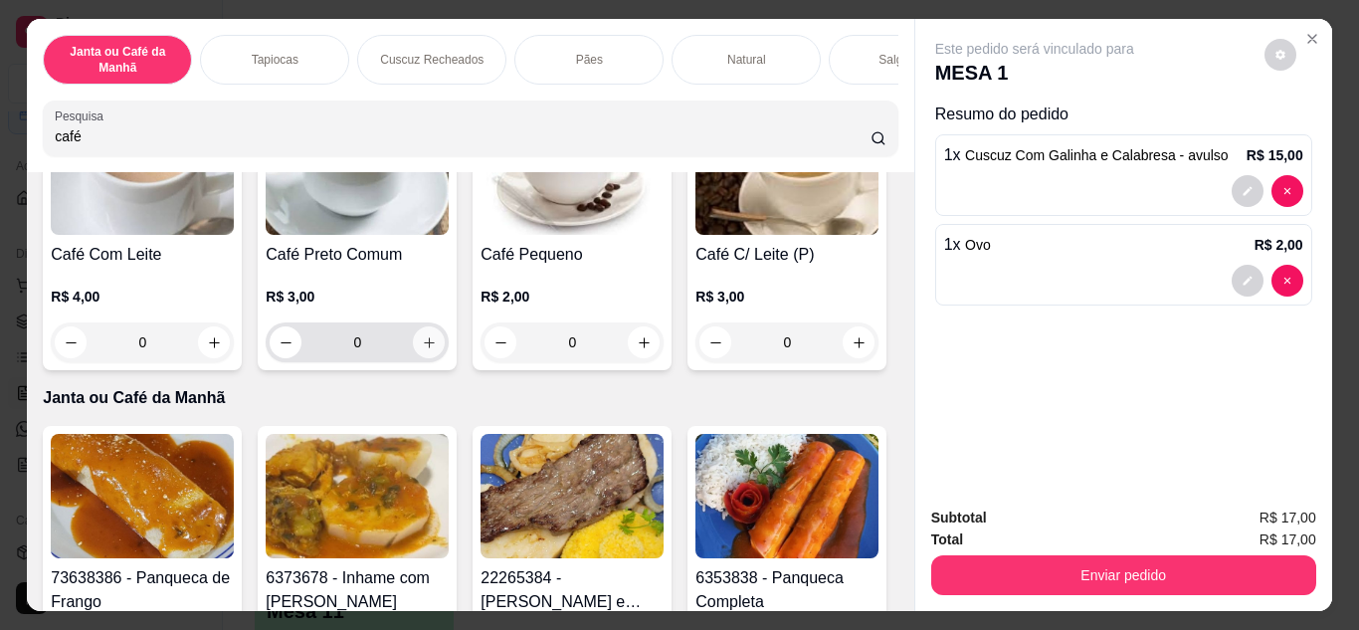
type input "café"
click at [422, 347] on icon "increase-product-quantity" at bounding box center [429, 342] width 15 height 15
type input "1"
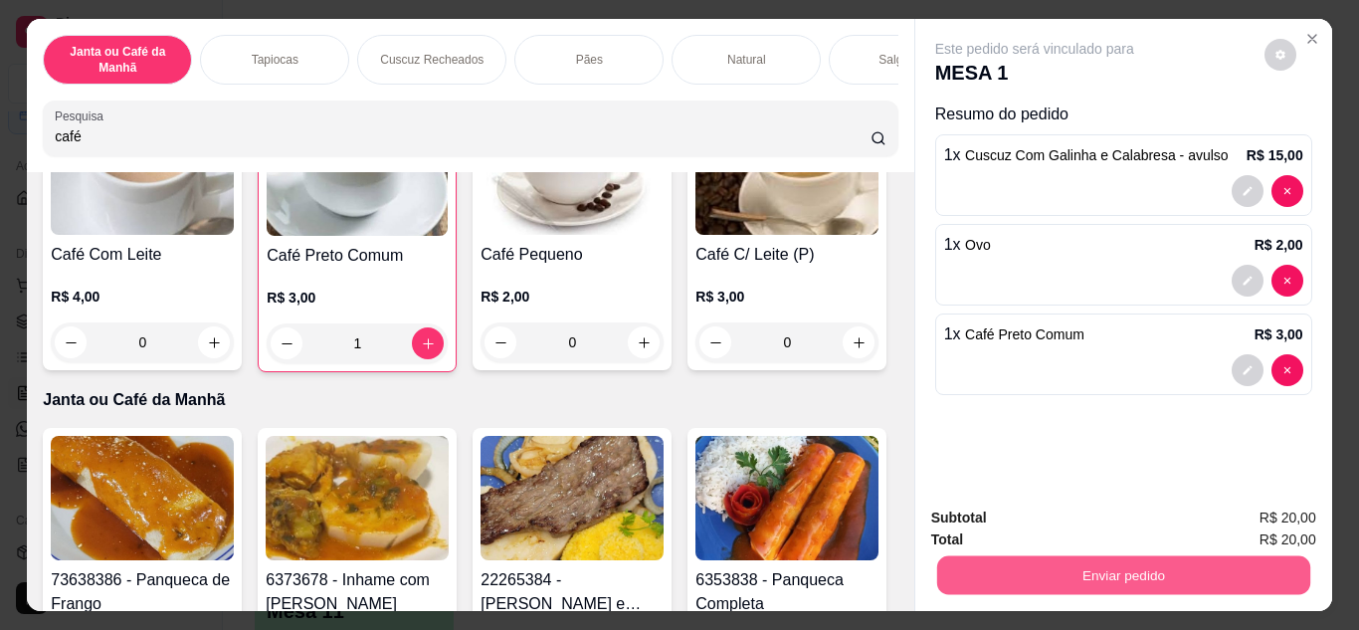
click at [1063, 575] on button "Enviar pedido" at bounding box center [1122, 575] width 373 height 39
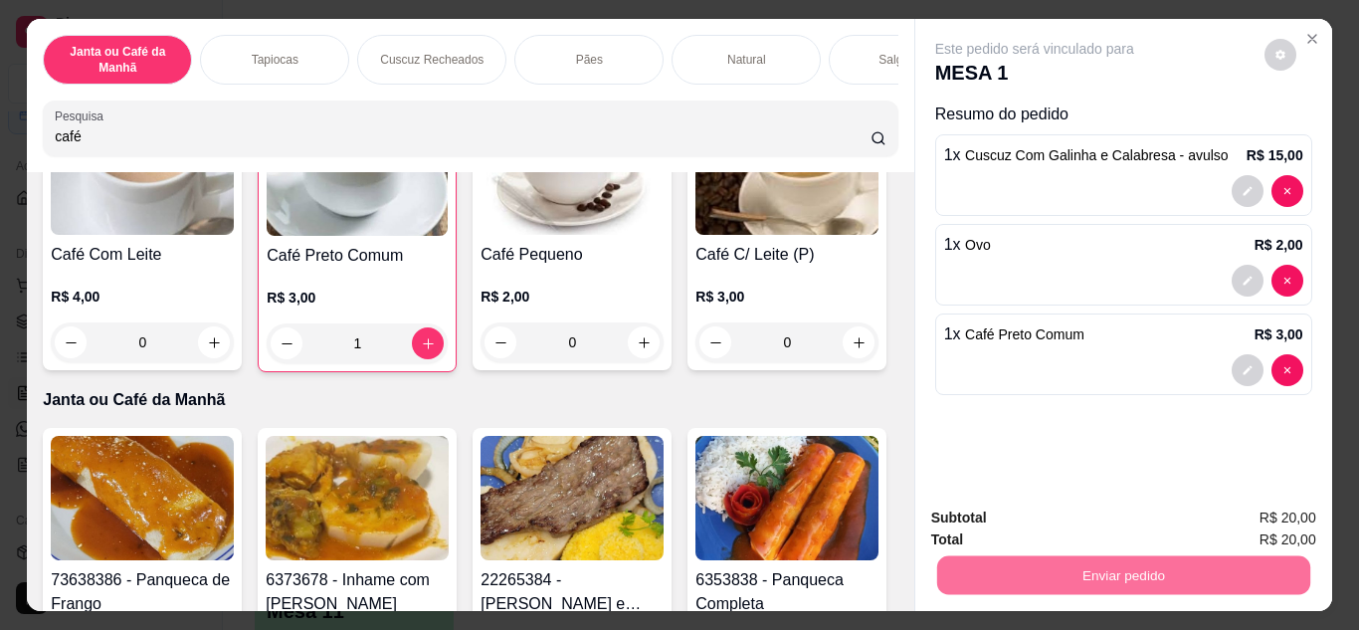
click at [1083, 523] on button "Não registrar e enviar pedido" at bounding box center [1057, 520] width 207 height 38
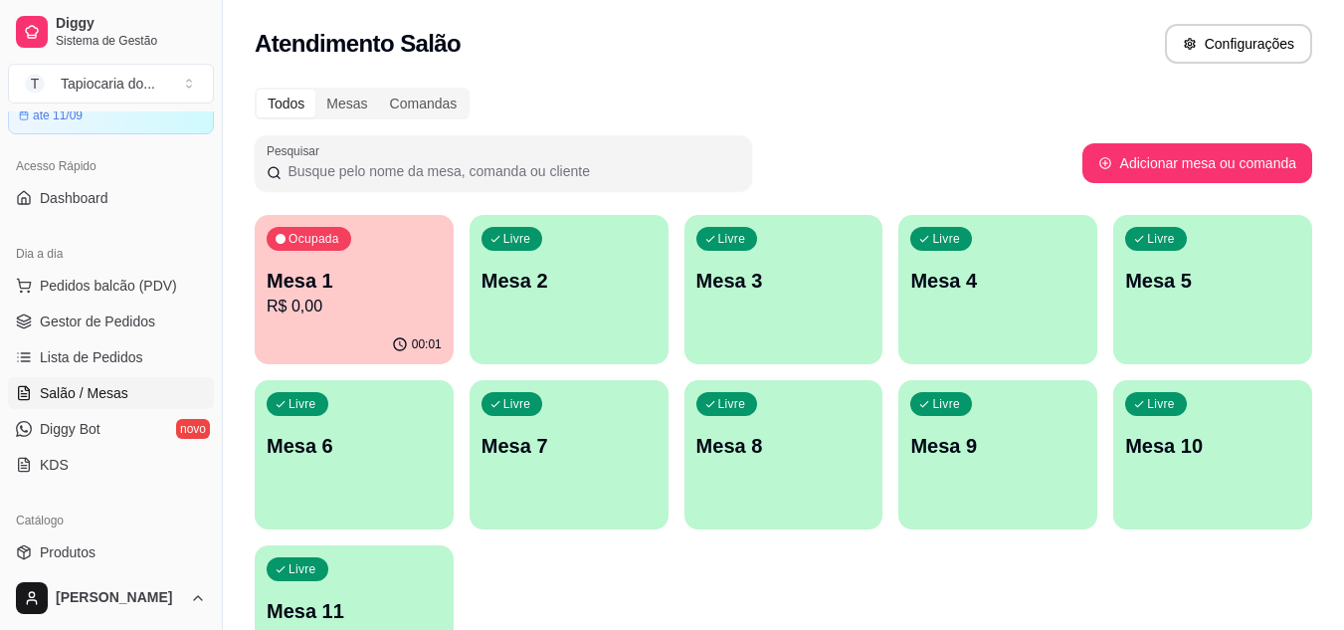
click at [537, 283] on p "Mesa 2" at bounding box center [569, 281] width 175 height 28
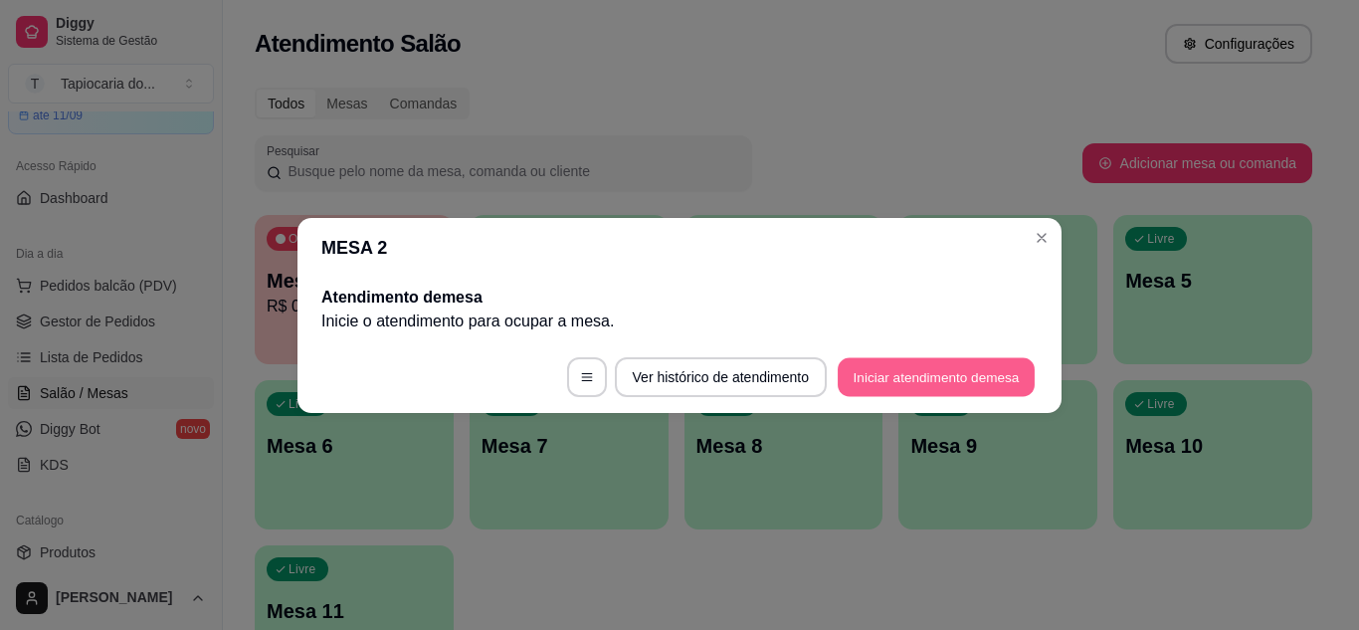
click at [1011, 369] on button "Iniciar atendimento de mesa" at bounding box center [936, 376] width 197 height 39
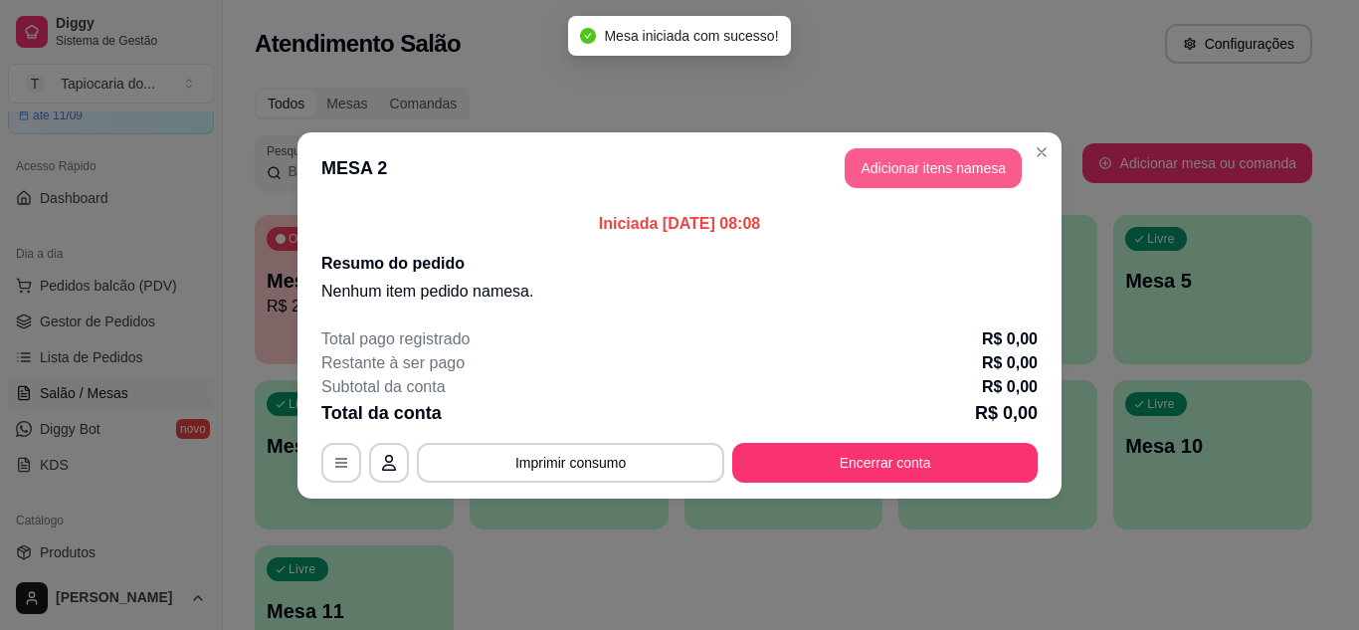
click at [958, 169] on button "Adicionar itens na mesa" at bounding box center [933, 168] width 177 height 40
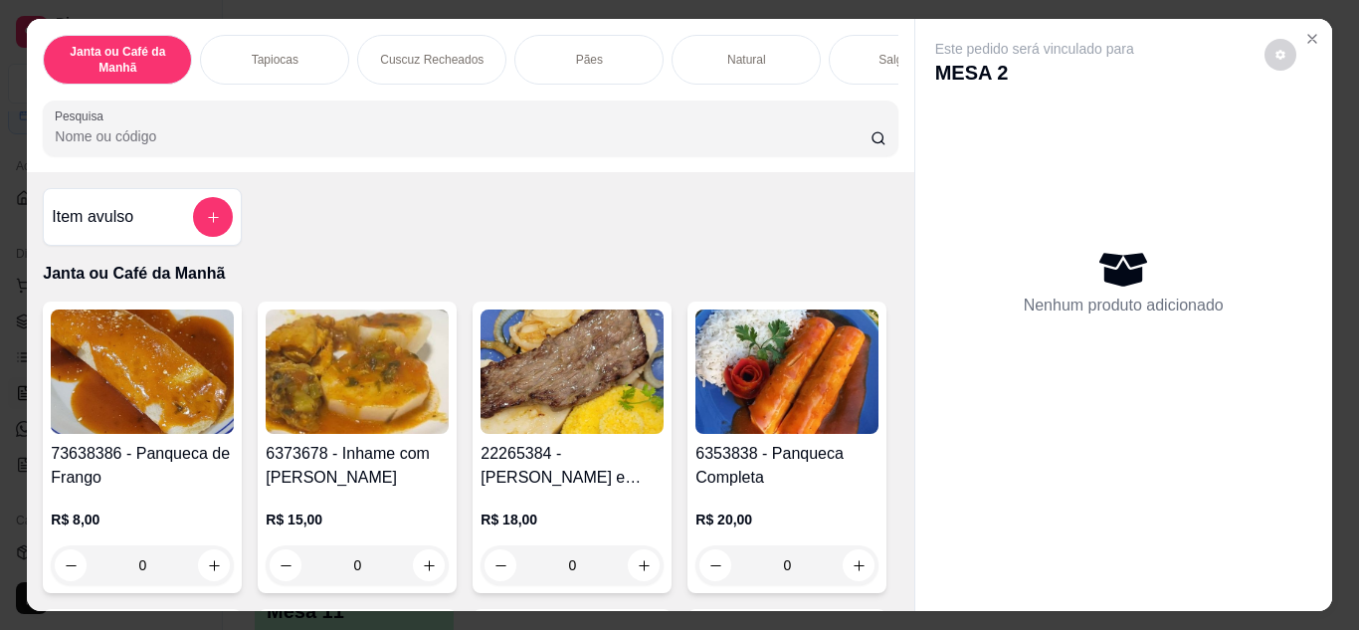
click at [352, 139] on input "Pesquisa" at bounding box center [463, 136] width 816 height 20
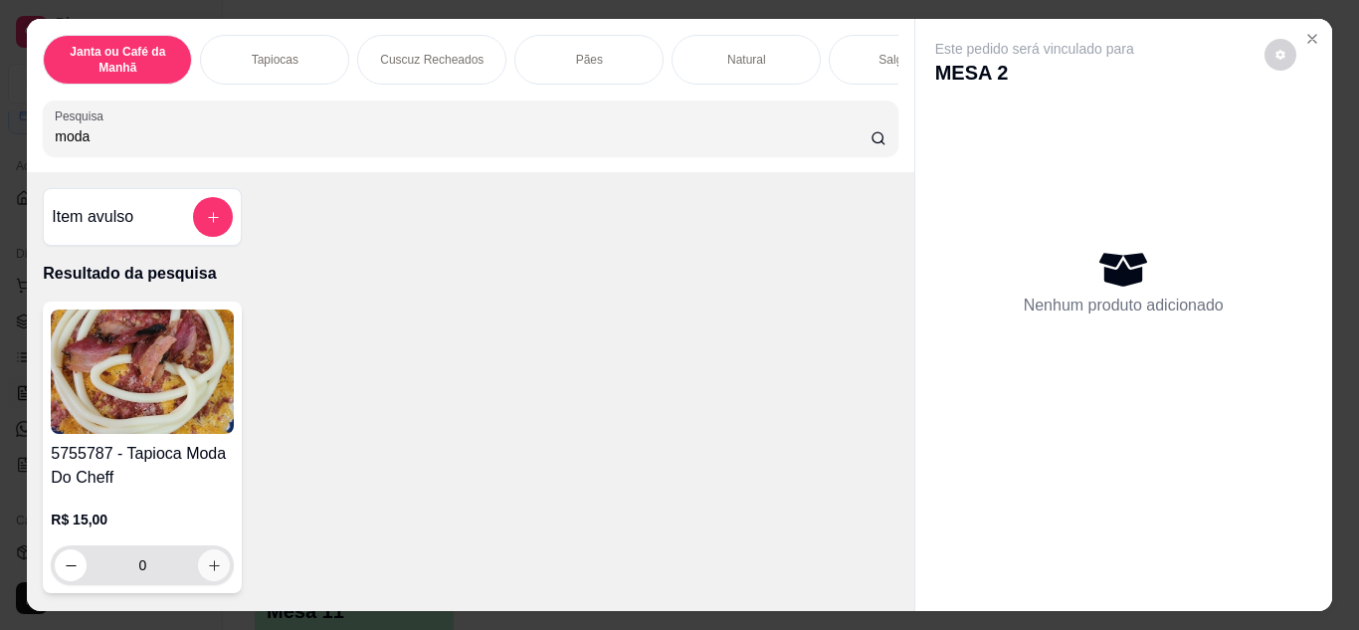
type input "moda"
click at [207, 572] on icon "increase-product-quantity" at bounding box center [214, 565] width 15 height 15
type input "1"
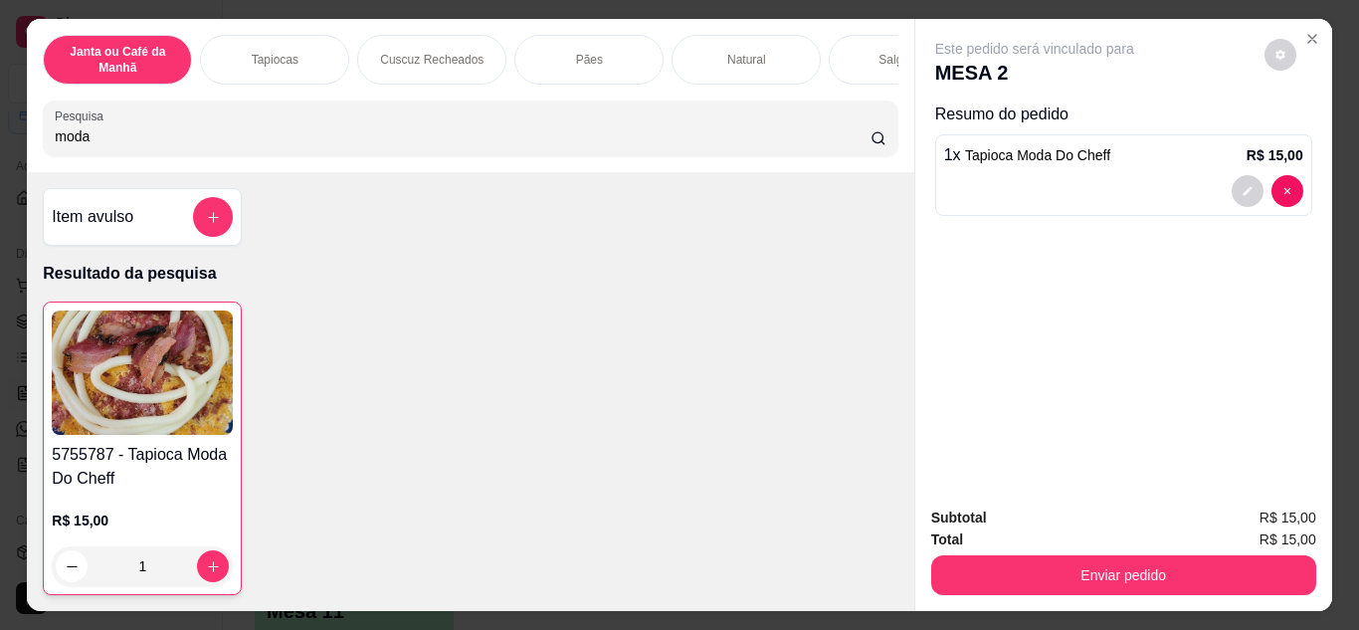
drag, startPoint x: 268, startPoint y: 128, endPoint x: 147, endPoint y: 162, distance: 125.1
click at [8, 108] on div "Janta ou Café da Manhã Tapiocas Cuscuz Recheados Pães Natural Salgados Tapiocas…" at bounding box center [679, 315] width 1359 height 630
drag, startPoint x: 103, startPoint y: 159, endPoint x: 85, endPoint y: 116, distance: 46.8
click at [33, 108] on div "Janta ou Café da Manhã Tapiocas Cuscuz Recheados Pães Natural Salgados Tapiocas…" at bounding box center [470, 95] width 887 height 153
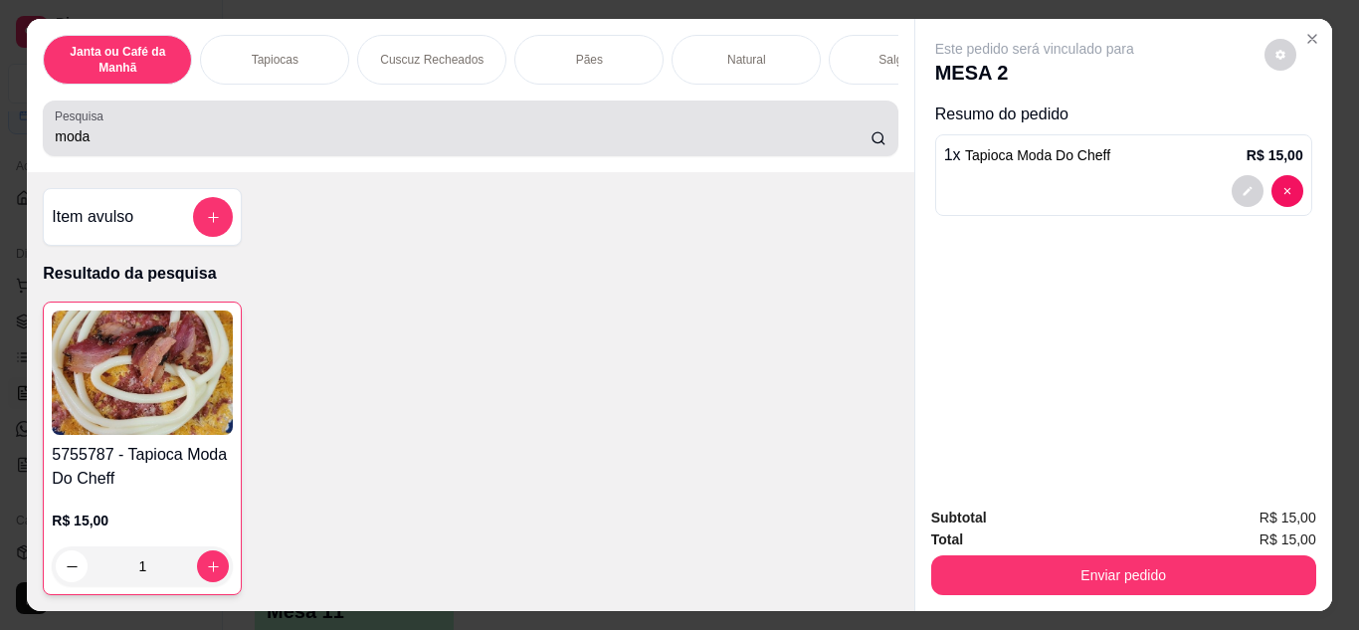
click at [160, 144] on input "moda" at bounding box center [463, 136] width 816 height 20
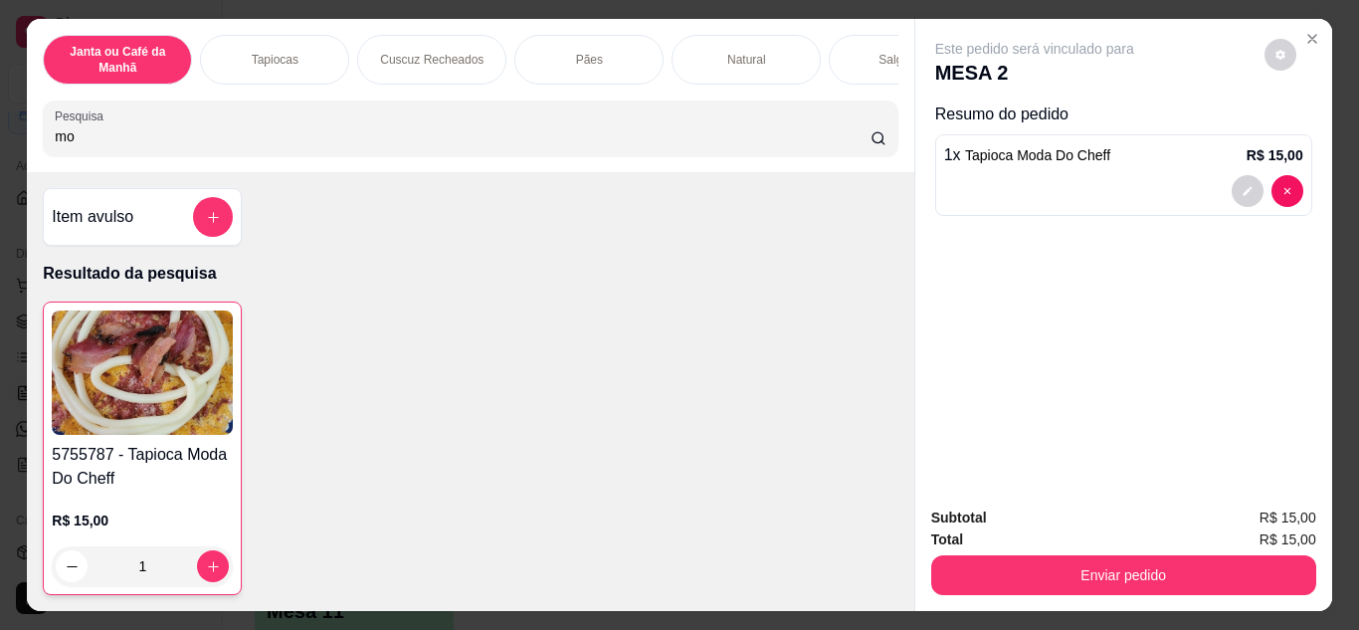
type input "m"
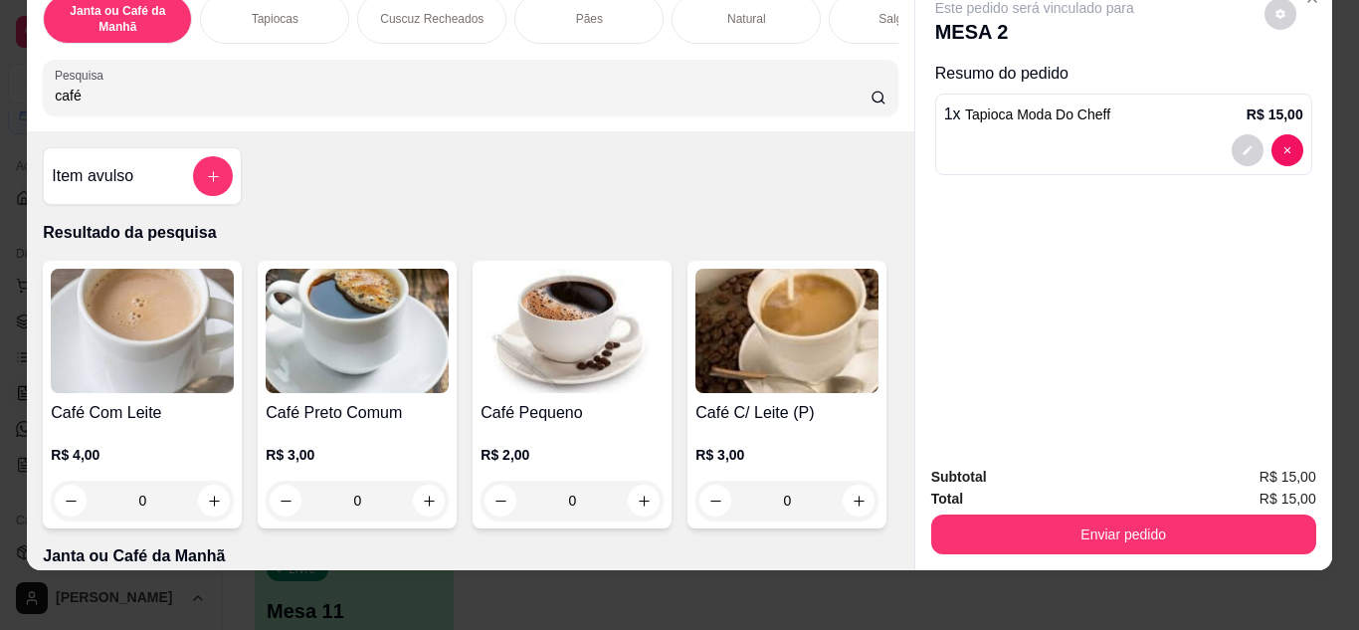
scroll to position [53, 0]
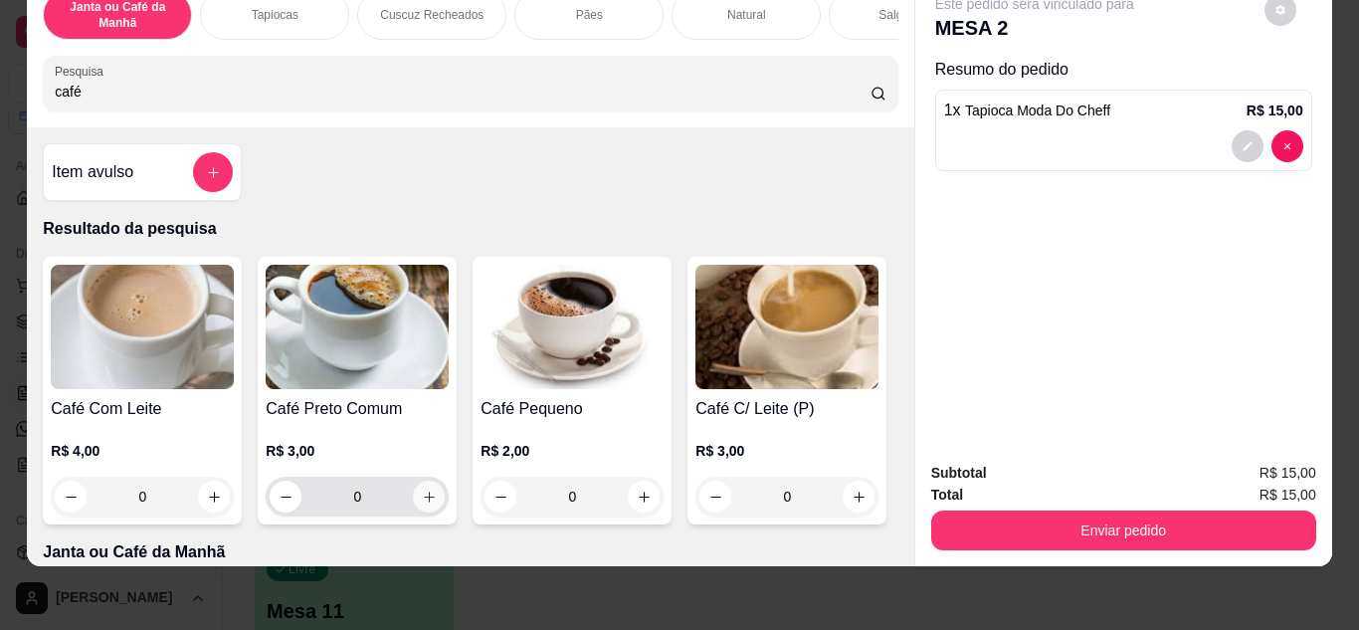
type input "café"
click at [422, 498] on icon "increase-product-quantity" at bounding box center [429, 497] width 15 height 15
type input "1"
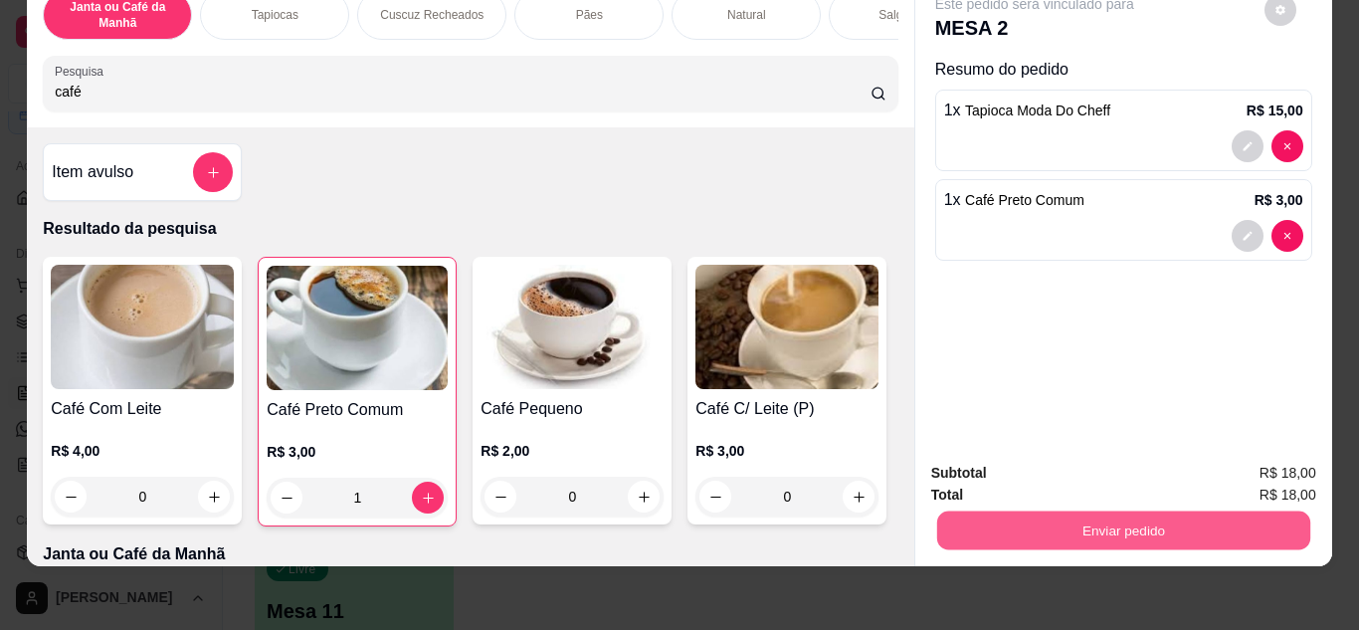
click at [1099, 522] on button "Enviar pedido" at bounding box center [1122, 530] width 373 height 39
click at [1081, 467] on button "Não registrar e enviar pedido" at bounding box center [1057, 466] width 201 height 37
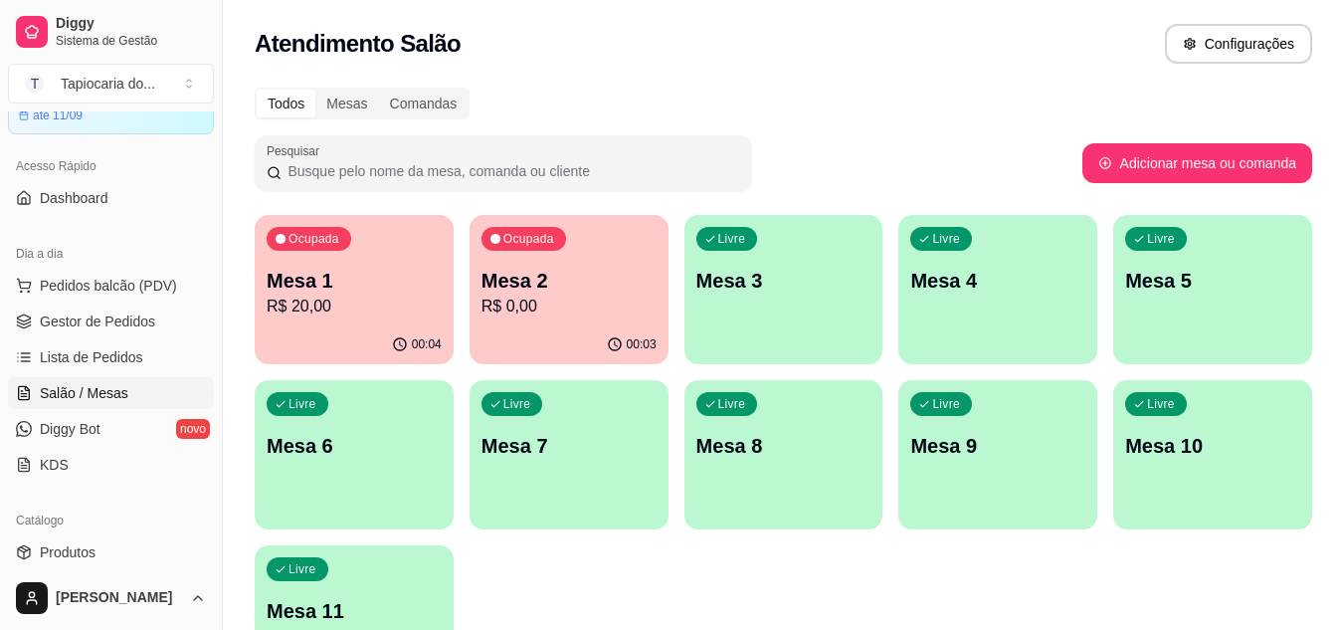
click at [685, 127] on div "Todos Mesas Comandas Pesquisar Adicionar mesa ou comanda Ocupada Mesa 1 R$ 20,0…" at bounding box center [783, 397] width 1121 height 643
click at [690, 122] on div "Todos Mesas Comandas Pesquisar Adicionar mesa ou comanda Ocupada Mesa 1 R$ 20,0…" at bounding box center [783, 397] width 1121 height 643
click at [691, 121] on div "Todos Mesas Comandas Pesquisar Adicionar mesa ou comanda Ocupada Mesa 1 R$ 20,0…" at bounding box center [783, 397] width 1121 height 643
click at [796, 277] on p "Mesa 3" at bounding box center [784, 281] width 175 height 28
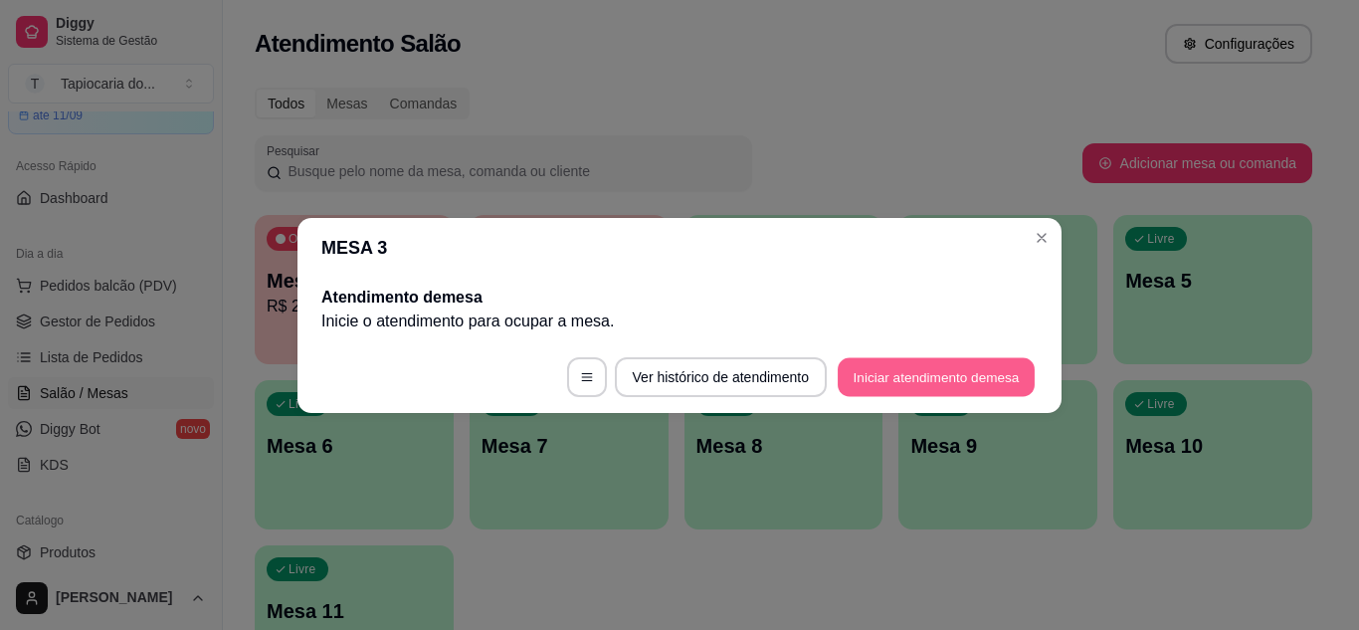
click at [971, 370] on button "Iniciar atendimento de mesa" at bounding box center [936, 376] width 197 height 39
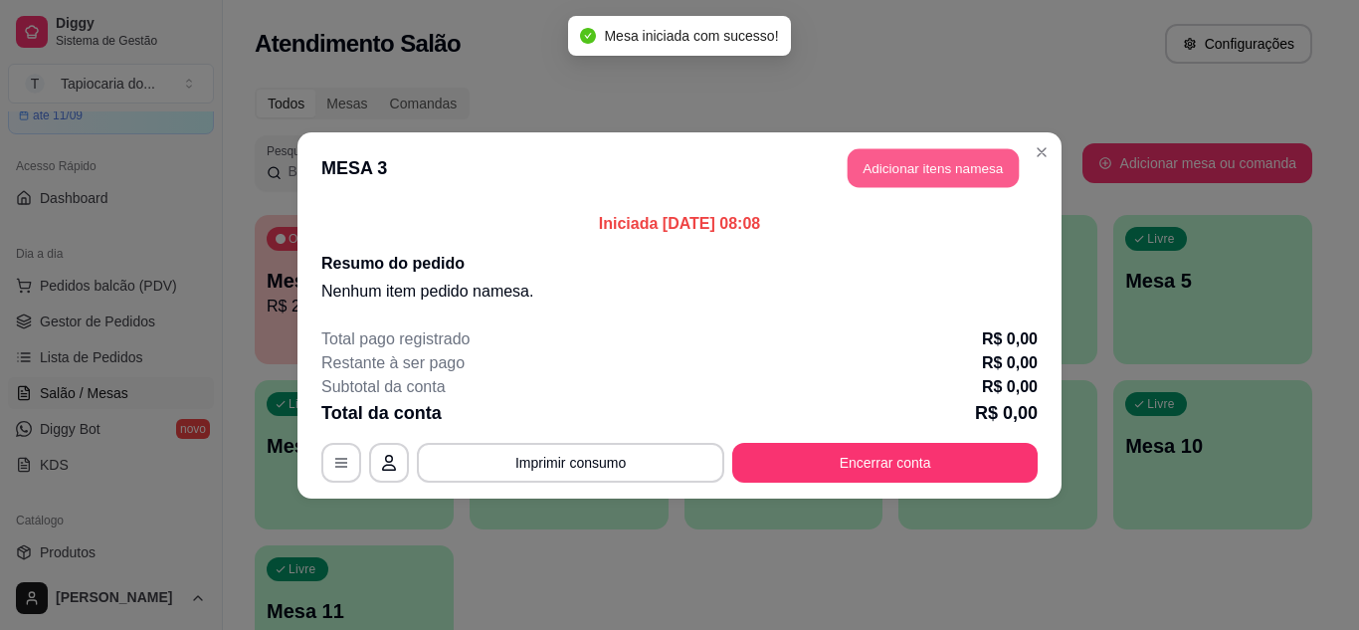
click at [974, 154] on button "Adicionar itens na mesa" at bounding box center [933, 167] width 171 height 39
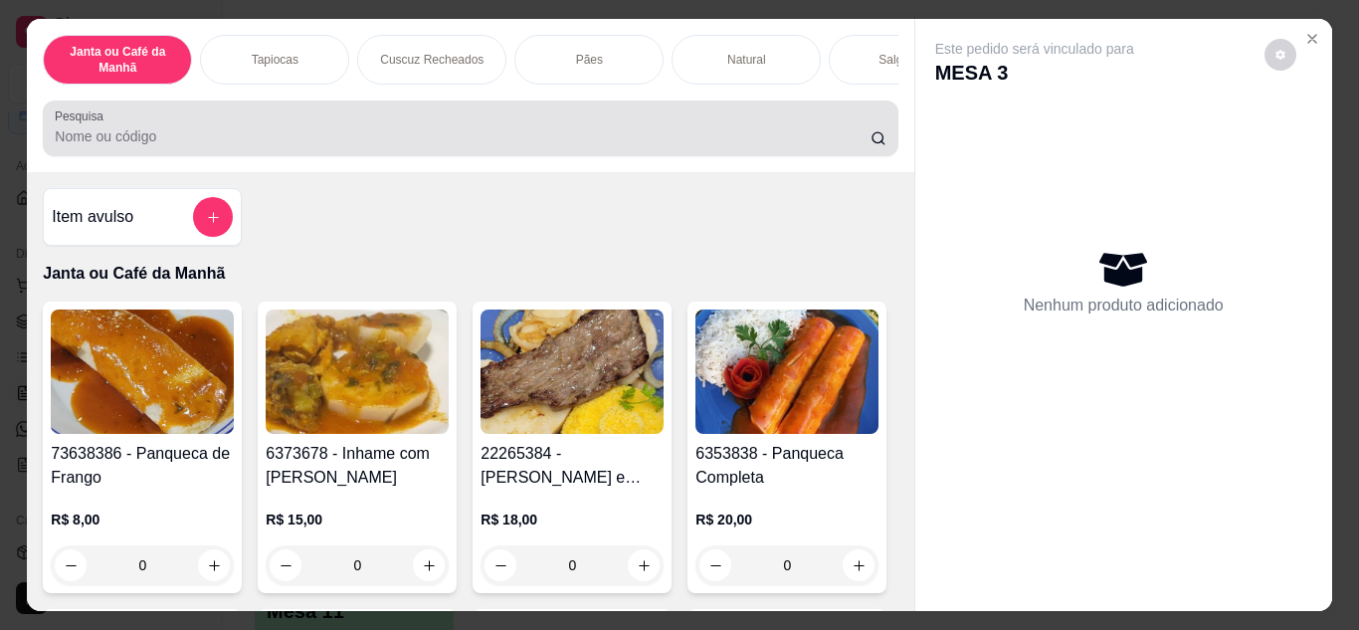
click at [586, 146] on input "Pesquisa" at bounding box center [463, 136] width 816 height 20
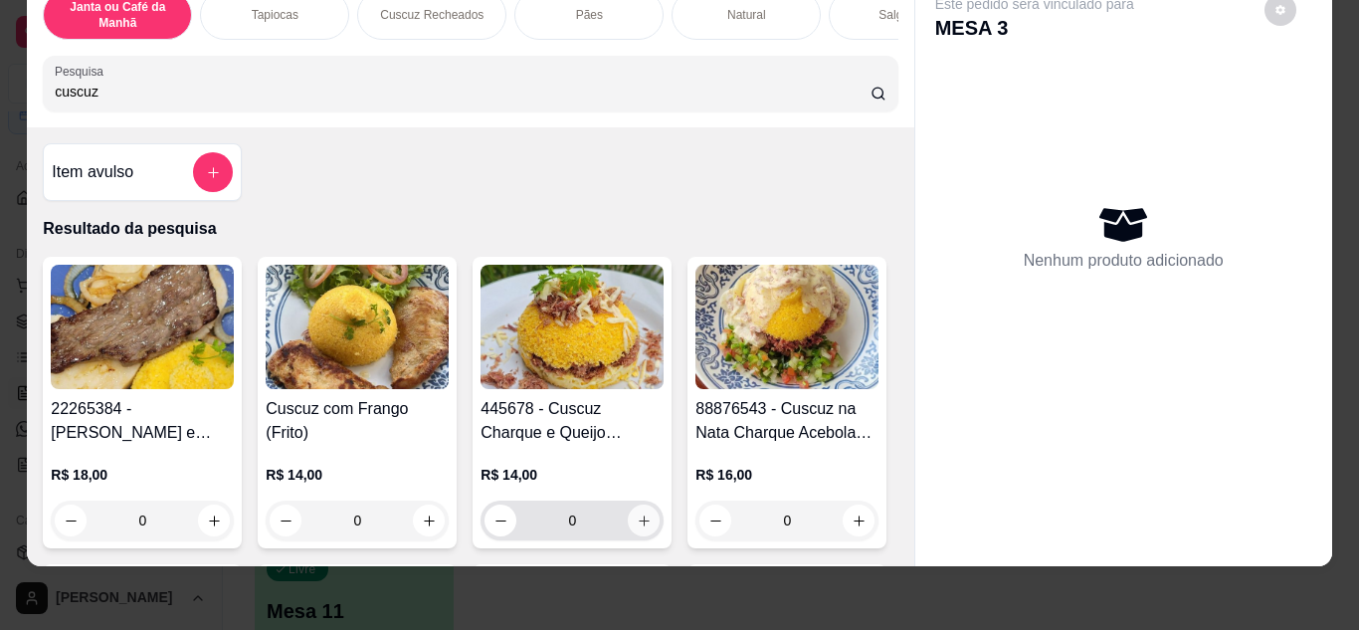
type input "cuscuz"
click at [629, 512] on button "increase-product-quantity" at bounding box center [644, 519] width 31 height 31
type input "1"
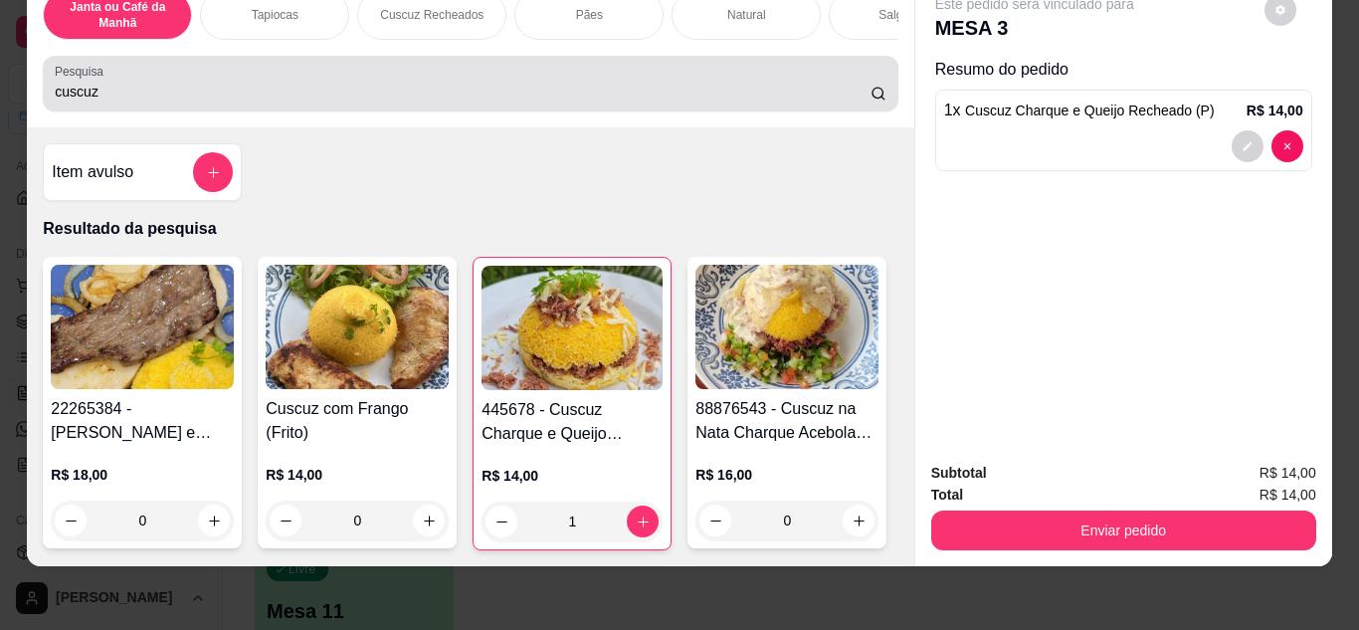
drag, startPoint x: 198, startPoint y: 75, endPoint x: 0, endPoint y: 42, distance: 200.7
click at [0, 42] on div "Janta ou Café da Manhã Tapiocas Cuscuz Recheados Pães Natural Salgados Tapiocas…" at bounding box center [679, 315] width 1359 height 630
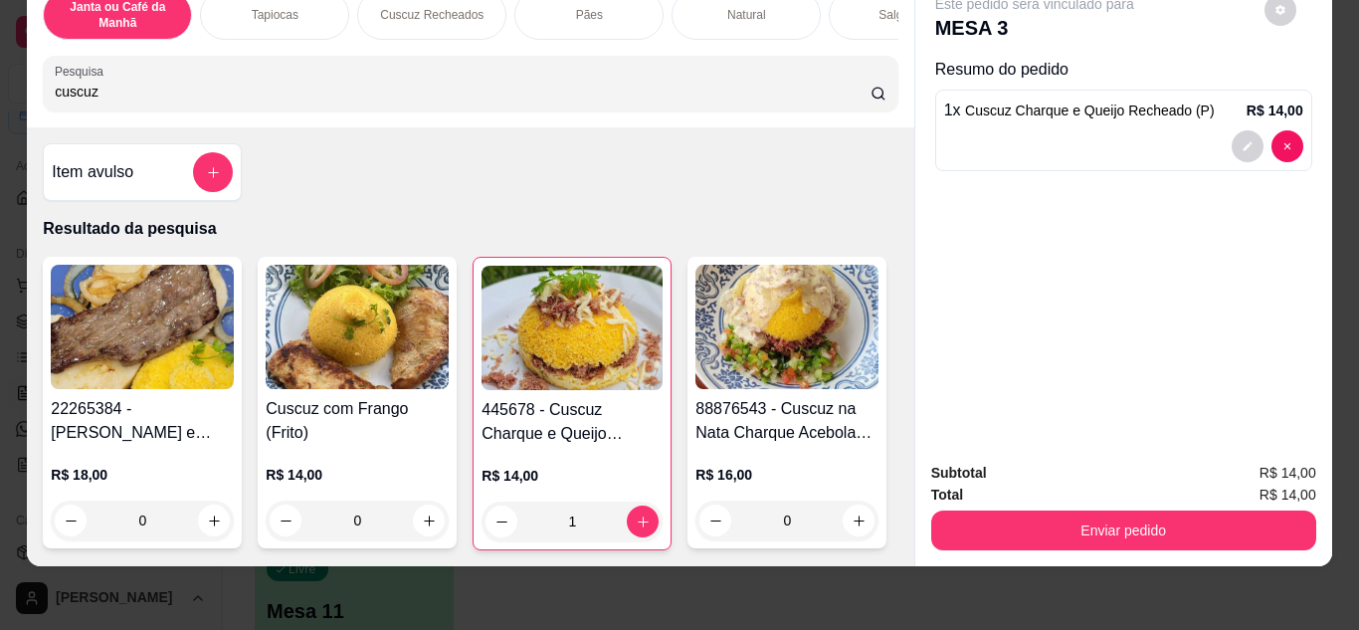
drag, startPoint x: 106, startPoint y: 98, endPoint x: 0, endPoint y: 82, distance: 107.7
click at [0, 82] on div "Janta ou Café da Manhã Tapiocas Cuscuz Recheados Pães Natural Salgados Tapiocas…" at bounding box center [679, 315] width 1359 height 630
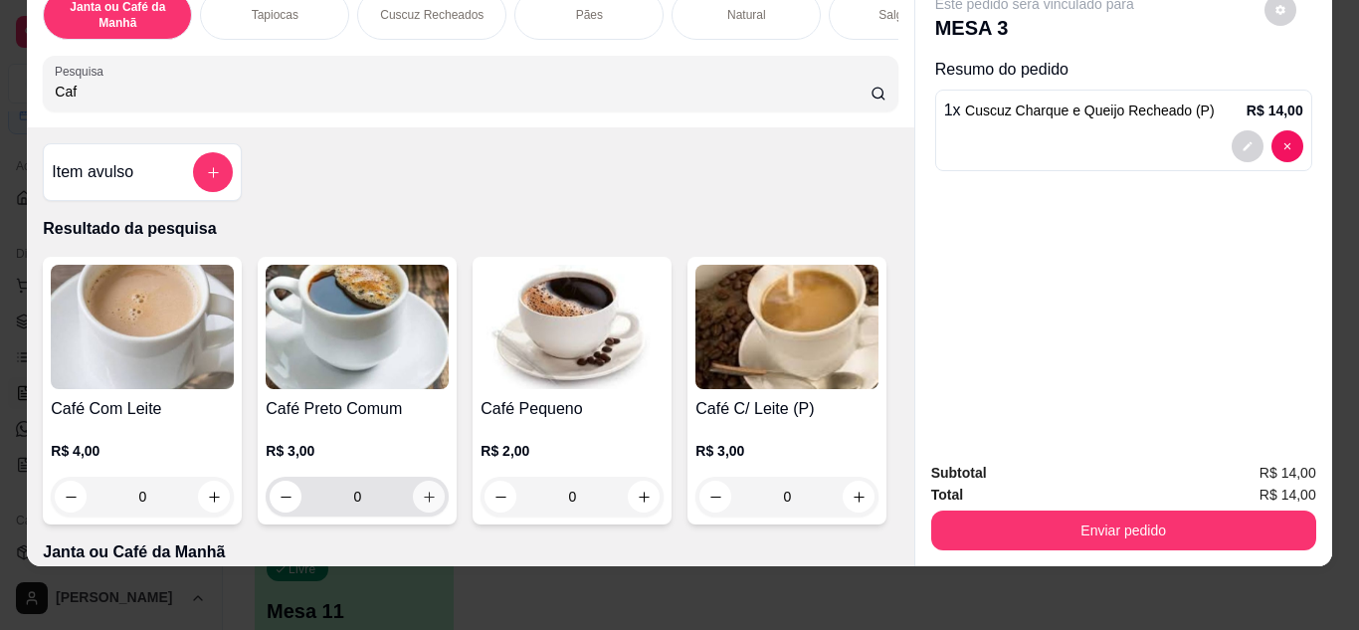
type input "Caf"
click at [422, 490] on icon "increase-product-quantity" at bounding box center [429, 497] width 15 height 15
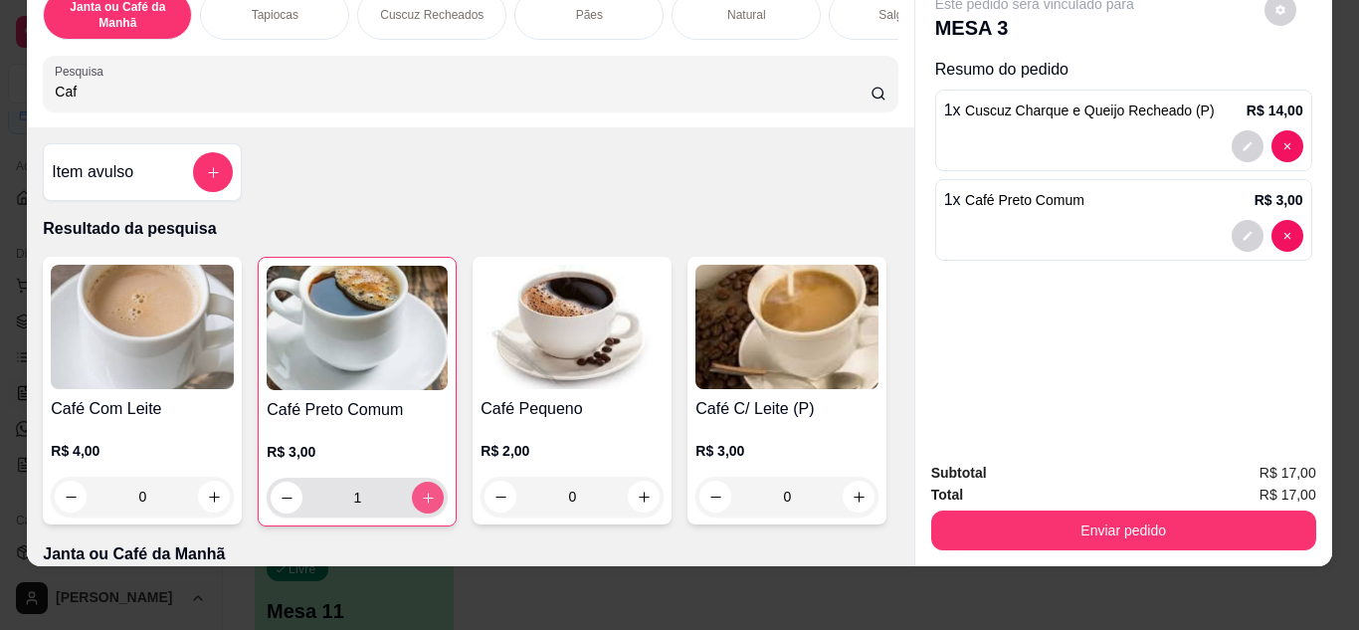
type input "1"
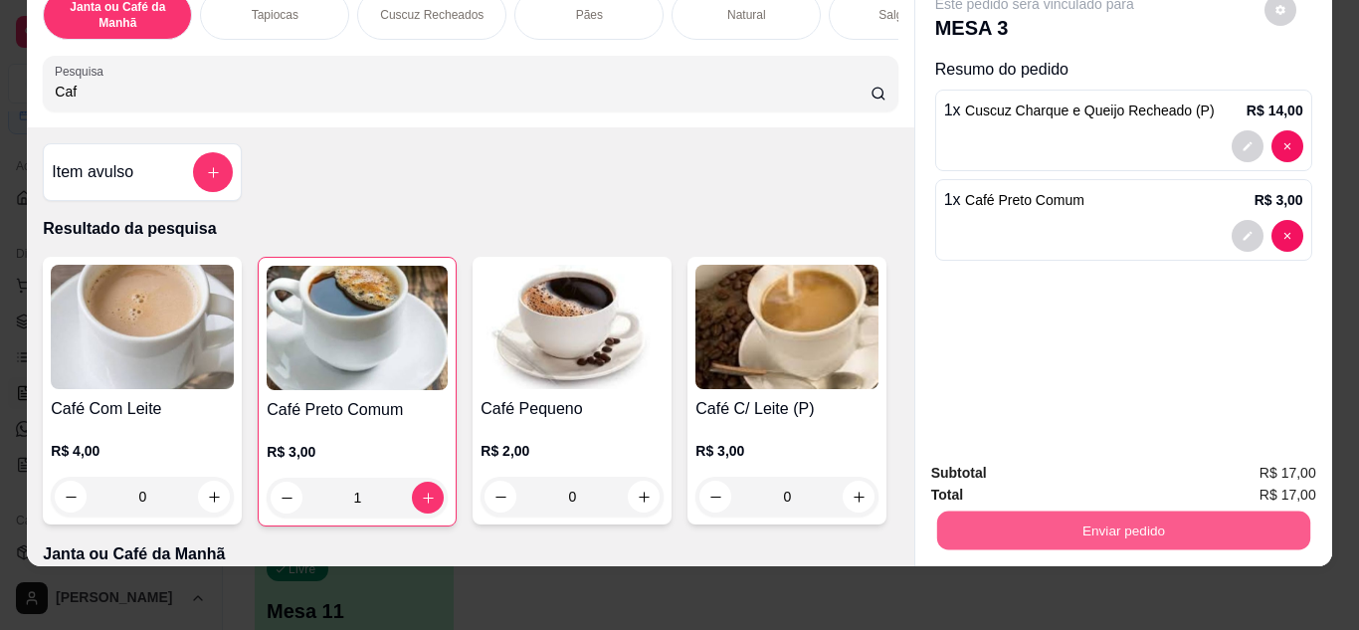
click at [1280, 513] on button "Enviar pedido" at bounding box center [1122, 530] width 373 height 39
click at [1085, 465] on button "Não registrar e enviar pedido" at bounding box center [1057, 467] width 207 height 38
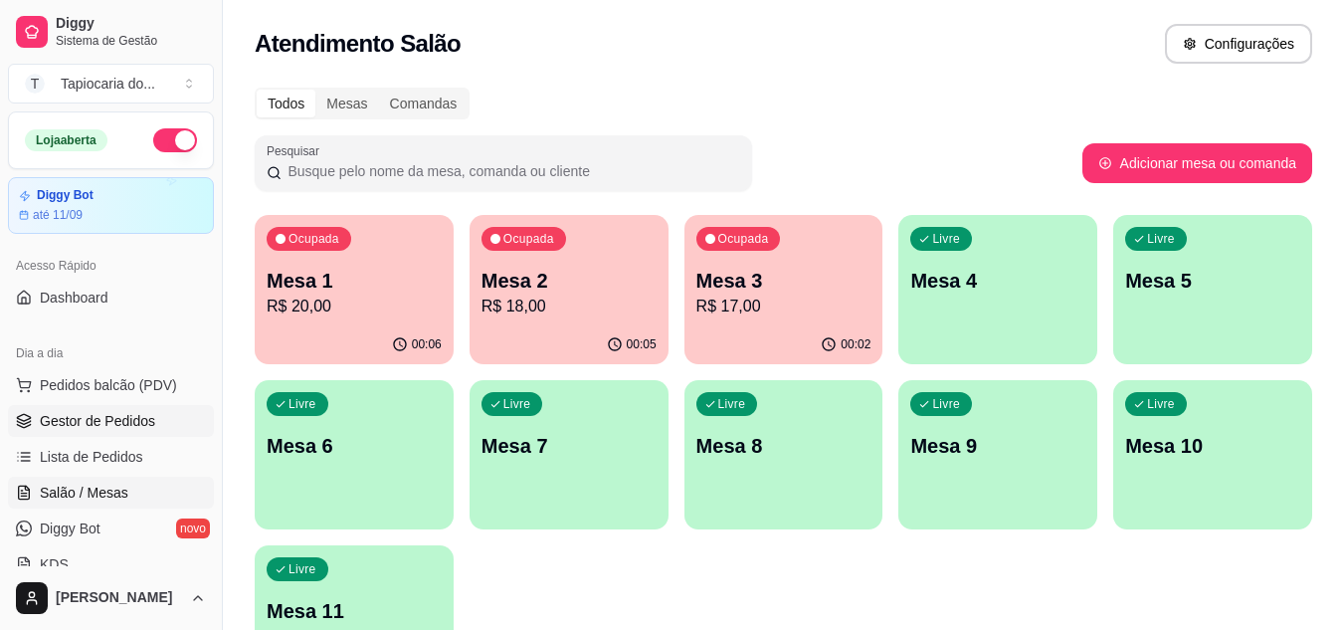
click at [106, 423] on span "Gestor de Pedidos" at bounding box center [97, 421] width 115 height 20
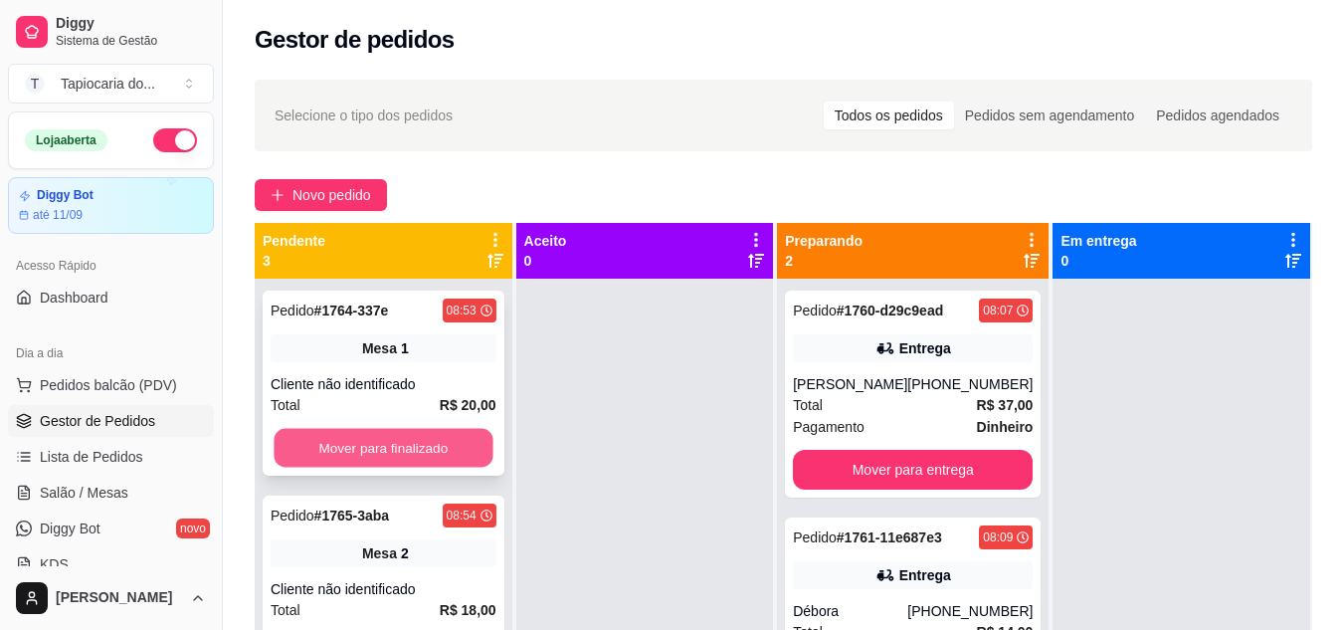
click at [376, 449] on button "Mover para finalizado" at bounding box center [383, 448] width 219 height 39
click at [376, 449] on div "Mover para finalizado" at bounding box center [384, 448] width 226 height 40
click at [371, 433] on button "Mover para finalizado" at bounding box center [383, 448] width 219 height 39
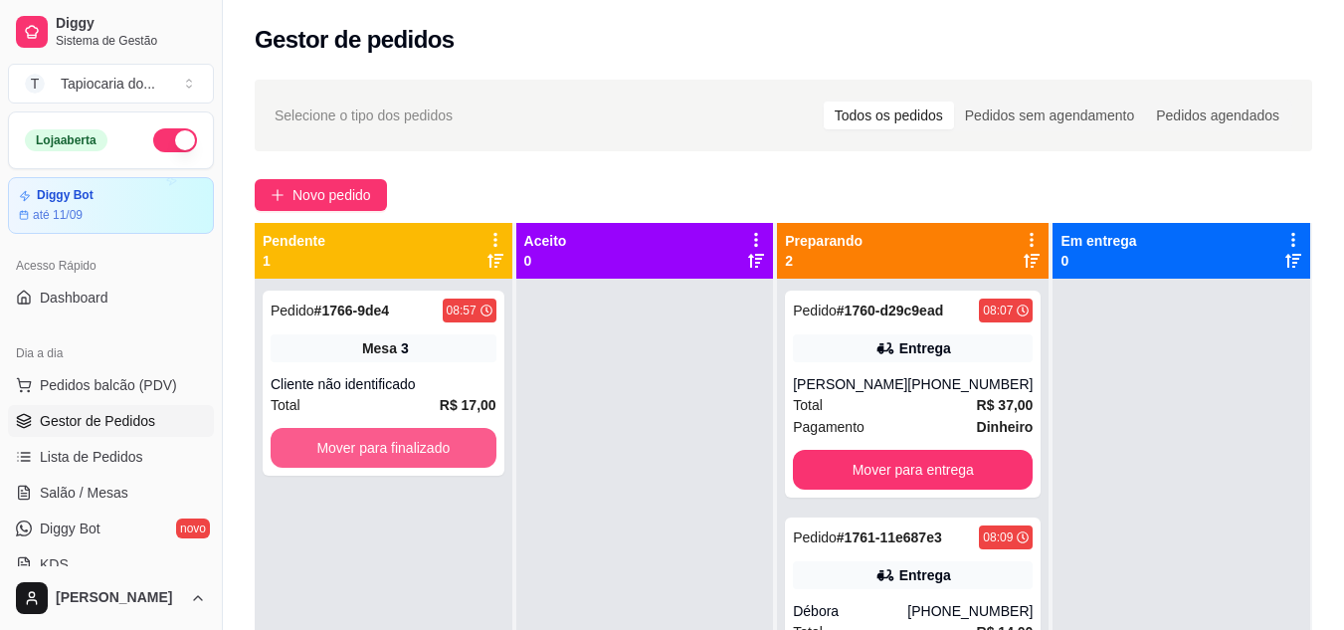
click at [371, 433] on button "Mover para finalizado" at bounding box center [384, 448] width 226 height 40
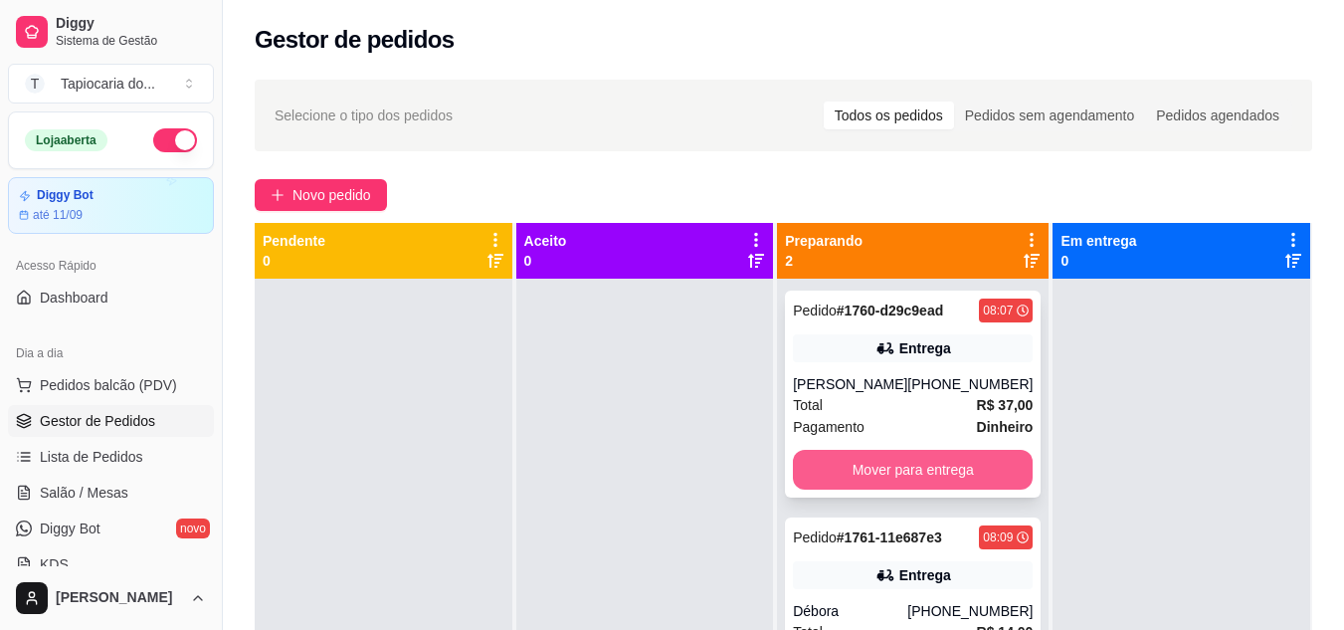
click at [874, 454] on button "Mover para entrega" at bounding box center [913, 470] width 240 height 40
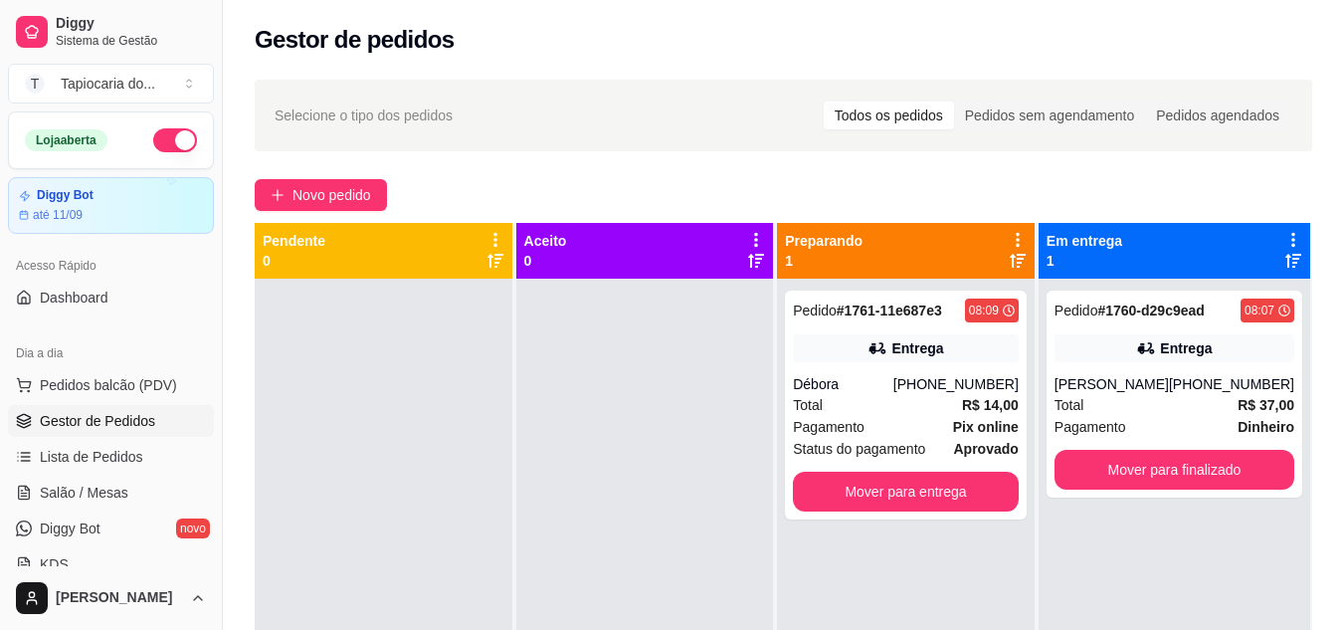
click at [874, 454] on span "Status do pagamento" at bounding box center [859, 449] width 132 height 22
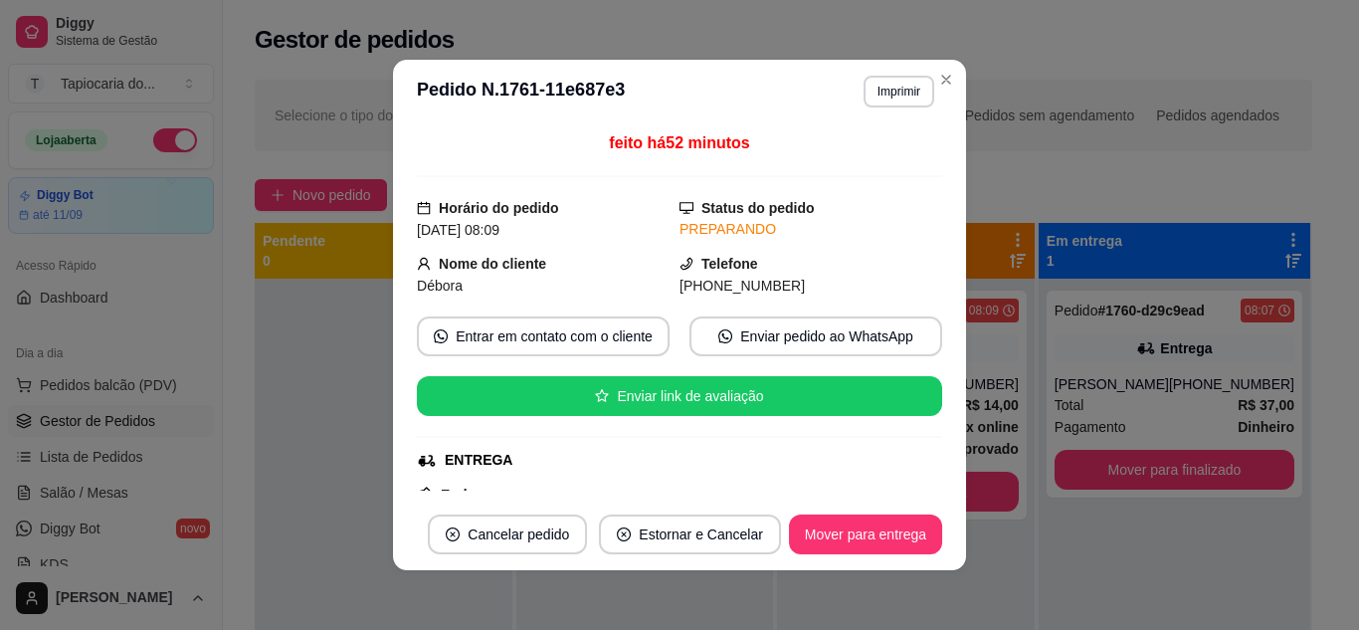
click at [883, 496] on div "feito há 52 minutos Horário do pedido 20/08/2025 08:09 Status do pedido PREPARA…" at bounding box center [679, 310] width 573 height 375
click at [885, 526] on button "Mover para entrega" at bounding box center [865, 534] width 153 height 40
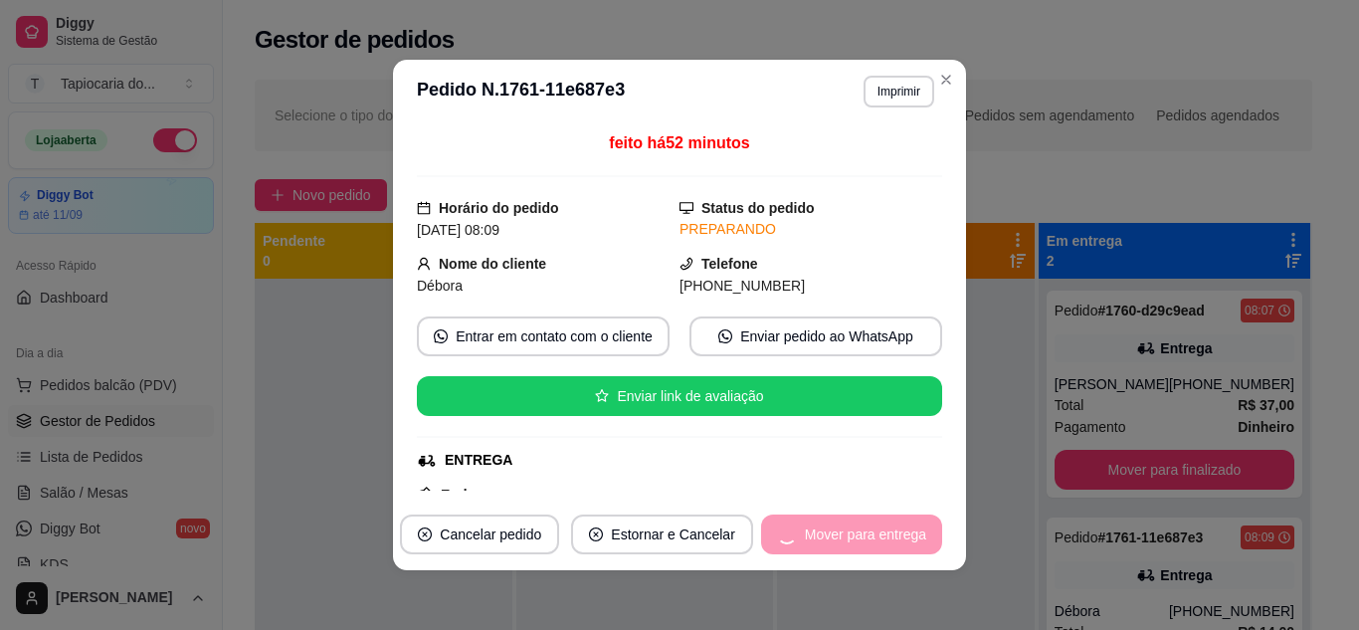
drag, startPoint x: 885, startPoint y: 526, endPoint x: 890, endPoint y: 502, distance: 24.4
click at [884, 527] on div "Mover para entrega" at bounding box center [851, 534] width 181 height 40
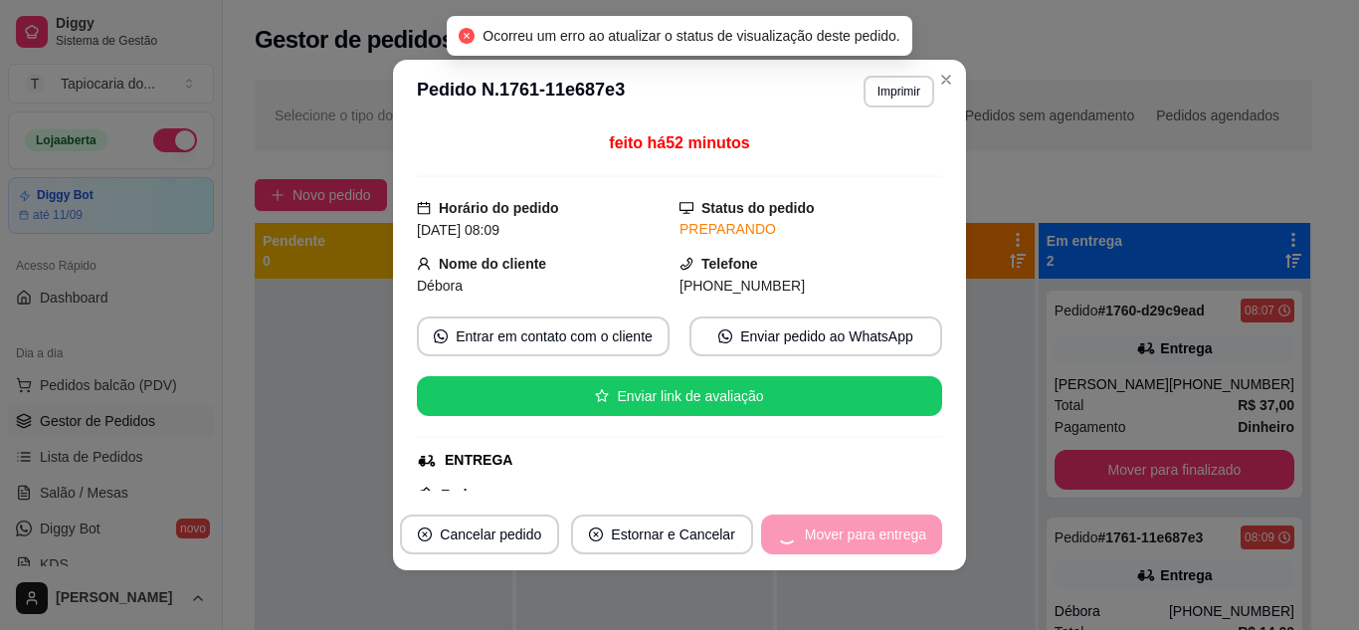
click at [937, 100] on header "**********" at bounding box center [679, 92] width 573 height 64
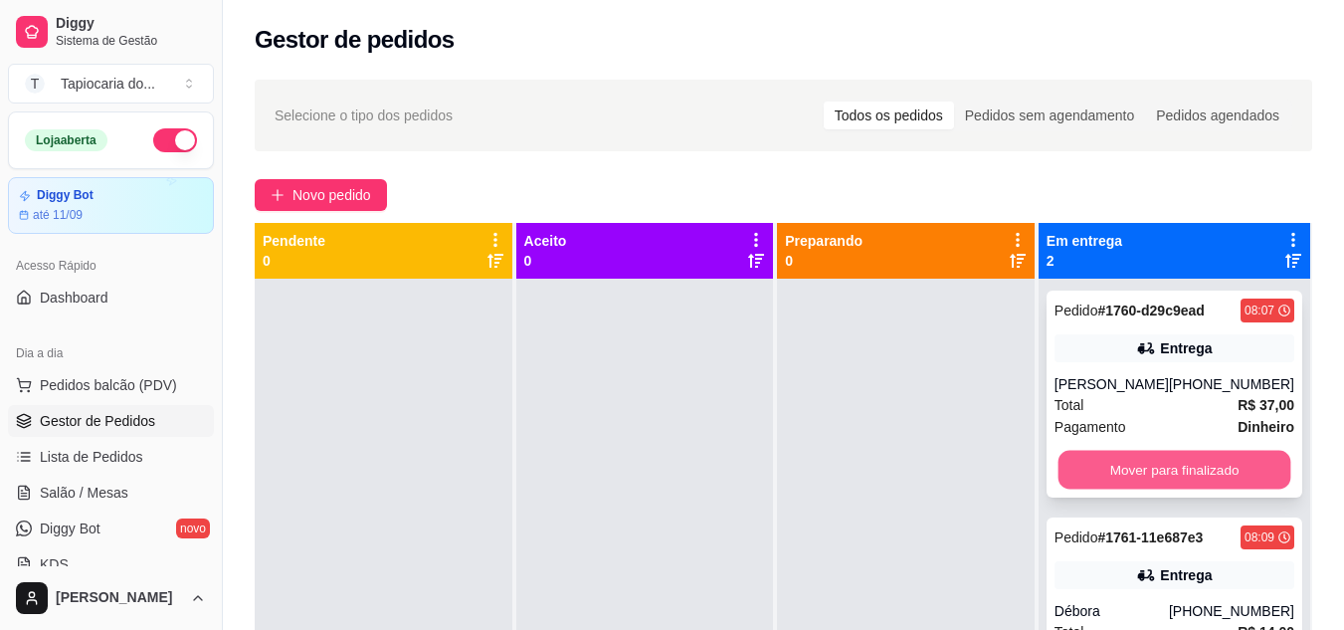
click at [1232, 461] on button "Mover para finalizado" at bounding box center [1174, 470] width 233 height 39
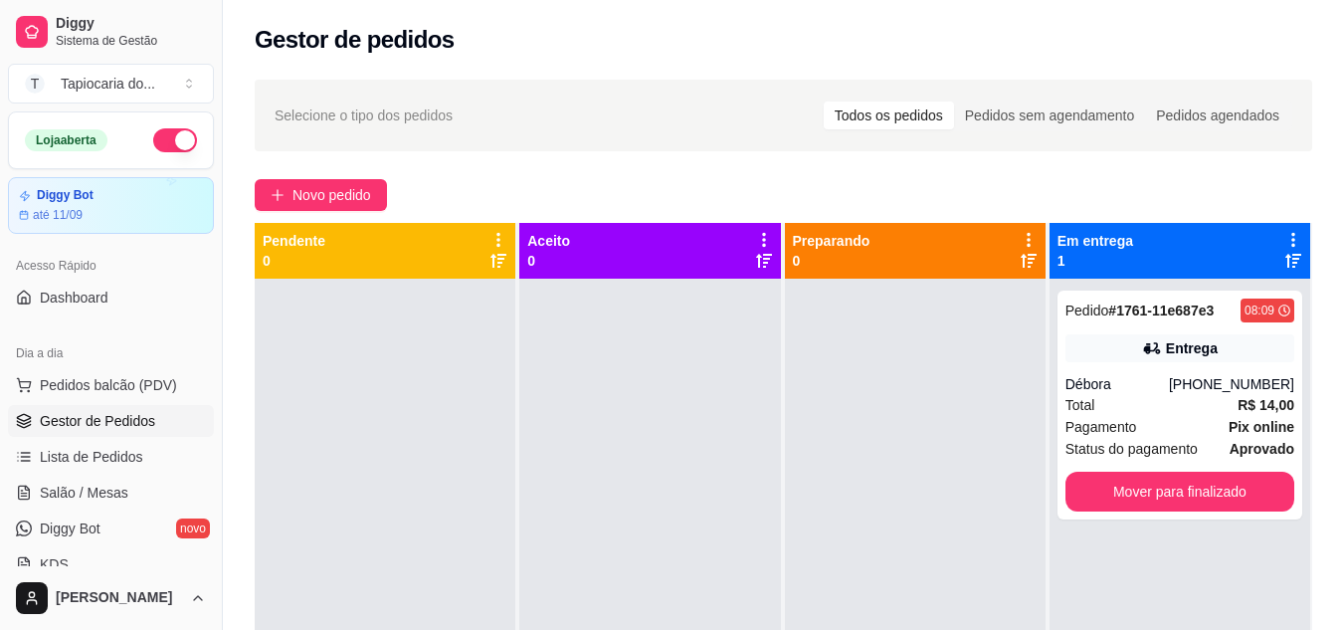
click at [1232, 461] on div "Pedido # 1761-11e687e3 08:09 Entrega Débora (83) 98826-6016 Total R$ 14,00 Paga…" at bounding box center [1180, 405] width 245 height 229
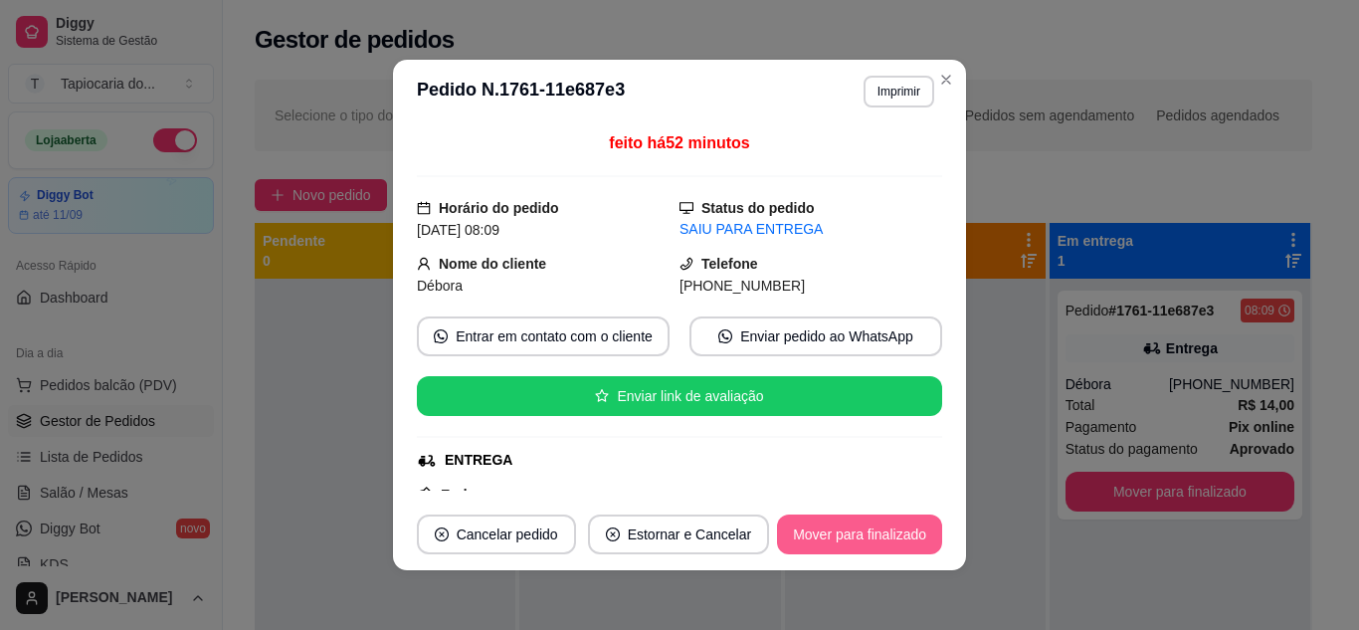
click at [903, 521] on button "Mover para finalizado" at bounding box center [859, 534] width 165 height 40
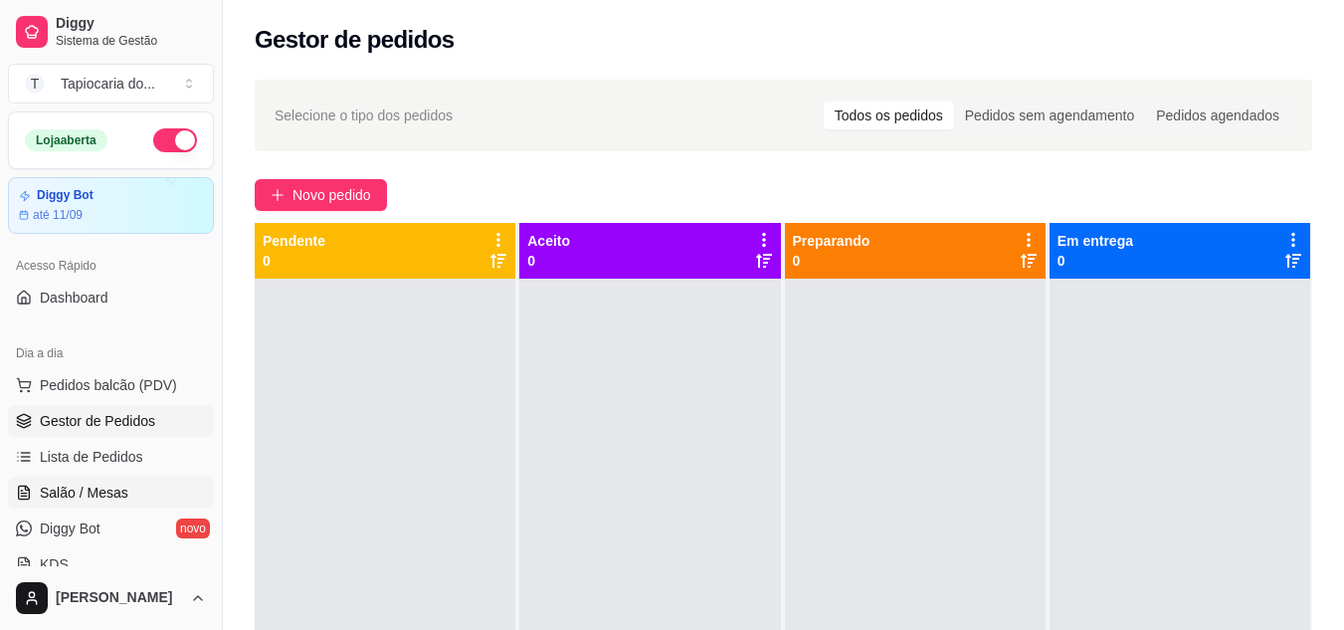
click at [87, 493] on span "Salão / Mesas" at bounding box center [84, 493] width 89 height 20
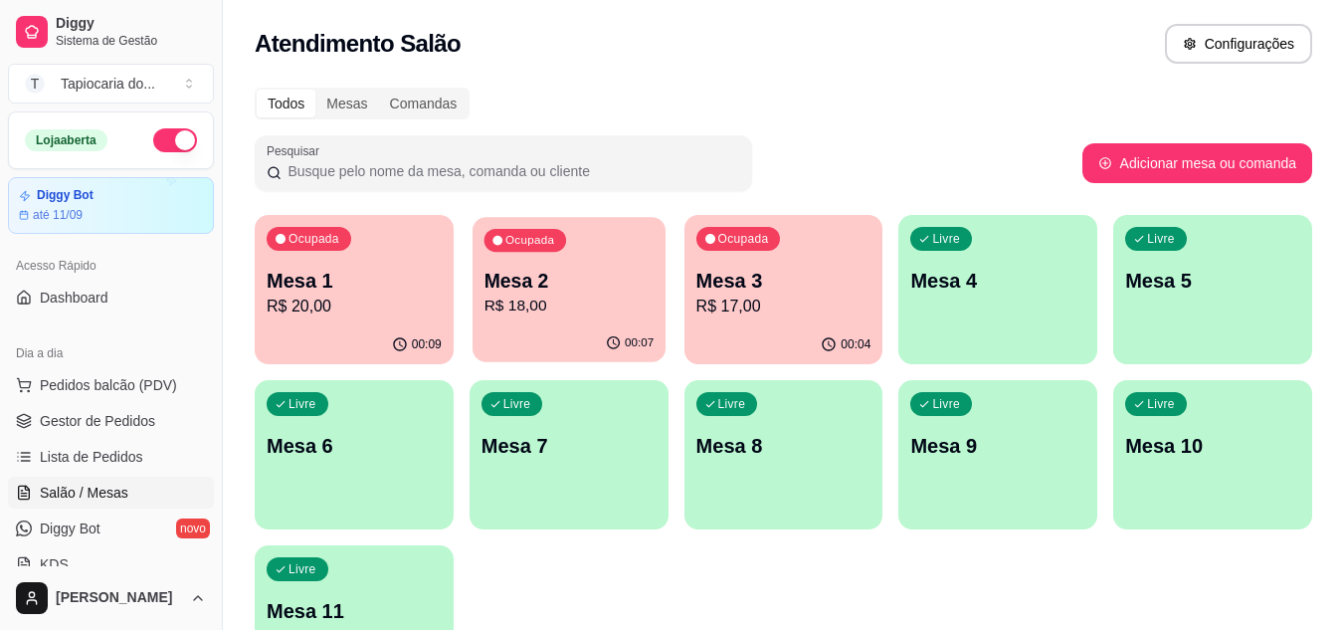
click at [570, 317] on p "R$ 18,00" at bounding box center [569, 306] width 170 height 23
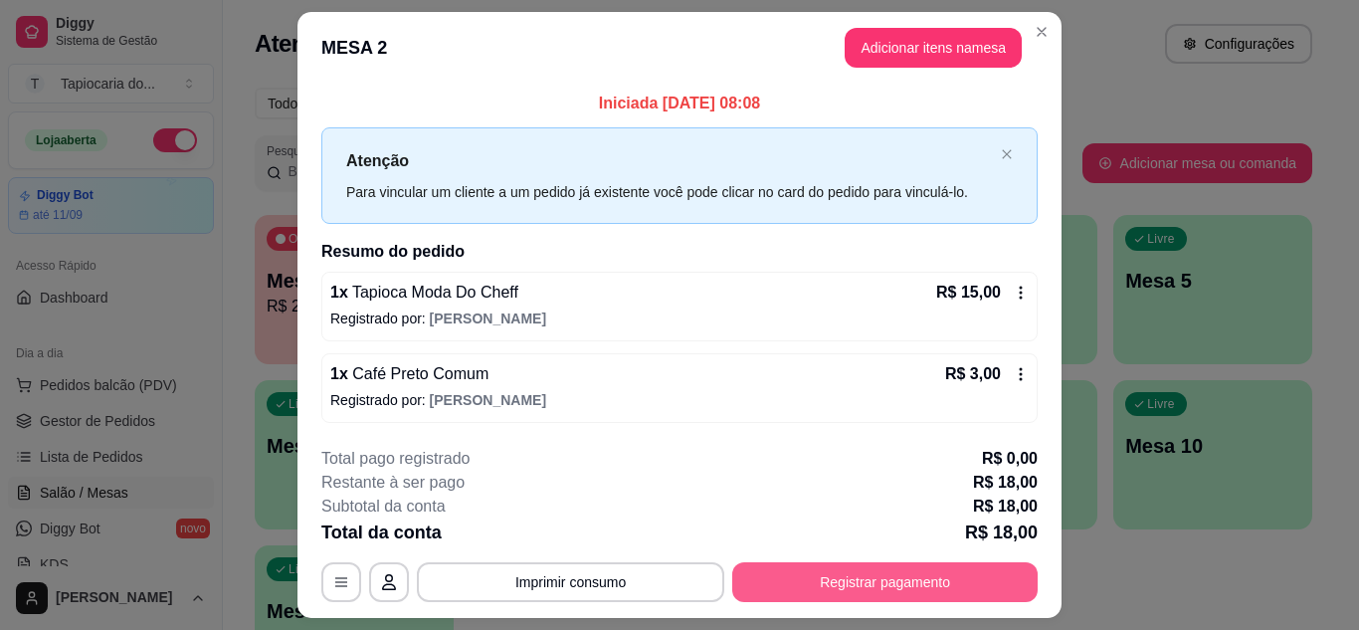
click at [905, 588] on button "Registrar pagamento" at bounding box center [884, 582] width 305 height 40
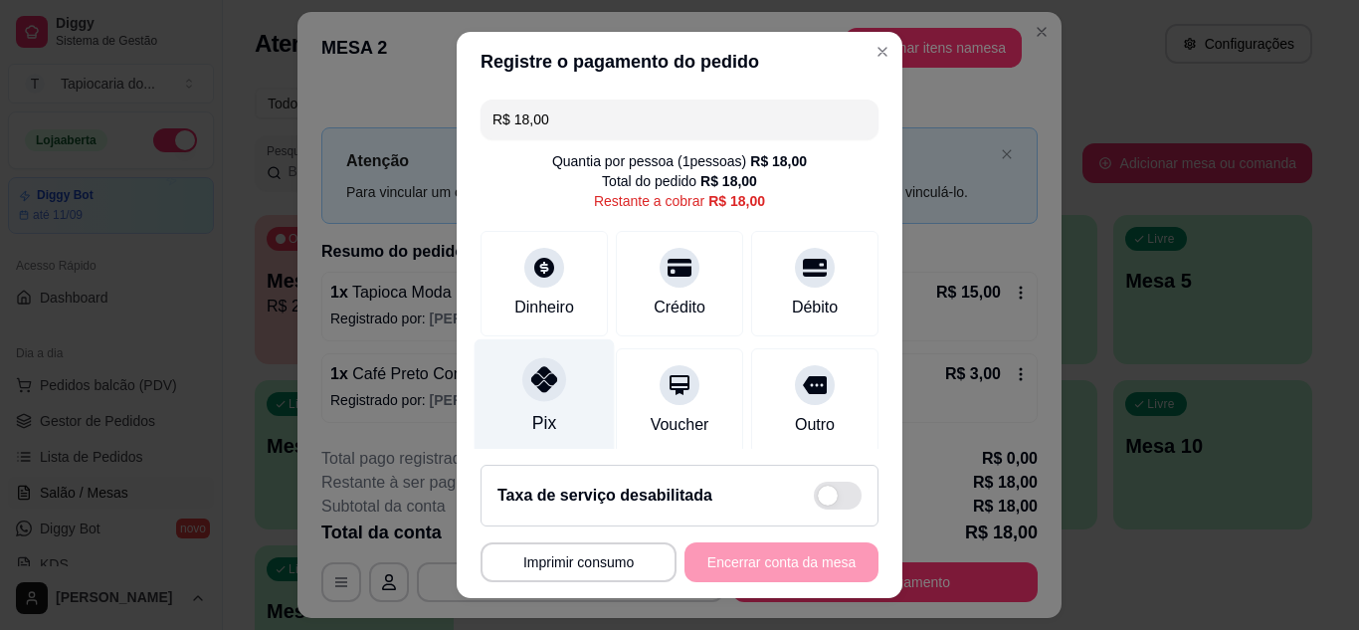
click at [542, 427] on div "Pix" at bounding box center [545, 396] width 140 height 116
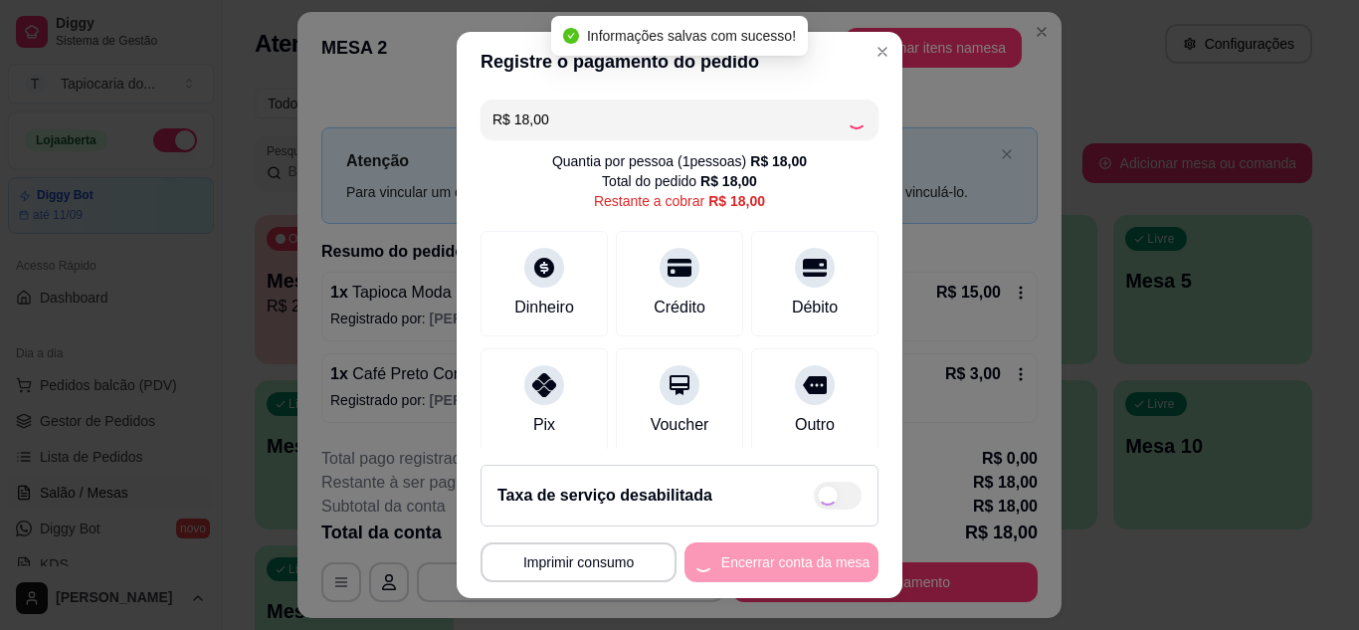
type input "R$ 0,00"
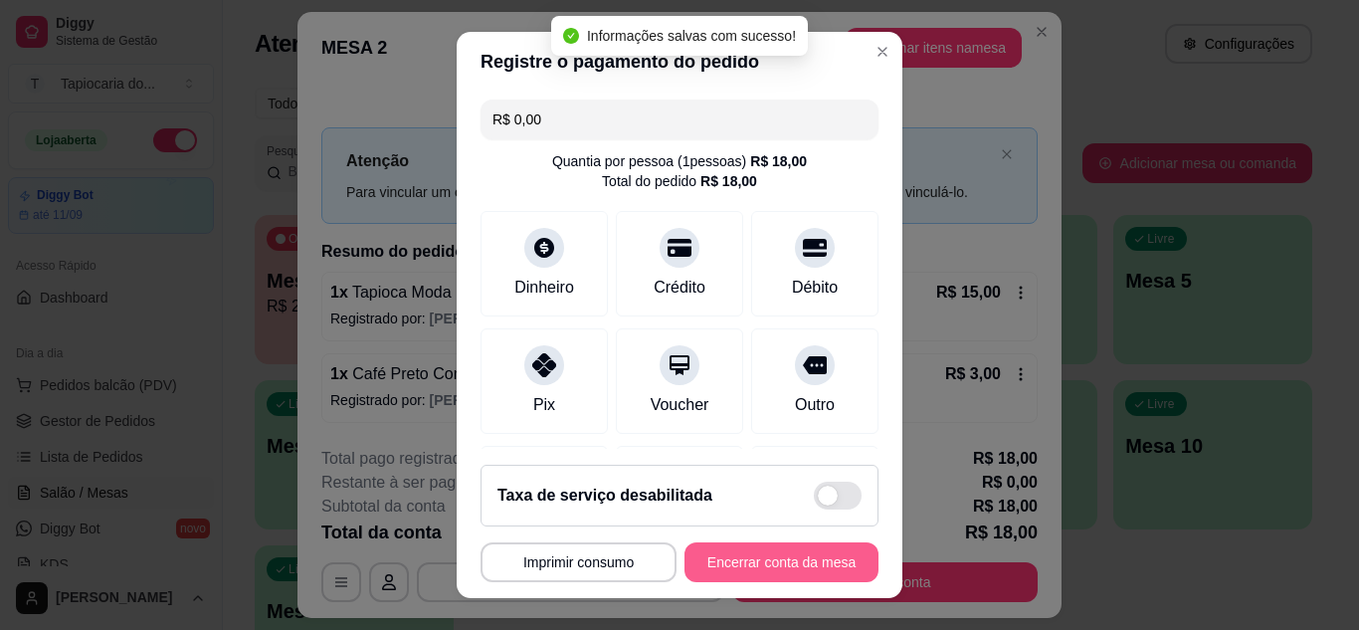
click at [800, 566] on button "Encerrar conta da mesa" at bounding box center [782, 562] width 194 height 40
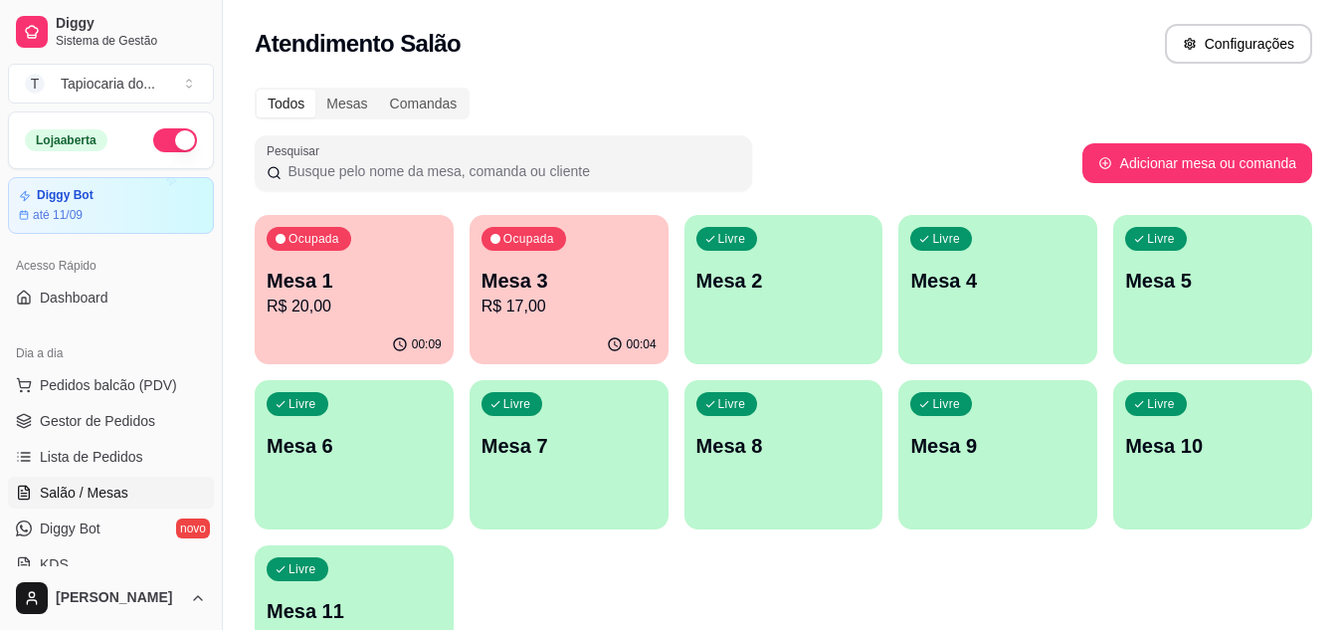
click at [566, 332] on div "00:04" at bounding box center [569, 344] width 199 height 39
click at [354, 295] on p "R$ 20,00" at bounding box center [354, 307] width 175 height 24
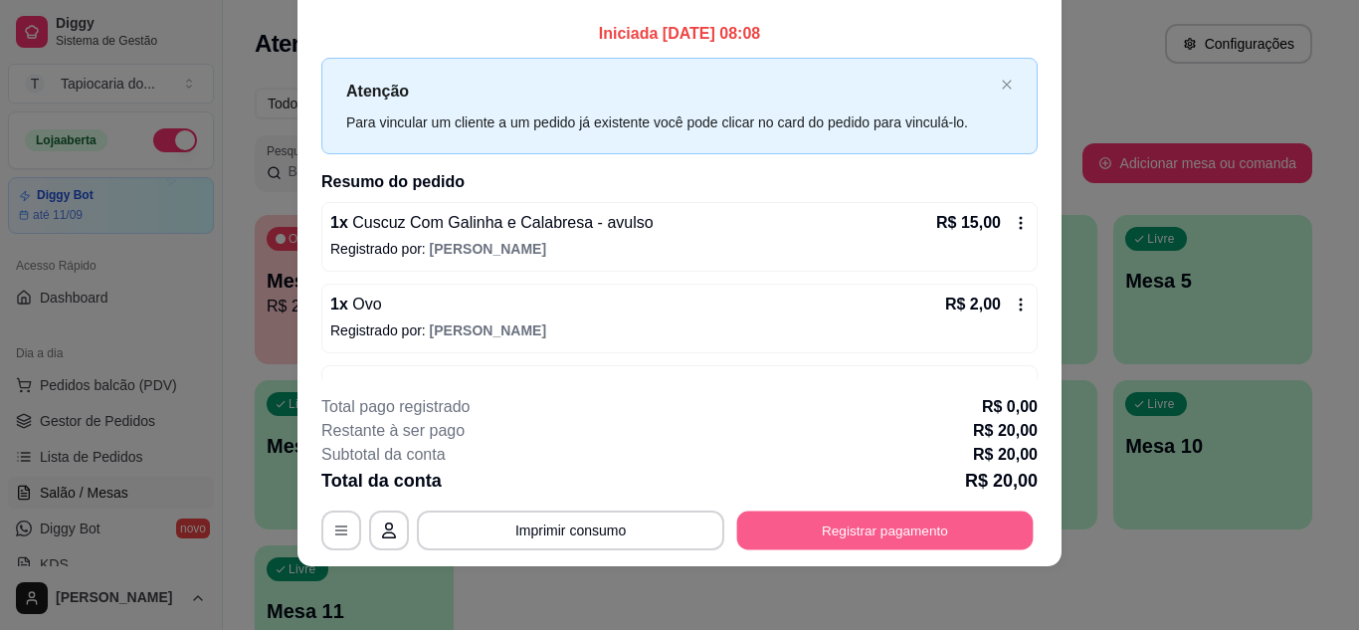
click at [912, 523] on button "Registrar pagamento" at bounding box center [885, 529] width 297 height 39
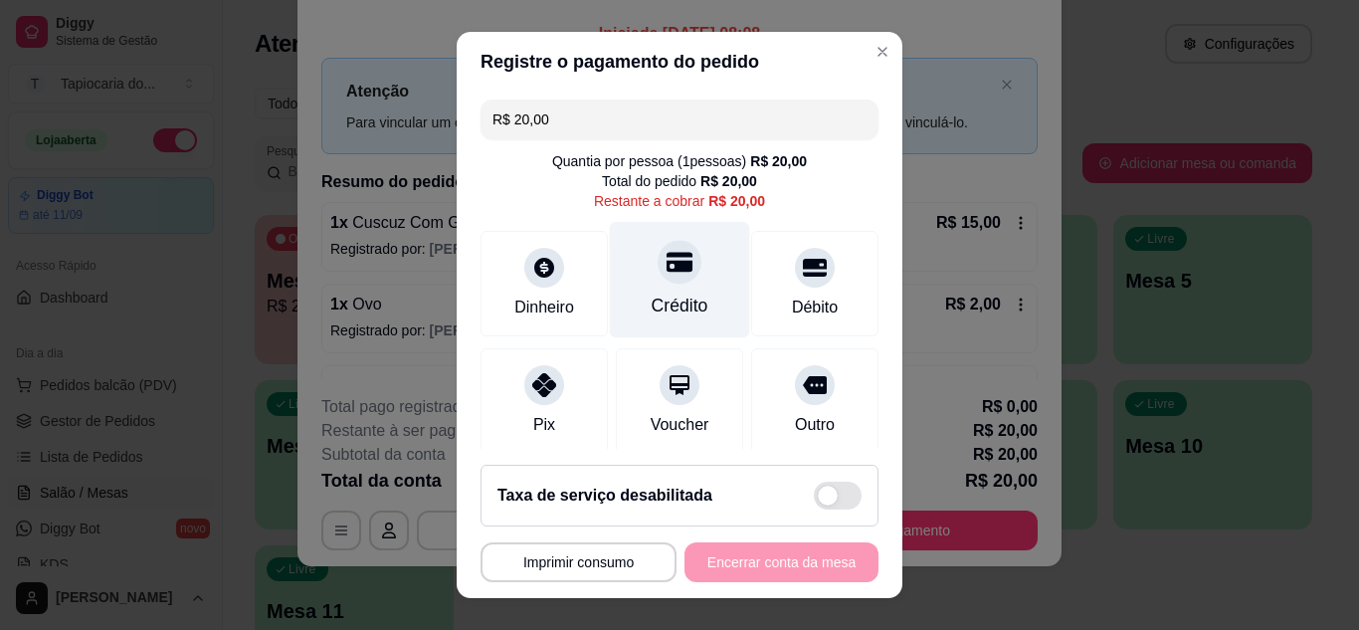
click at [674, 288] on div "Crédito" at bounding box center [680, 279] width 140 height 116
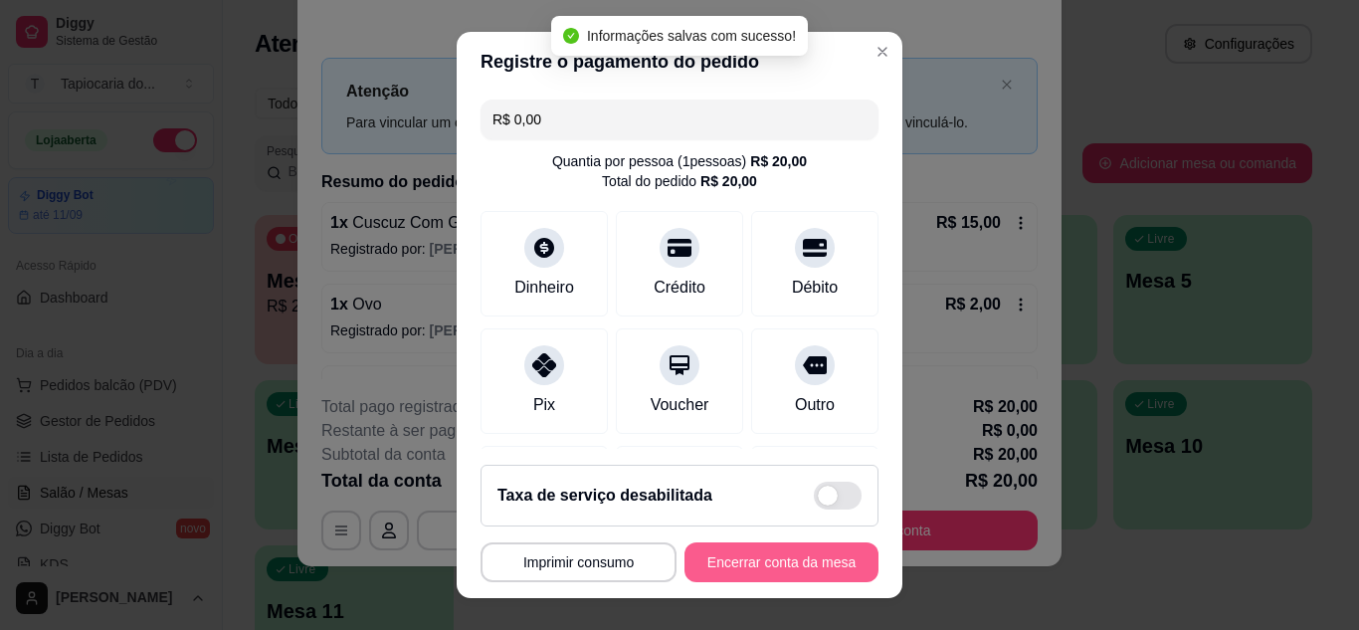
type input "R$ 0,00"
click at [805, 555] on button "Encerrar conta da mesa" at bounding box center [782, 562] width 194 height 40
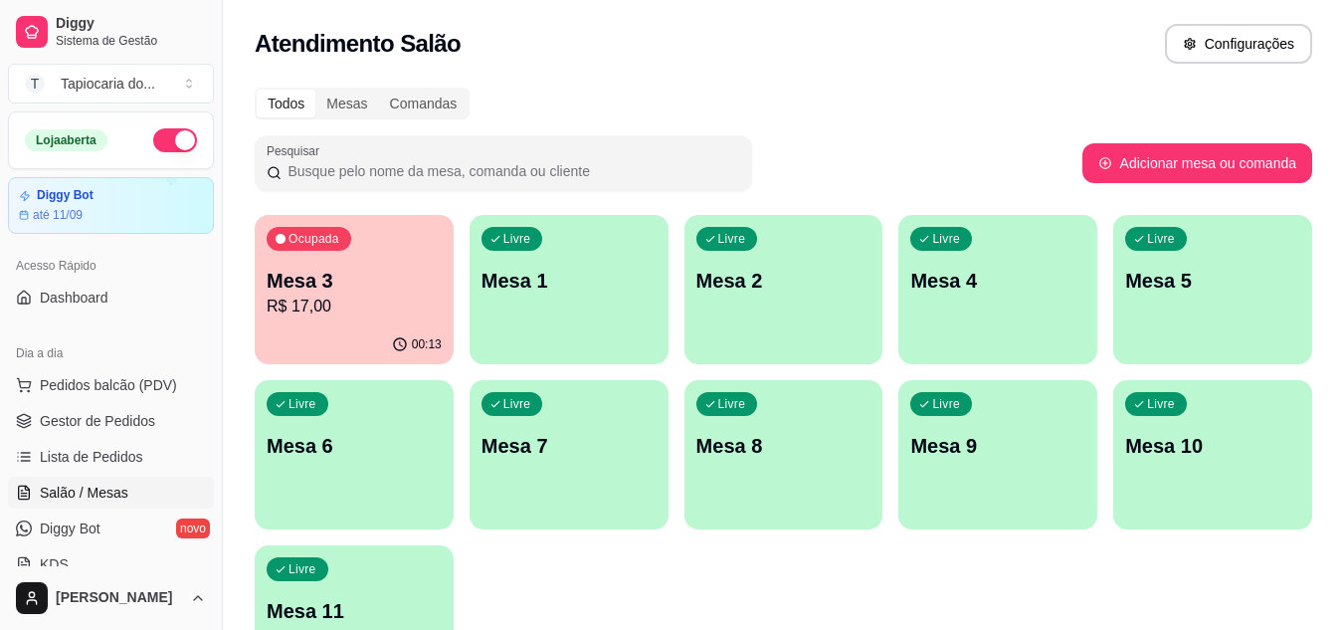
click at [415, 277] on p "Mesa 3" at bounding box center [354, 281] width 175 height 28
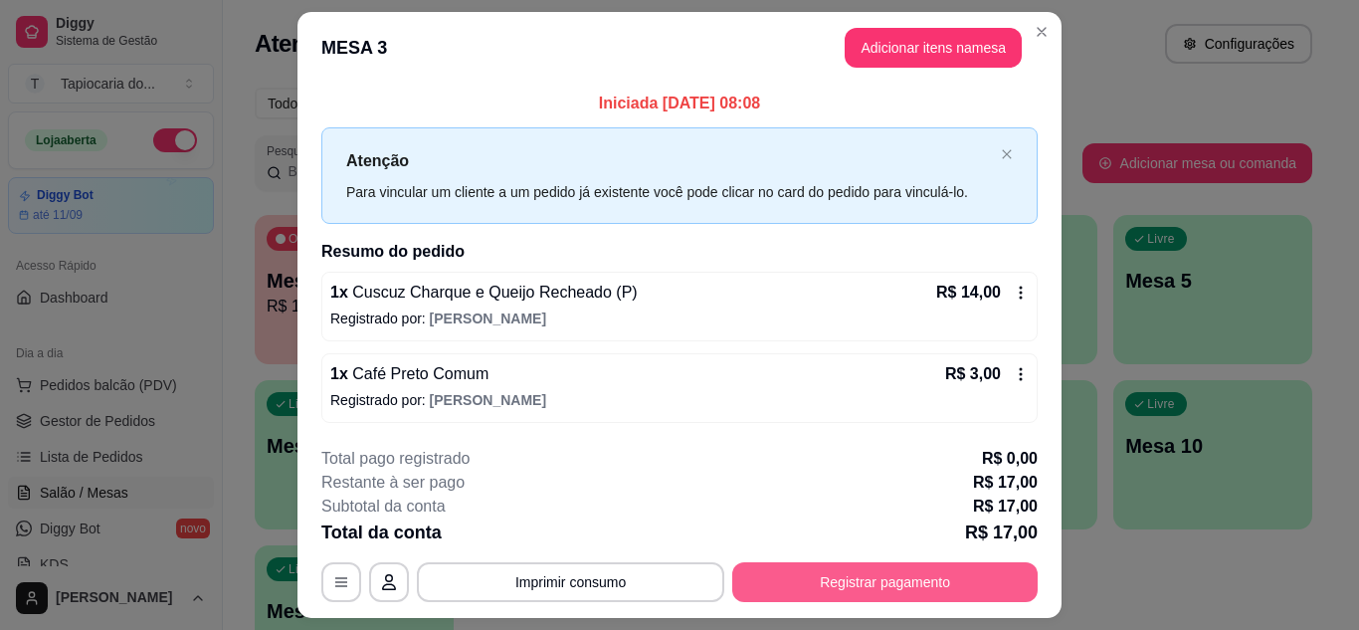
click at [966, 565] on button "Registrar pagamento" at bounding box center [884, 582] width 305 height 40
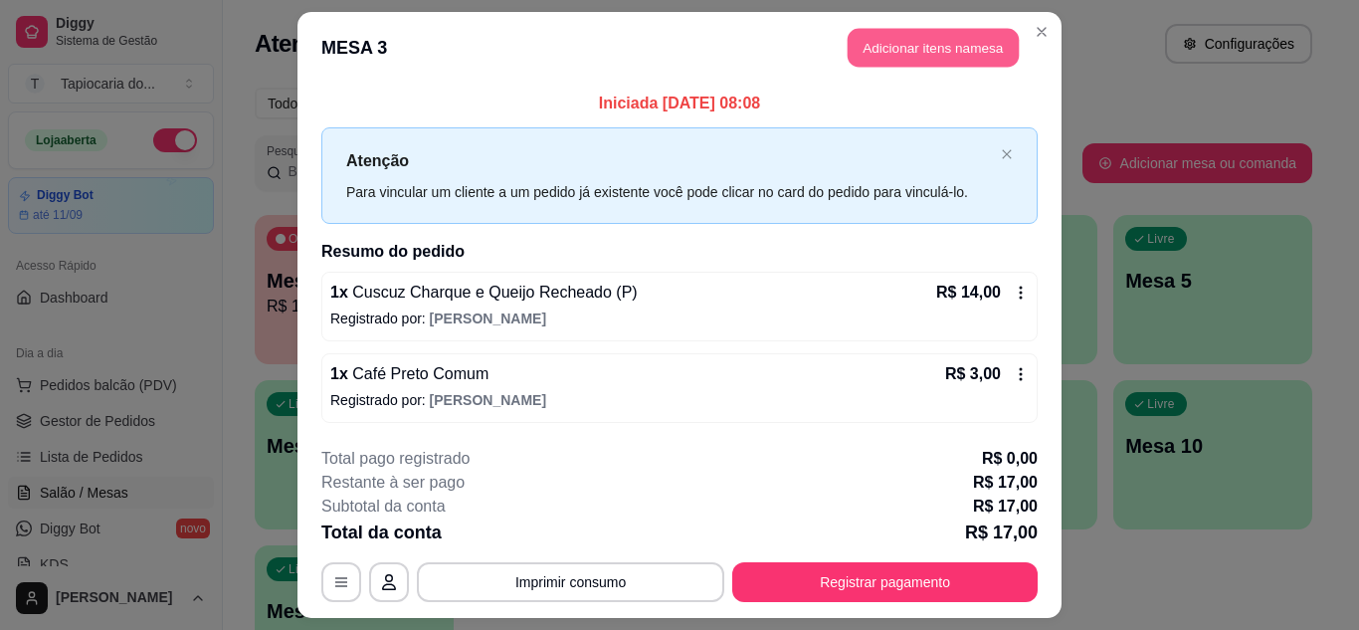
click at [864, 58] on button "Adicionar itens na mesa" at bounding box center [933, 48] width 171 height 39
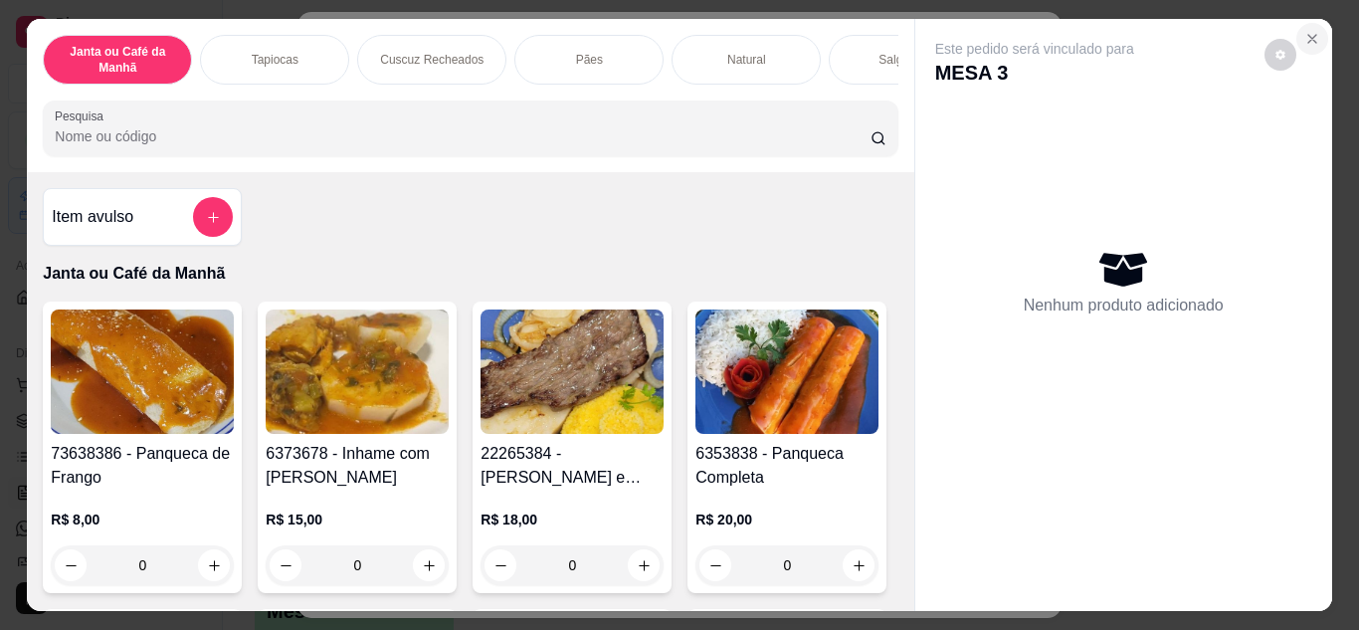
click at [1314, 24] on button "Close" at bounding box center [1313, 39] width 32 height 32
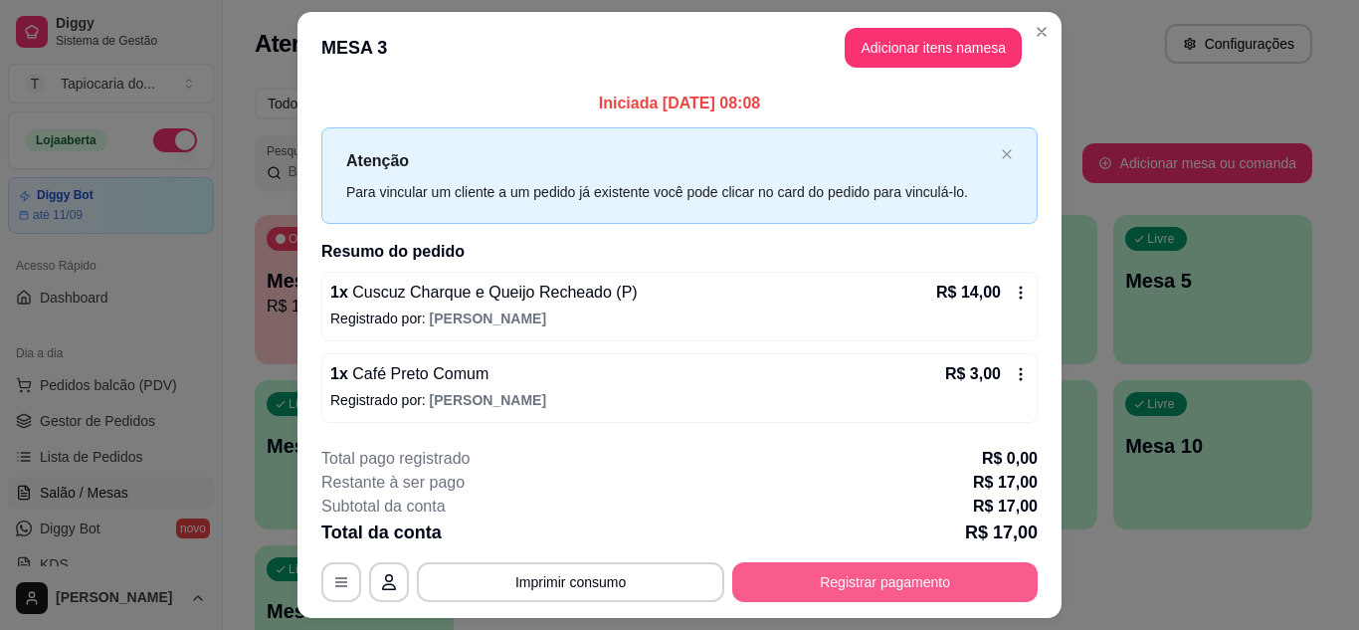
click at [939, 567] on button "Registrar pagamento" at bounding box center [884, 582] width 305 height 40
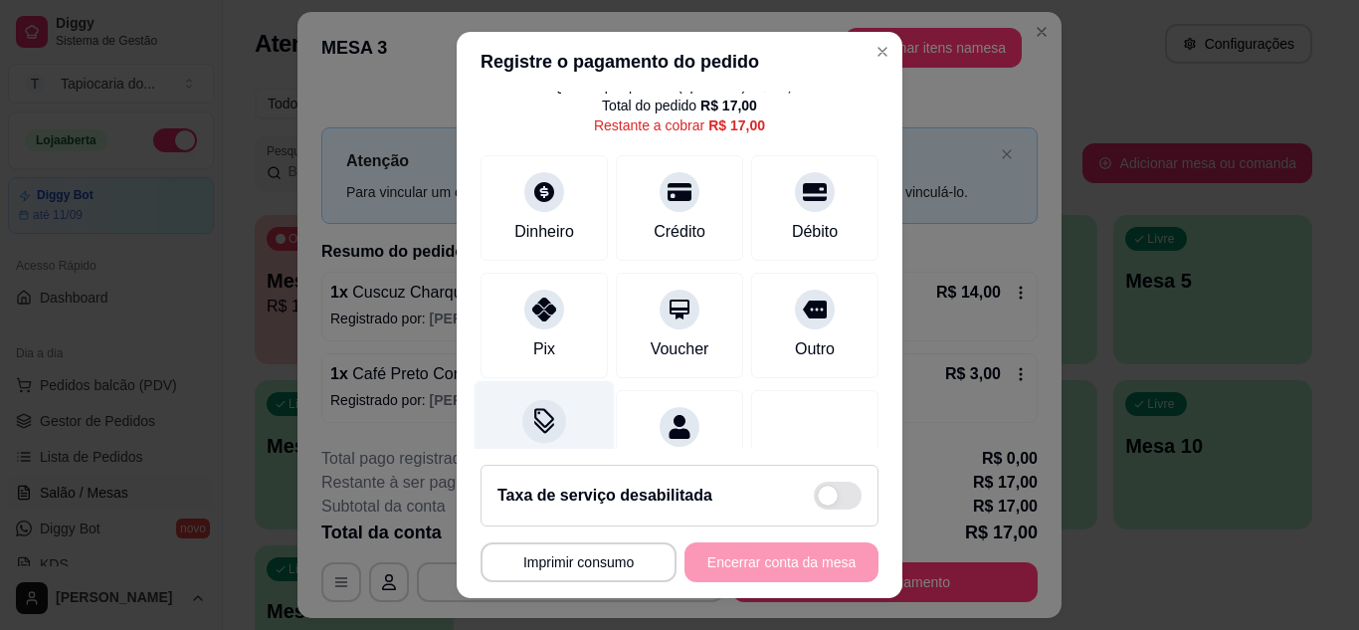
scroll to position [153, 0]
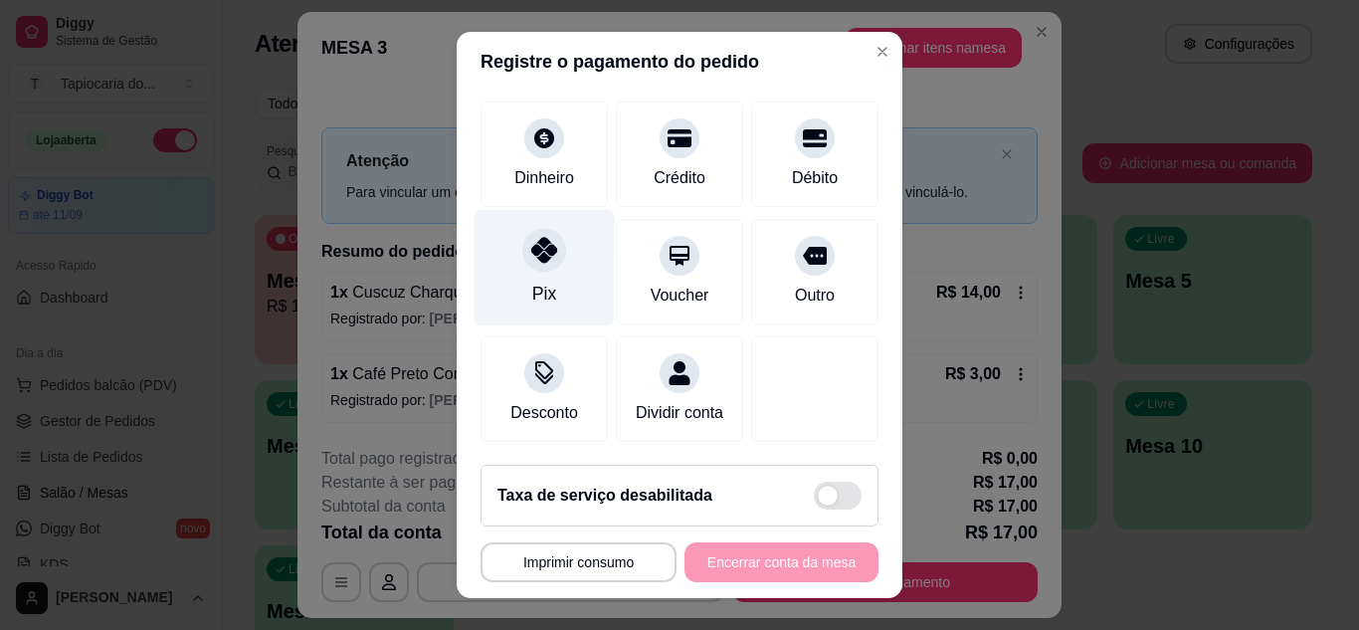
click at [522, 230] on div at bounding box center [544, 250] width 44 height 44
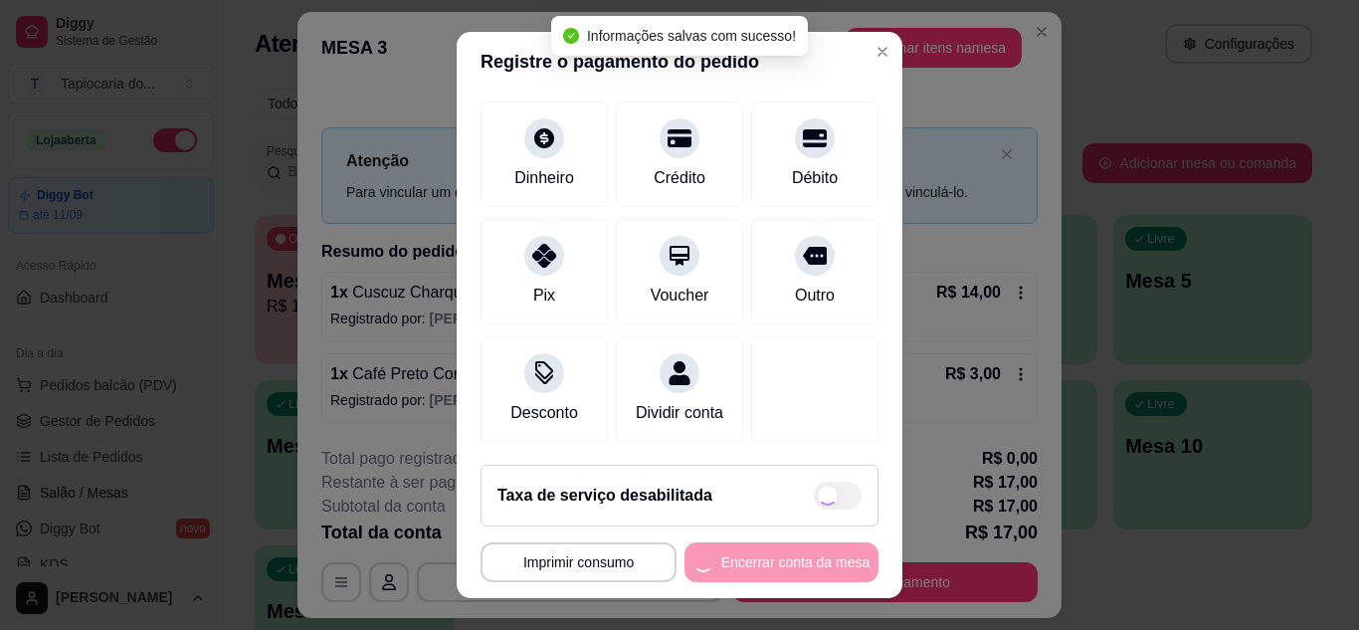
type input "R$ 0,00"
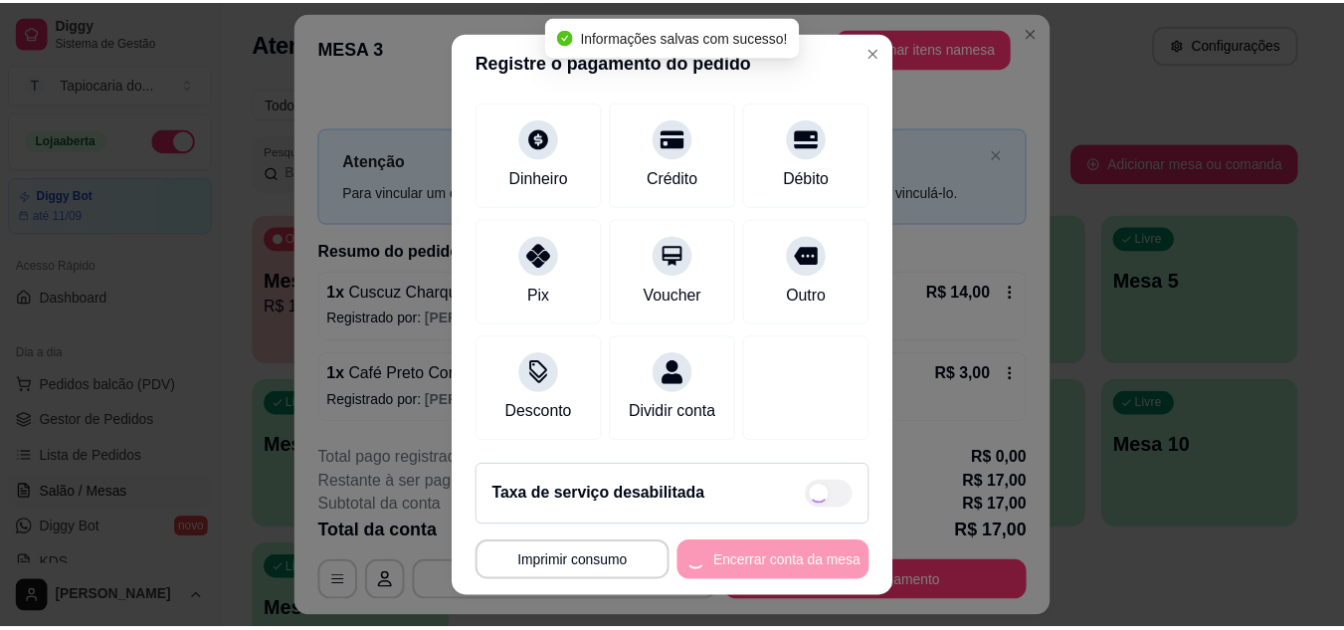
scroll to position [133, 0]
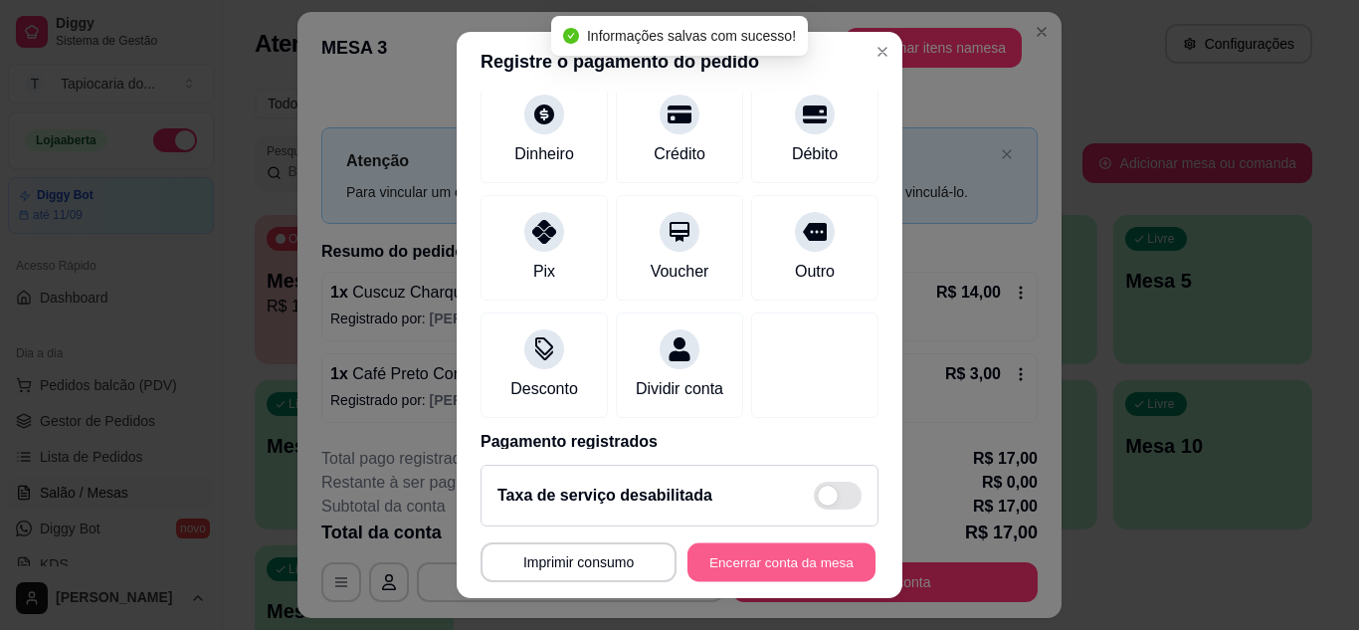
click at [793, 560] on button "Encerrar conta da mesa" at bounding box center [782, 562] width 188 height 39
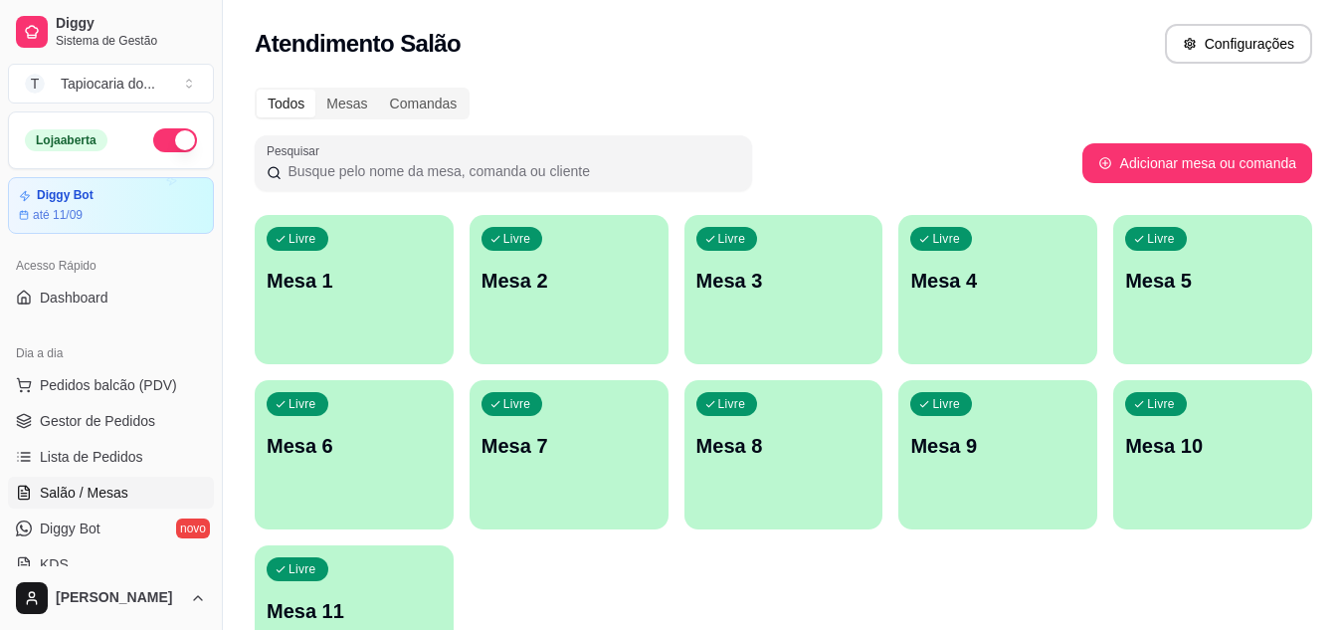
click at [844, 109] on div "Todos Mesas Comandas" at bounding box center [784, 104] width 1058 height 32
click at [776, 78] on div "Todos Mesas Comandas Pesquisar Adicionar mesa ou comanda Livre Mesa 1 Livre Mes…" at bounding box center [783, 397] width 1121 height 643
drag, startPoint x: 72, startPoint y: 416, endPoint x: 86, endPoint y: 417, distance: 14.0
click at [73, 417] on span "Gestor de Pedidos" at bounding box center [97, 421] width 115 height 20
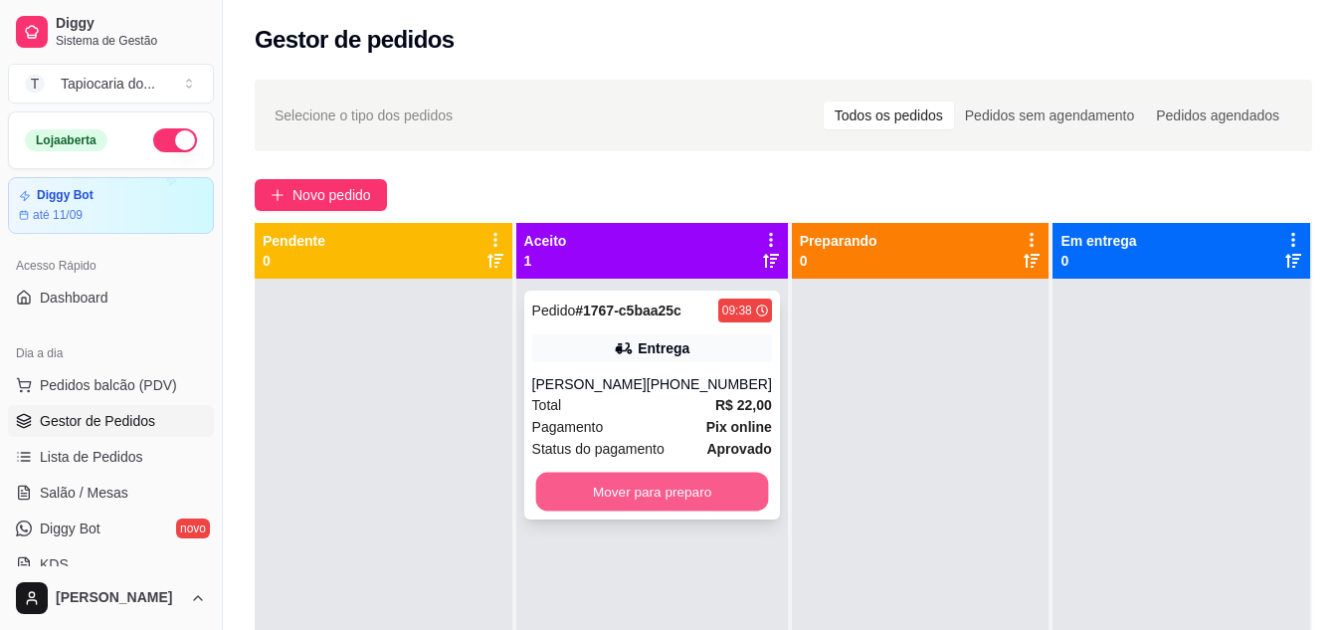
click at [591, 501] on button "Mover para preparo" at bounding box center [651, 492] width 233 height 39
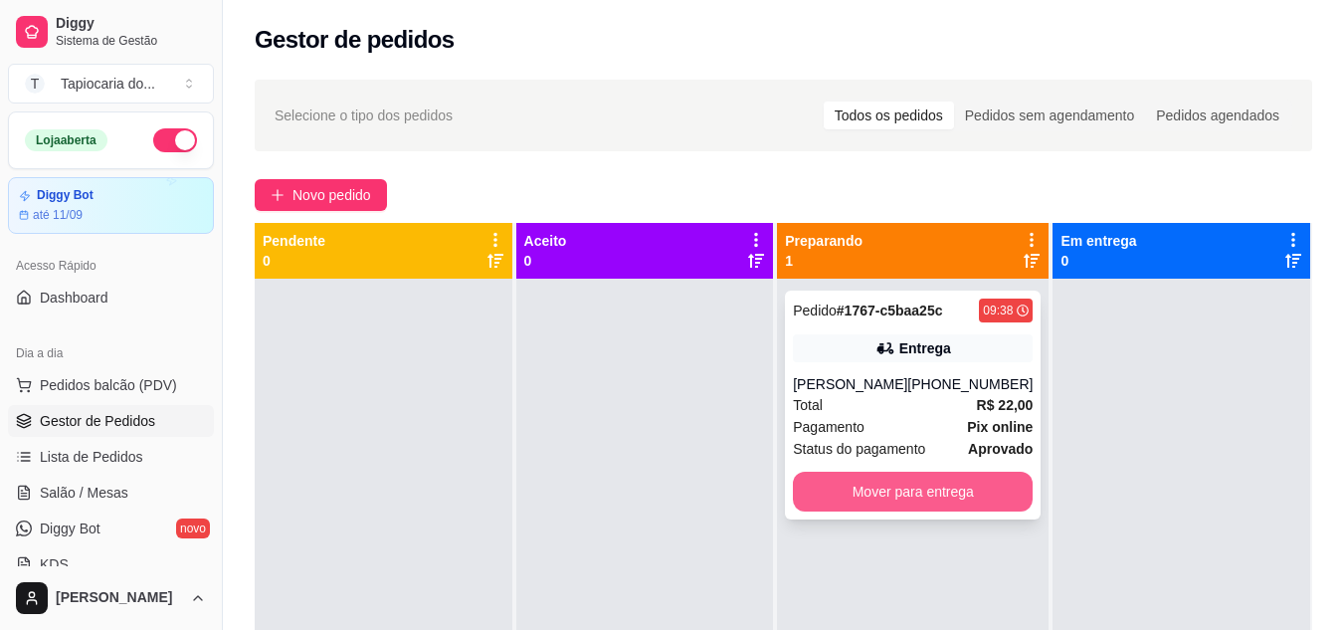
click at [940, 483] on button "Mover para entrega" at bounding box center [913, 492] width 240 height 40
